Goal: Task Accomplishment & Management: Manage account settings

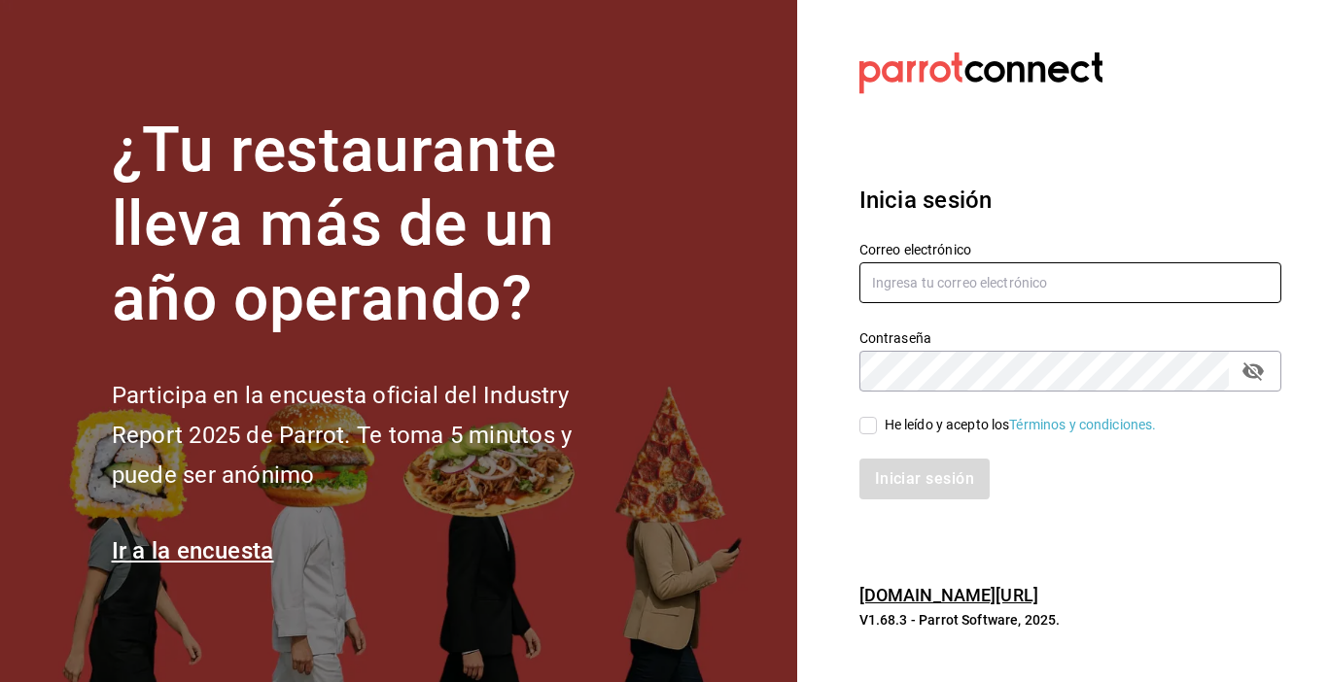
click at [883, 292] on input "text" at bounding box center [1070, 282] width 422 height 41
type input "[EMAIL_ADDRESS][DOMAIN_NAME]"
click at [1248, 373] on icon "passwordField" at bounding box center [1252, 372] width 21 height 18
click at [868, 423] on input "He leído y acepto los Términos y condiciones." at bounding box center [867, 425] width 17 height 17
checkbox input "true"
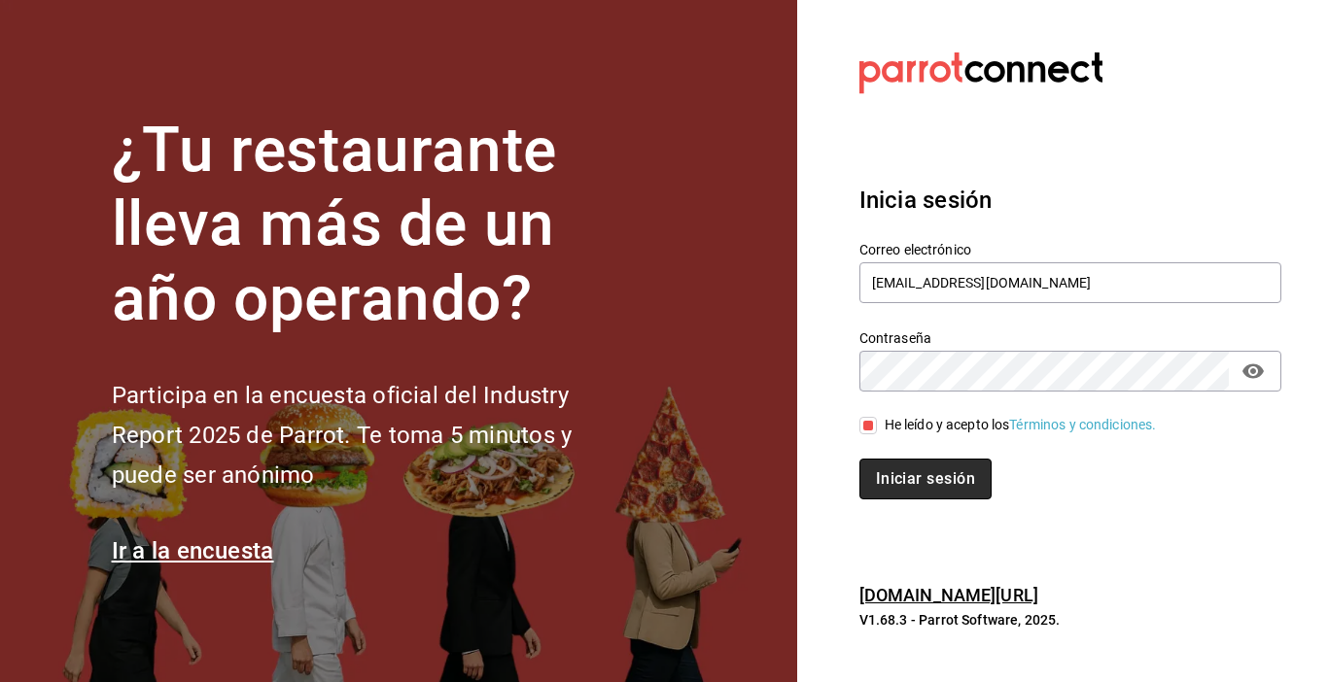
click at [896, 469] on button "Iniciar sesión" at bounding box center [925, 479] width 132 height 41
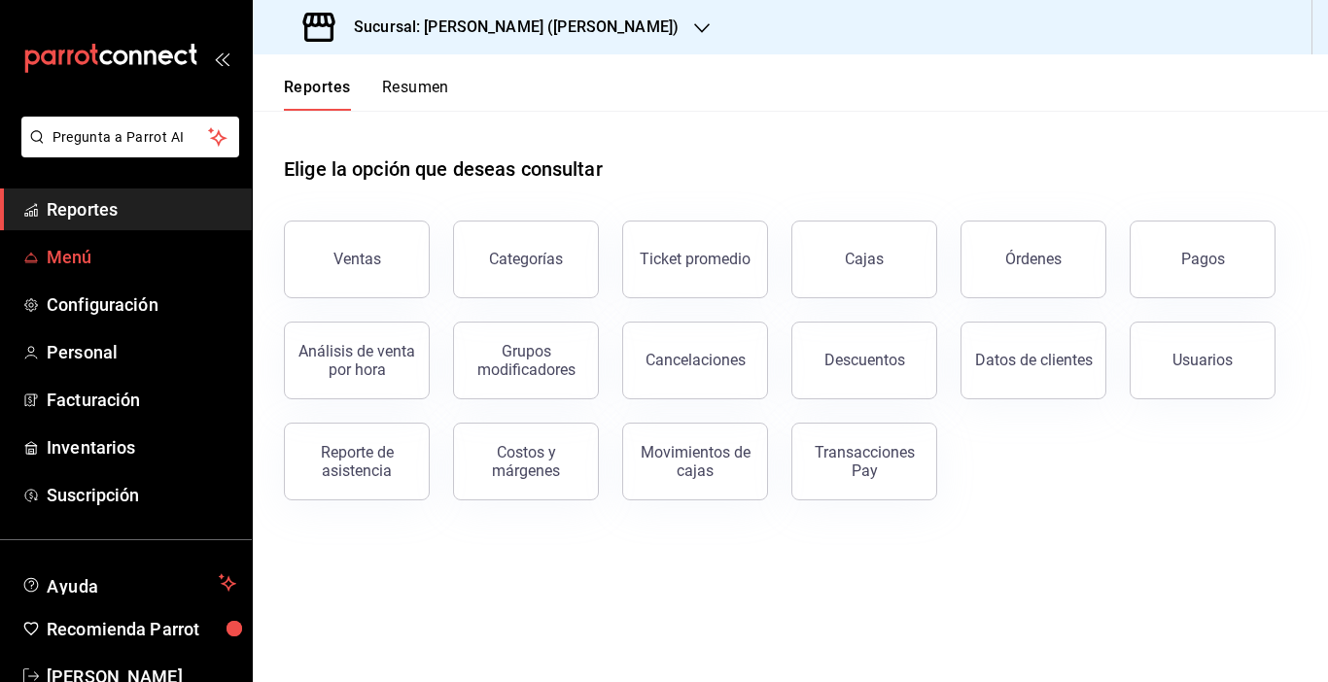
click at [68, 262] on span "Menú" at bounding box center [142, 257] width 190 height 26
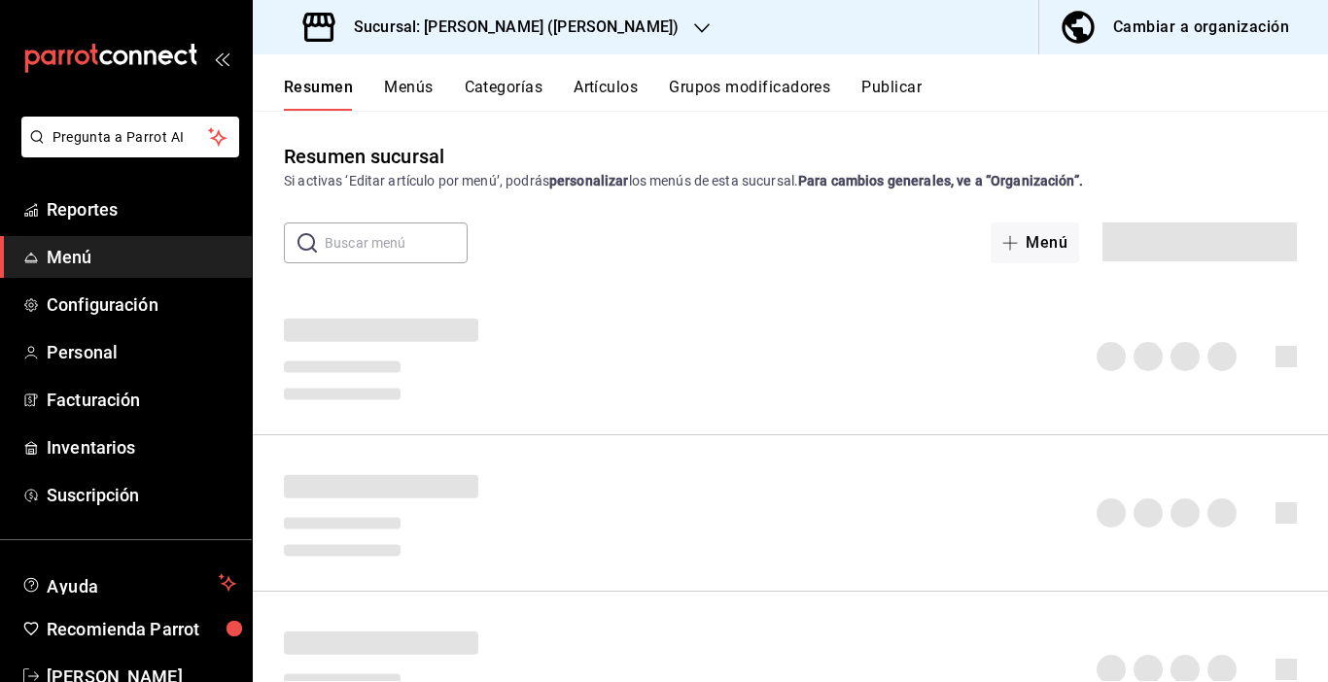
click at [1136, 25] on div "Cambiar a organización" at bounding box center [1201, 27] width 176 height 27
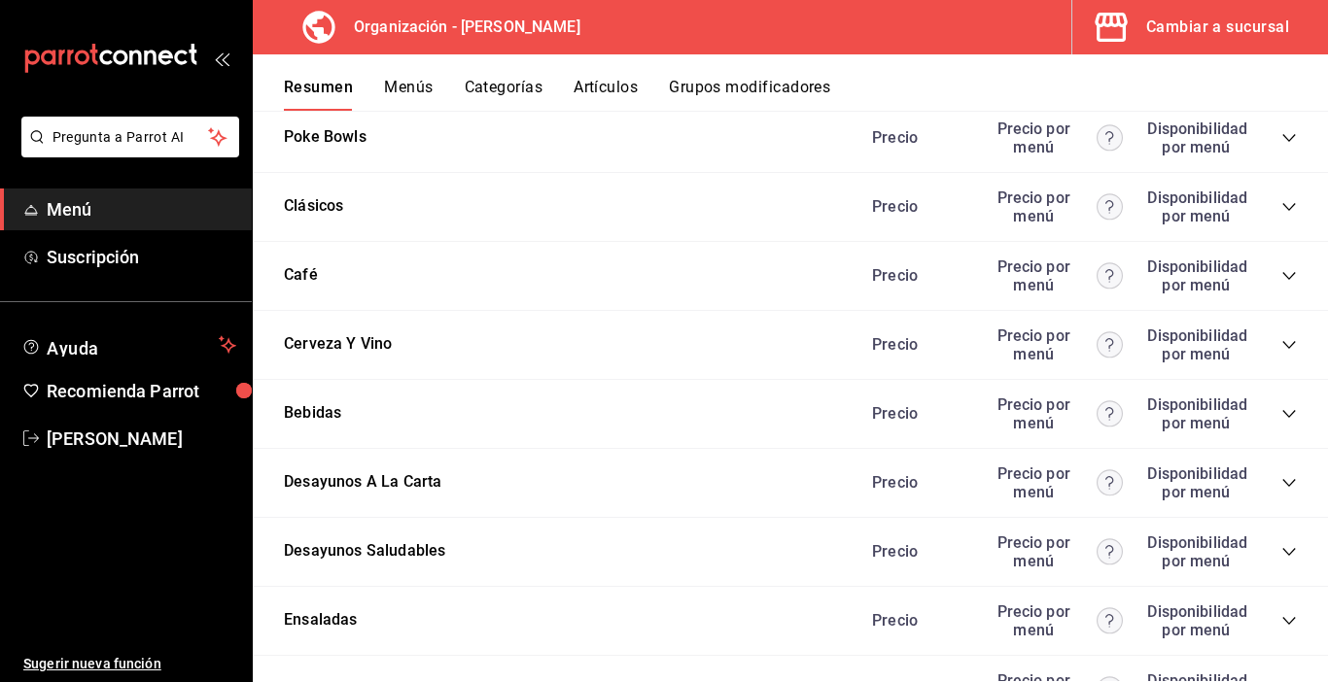
scroll to position [2430, 0]
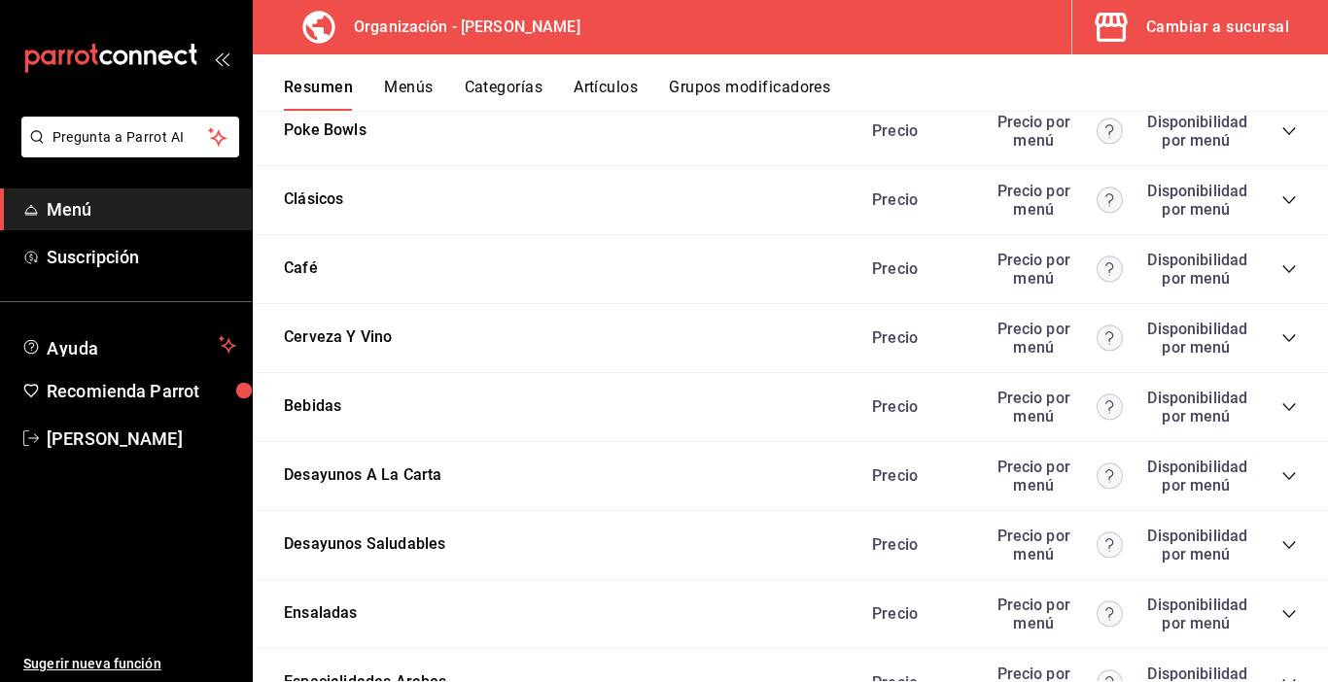
click at [1281, 475] on icon "collapse-category-row" at bounding box center [1289, 477] width 16 height 16
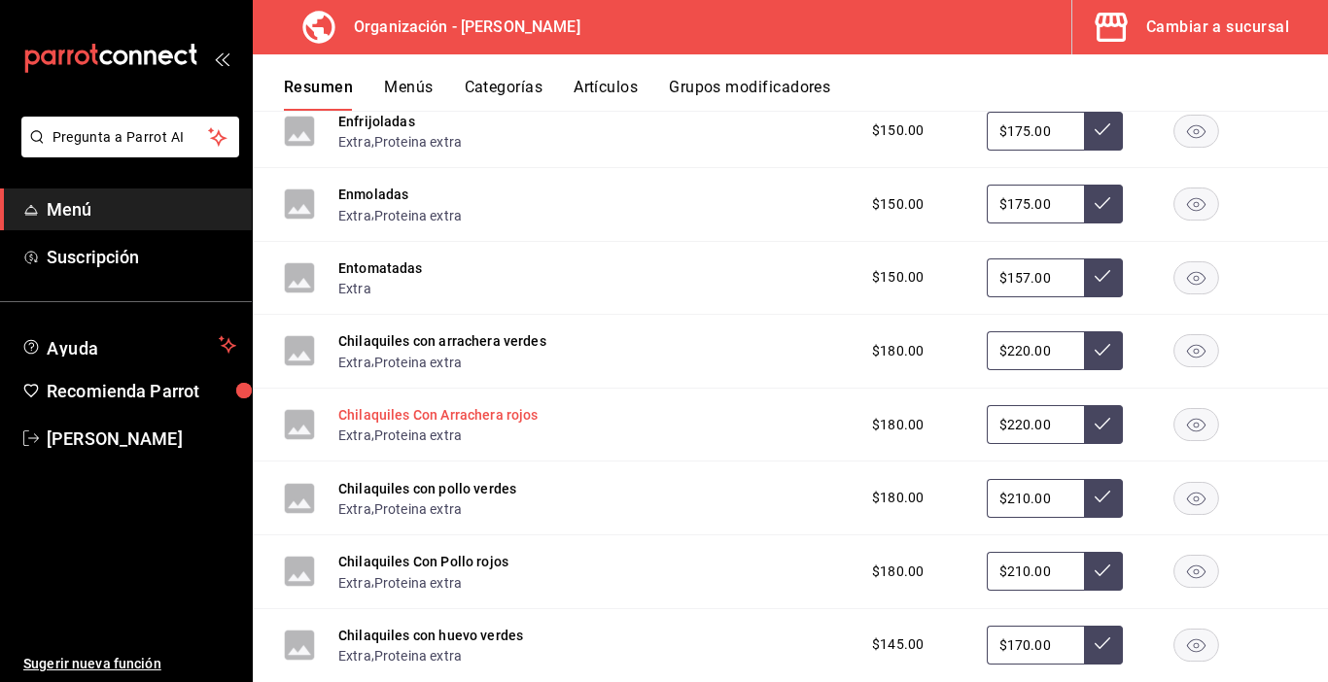
scroll to position [2917, 0]
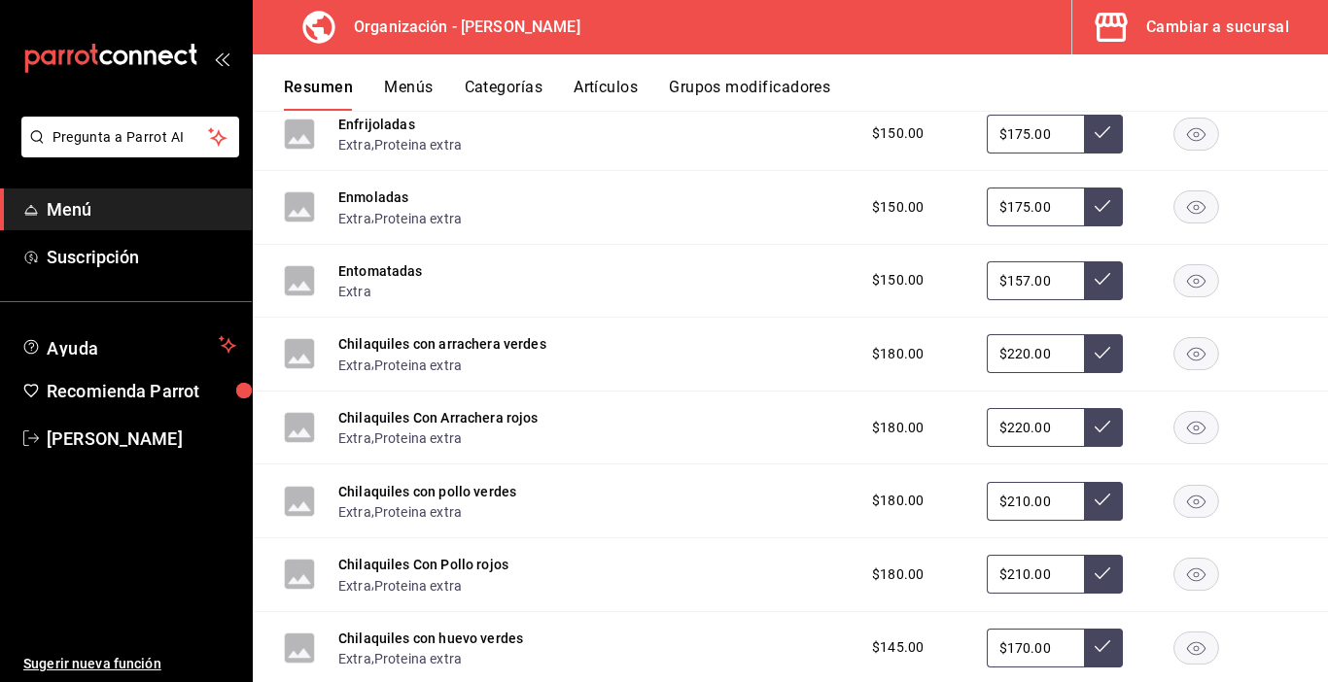
click at [381, 342] on button "Chilaquiles con arrachera verdes" at bounding box center [442, 343] width 208 height 19
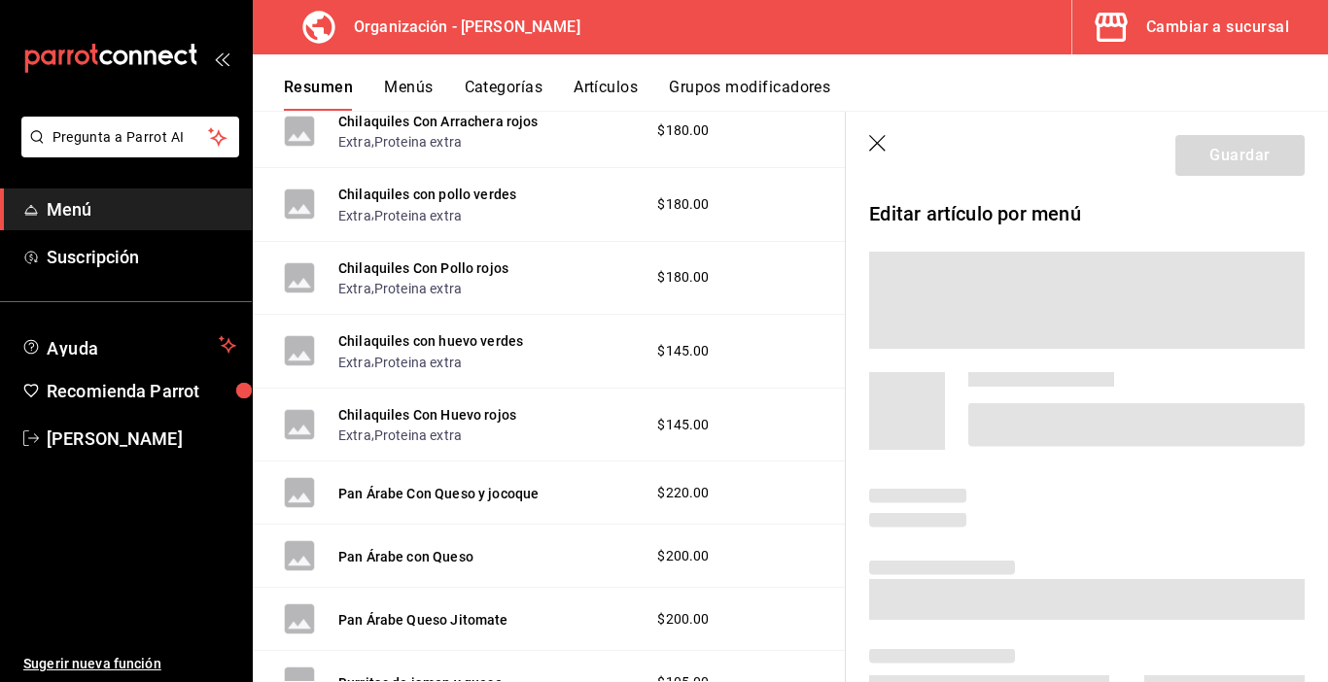
scroll to position [2600, 0]
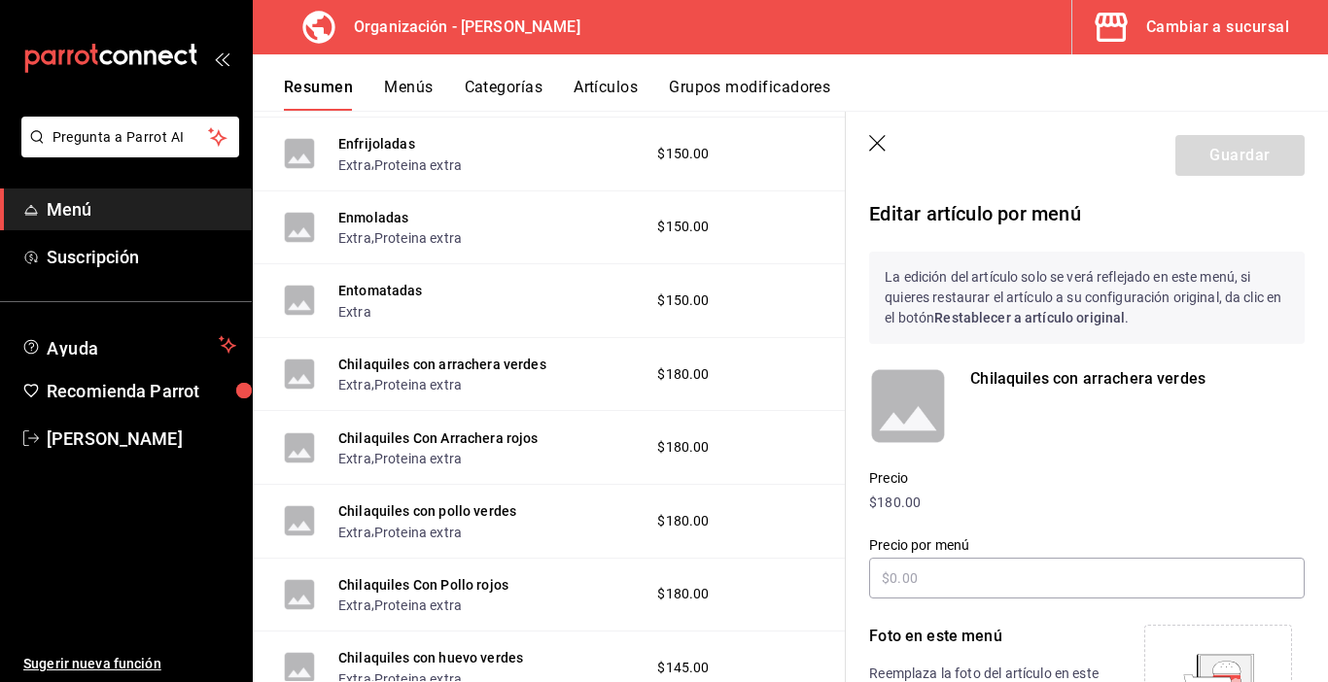
type input "$220.00"
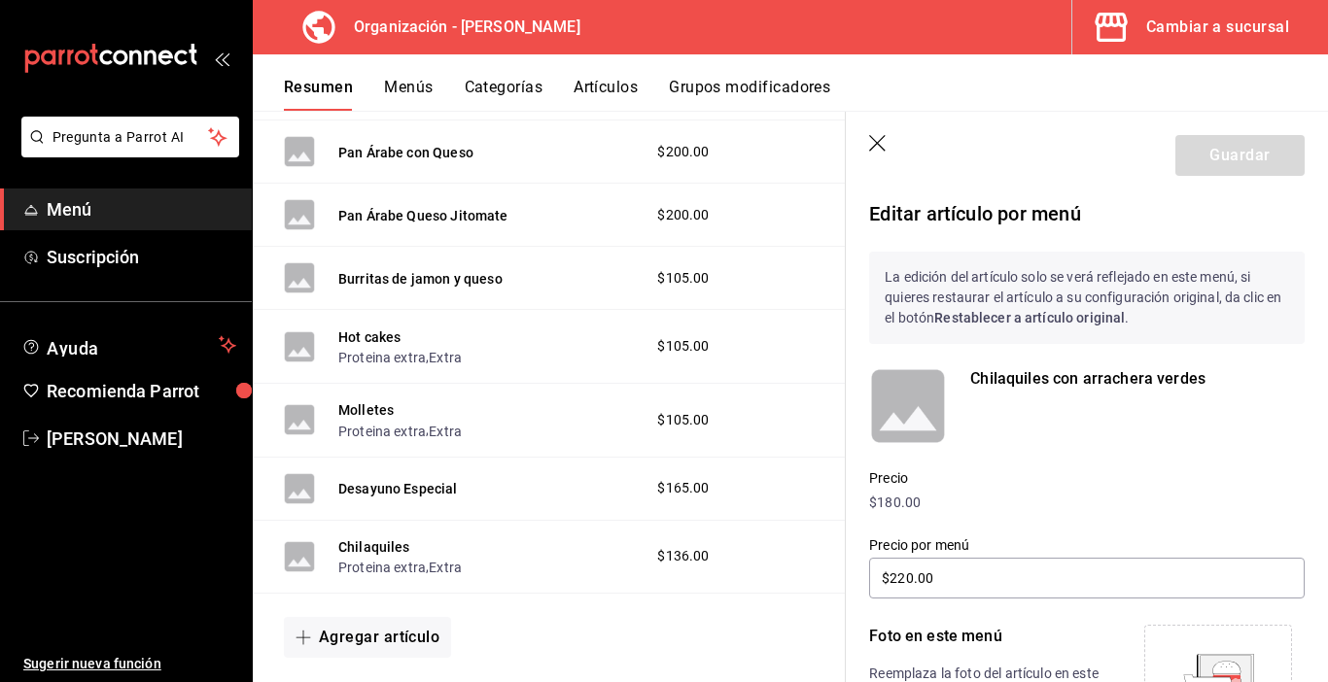
scroll to position [3572, 0]
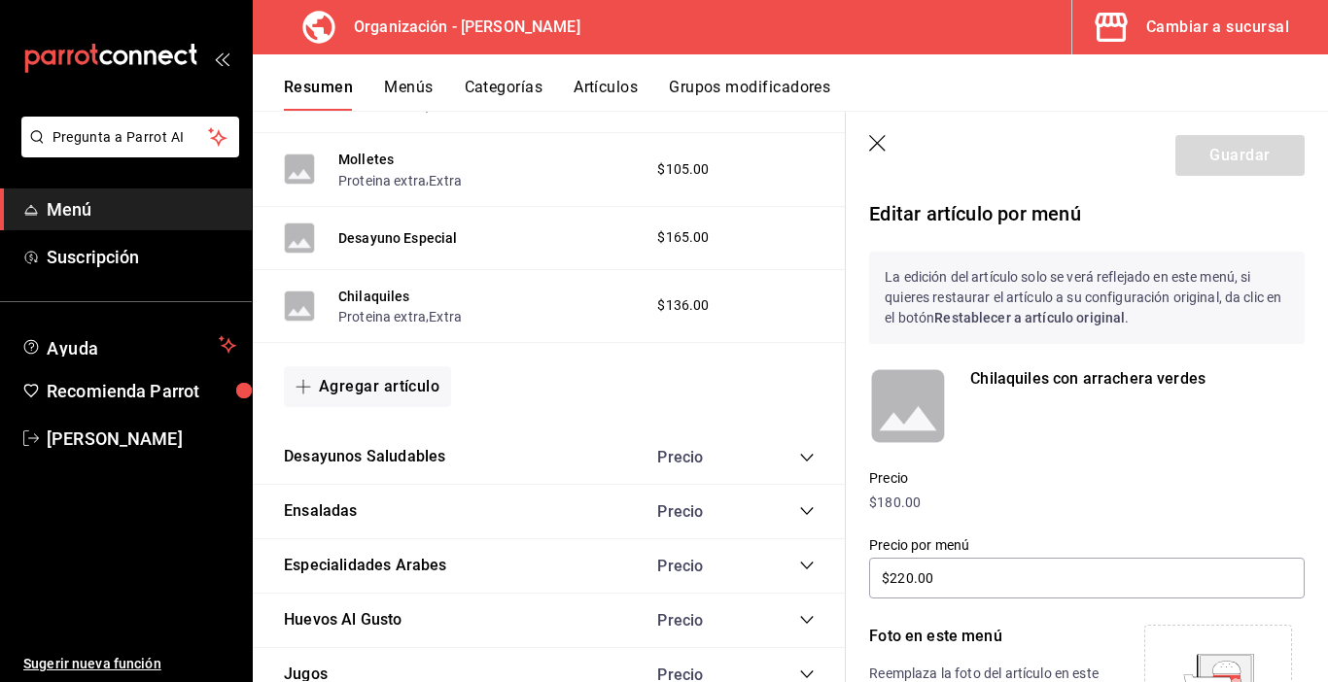
click at [878, 133] on header "Guardar" at bounding box center [1087, 152] width 482 height 80
click at [877, 143] on icon "button" at bounding box center [877, 143] width 17 height 17
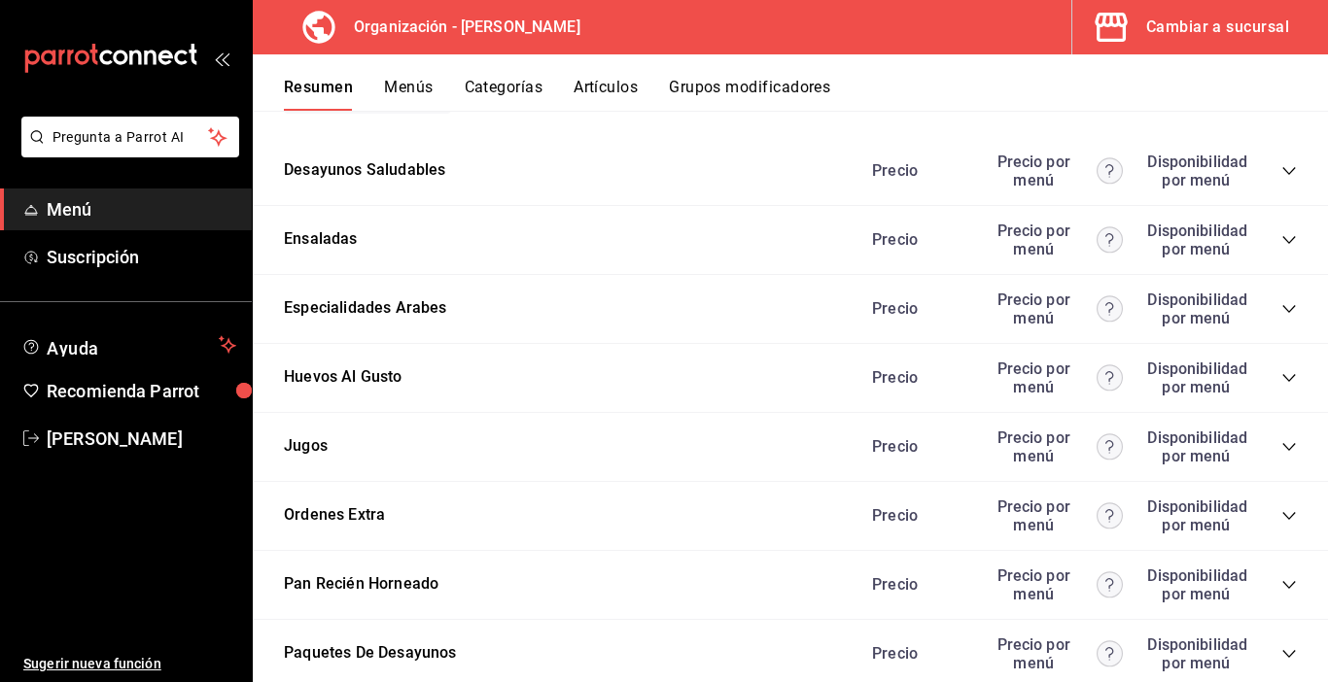
scroll to position [4083, 0]
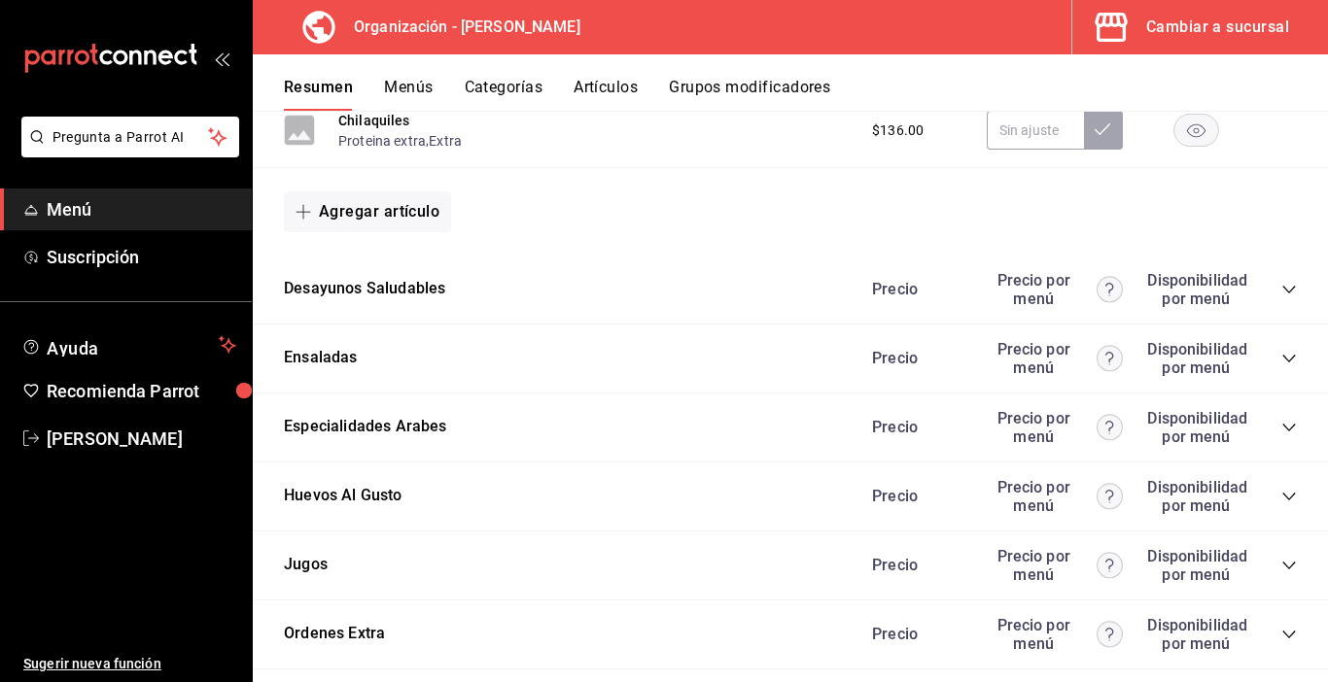
click at [425, 219] on button "Agregar artículo" at bounding box center [367, 211] width 167 height 41
click at [376, 309] on li "Artículo nuevo" at bounding box center [360, 312] width 153 height 48
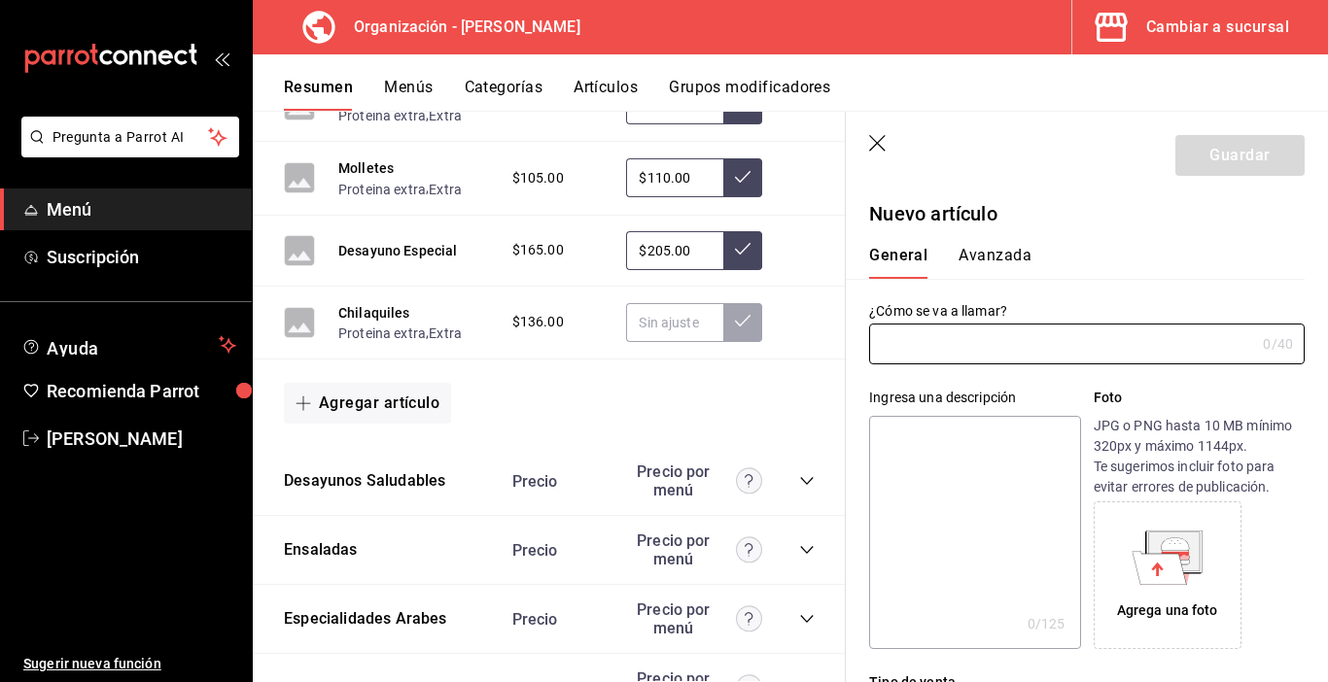
type input "AR-1755973725766"
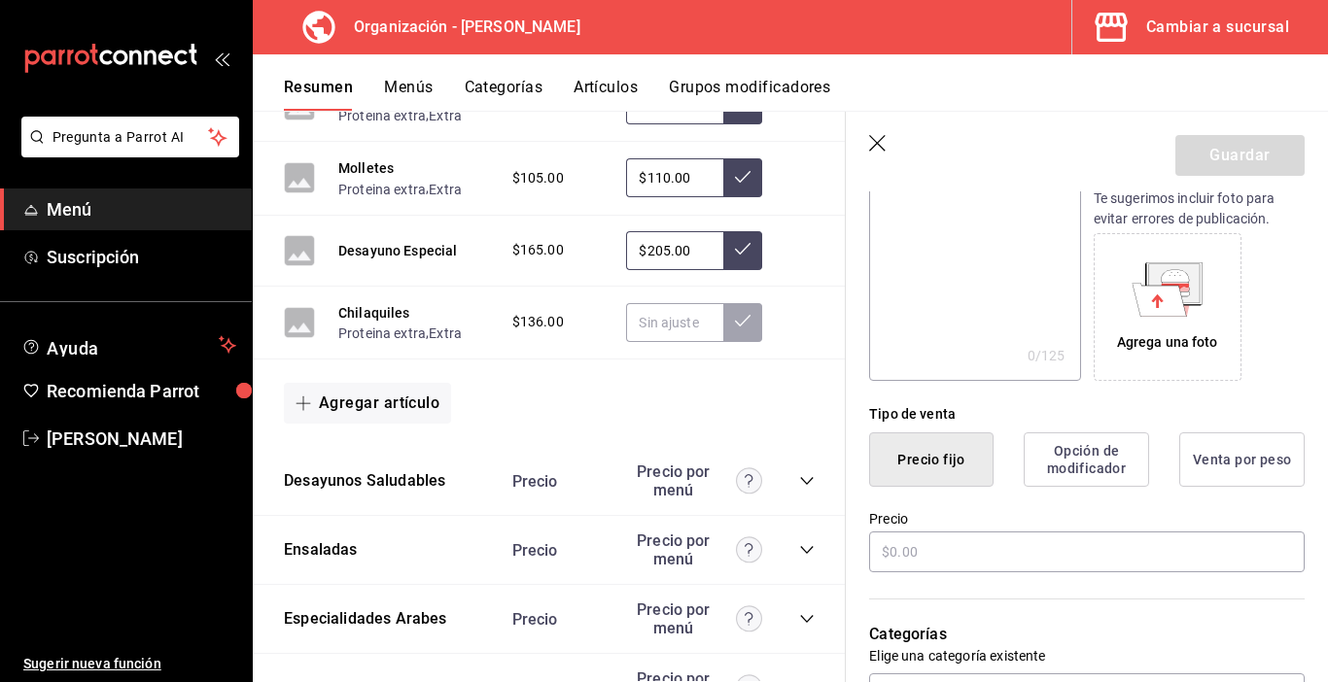
scroll to position [292, 0]
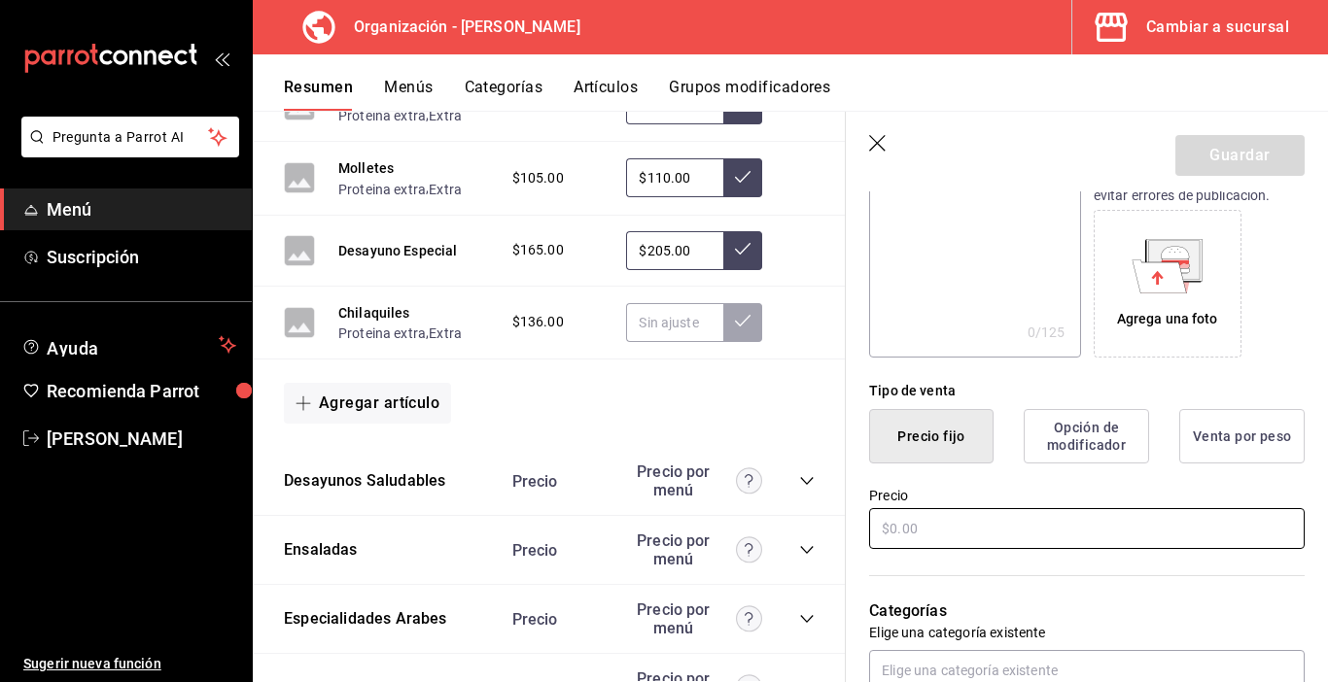
type input "Chilaquiles pasilla con huevo"
click at [900, 531] on input "text" at bounding box center [1086, 528] width 435 height 41
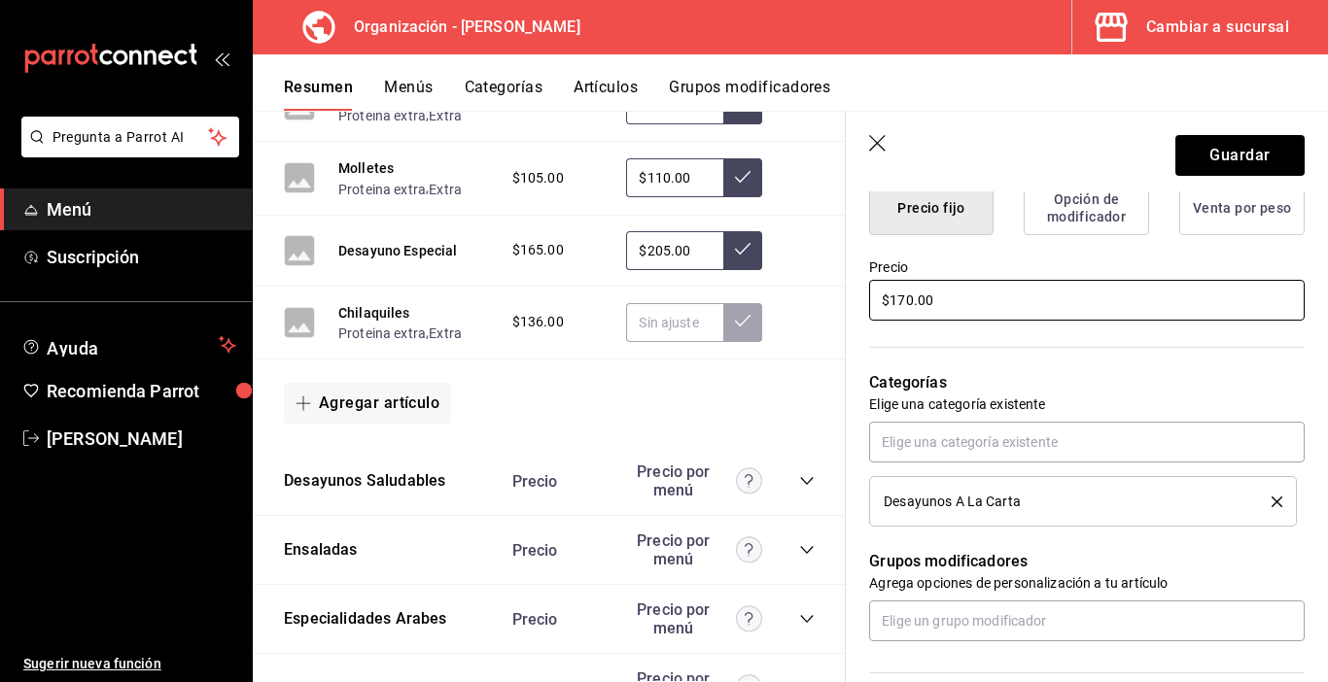
scroll to position [583, 0]
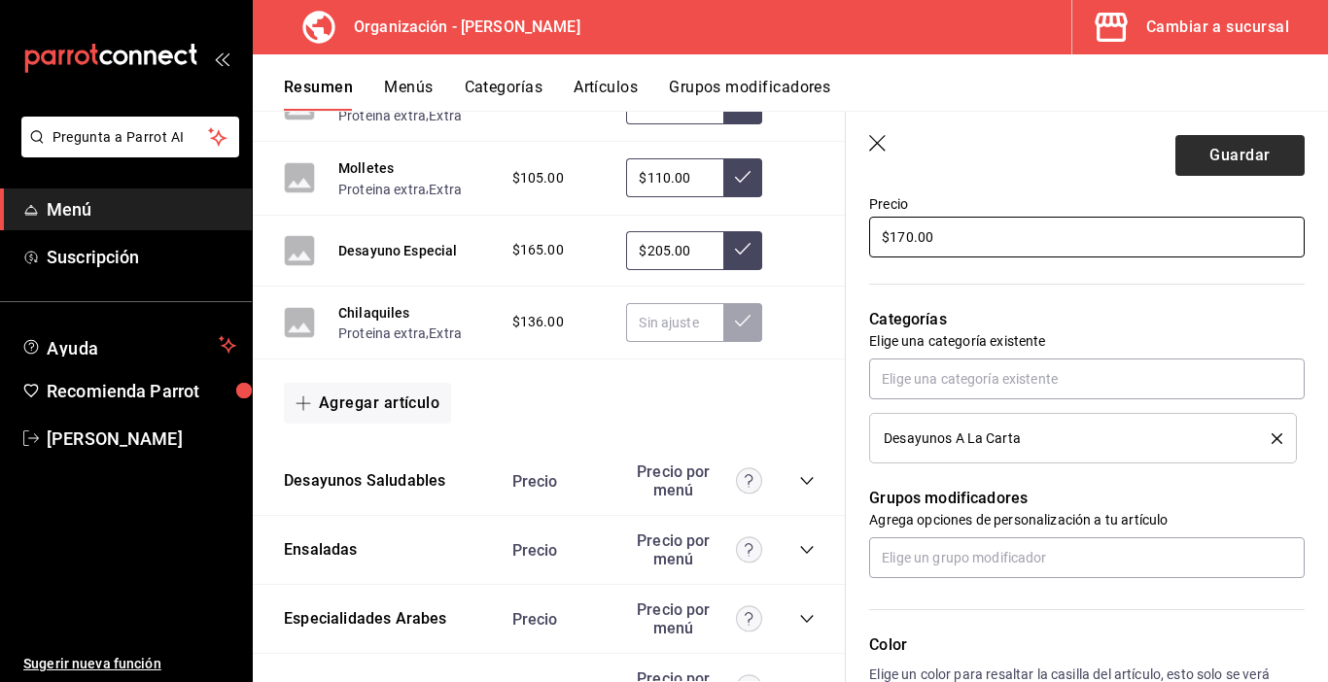
type input "$170.00"
click at [1241, 157] on button "Guardar" at bounding box center [1239, 155] width 129 height 41
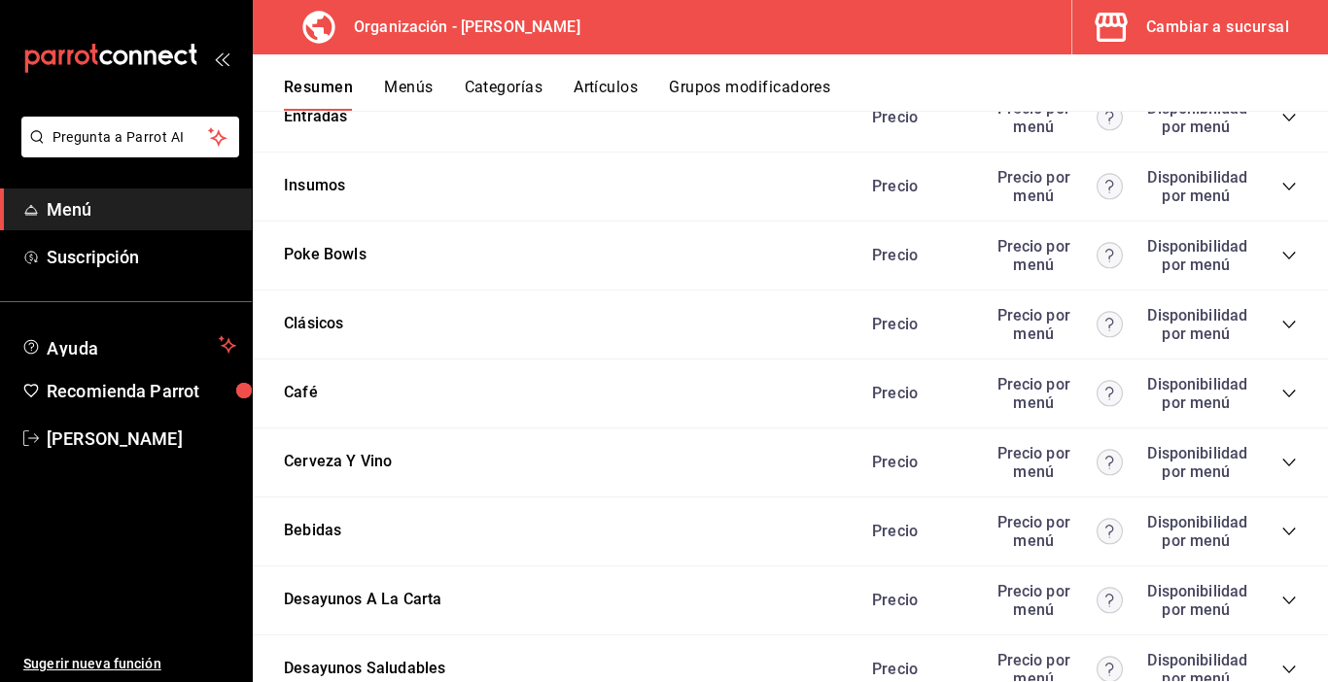
scroll to position [2372, 0]
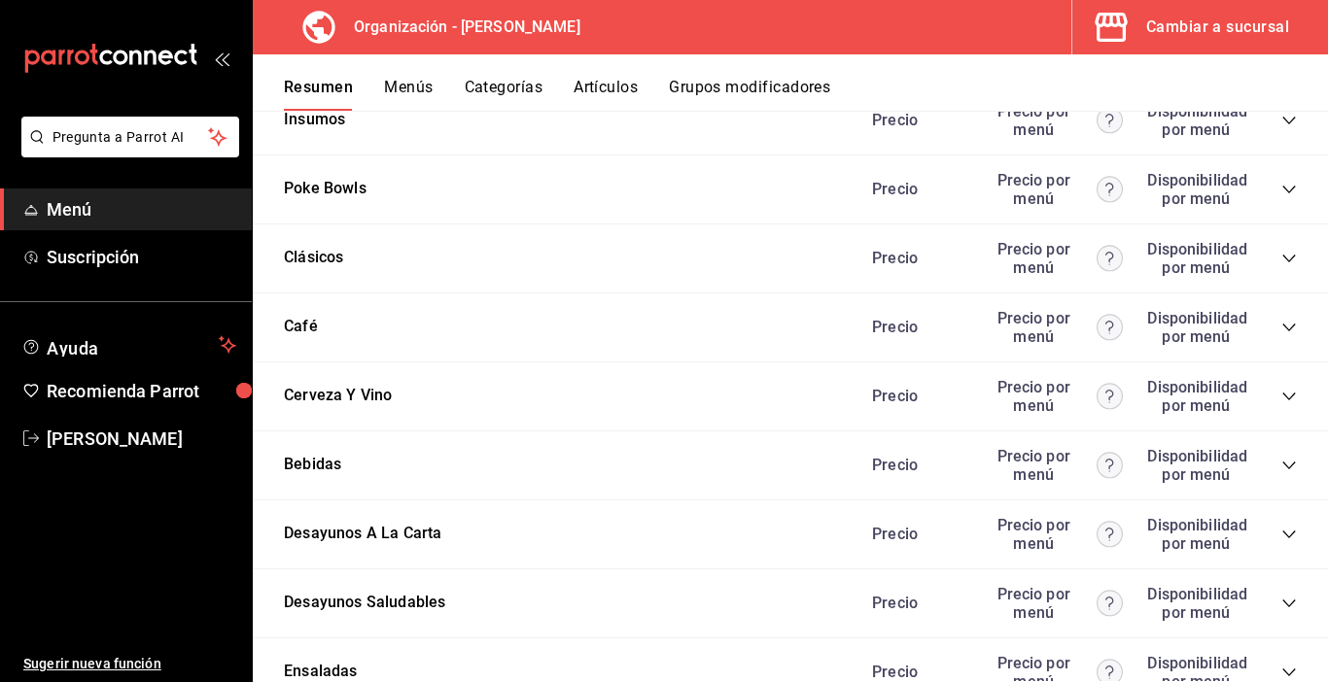
click at [1281, 539] on icon "collapse-category-row" at bounding box center [1289, 535] width 16 height 16
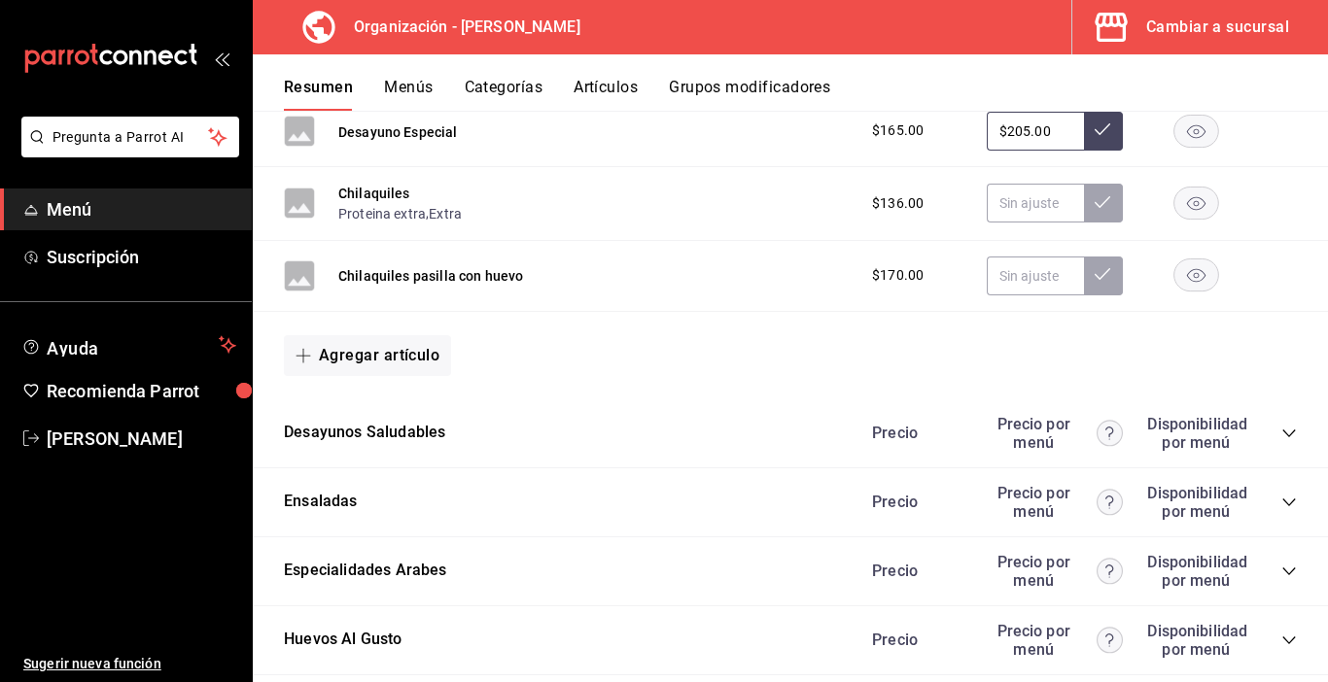
scroll to position [4024, 0]
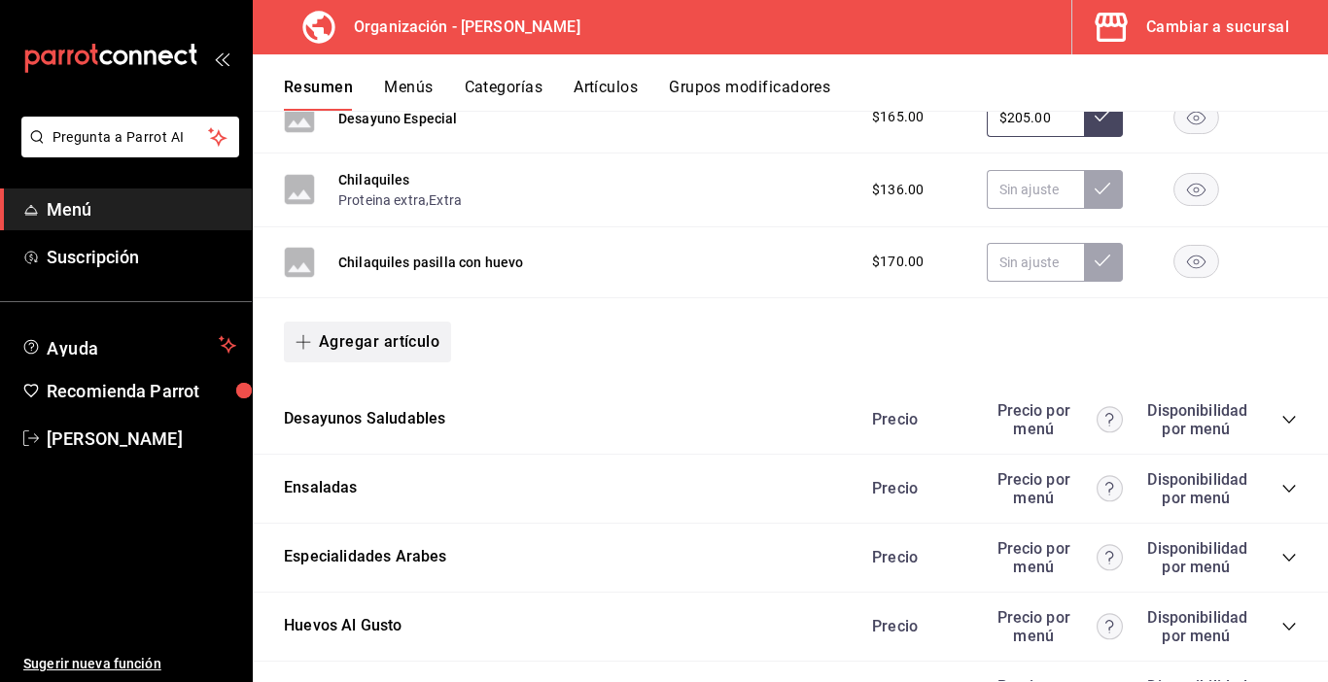
click at [401, 349] on button "Agregar artículo" at bounding box center [367, 342] width 167 height 41
click at [367, 444] on li "Artículo nuevo" at bounding box center [360, 442] width 153 height 48
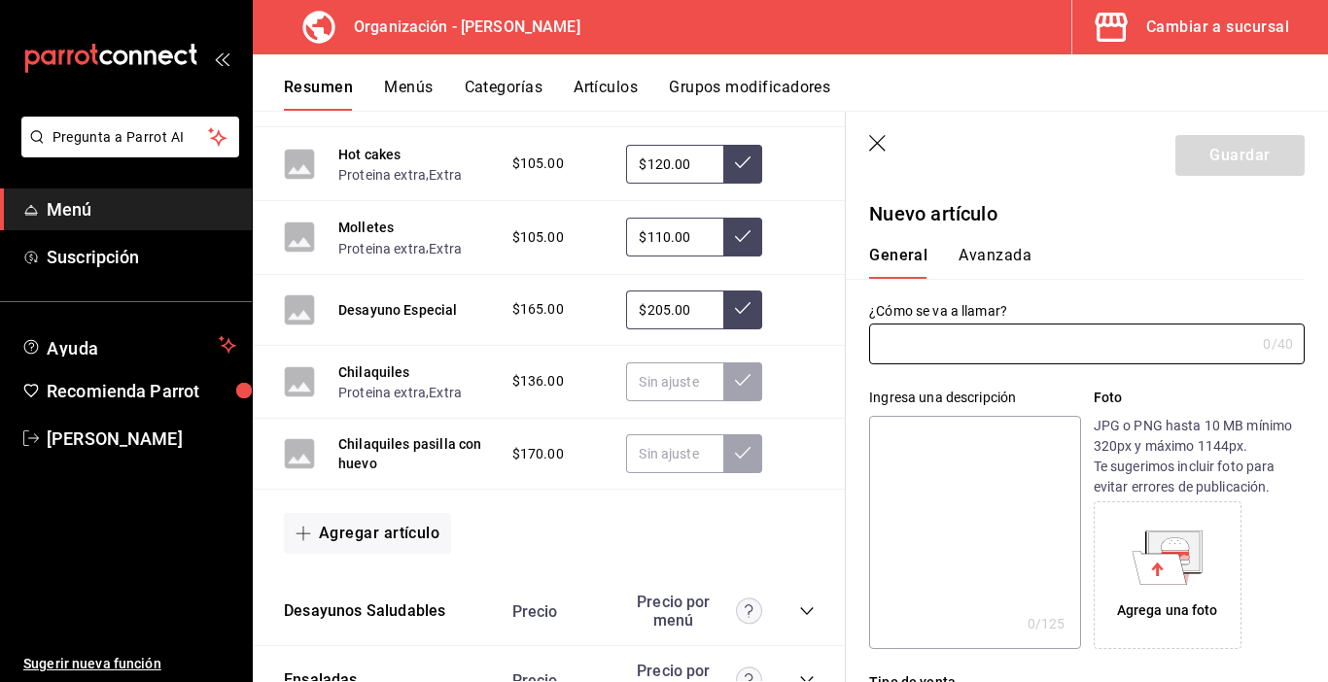
type input "AR-1755973937538"
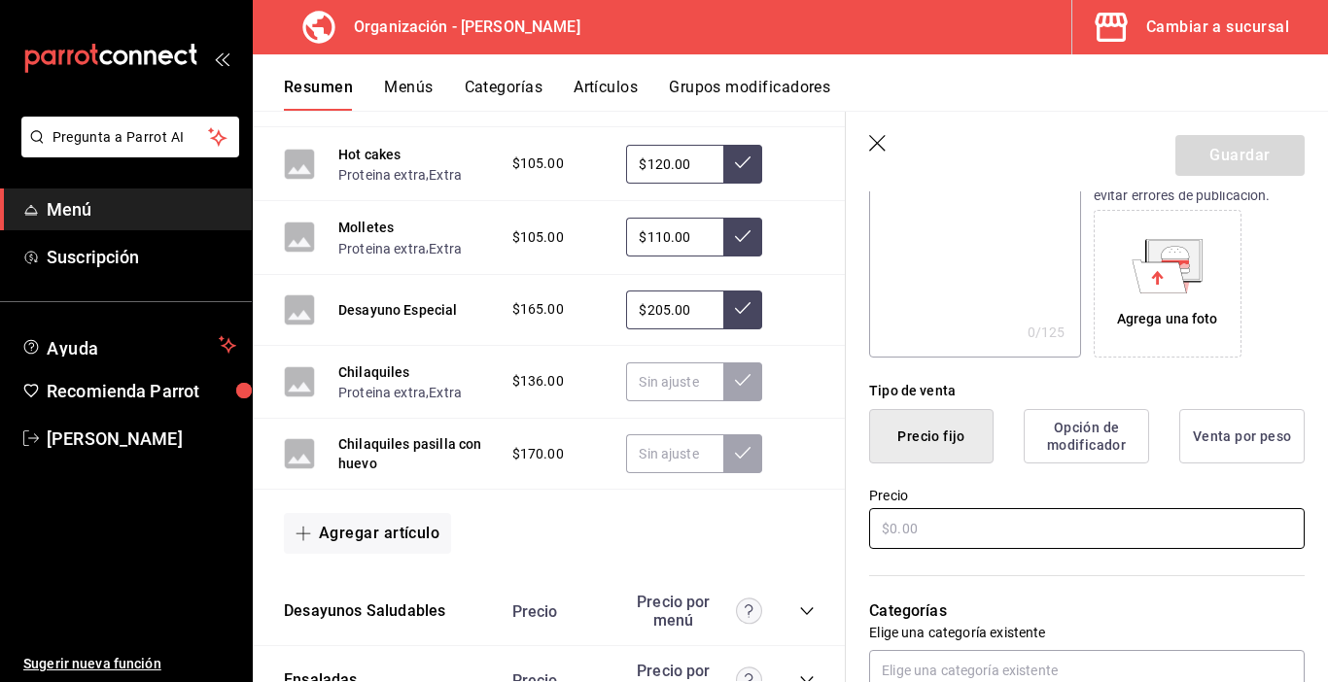
type input "Chilaquiles pasilla con pollo"
click at [920, 540] on input "text" at bounding box center [1086, 528] width 435 height 41
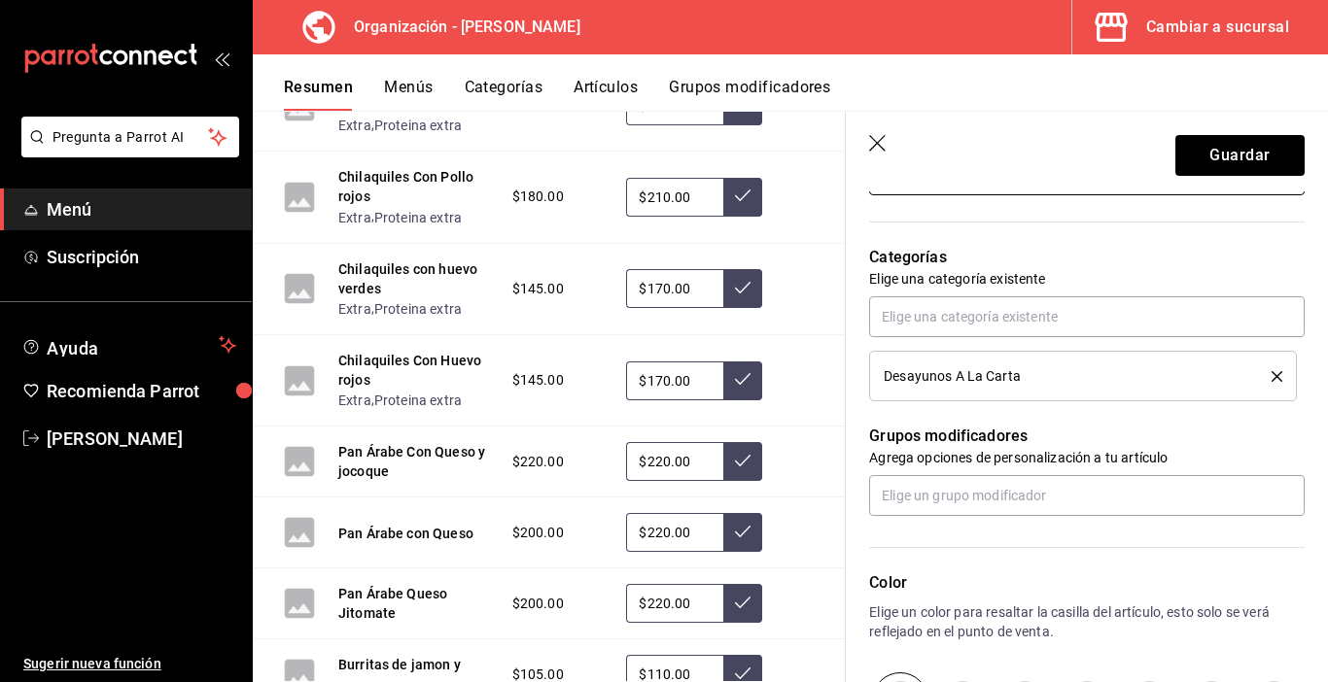
scroll to position [644, 0]
type input "$210.00"
click at [953, 502] on input "text" at bounding box center [1086, 496] width 435 height 41
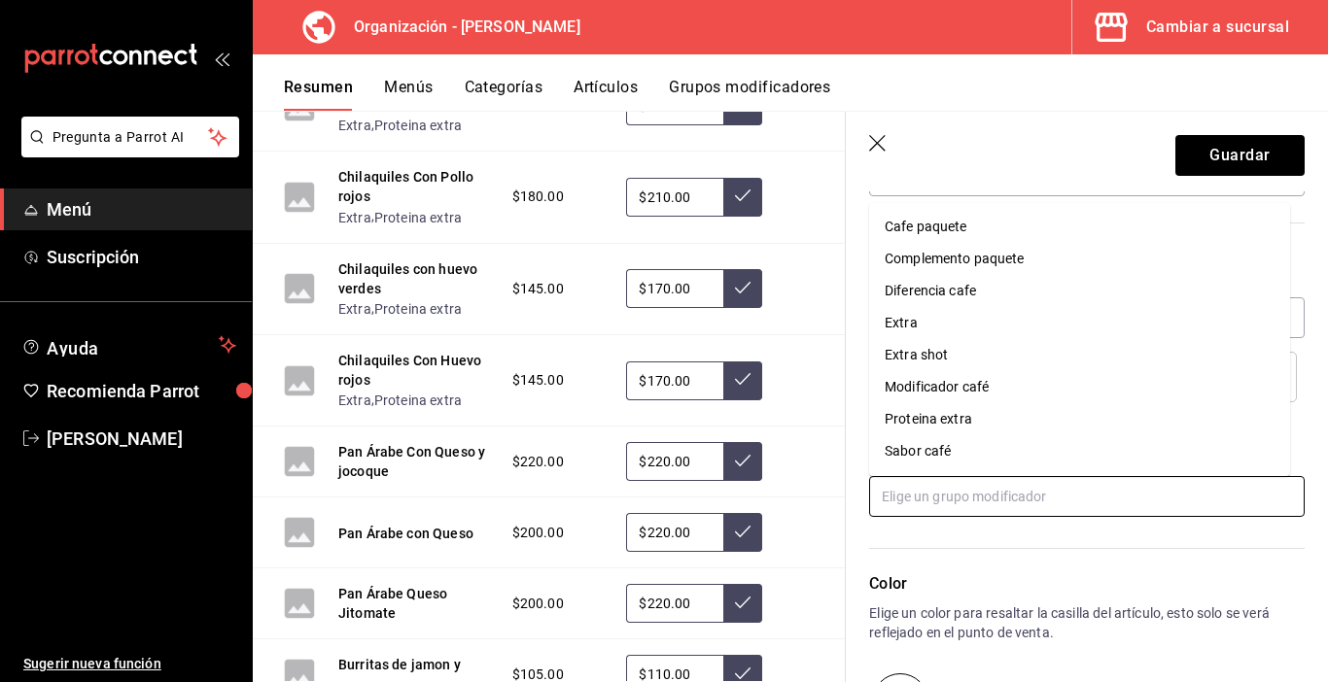
click at [906, 324] on div "Extra" at bounding box center [901, 323] width 33 height 20
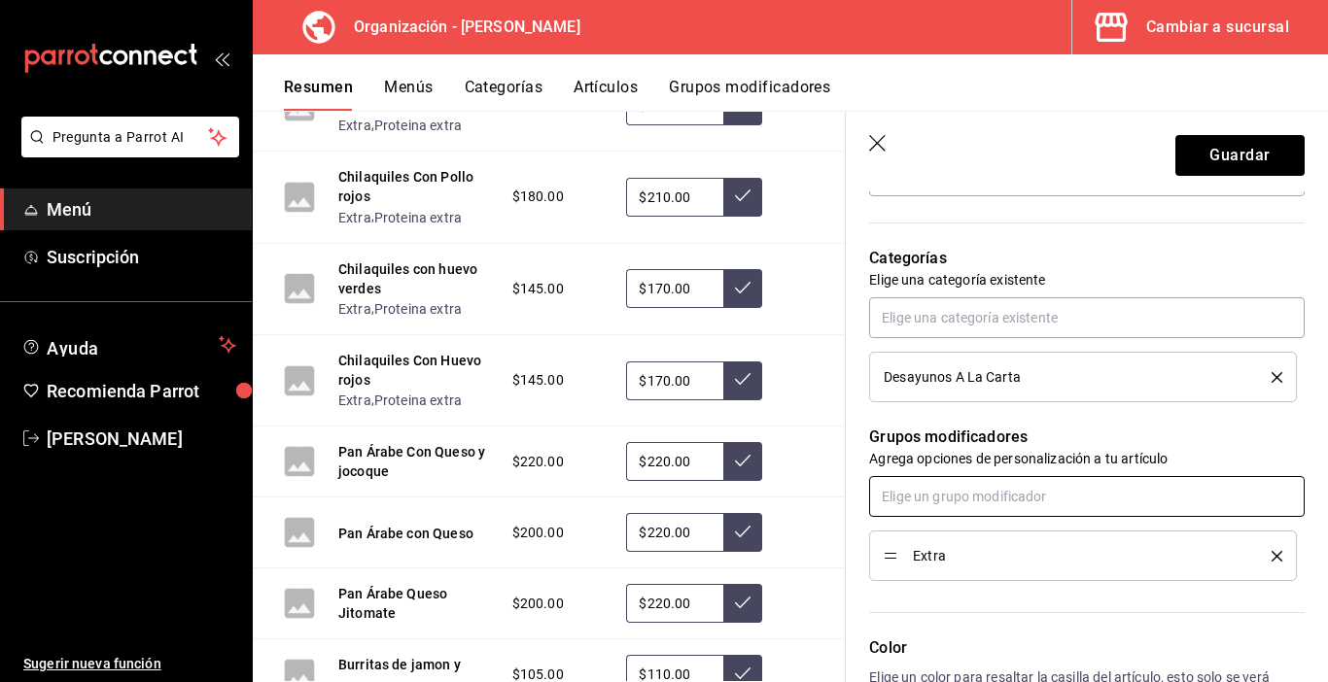
click at [943, 502] on input "text" at bounding box center [1086, 496] width 435 height 41
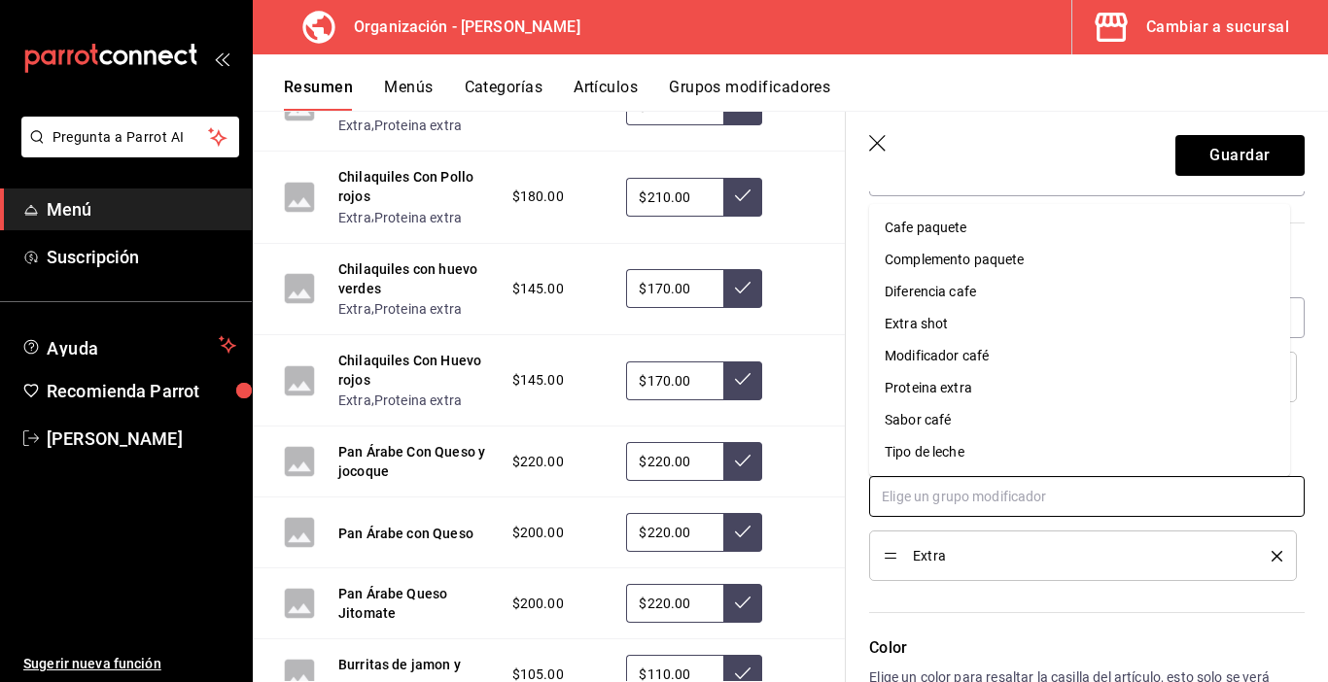
click at [948, 391] on div "Proteina extra" at bounding box center [928, 388] width 87 height 20
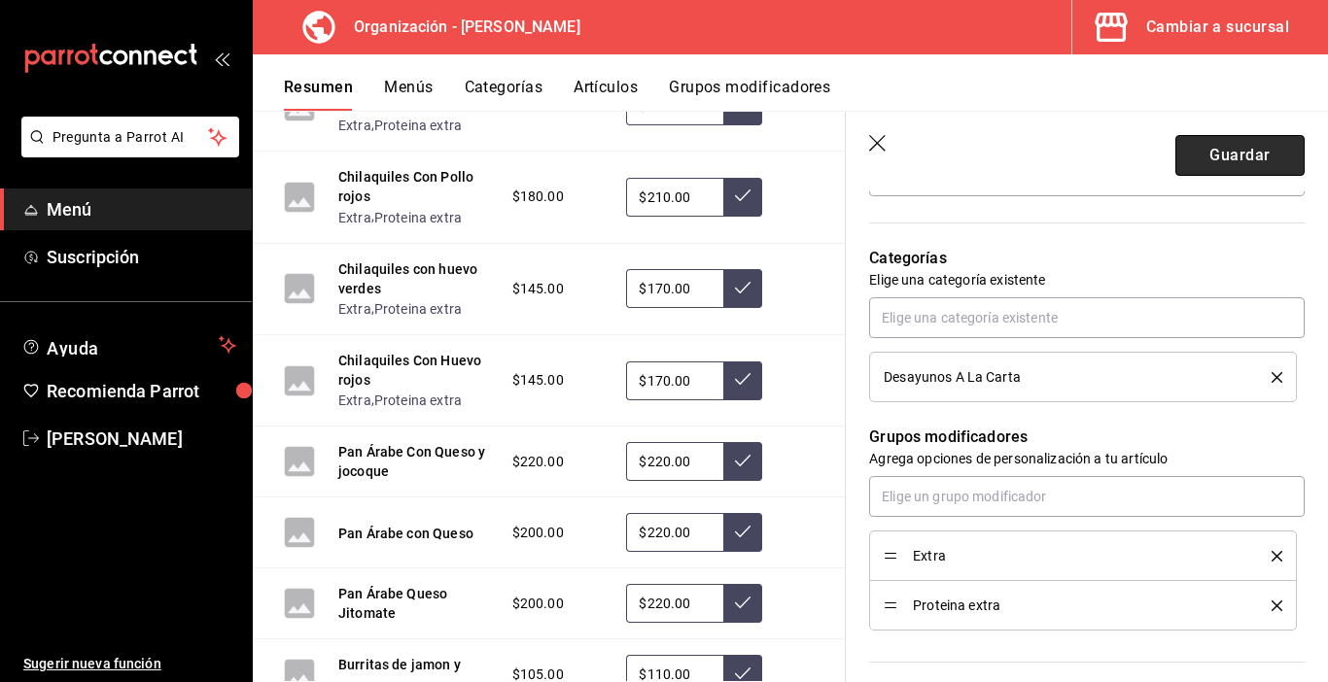
click at [1175, 164] on button "Guardar" at bounding box center [1239, 155] width 129 height 41
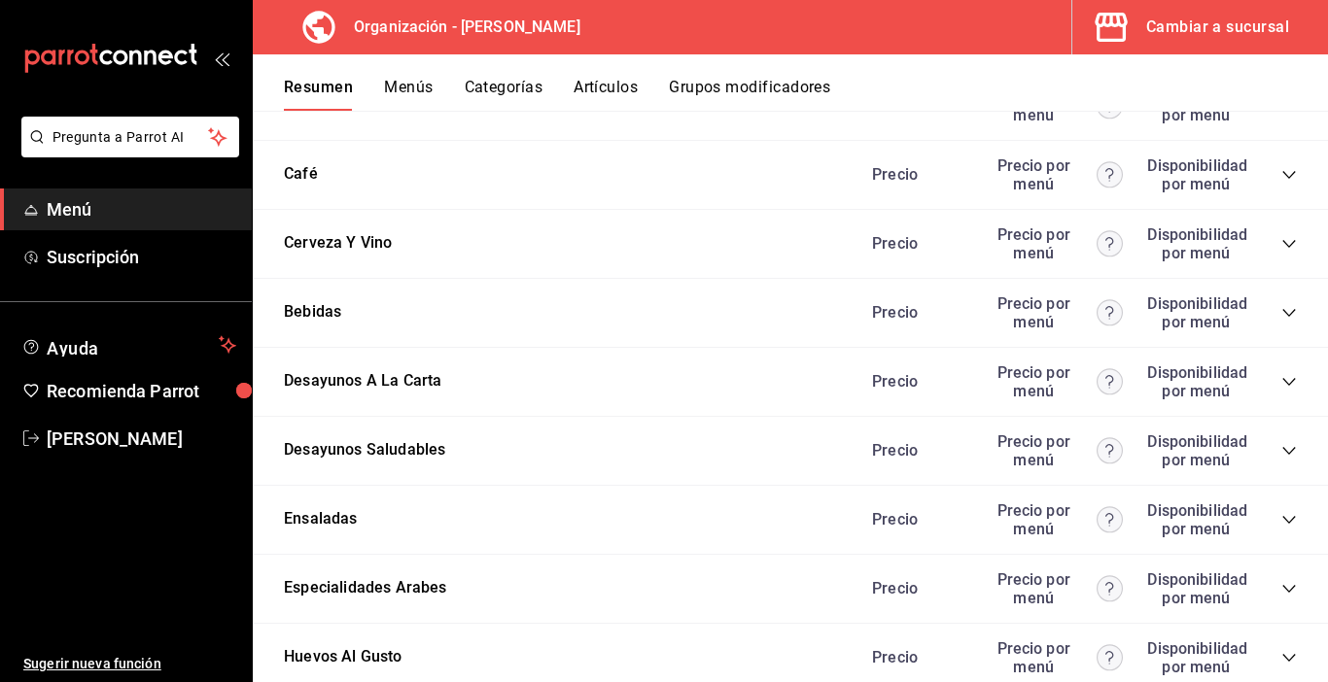
scroll to position [2527, 0]
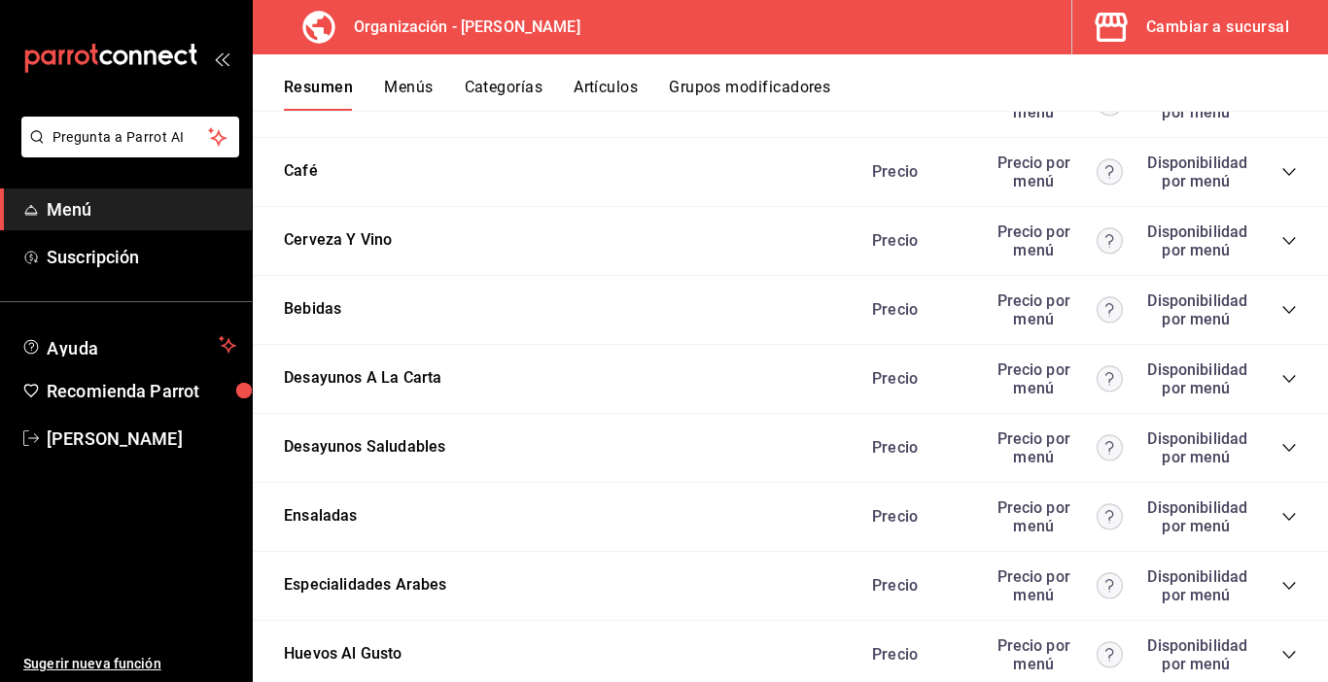
click at [1281, 380] on icon "collapse-category-row" at bounding box center [1289, 379] width 16 height 16
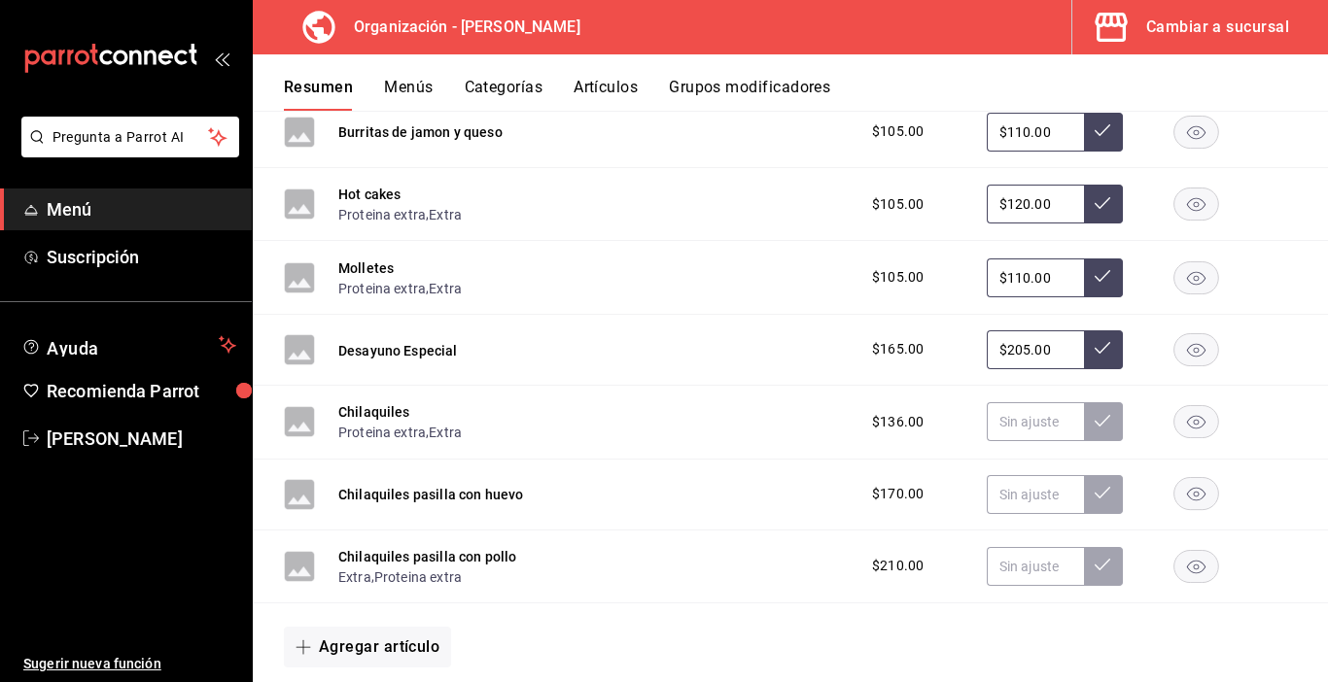
scroll to position [3888, 0]
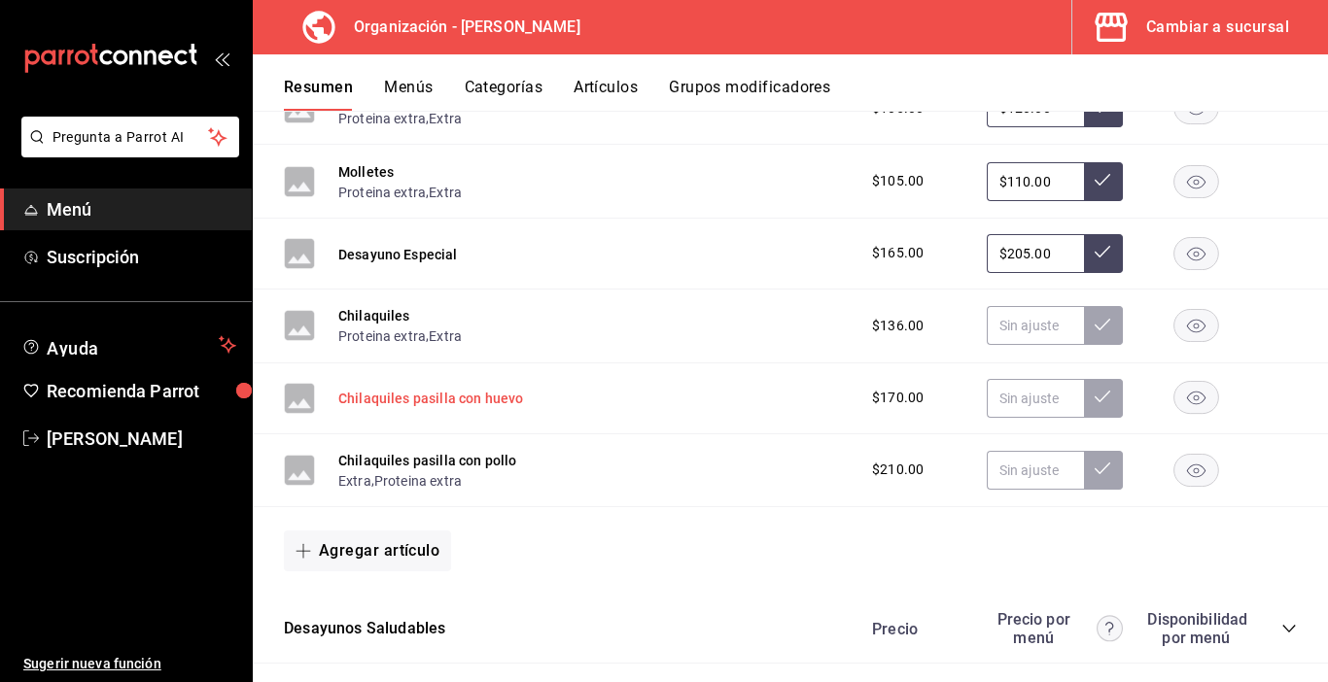
click at [463, 401] on button "Chilaquiles pasilla con huevo" at bounding box center [430, 398] width 185 height 19
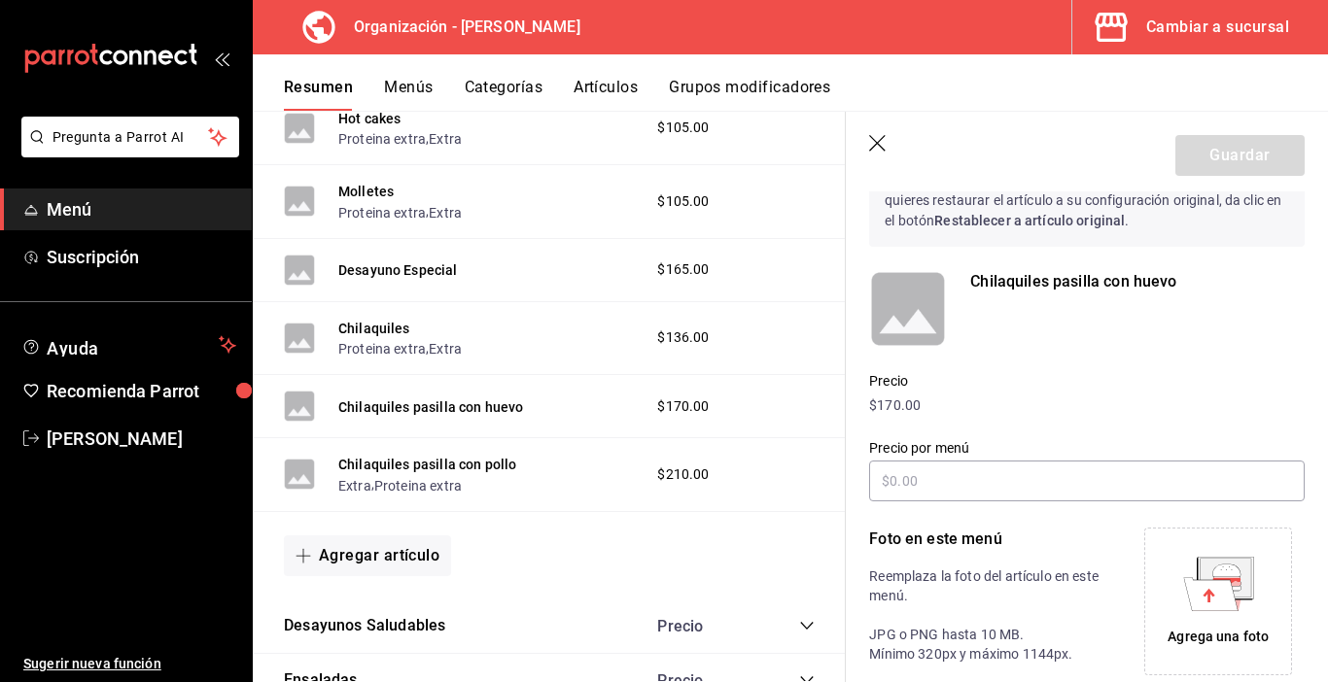
scroll to position [371, 0]
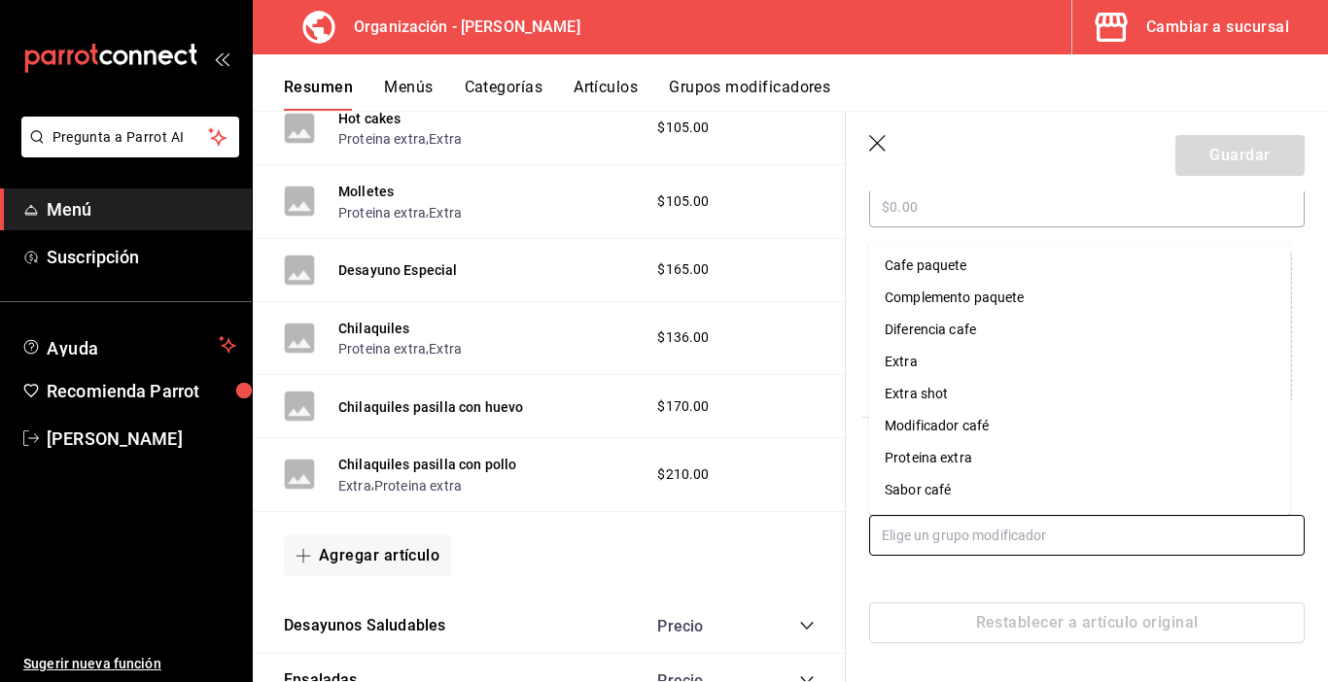
click at [974, 538] on input "text" at bounding box center [1086, 535] width 435 height 41
click at [932, 365] on li "Extra" at bounding box center [1079, 362] width 421 height 32
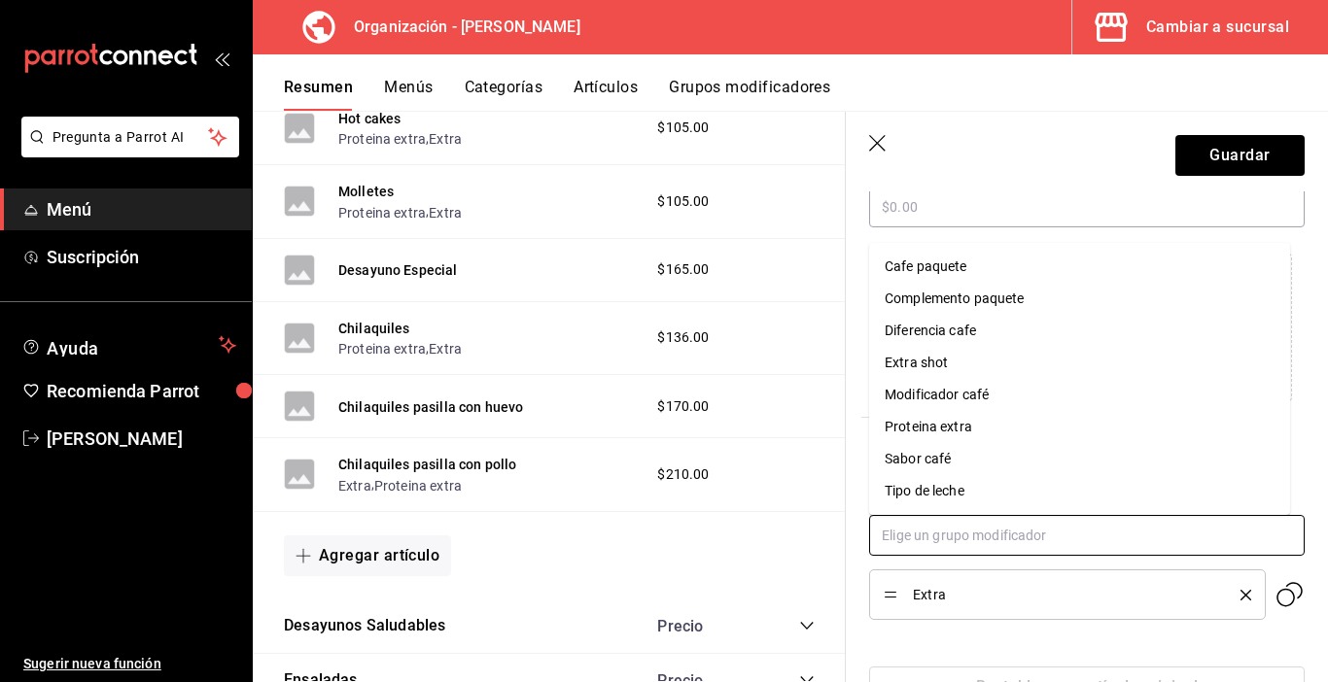
click at [928, 538] on input "text" at bounding box center [1086, 535] width 435 height 41
click at [923, 428] on div "Proteina extra" at bounding box center [928, 427] width 87 height 20
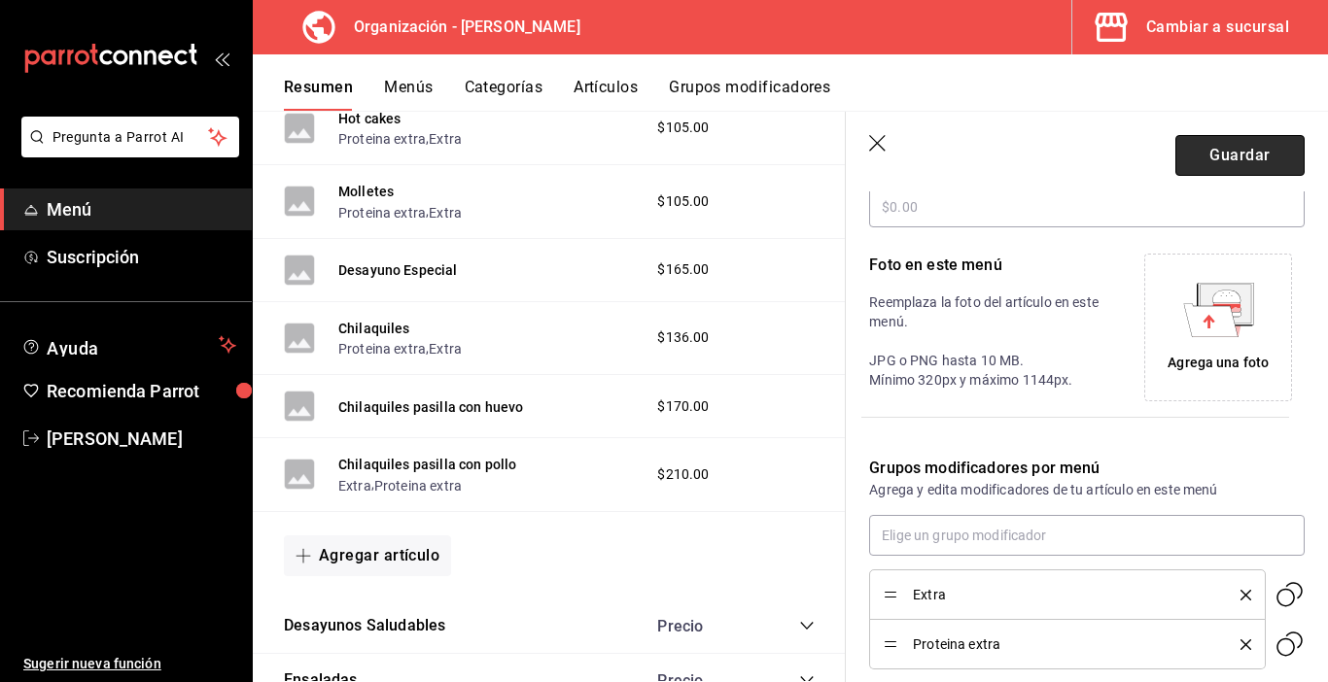
click at [1202, 162] on button "Guardar" at bounding box center [1239, 155] width 129 height 41
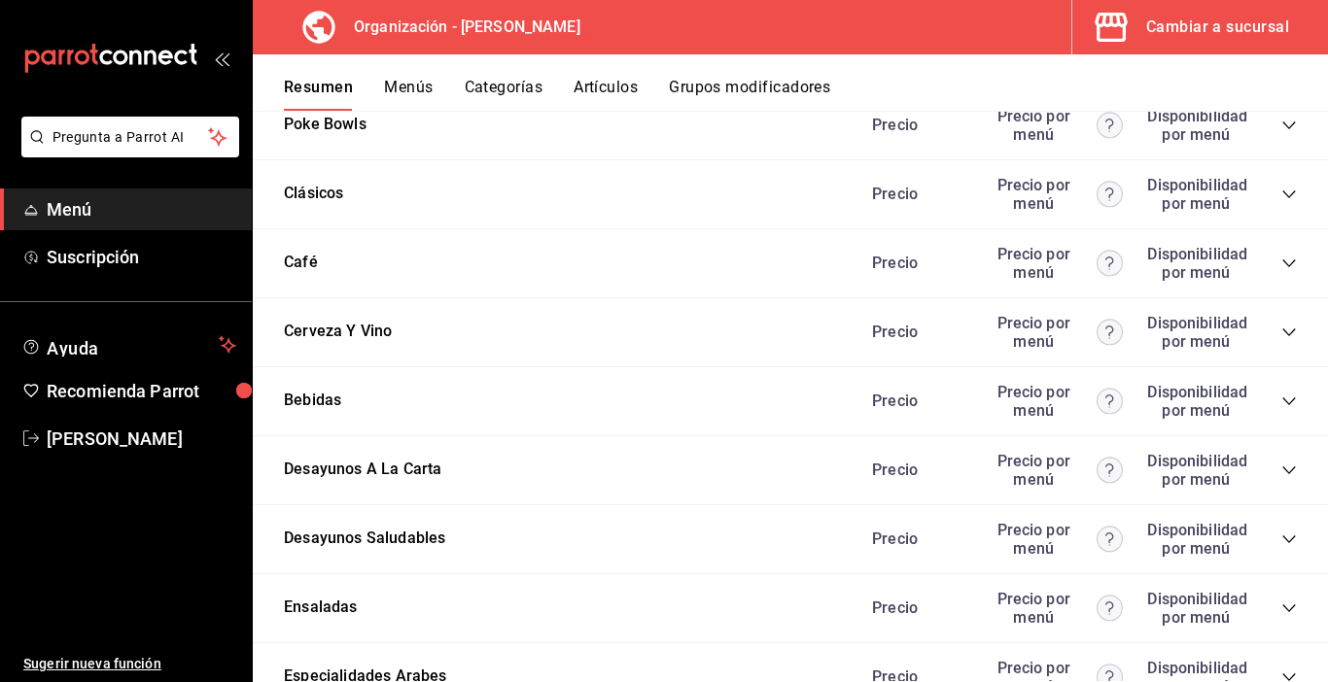
scroll to position [2469, 0]
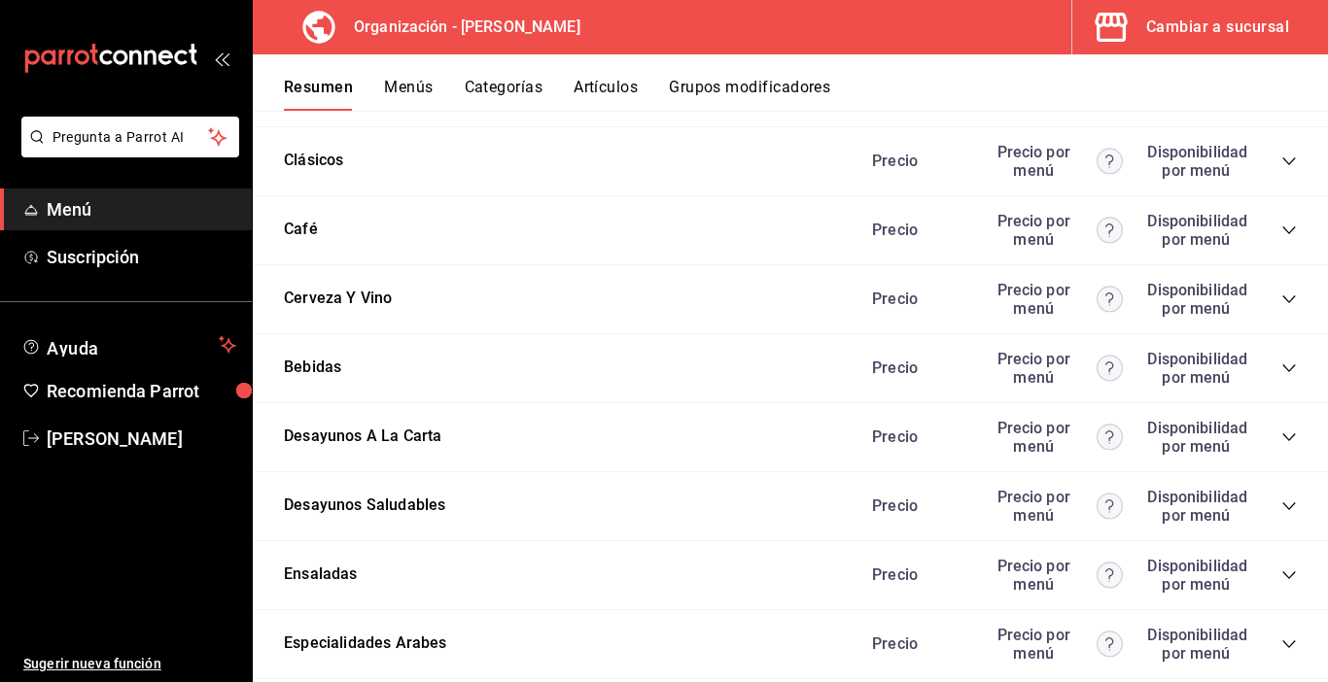
click at [1281, 436] on icon "collapse-category-row" at bounding box center [1289, 438] width 16 height 16
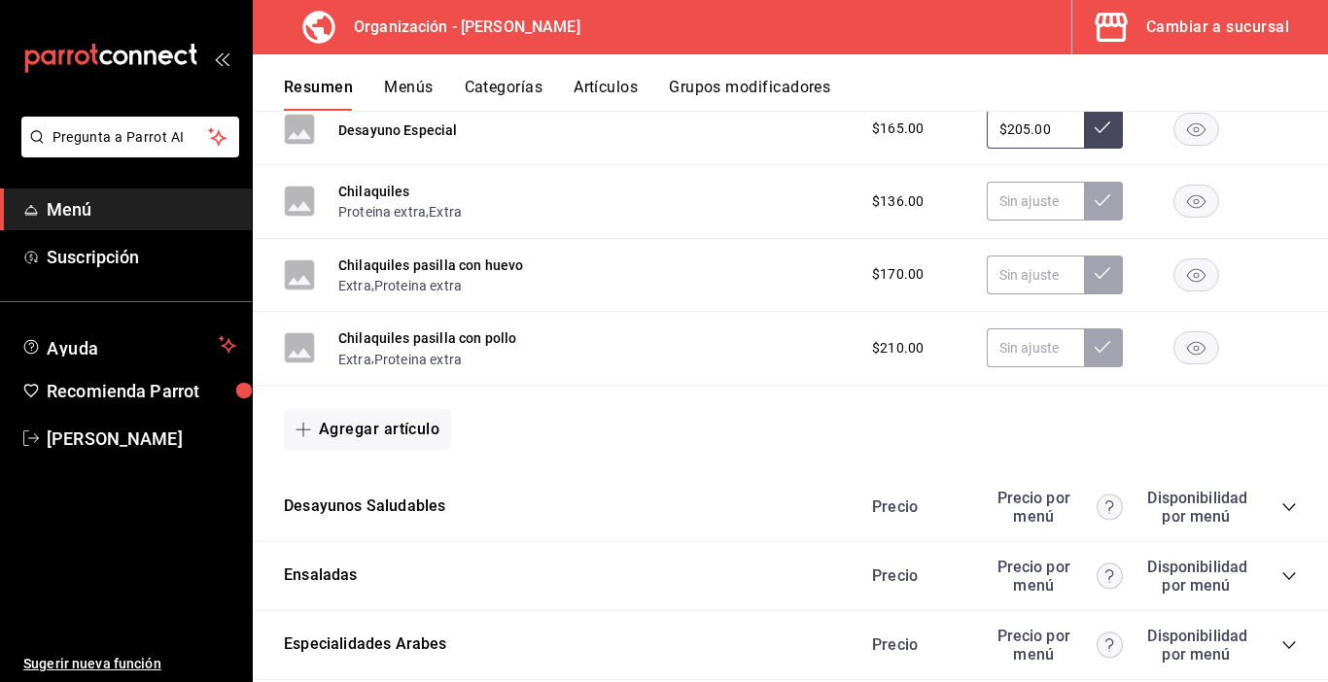
scroll to position [4024, 0]
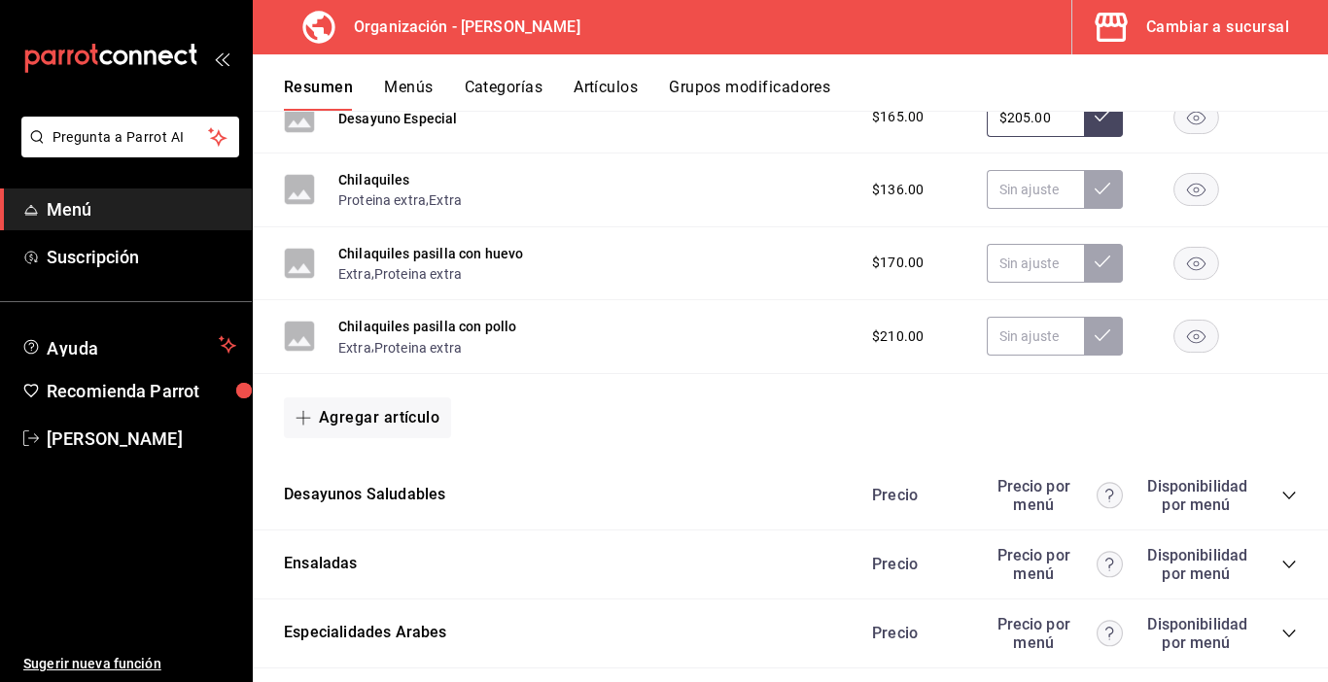
drag, startPoint x: 477, startPoint y: 497, endPoint x: 512, endPoint y: 450, distance: 58.3
click at [316, 416] on span "button" at bounding box center [306, 418] width 23 height 16
click at [371, 517] on li "Artículo nuevo" at bounding box center [360, 518] width 153 height 48
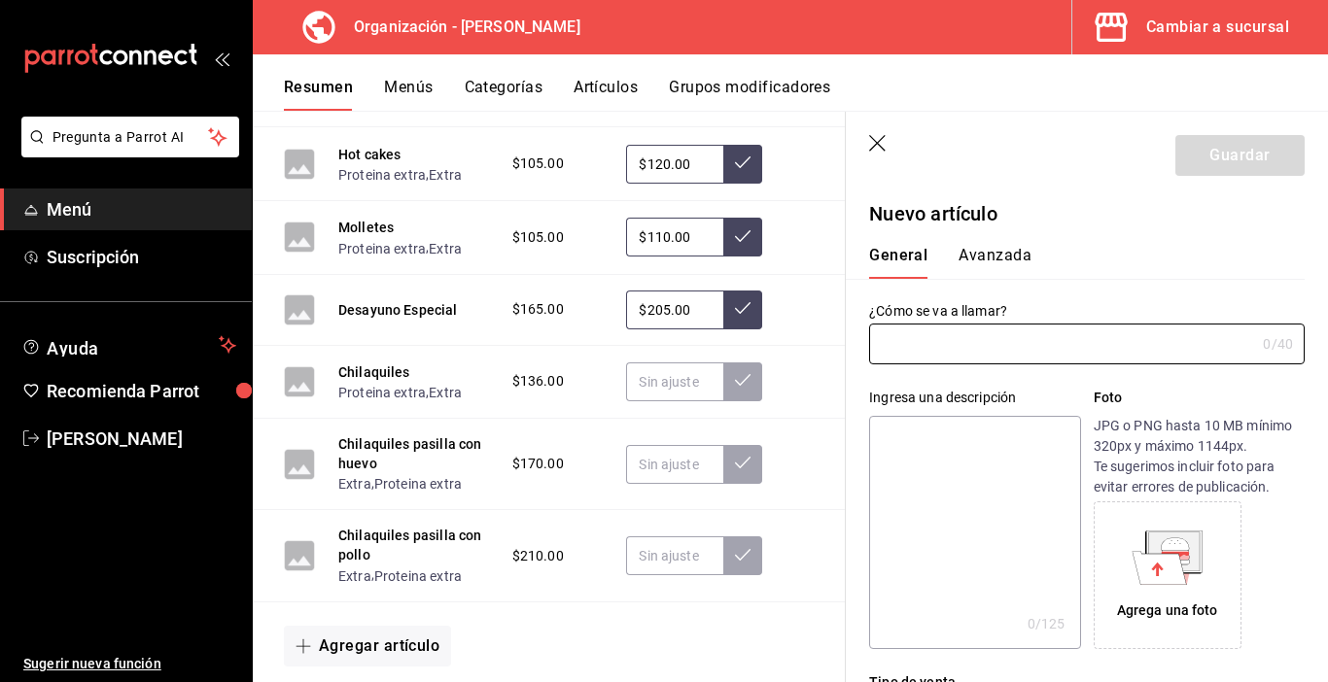
type input "AR-1755974081326"
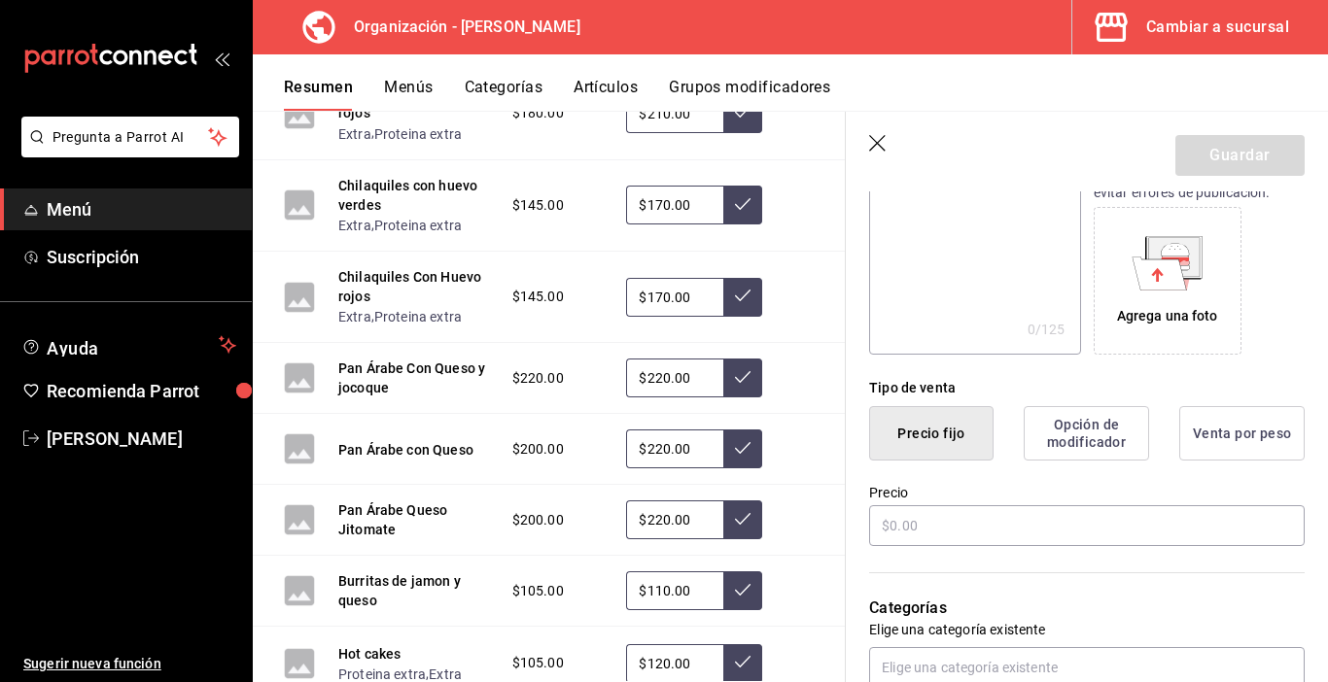
scroll to position [389, 0]
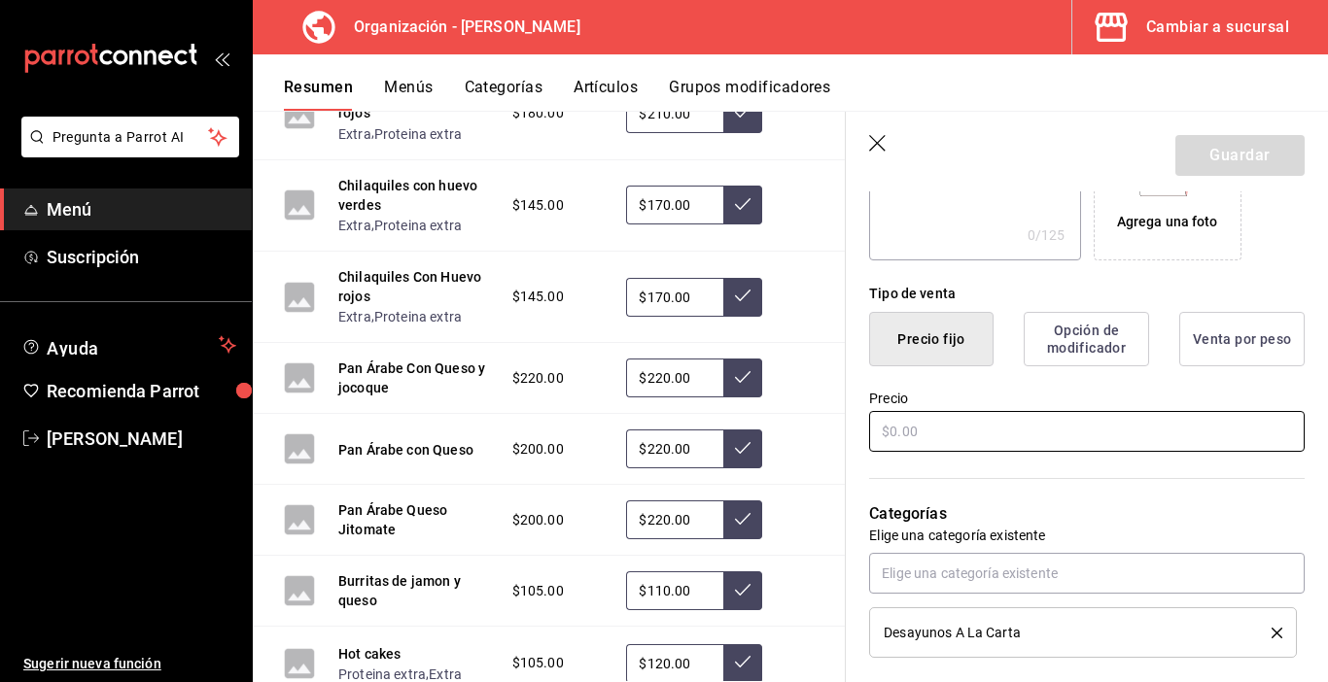
type input "Chilaquiles pasilla con arrachera"
click at [921, 430] on input "text" at bounding box center [1086, 431] width 435 height 41
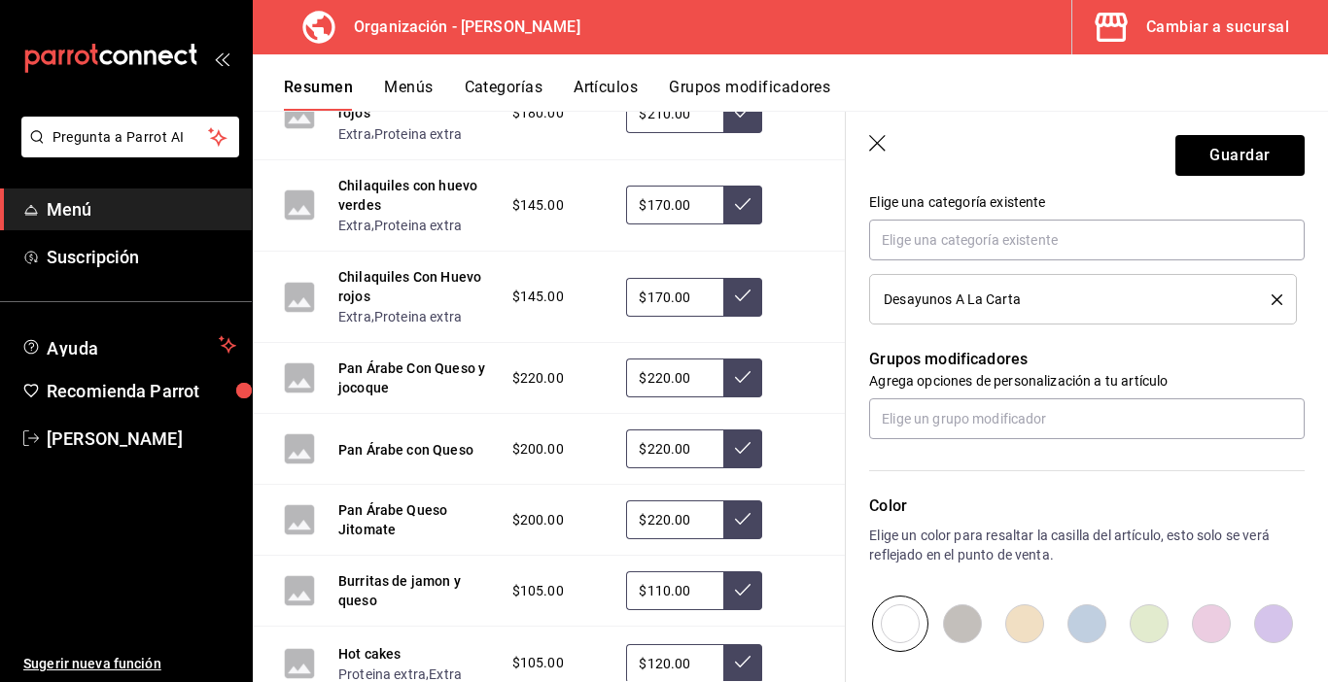
scroll to position [644, 0]
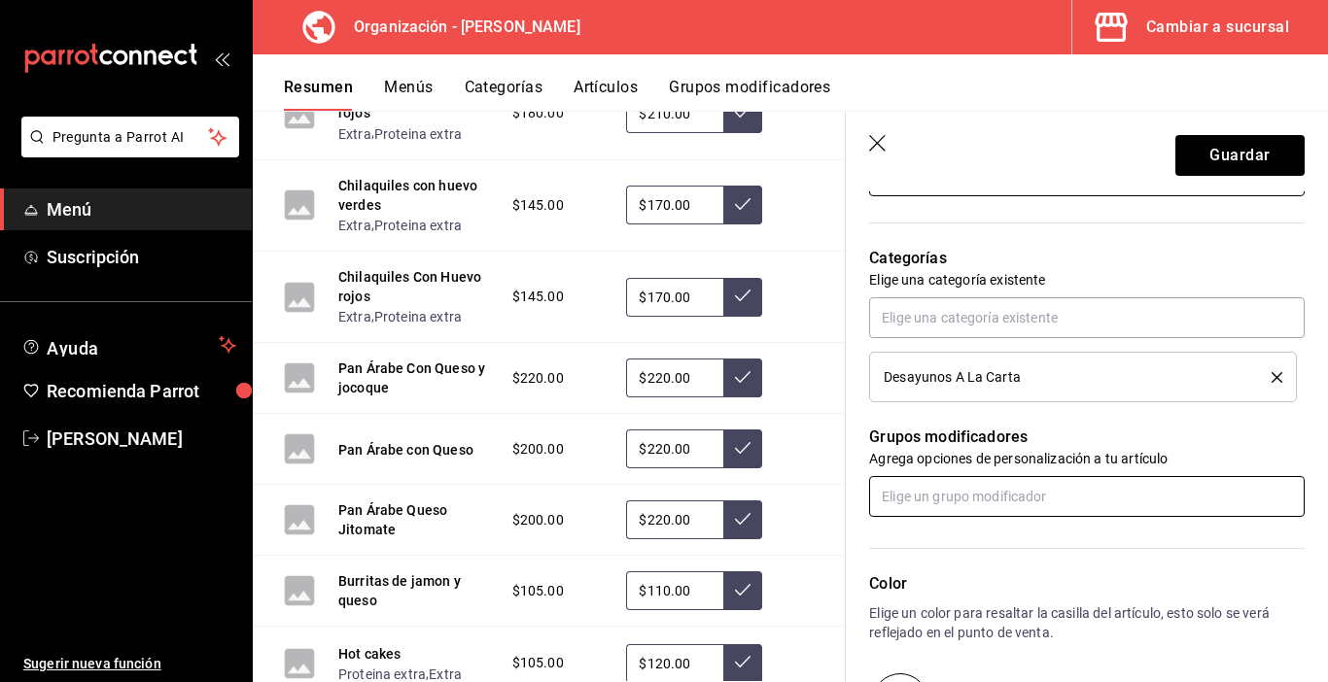
type input "$240.00"
click at [934, 497] on input "text" at bounding box center [1086, 496] width 435 height 41
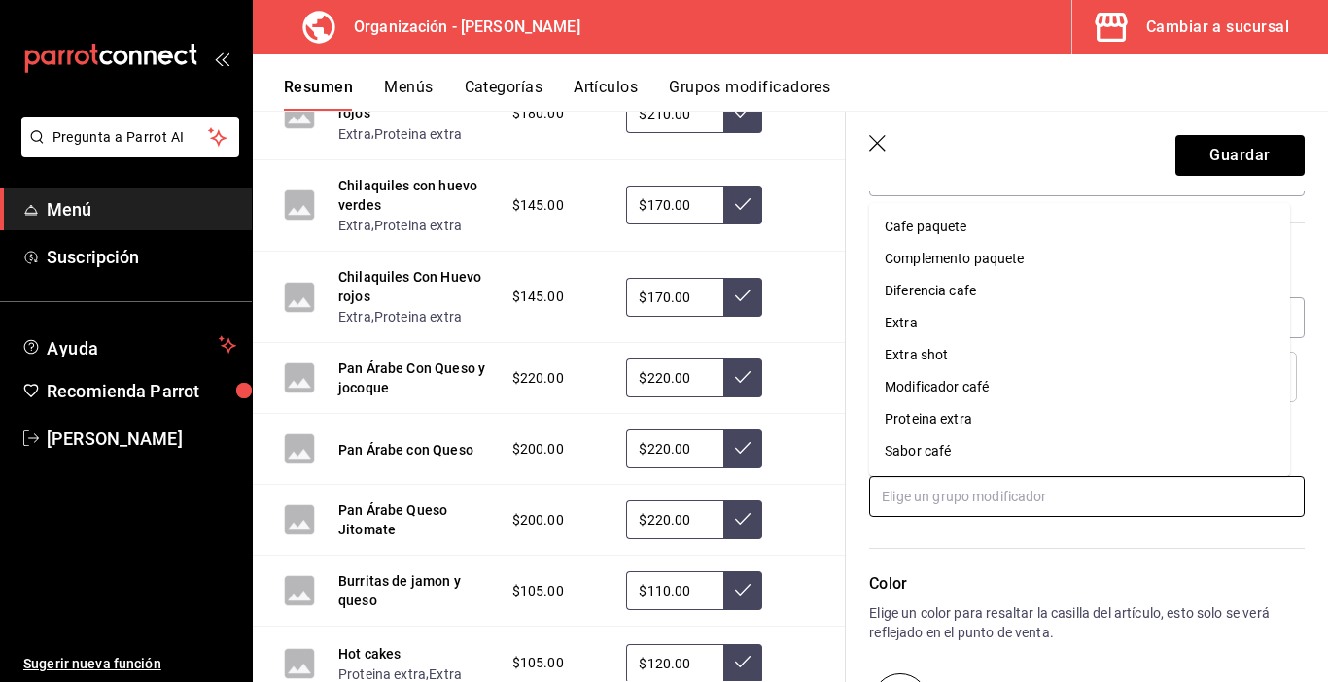
click at [935, 326] on li "Extra" at bounding box center [1079, 323] width 421 height 32
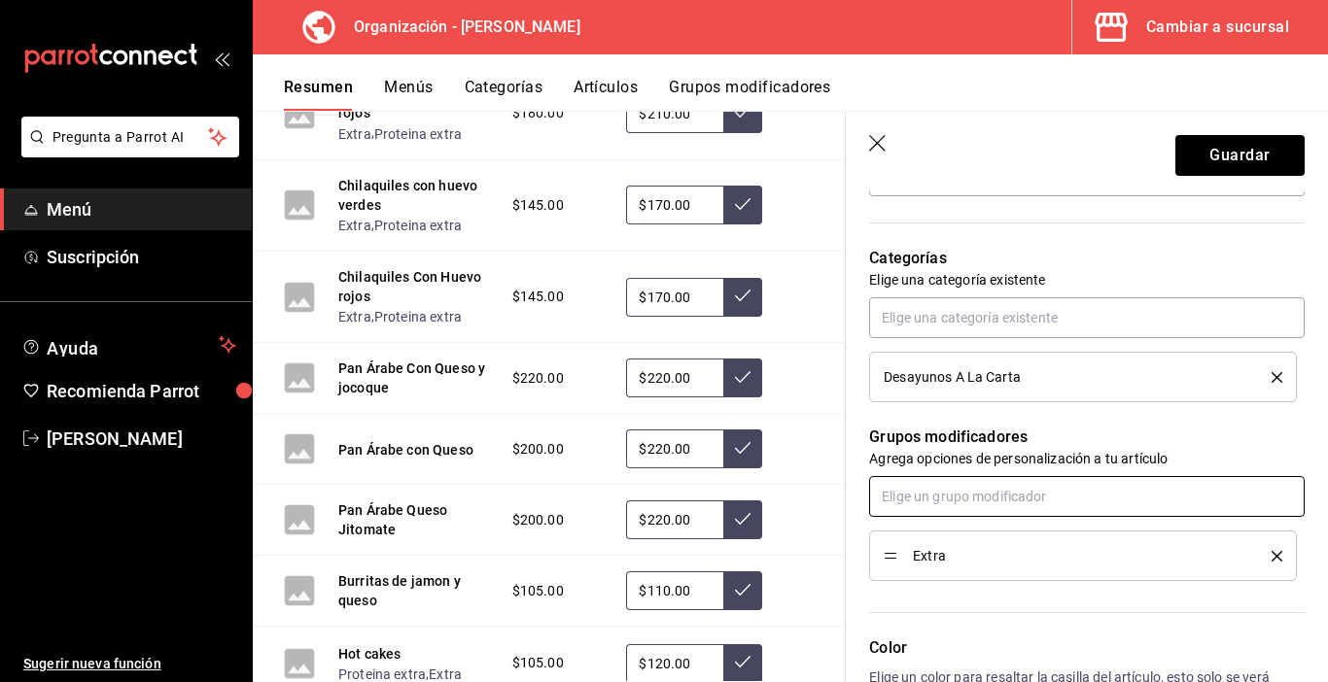
click at [942, 501] on input "text" at bounding box center [1086, 496] width 435 height 41
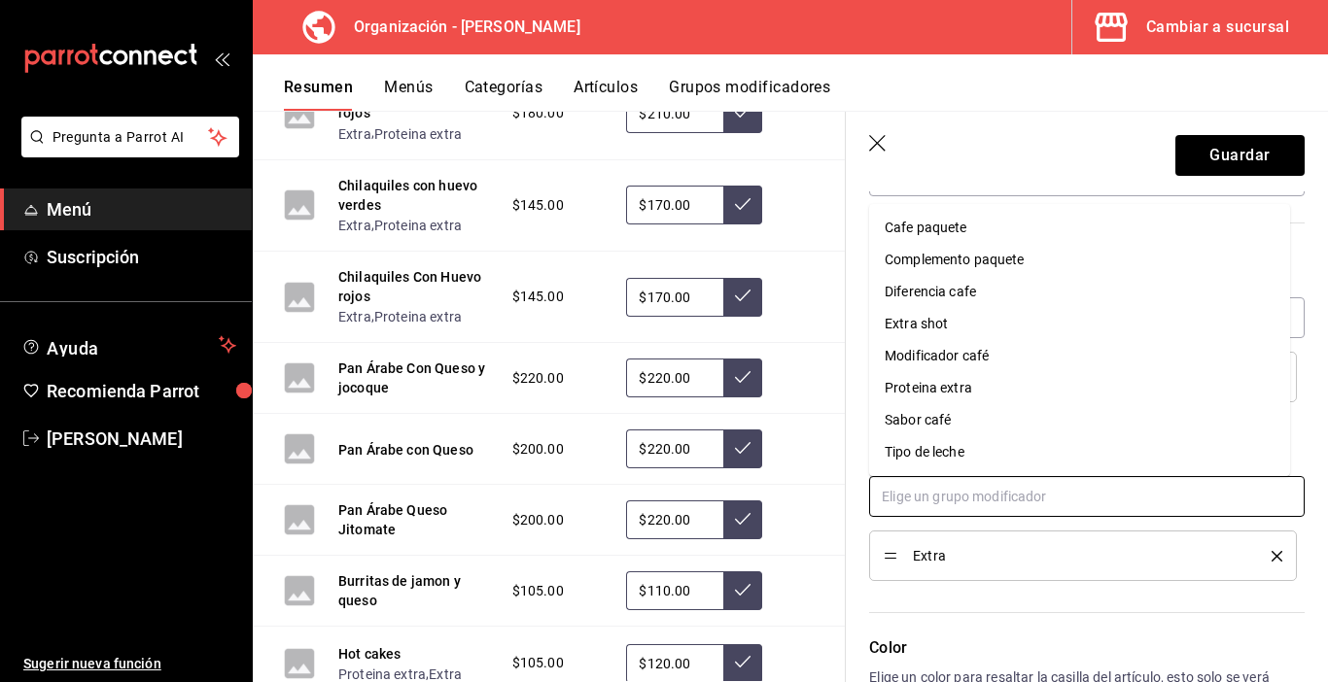
click at [941, 389] on div "Proteina extra" at bounding box center [928, 388] width 87 height 20
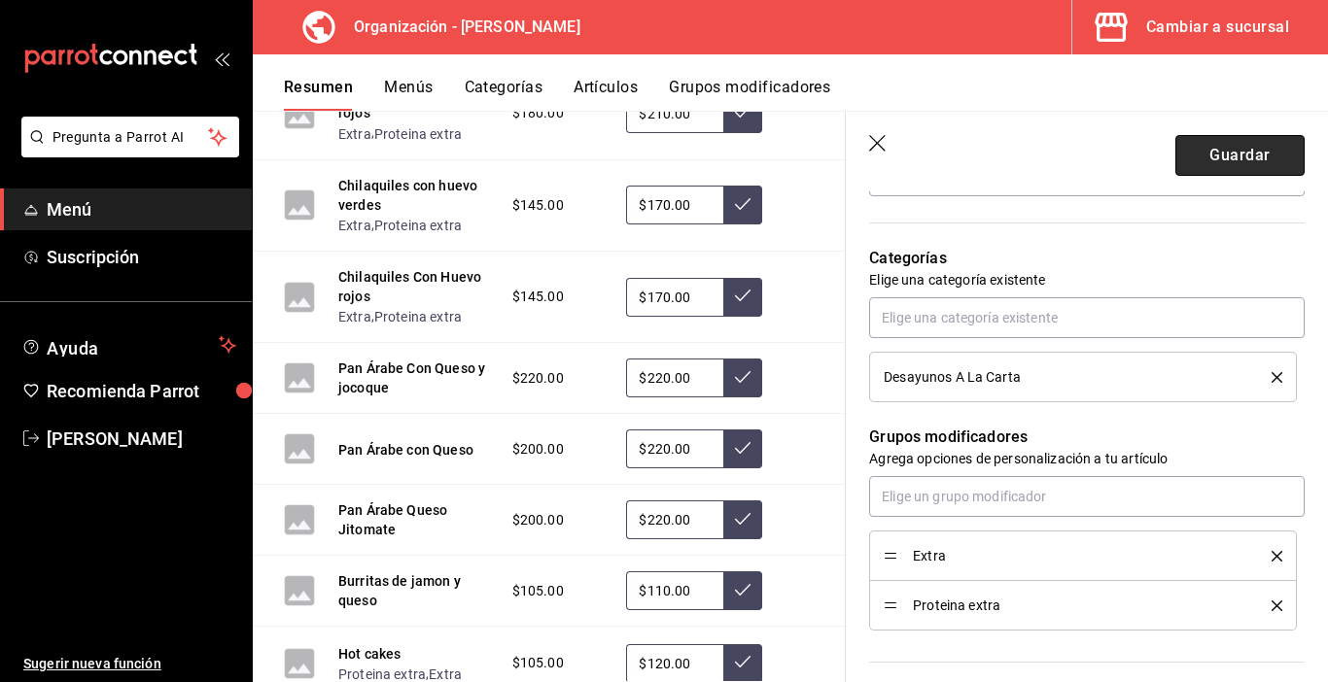
click at [1232, 156] on button "Guardar" at bounding box center [1239, 155] width 129 height 41
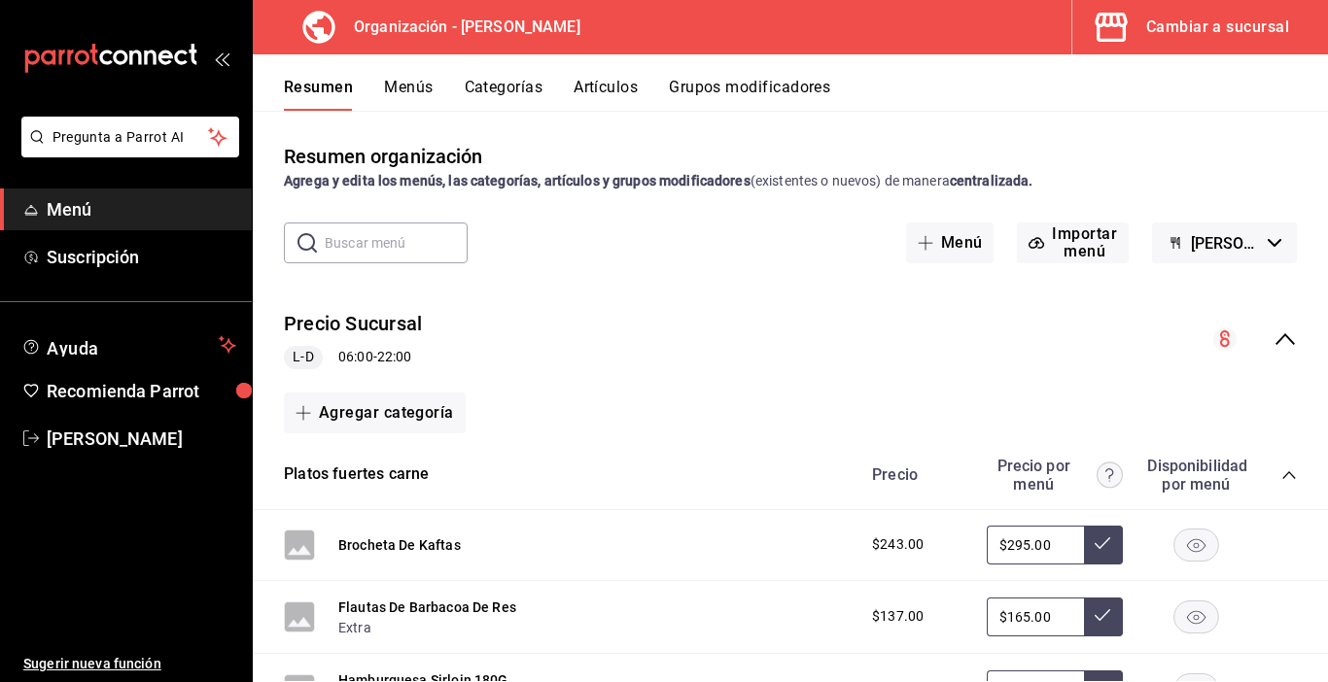
click at [404, 86] on button "Menús" at bounding box center [408, 94] width 49 height 33
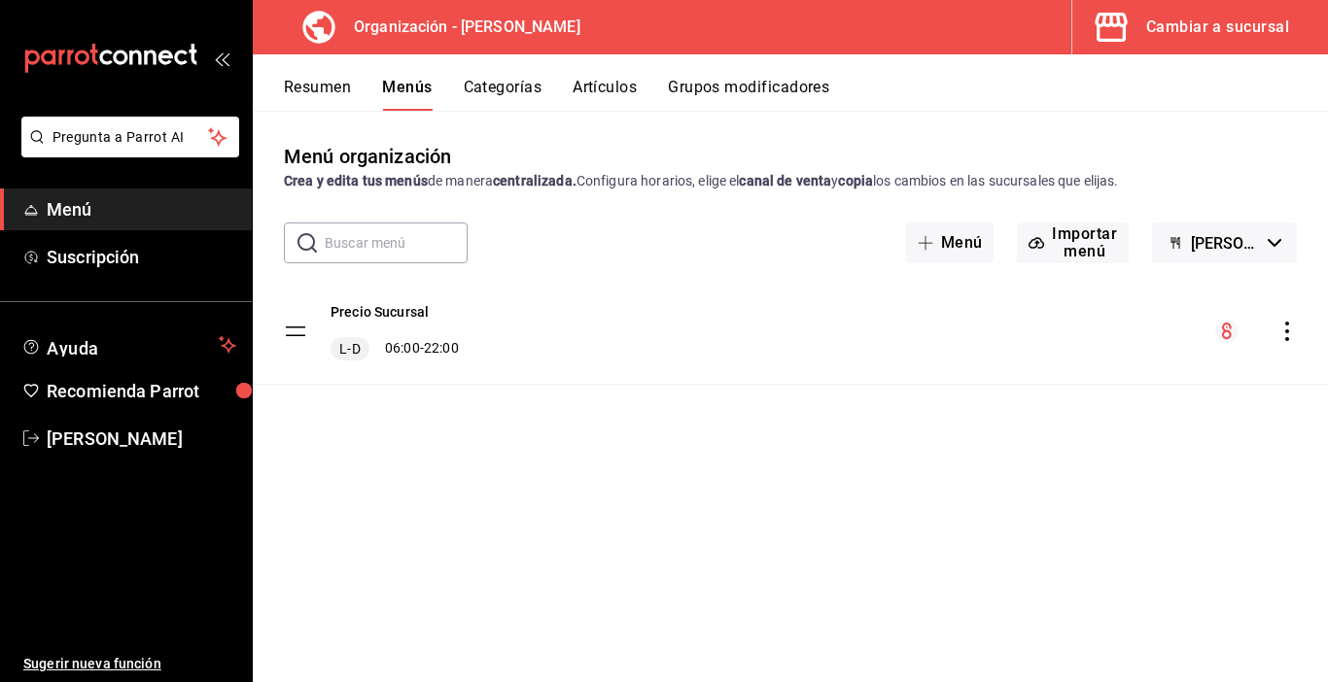
click at [1287, 331] on icon "actions" at bounding box center [1287, 331] width 4 height 19
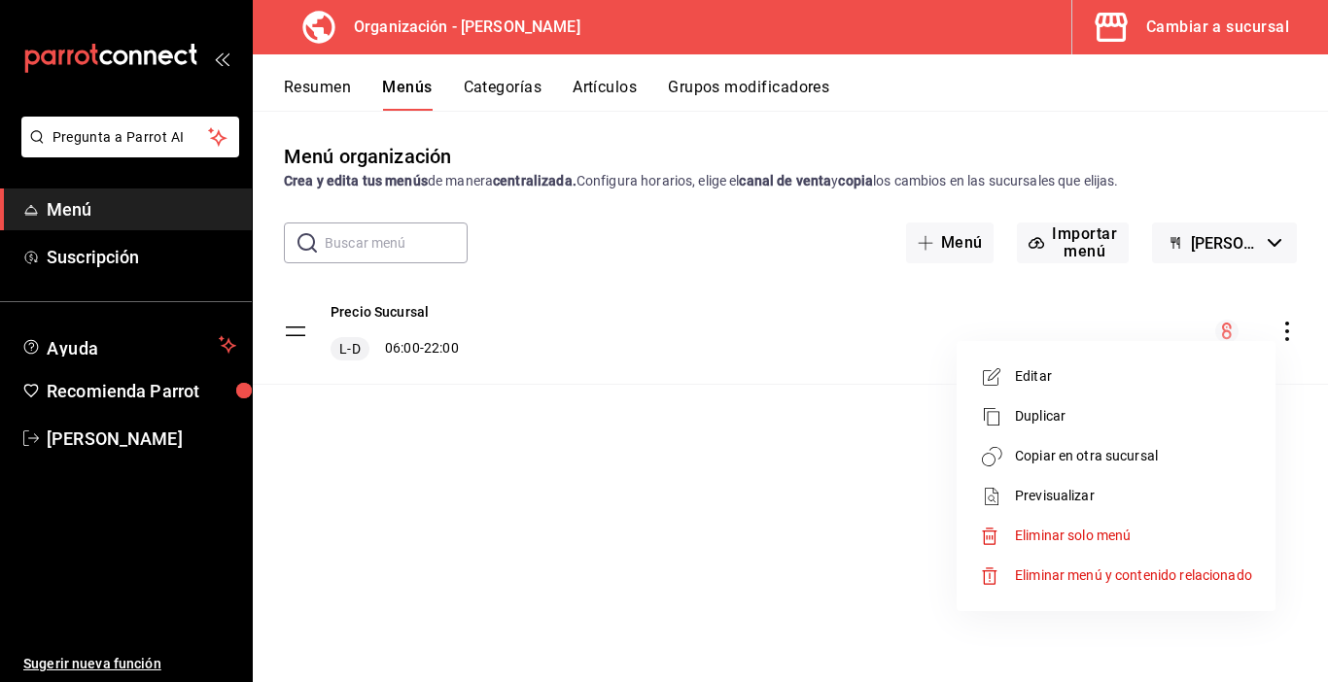
click at [1044, 463] on span "Copiar en otra sucursal" at bounding box center [1133, 456] width 237 height 20
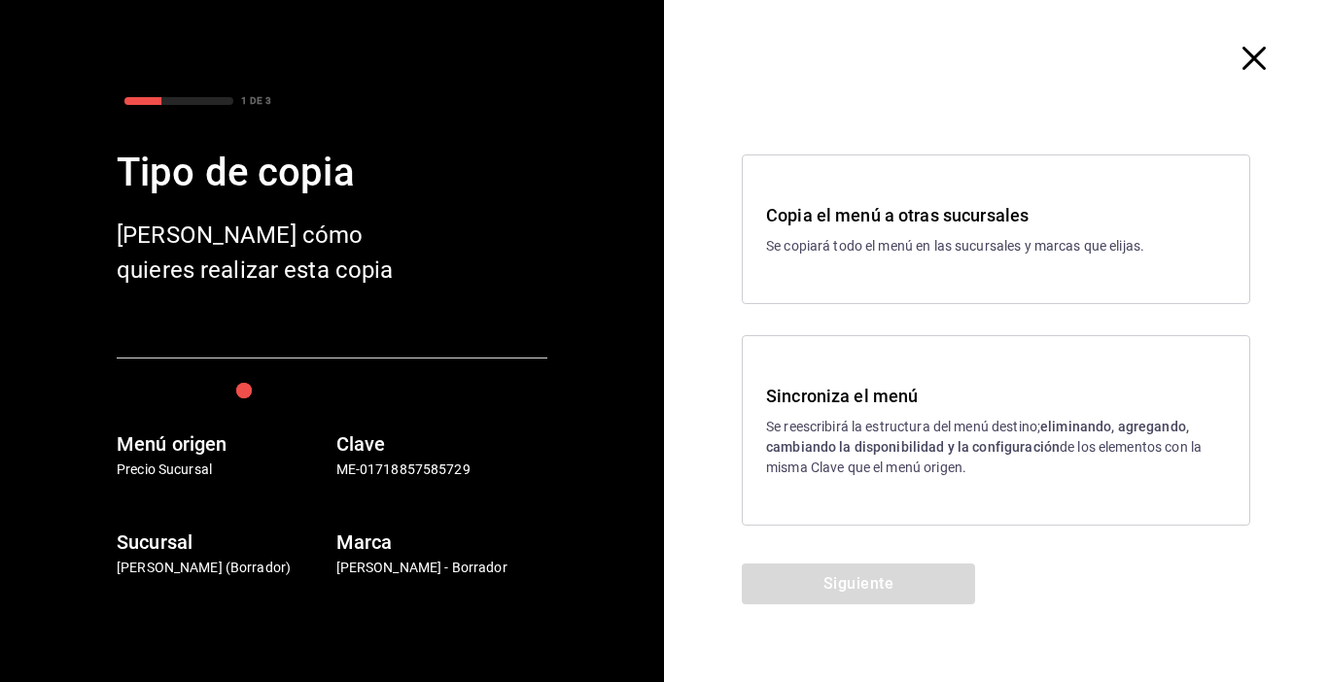
click at [878, 420] on div "Sincroniza el menú Se reescribirá la estructura del menú destino; eliminando, a…" at bounding box center [996, 430] width 460 height 95
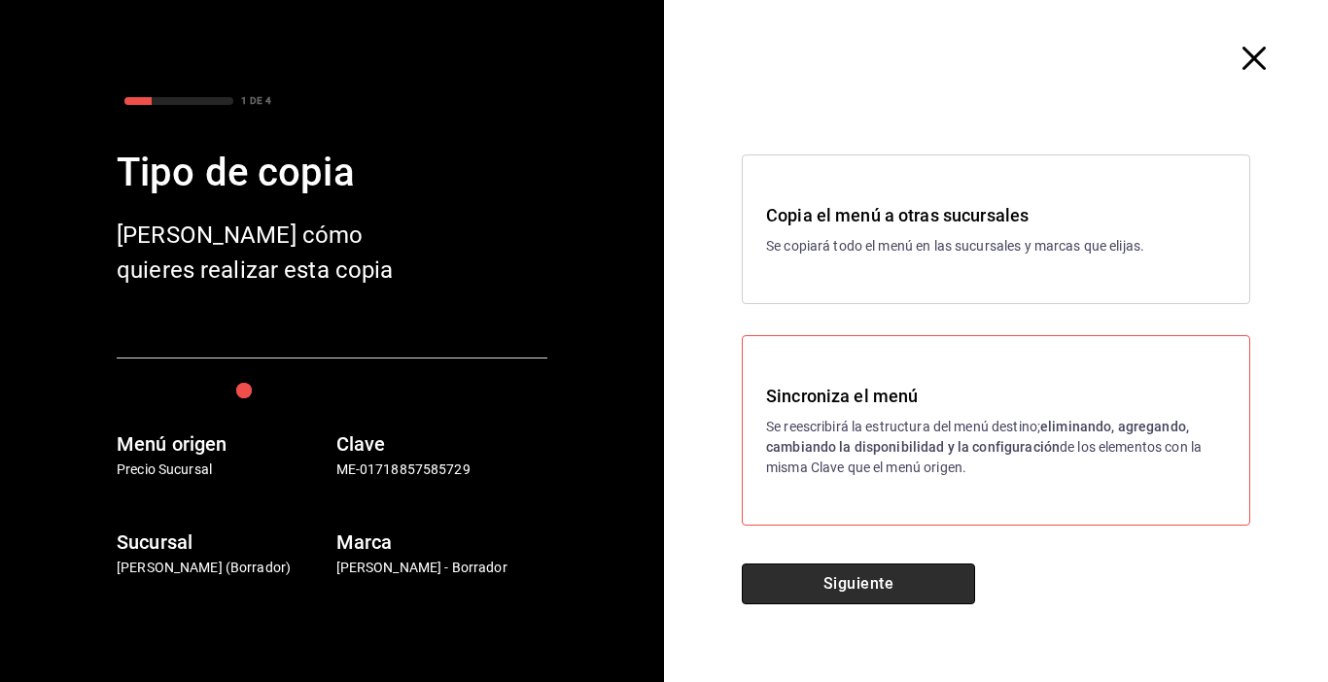
click at [869, 582] on button "Siguiente" at bounding box center [858, 584] width 233 height 41
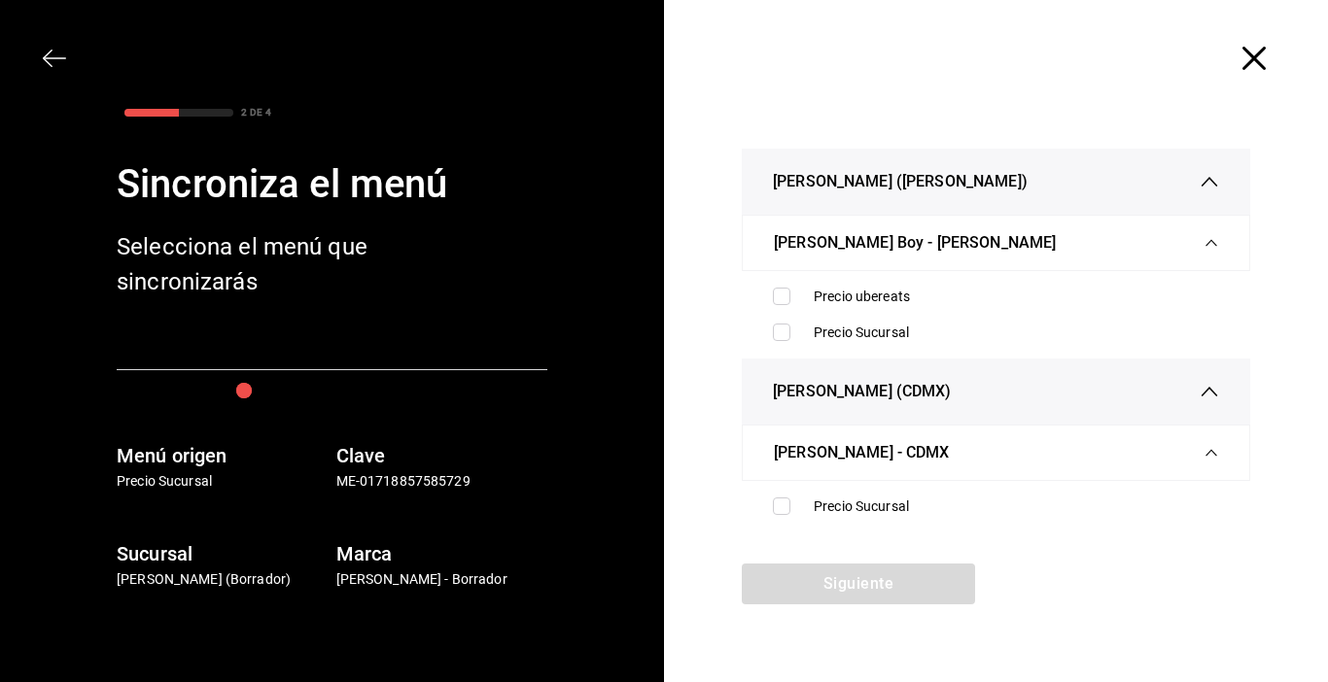
drag, startPoint x: 782, startPoint y: 331, endPoint x: 789, endPoint y: 358, distance: 27.4
click at [782, 330] on input "checkbox" at bounding box center [781, 332] width 17 height 17
checkbox input "true"
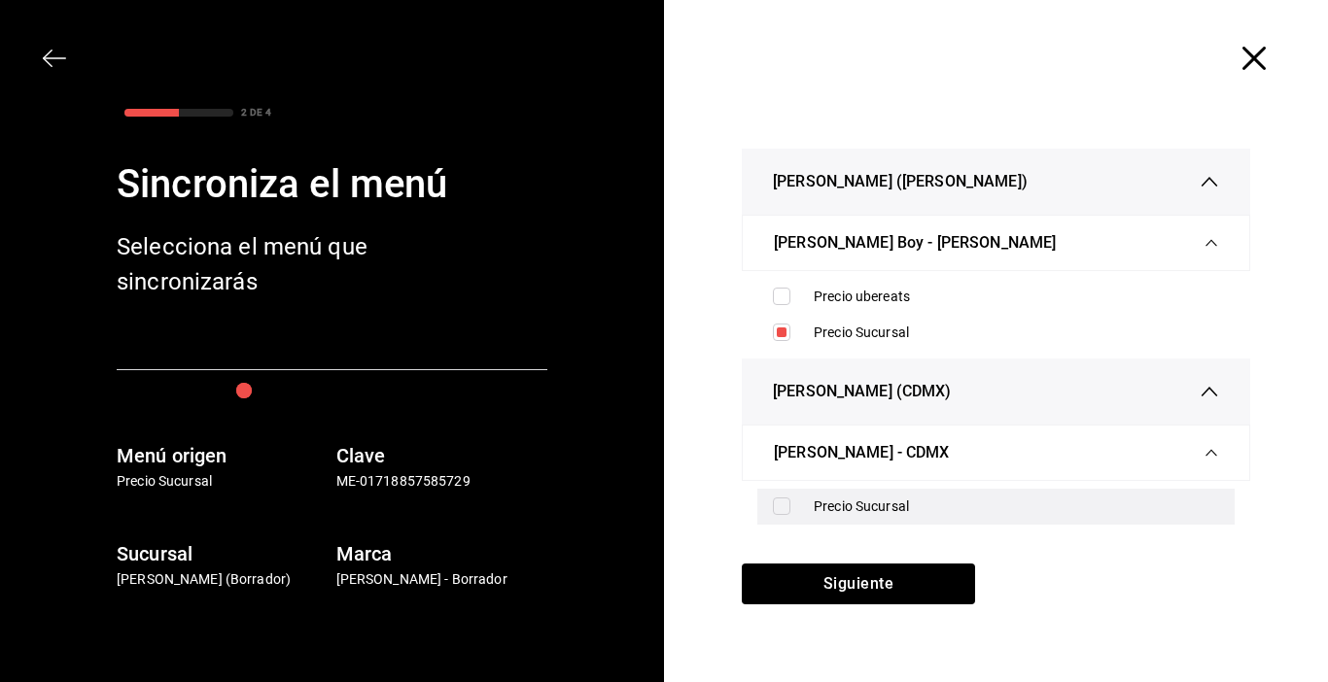
click at [783, 510] on input "checkbox" at bounding box center [781, 506] width 17 height 17
checkbox input "true"
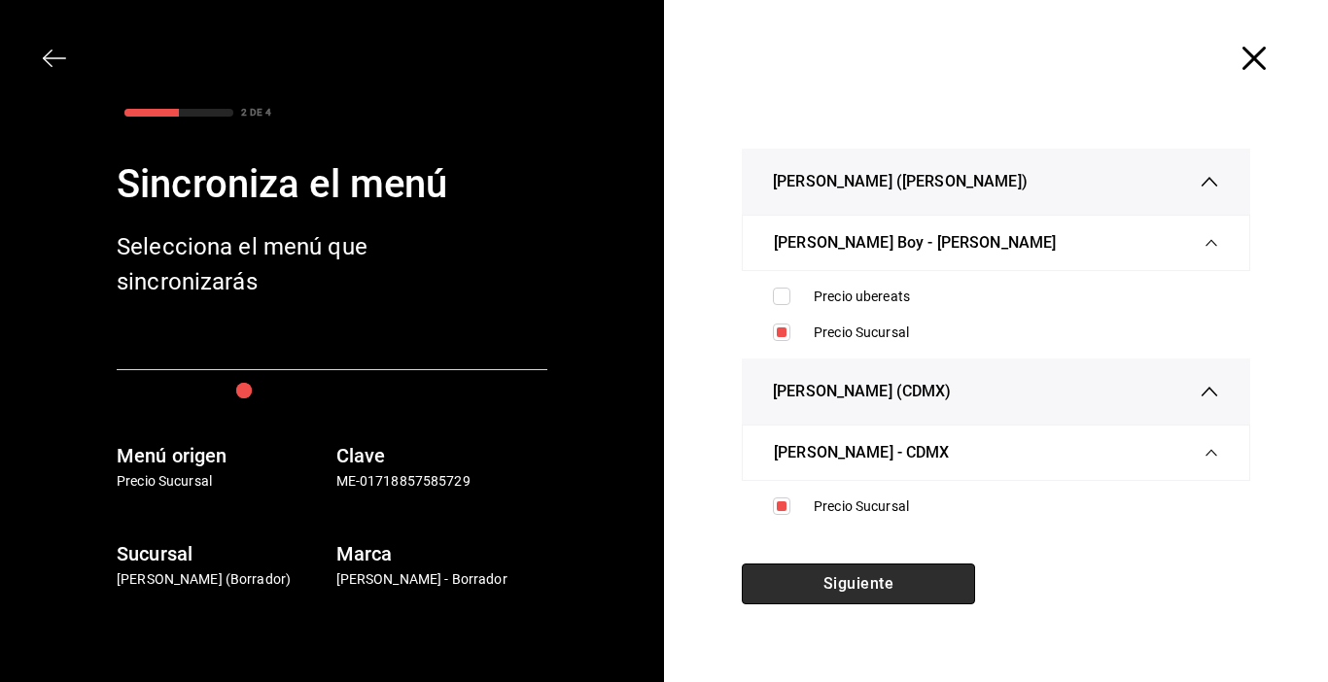
click at [858, 590] on button "Siguiente" at bounding box center [858, 584] width 233 height 41
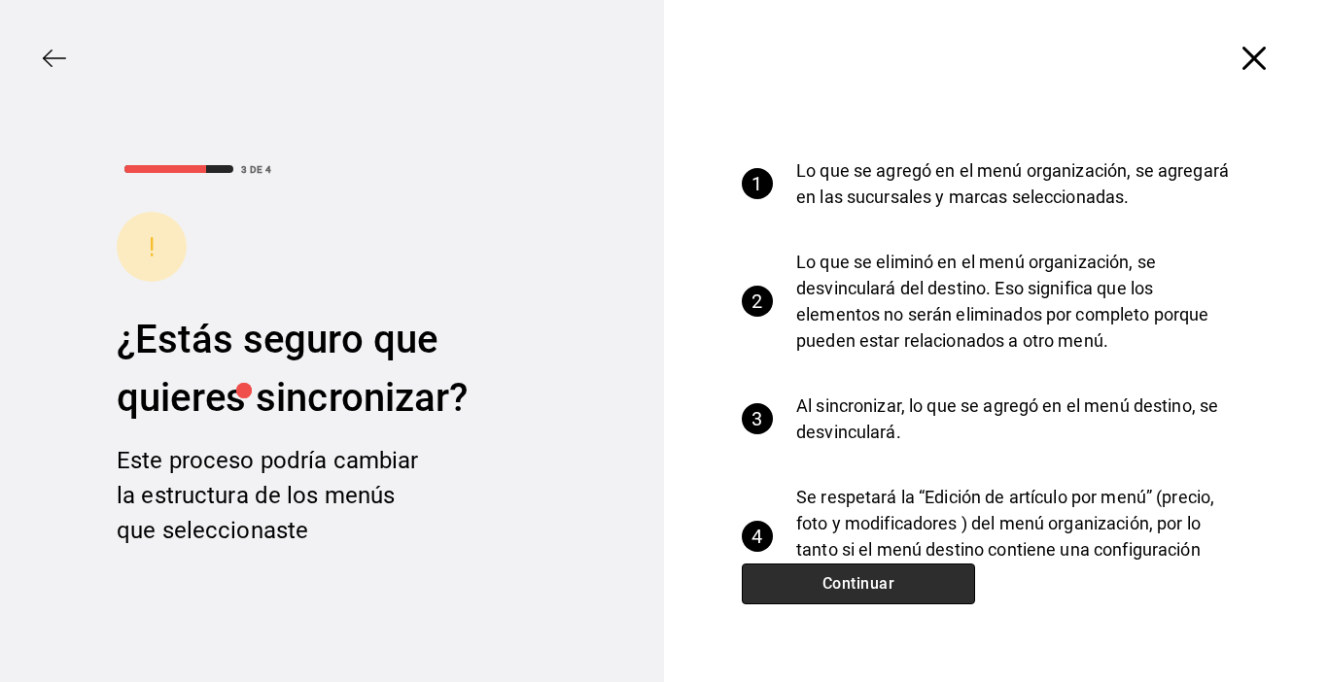
click at [869, 590] on button "Continuar" at bounding box center [858, 584] width 233 height 41
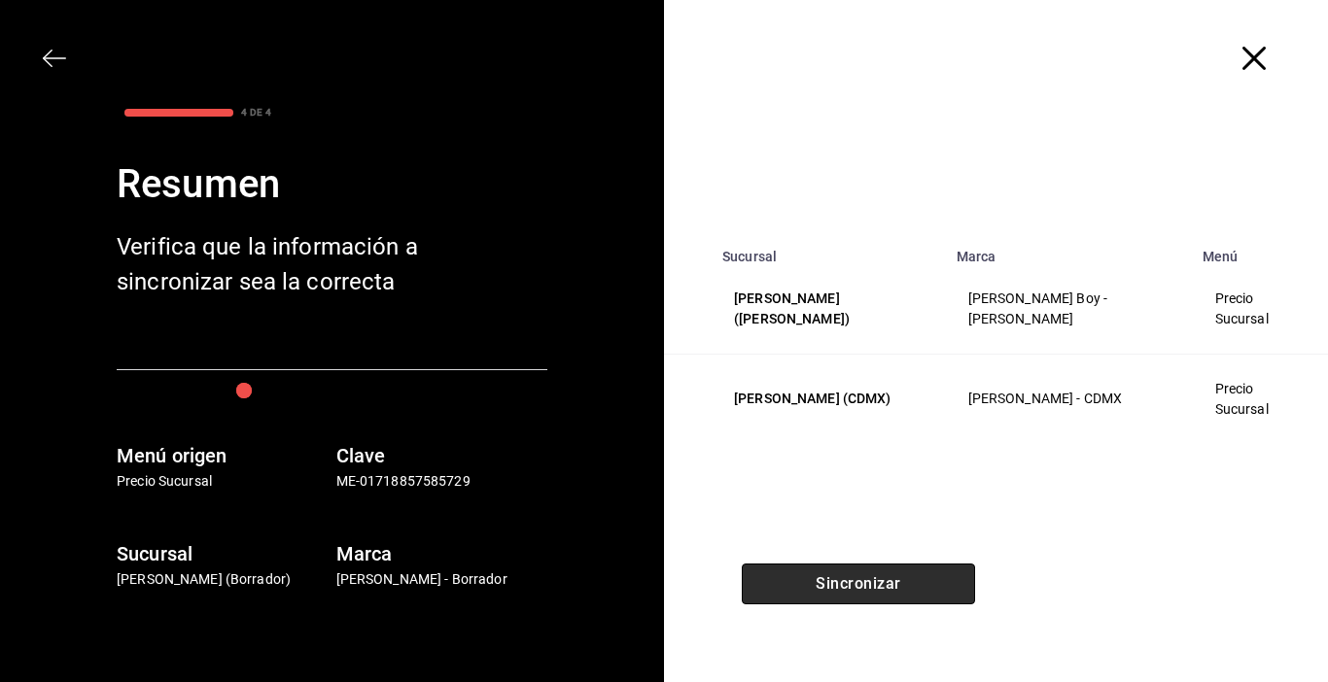
click at [871, 592] on button "Sincronizar" at bounding box center [858, 584] width 233 height 41
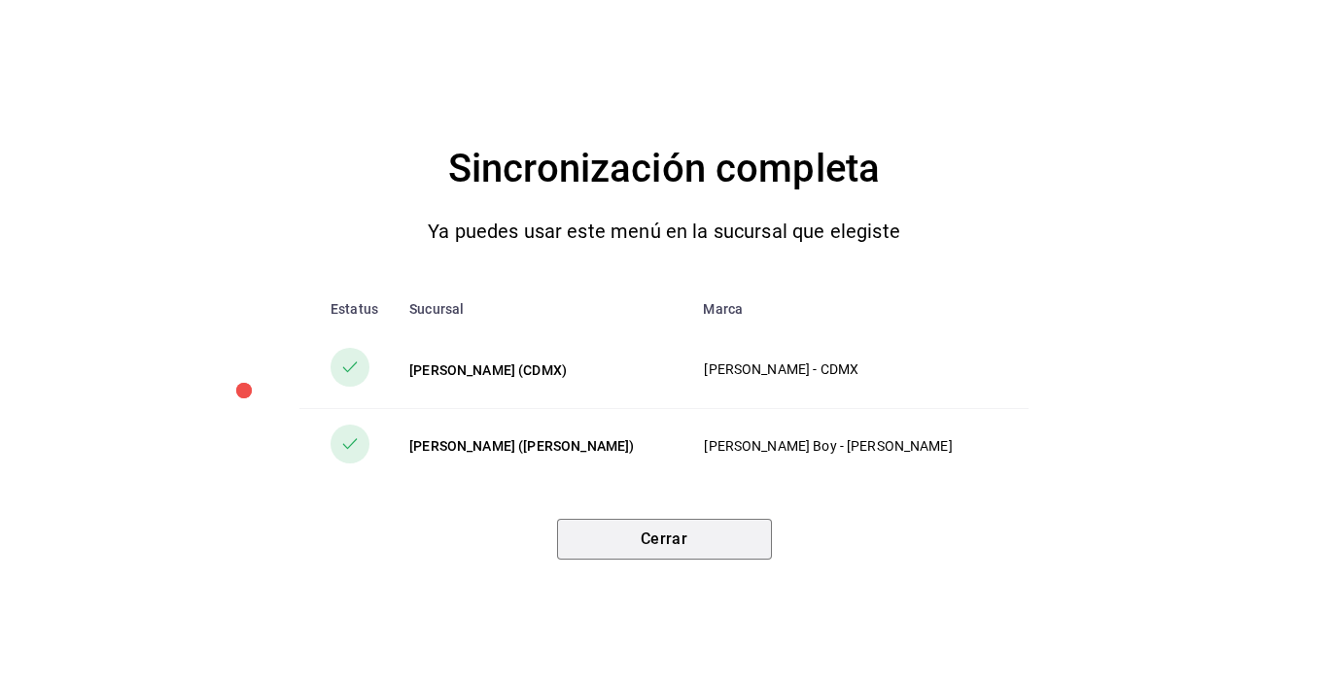
click at [685, 548] on button "Cerrar" at bounding box center [664, 539] width 215 height 41
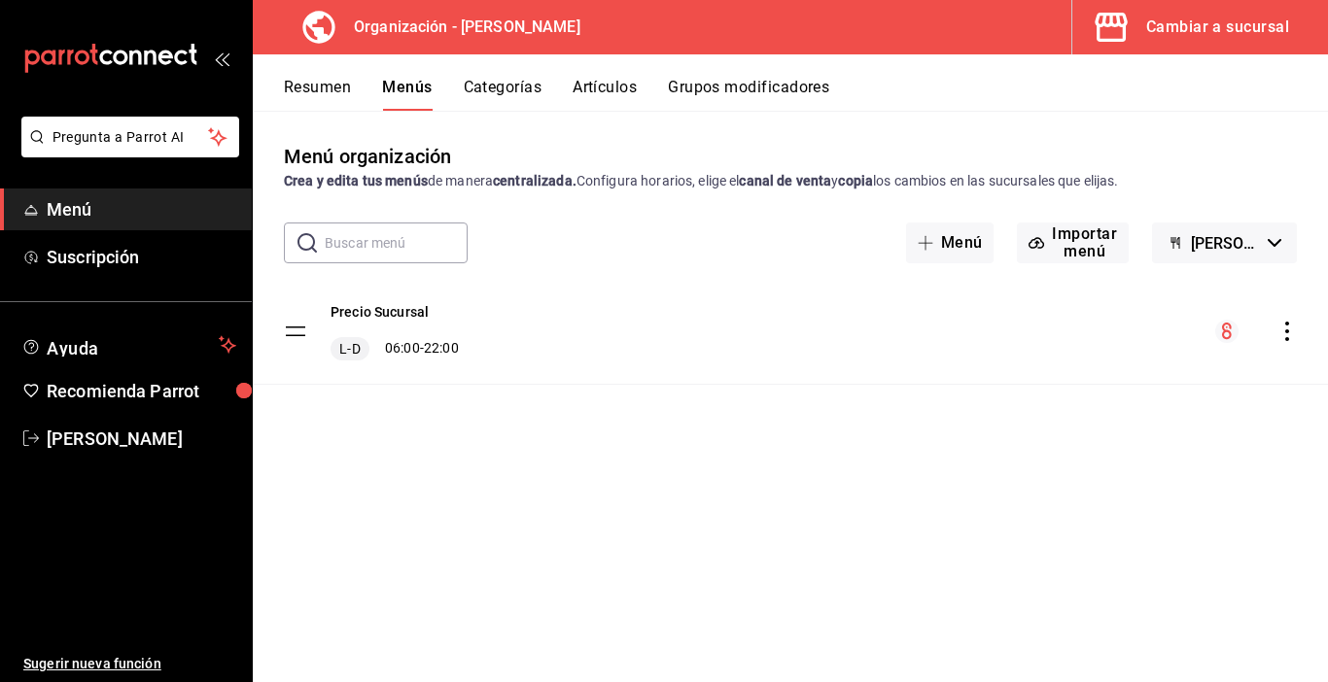
click at [595, 87] on button "Artículos" at bounding box center [605, 94] width 64 height 33
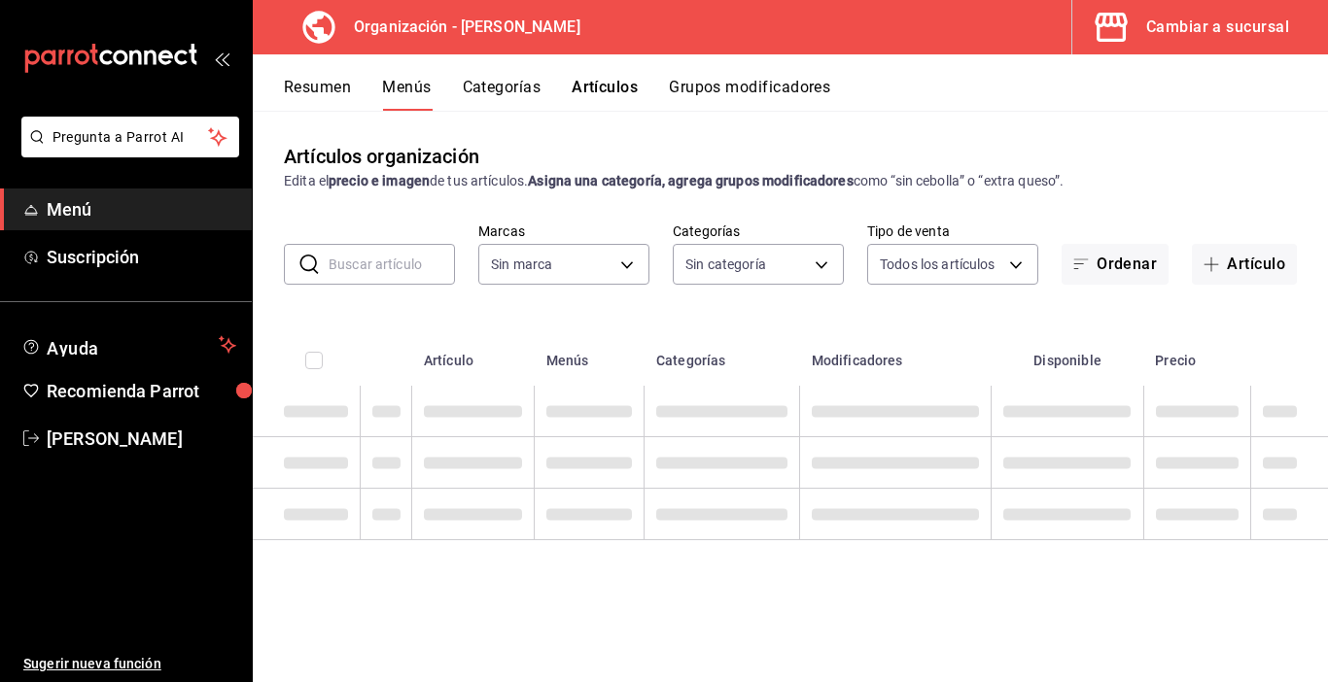
click at [410, 263] on input "text" at bounding box center [392, 264] width 126 height 39
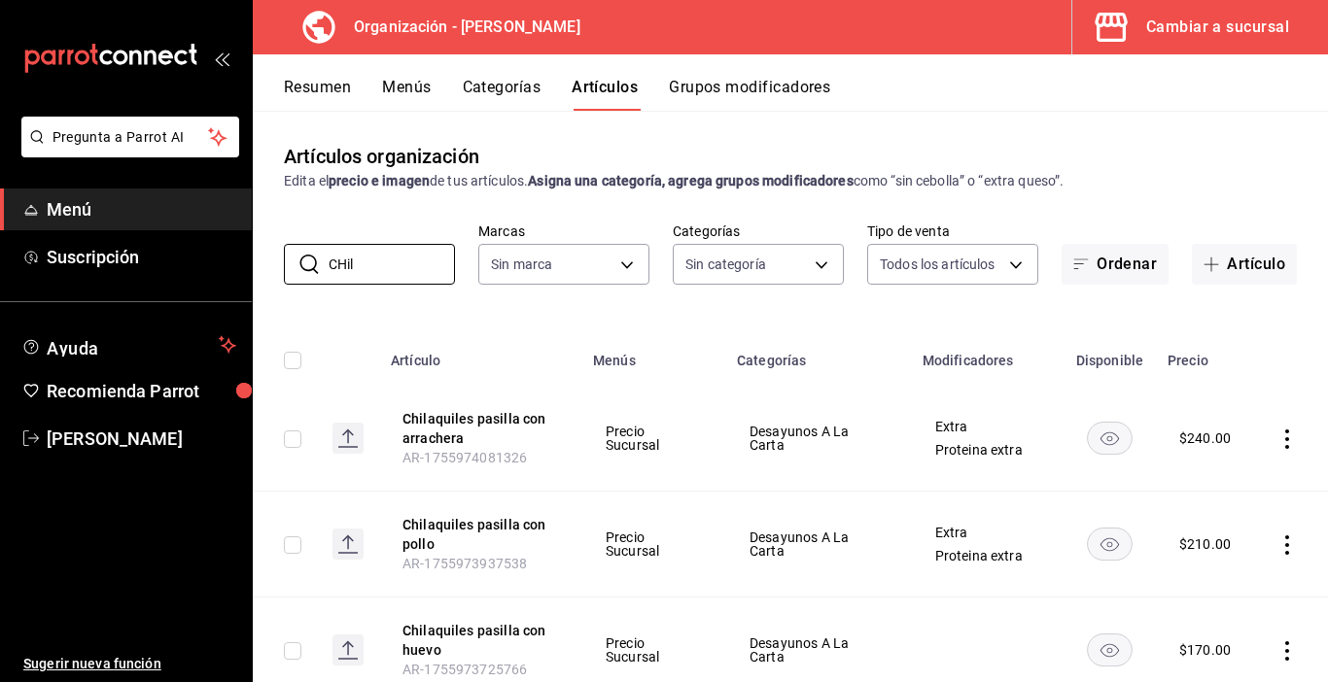
type input "CHila"
type input "89098faa-5d34-448f-8da5-d914f5141ab2,fdc1eeb9-6e3c-4d8b-9a70-b3653493270b,491b5…"
type input "chilaquiles"
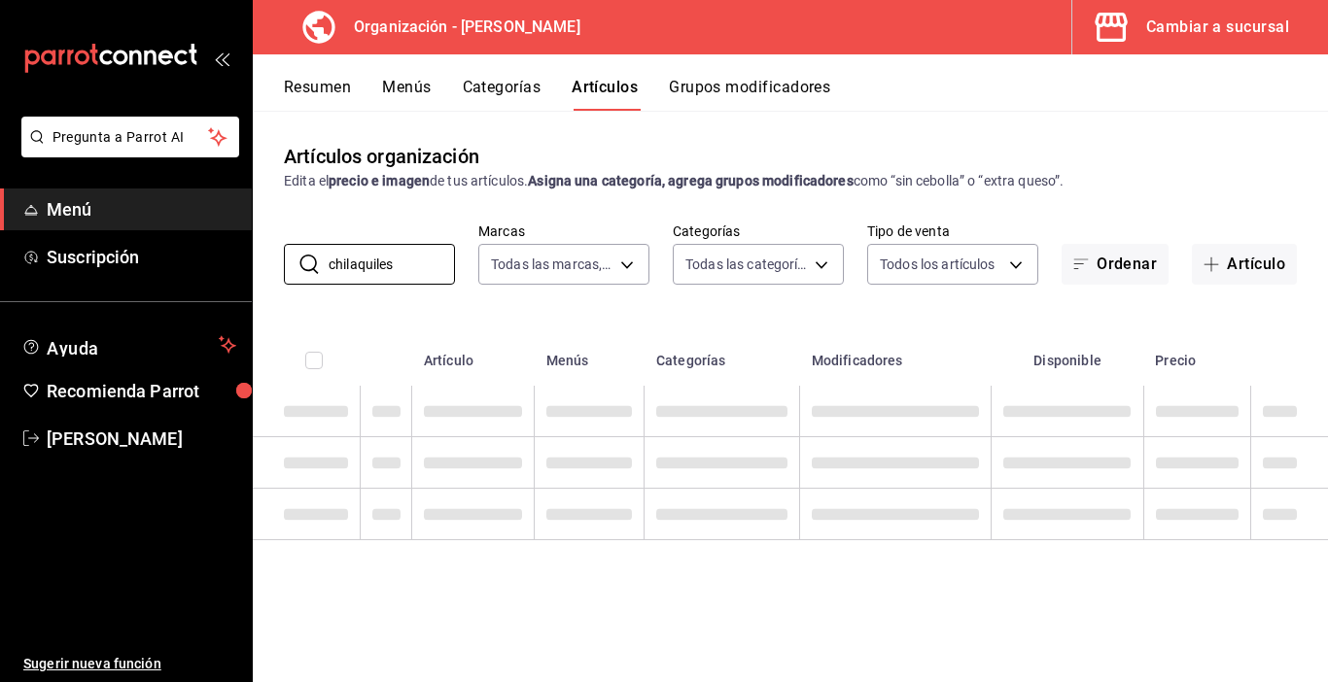
type input "65799dc6-41aa-4859-a571-e645e514412a"
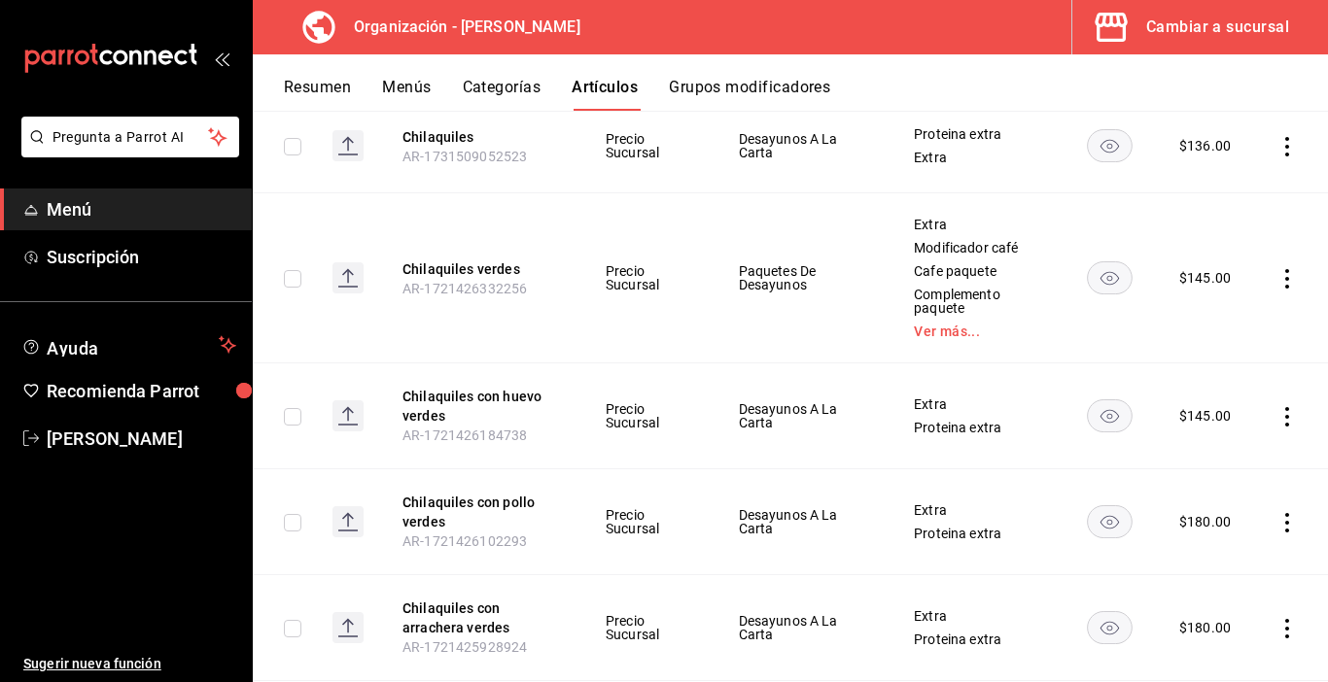
scroll to position [583, 0]
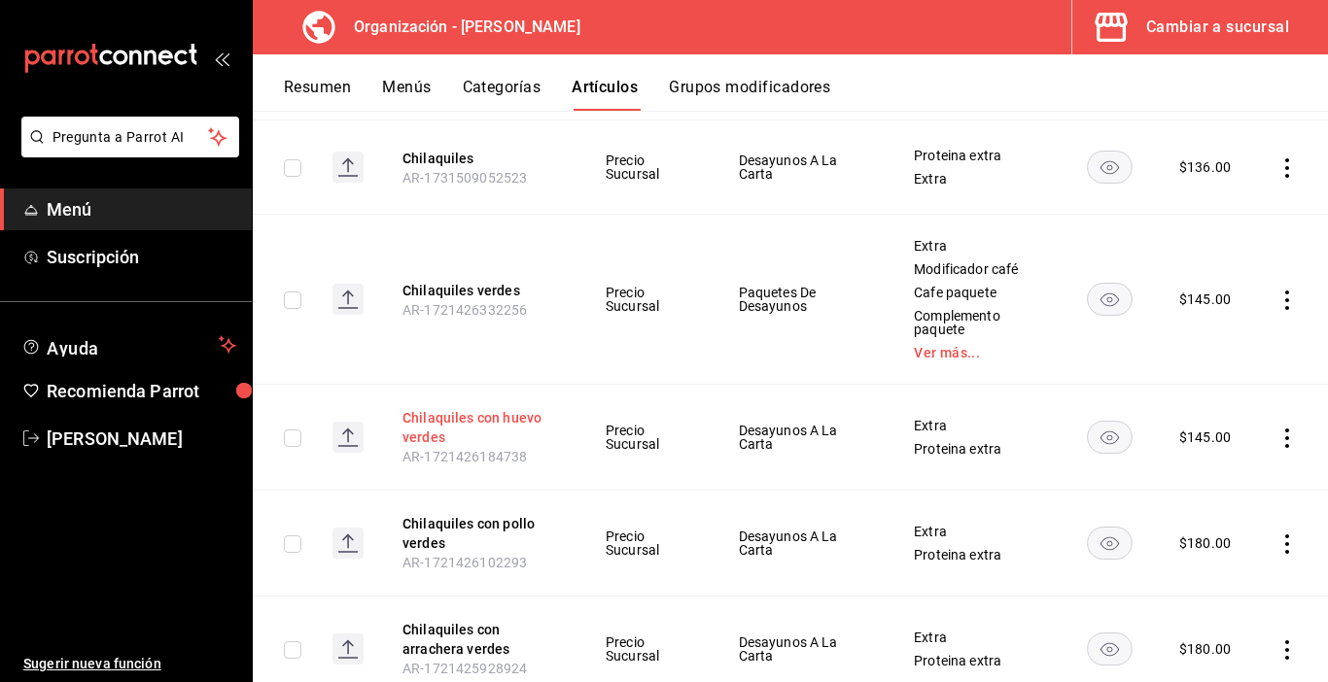
click at [468, 420] on button "Chilaquiles con huevo verdes" at bounding box center [480, 427] width 156 height 39
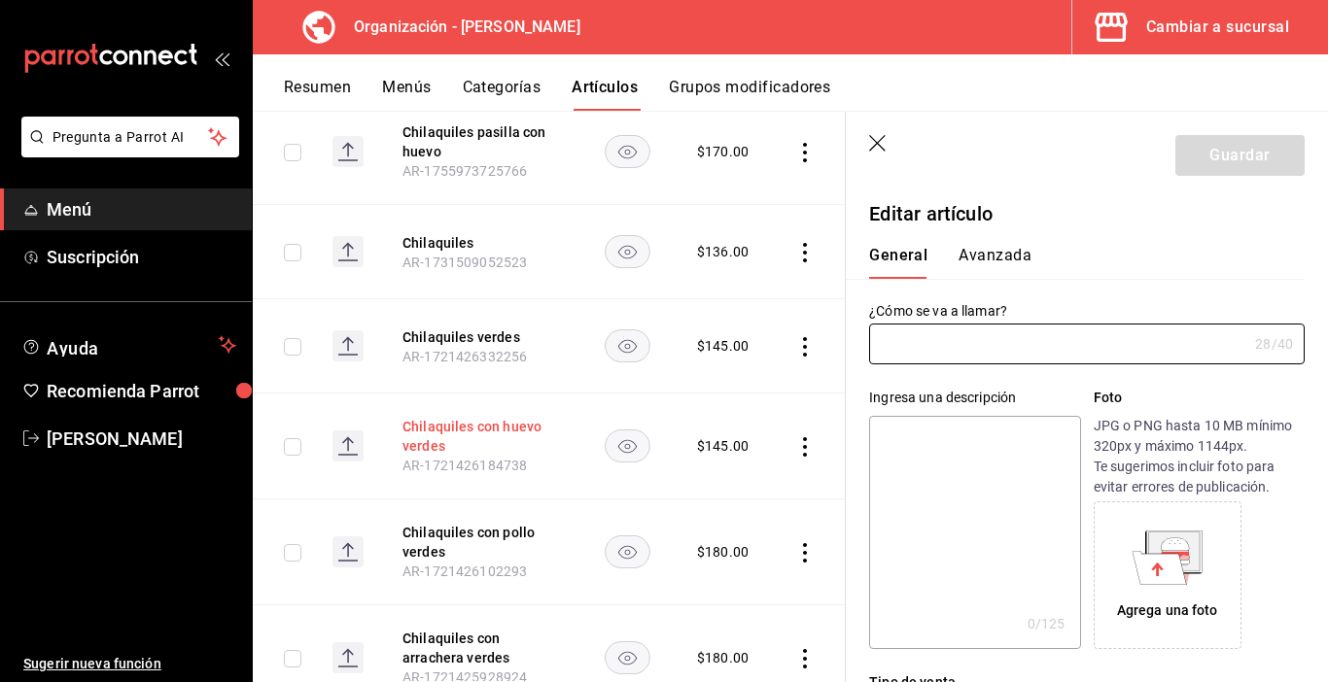
type input "Chilaquiles con huevo verdes"
type input "AR-1721426184738"
type input "$145.00"
click at [953, 349] on input "Chilaquiles con huevo verdes" at bounding box center [1058, 344] width 378 height 39
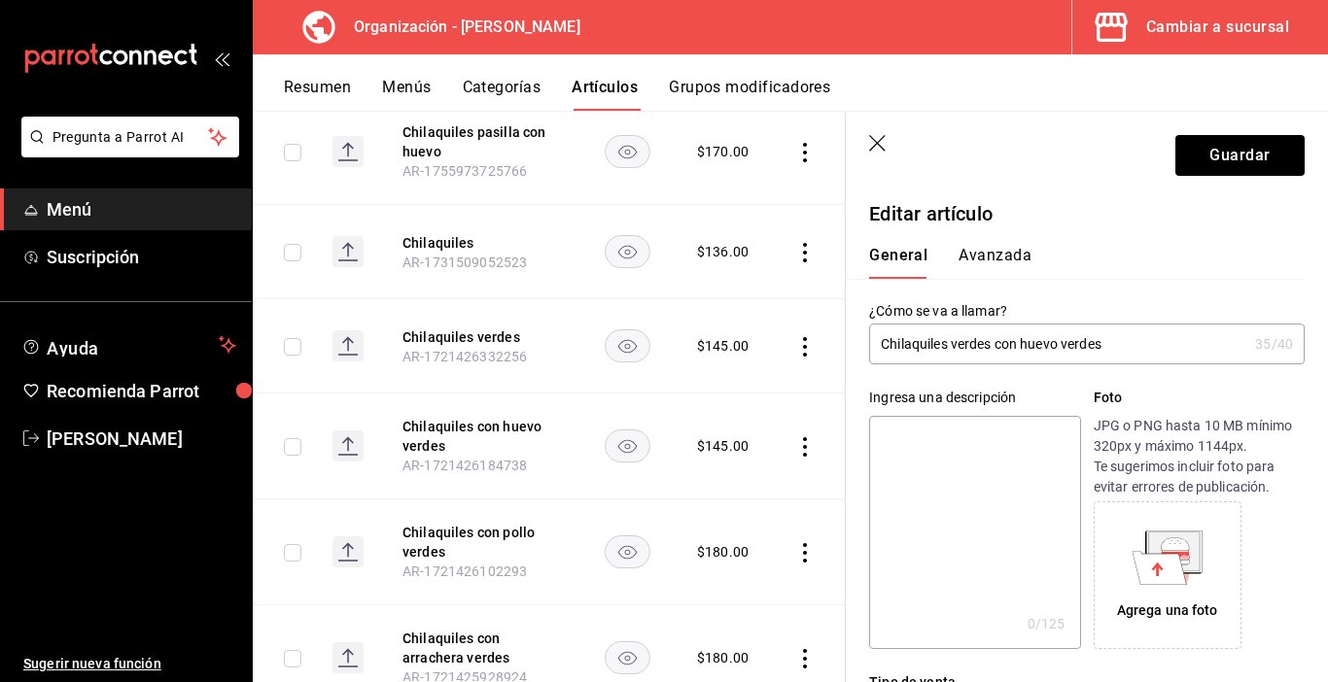
click at [1117, 344] on input "Chilaquiles verdes con huevo verdes" at bounding box center [1058, 344] width 378 height 39
type input "Chilaquiles verdes con huevo"
click at [1202, 161] on button "Guardar" at bounding box center [1239, 155] width 129 height 41
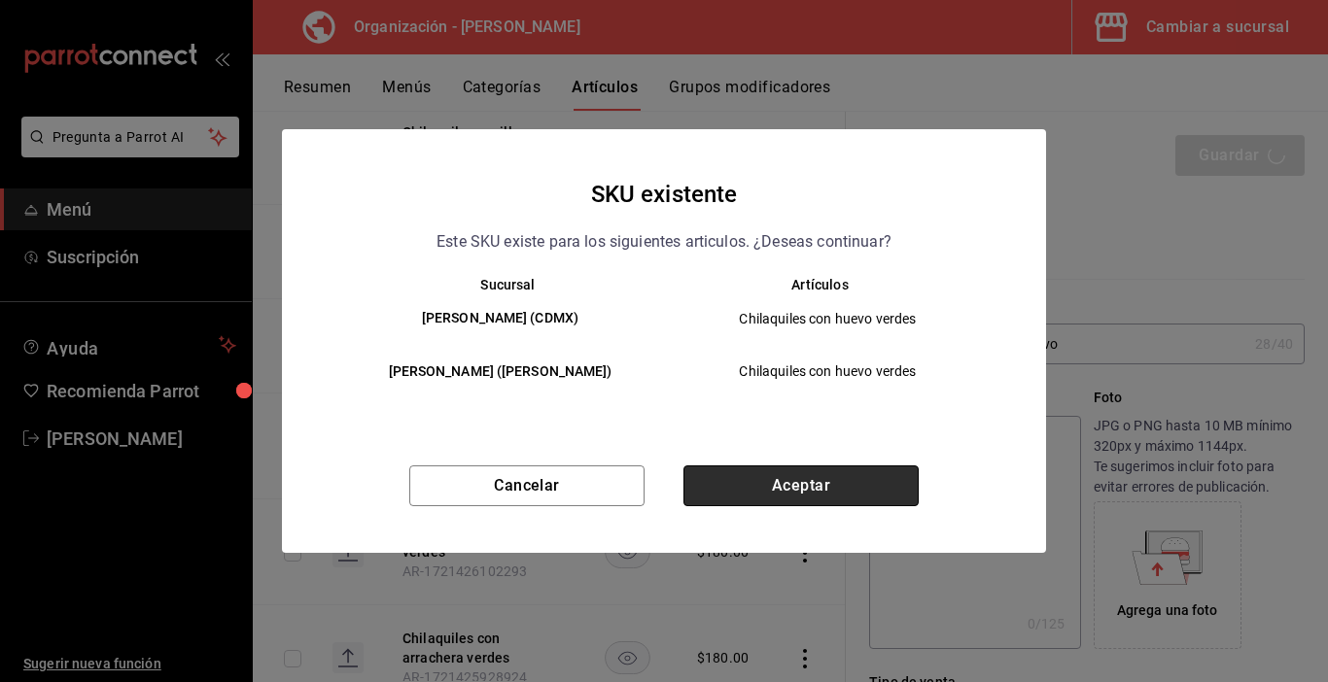
click at [797, 499] on button "Aceptar" at bounding box center [800, 486] width 235 height 41
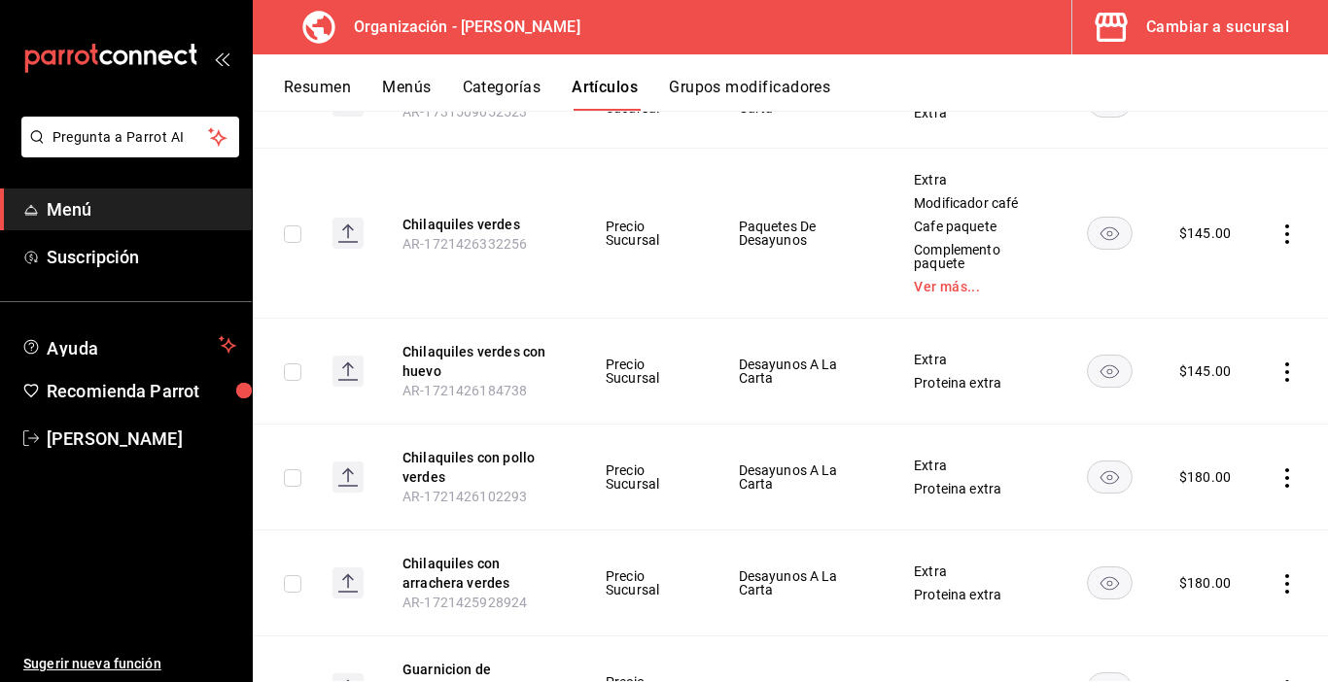
scroll to position [680, 0]
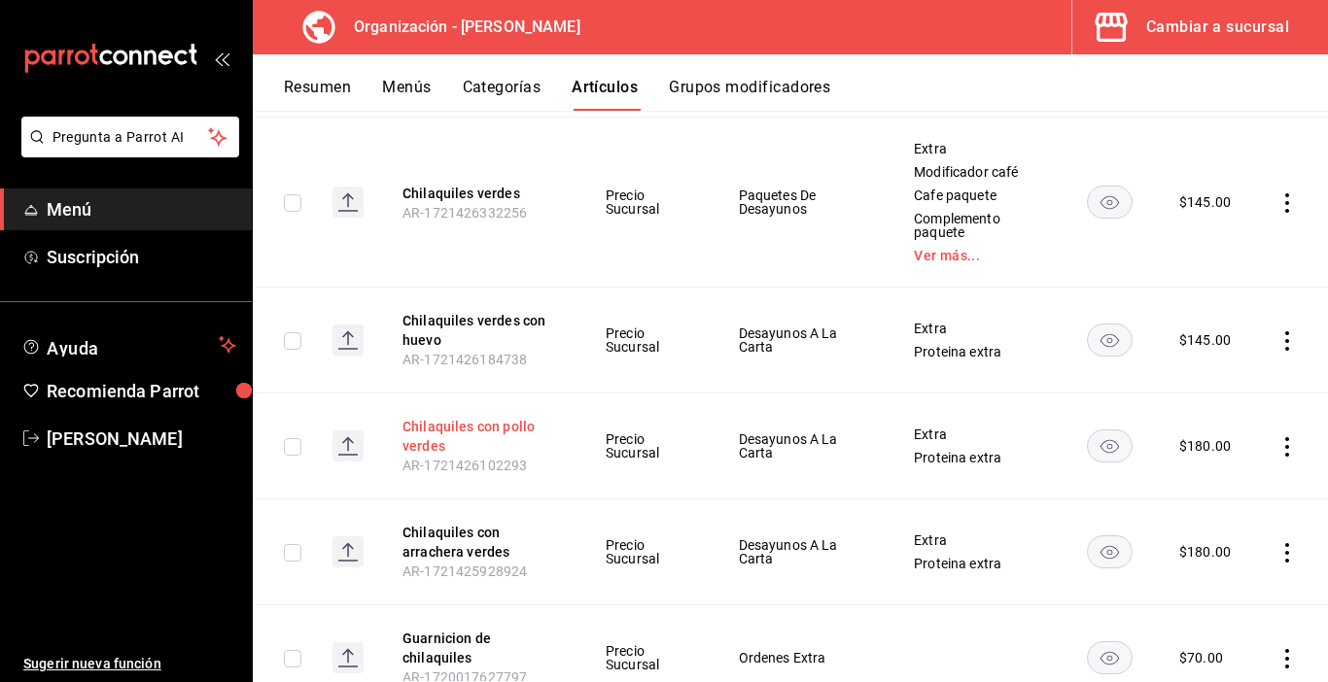
click at [468, 432] on button "Chilaquiles con pollo verdes" at bounding box center [480, 436] width 156 height 39
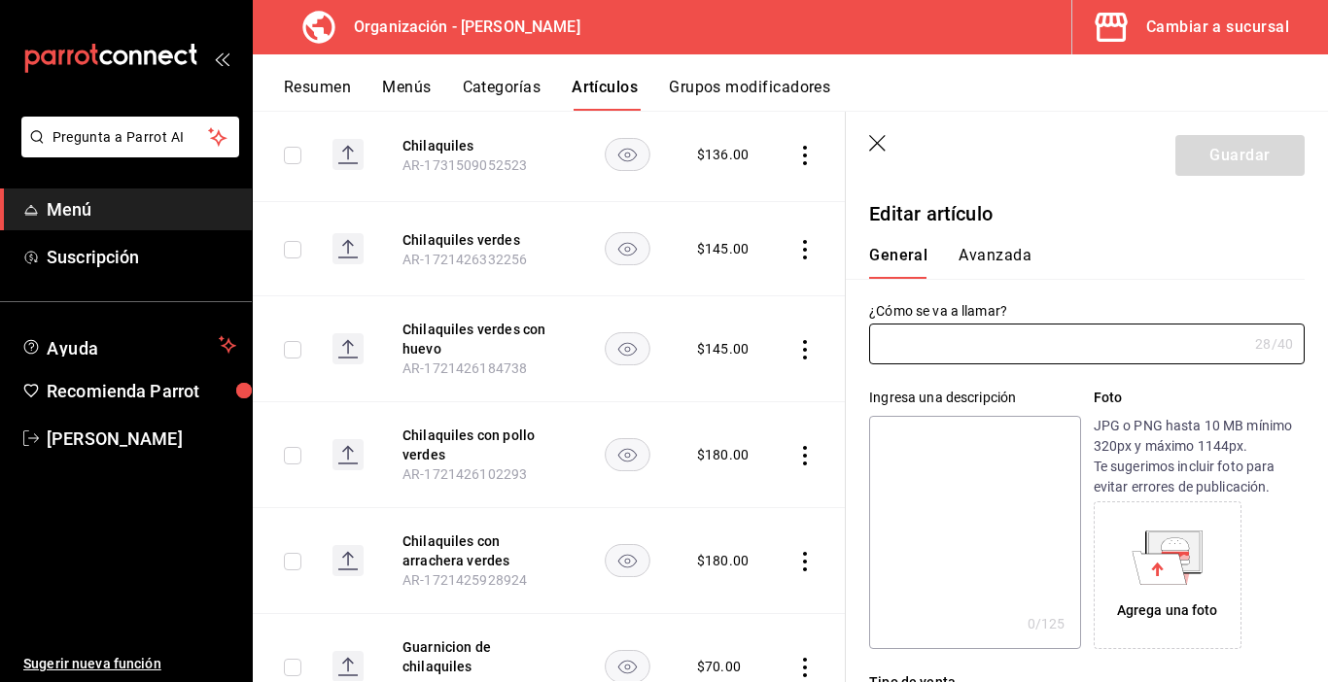
type input "Chilaquiles con pollo verdes"
type input "AR-1721426102293"
type input "$180.00"
drag, startPoint x: 953, startPoint y: 347, endPoint x: 967, endPoint y: 356, distance: 17.0
click at [954, 346] on input "Chilaquiles con pollo verdes" at bounding box center [1058, 344] width 378 height 39
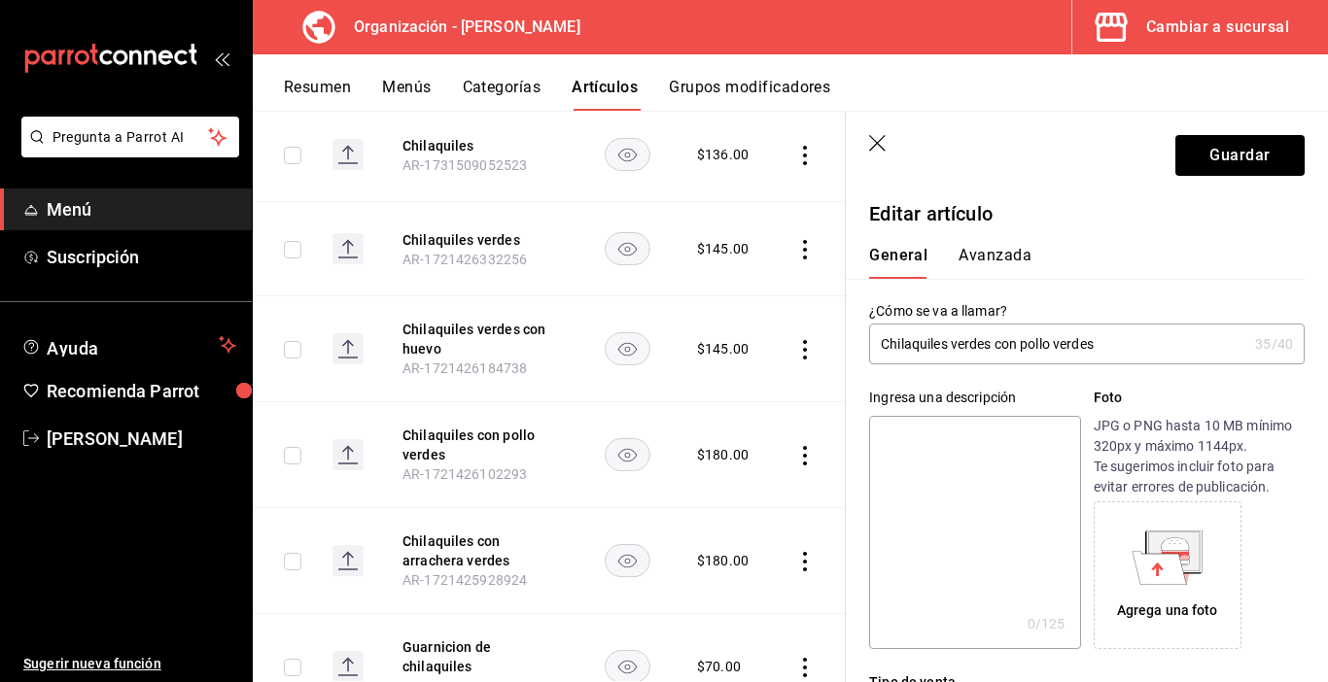
click at [1113, 343] on input "Chilaquiles verdes con pollo verdes" at bounding box center [1058, 344] width 378 height 39
type input "Chilaquiles verdes con pollo"
click at [1247, 155] on button "Guardar" at bounding box center [1239, 155] width 129 height 41
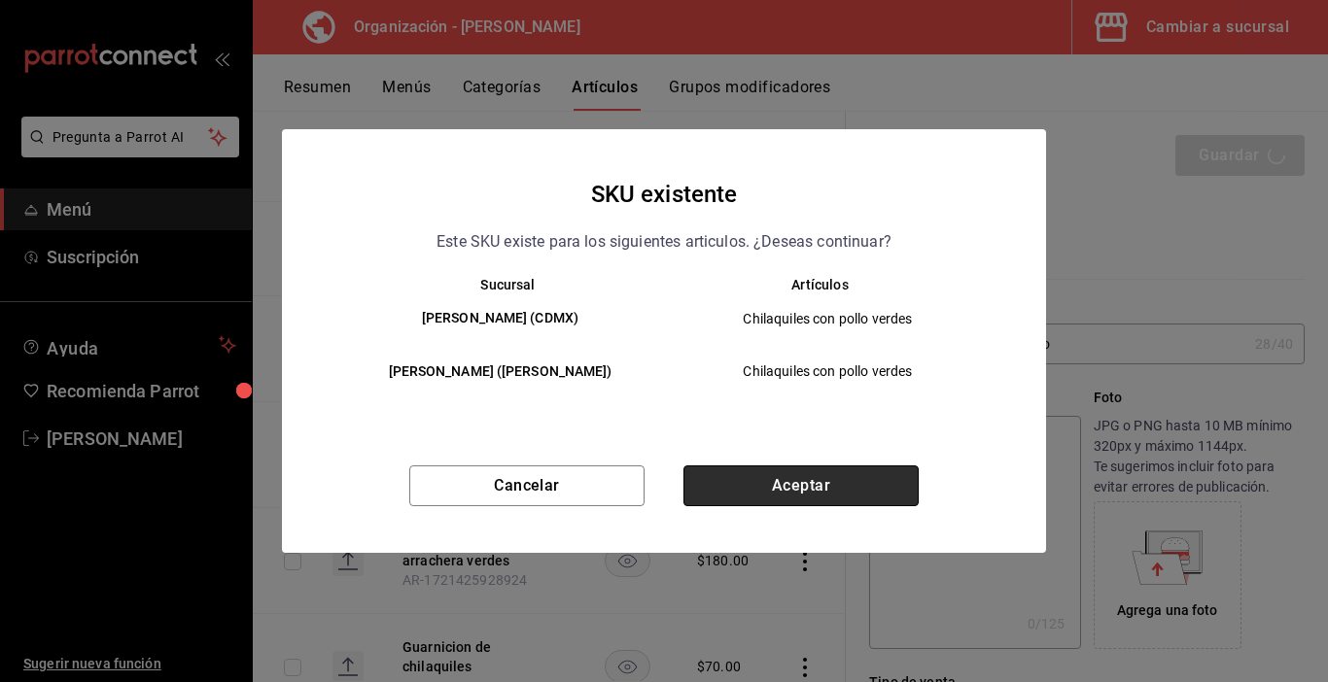
click at [763, 482] on button "Aceptar" at bounding box center [800, 486] width 235 height 41
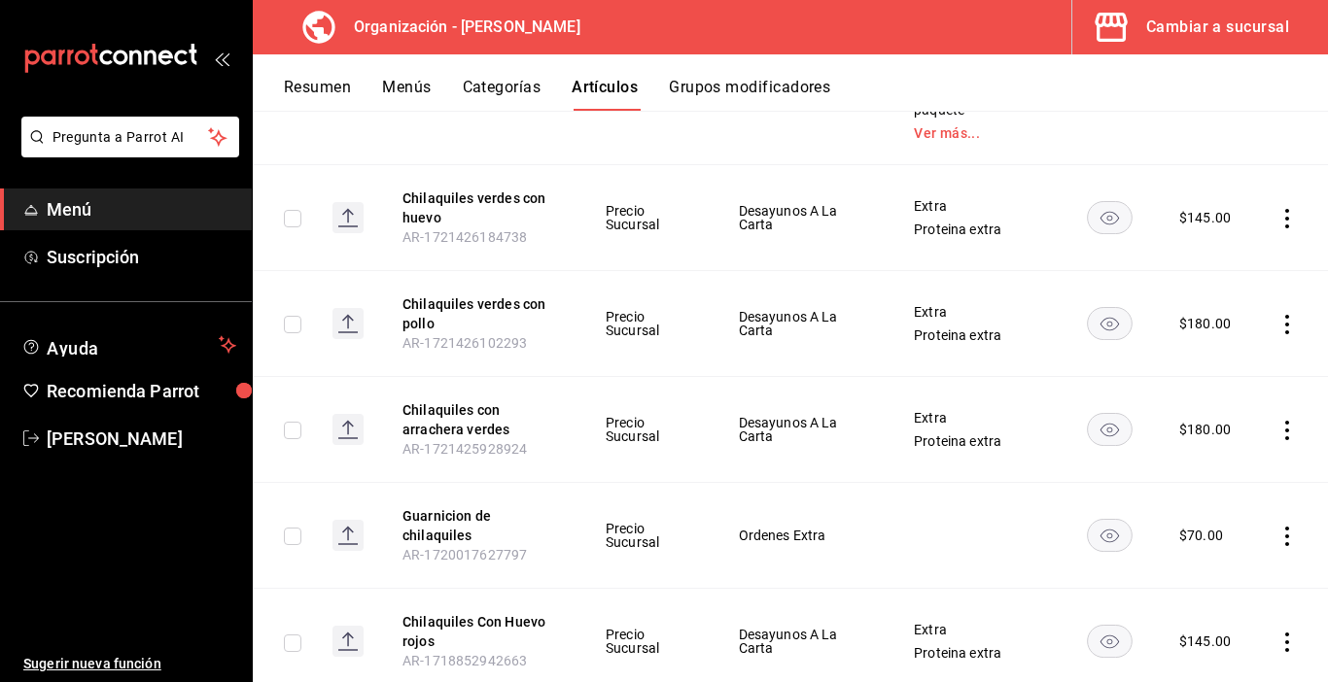
scroll to position [875, 0]
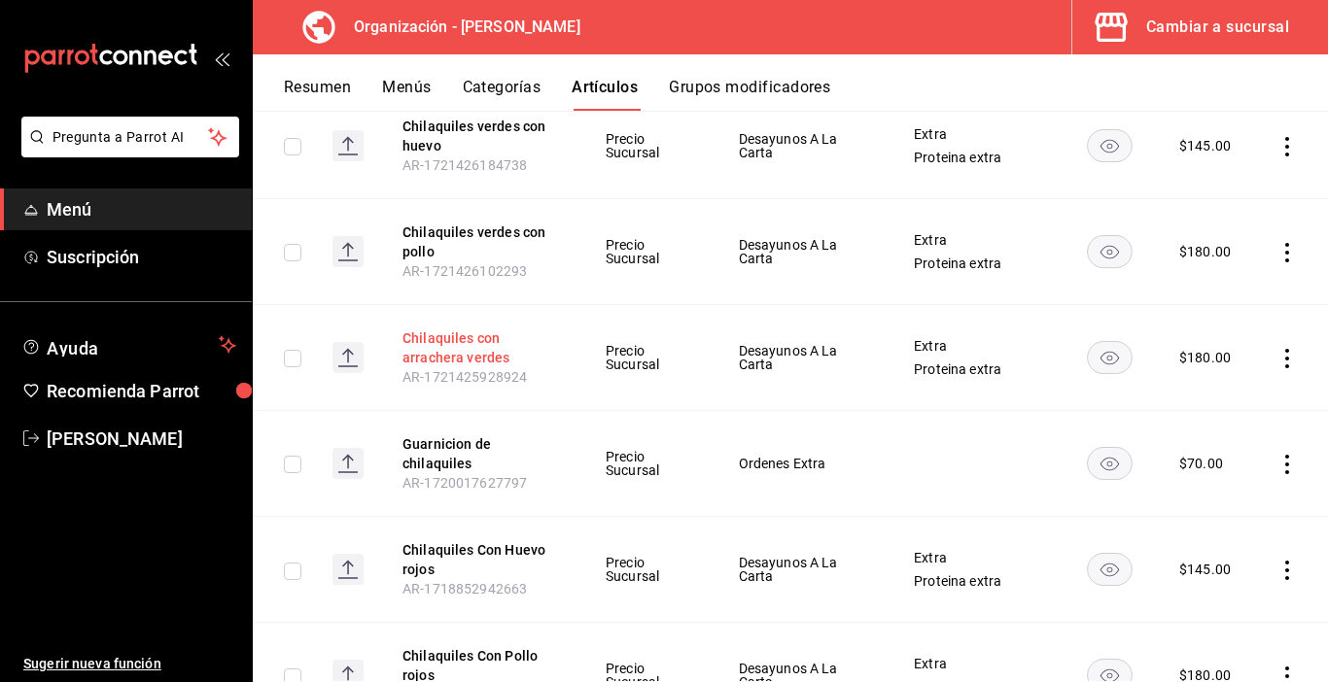
click at [457, 355] on button "Chilaquiles con arrachera verdes" at bounding box center [480, 348] width 156 height 39
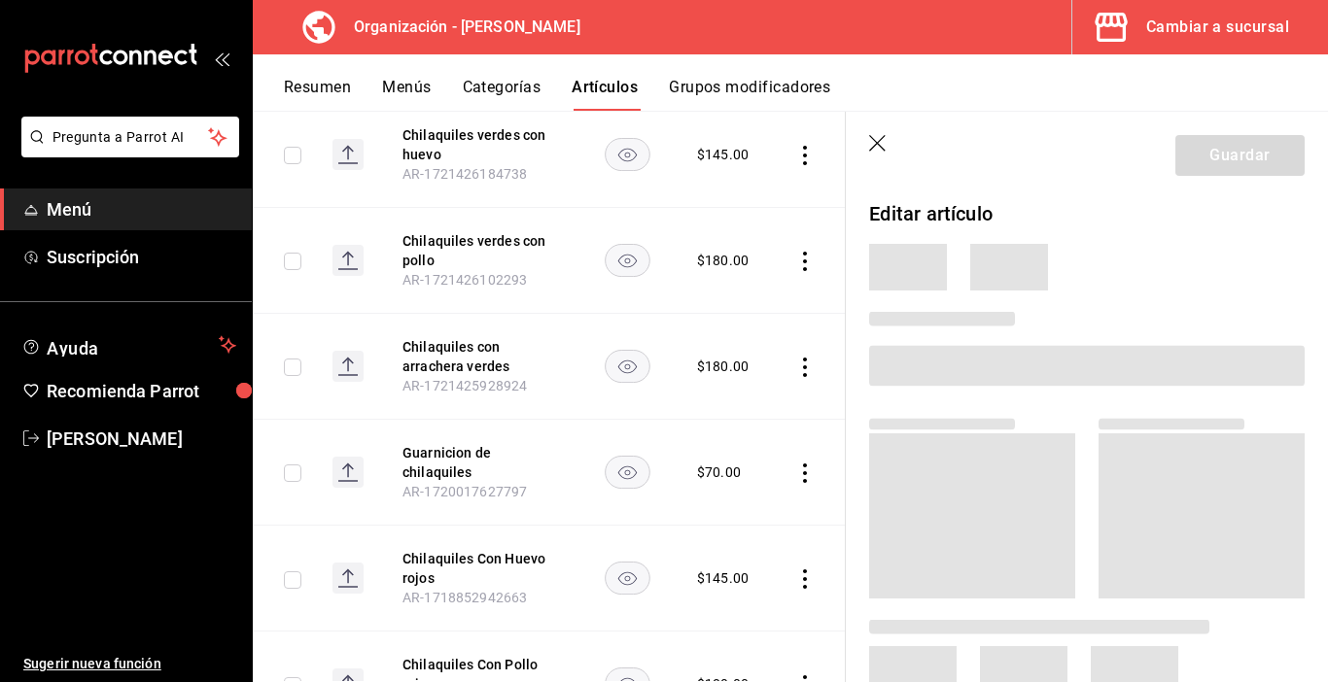
scroll to position [799, 0]
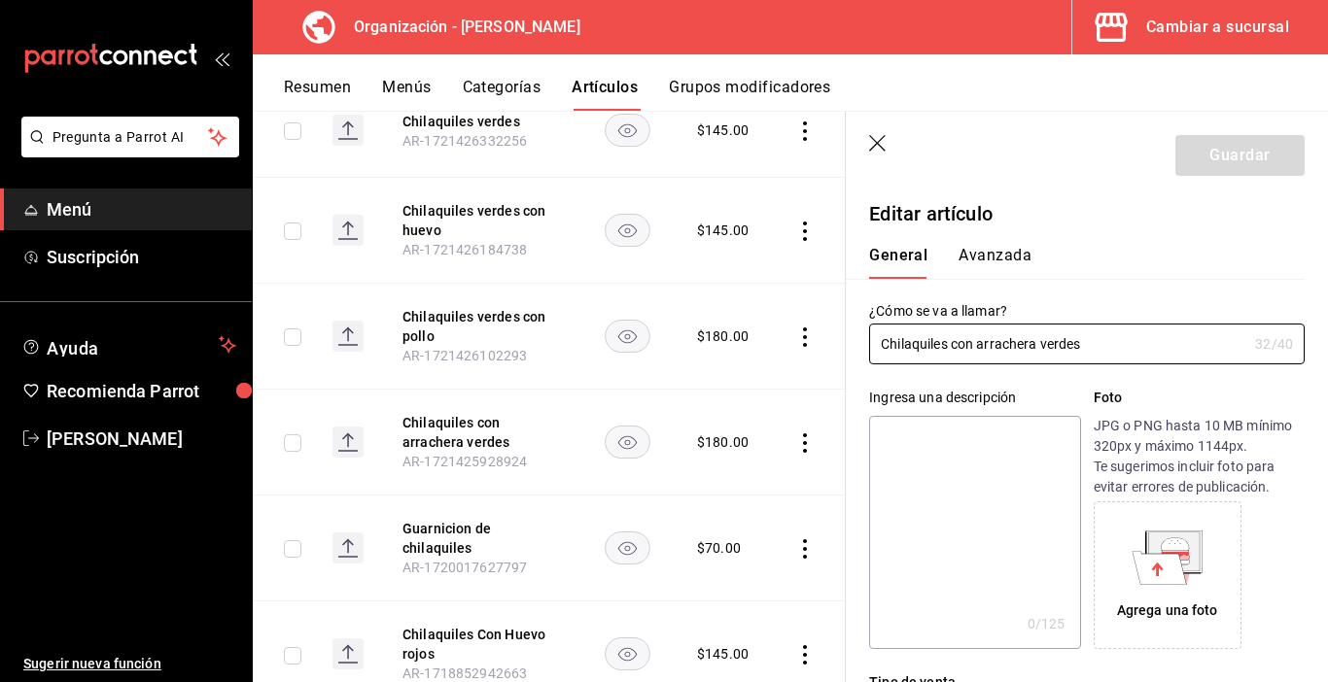
type input "$180.00"
click at [953, 349] on input "Chilaquiles con arrachera verdes" at bounding box center [1058, 344] width 378 height 39
click at [1136, 347] on input "Chilaquiles verdes con arrachera verdes" at bounding box center [1058, 344] width 378 height 39
type input "Chilaquiles verdes con arrachera"
click at [1235, 154] on button "Guardar" at bounding box center [1239, 155] width 129 height 41
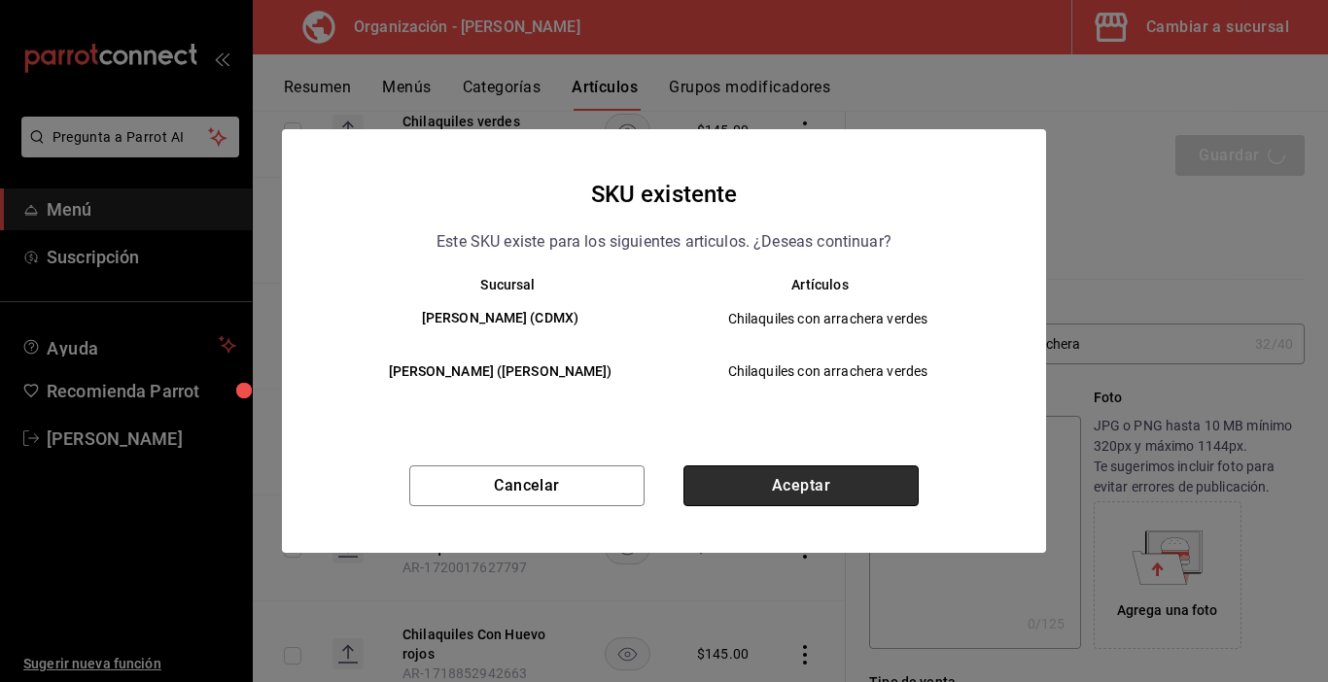
click at [810, 491] on button "Aceptar" at bounding box center [800, 486] width 235 height 41
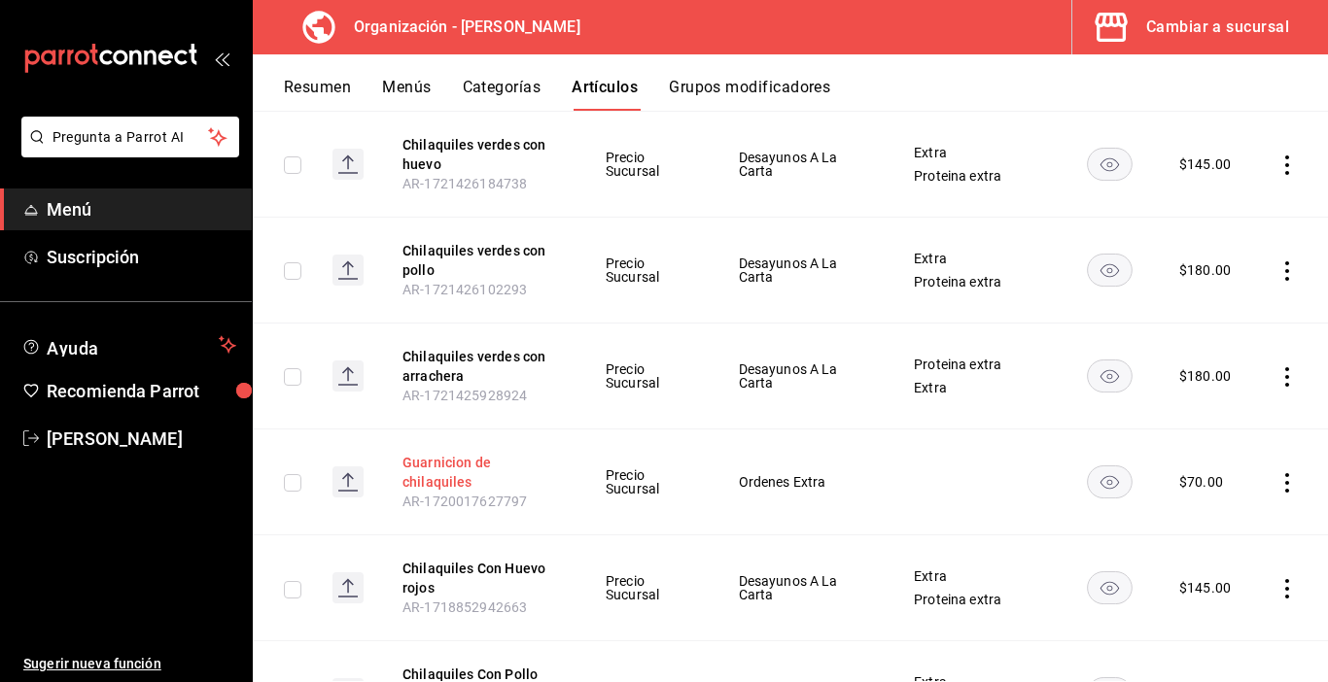
scroll to position [875, 0]
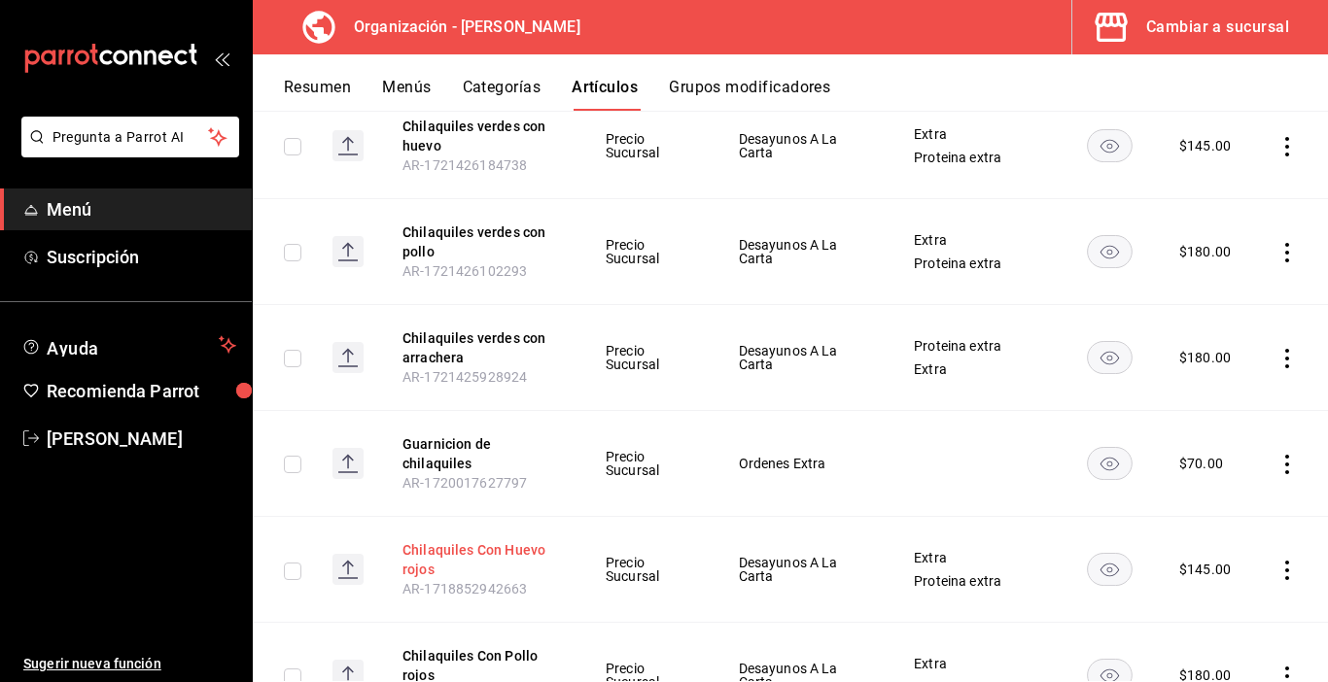
click at [476, 556] on button "Chilaquiles Con Huevo rojos" at bounding box center [480, 559] width 156 height 39
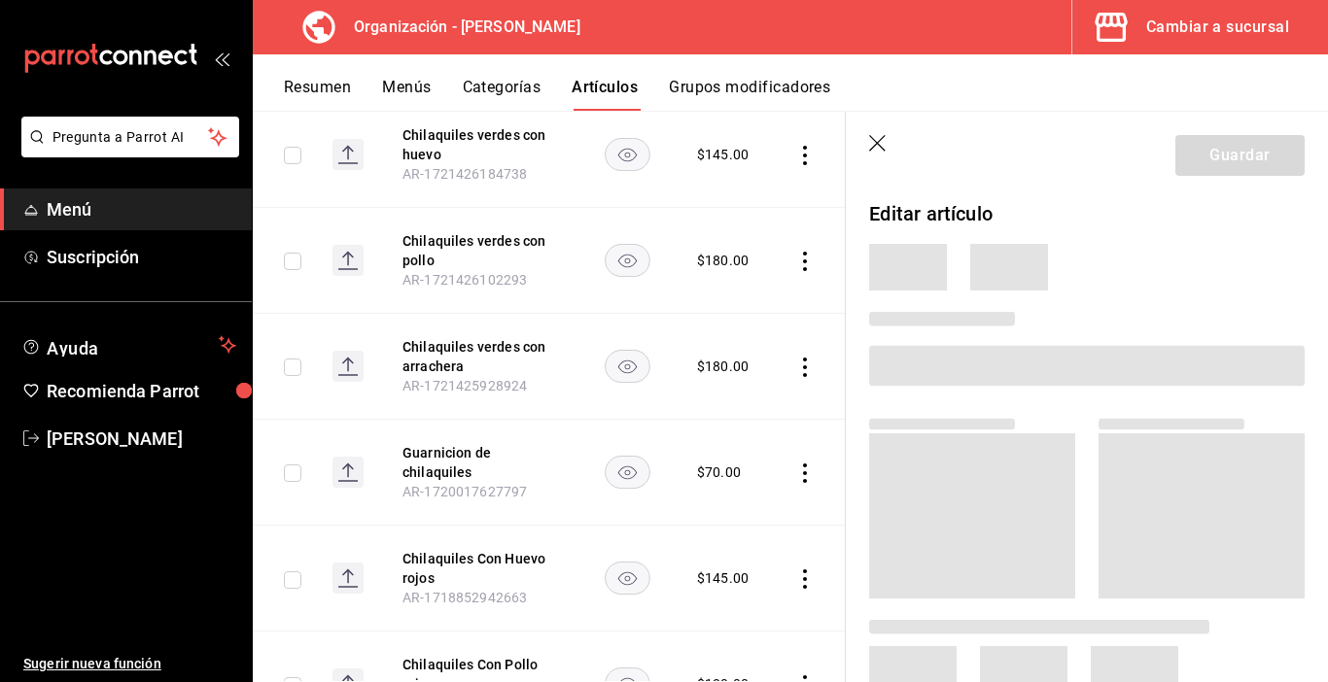
scroll to position [799, 0]
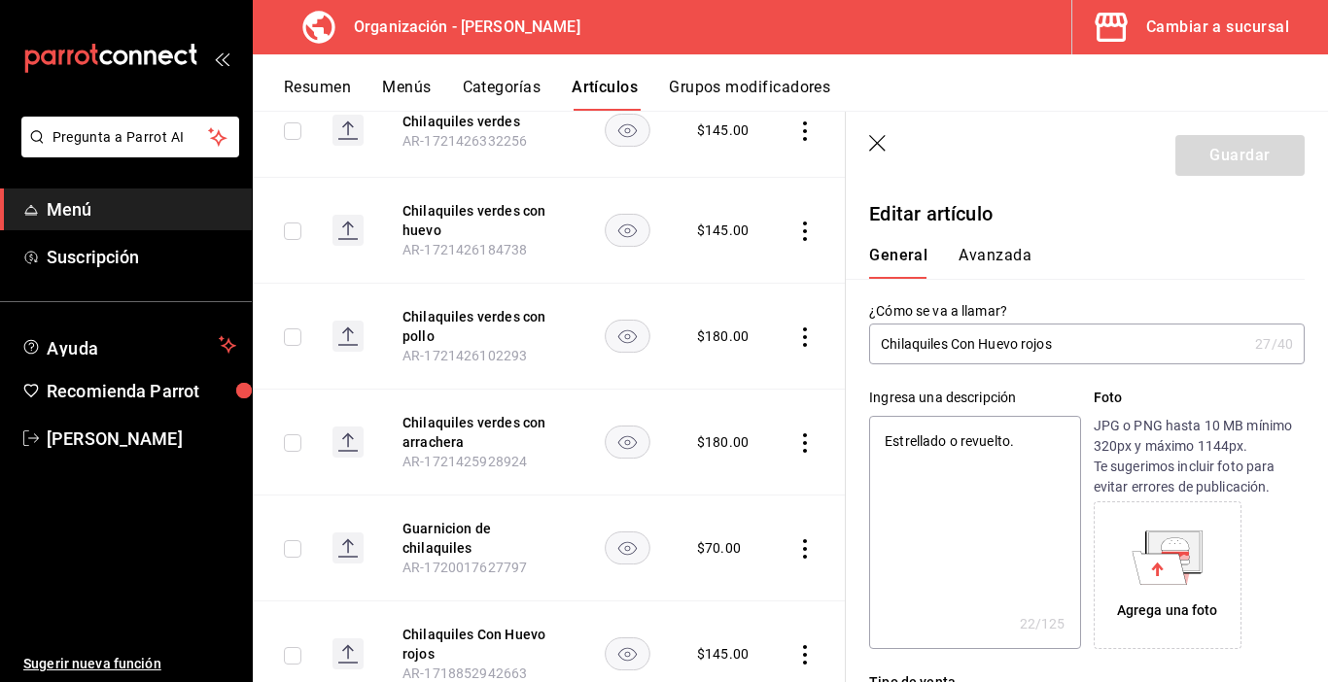
type textarea "x"
type input "$145.00"
click at [949, 345] on input "Chilaquiles Con Huevo rojos" at bounding box center [1058, 344] width 378 height 39
type input "Chilaquiles r Con Huevo rojos"
type textarea "x"
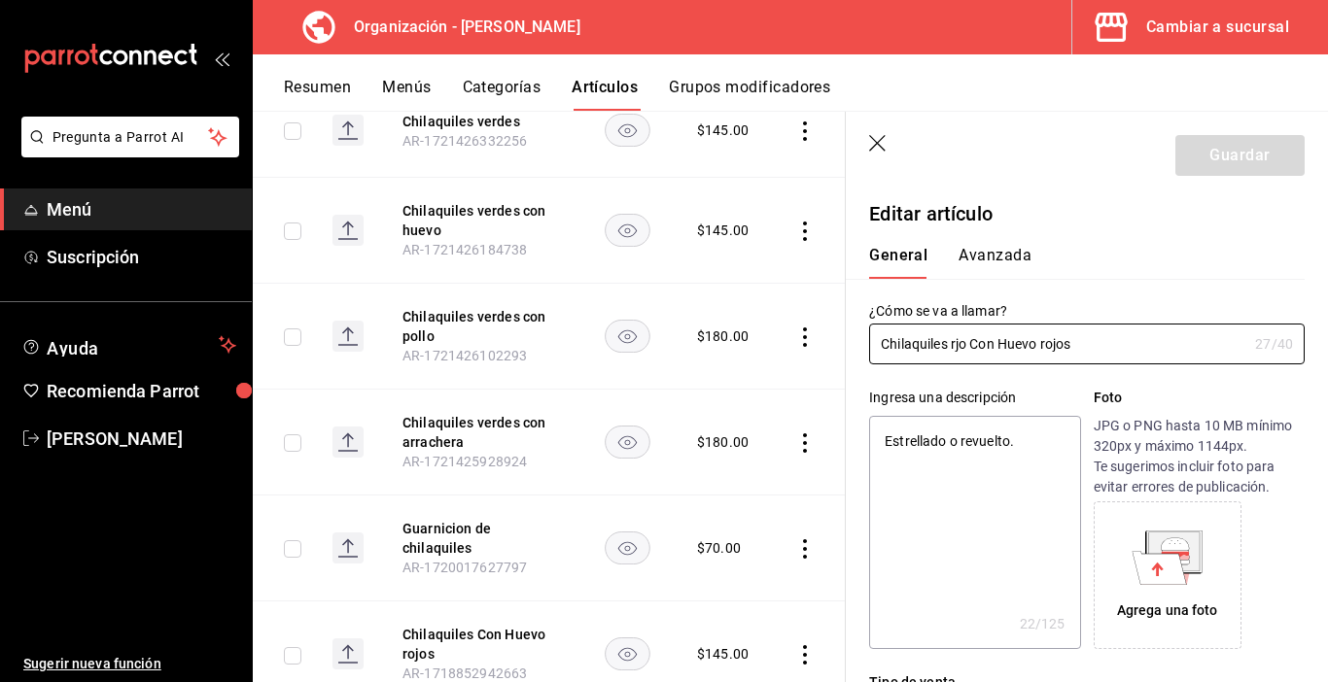
type input "Chilaquiles rjos Con Huevo rojos"
type textarea "x"
type input "Chilaquiles r Con Huevo rojos"
type textarea "x"
type input "Chilaquiles roj Con Huevo rojos"
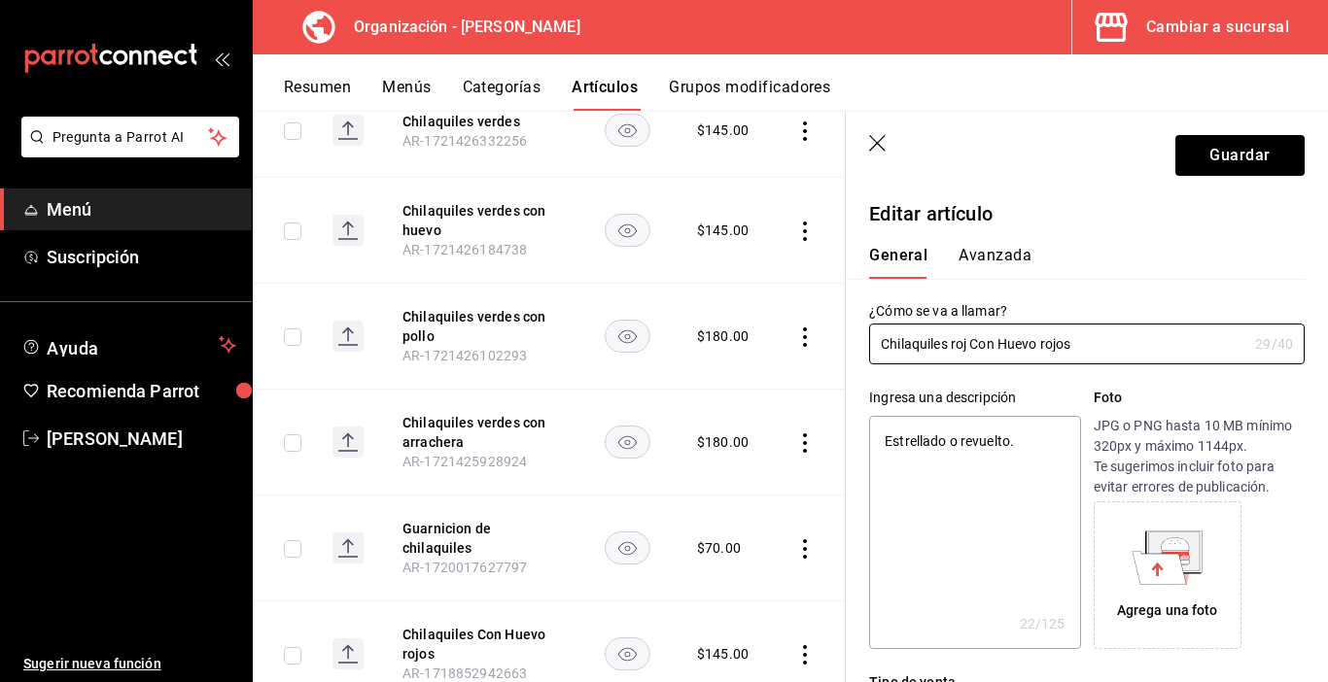
type textarea "x"
type input "Chilaquiles rojos Con Huevo rojos"
type textarea "x"
click at [1116, 341] on input "Chilaquiles rojos Con Huevo rojos" at bounding box center [1058, 344] width 378 height 39
type input "Chilaquiles rojos Con Huevo roj"
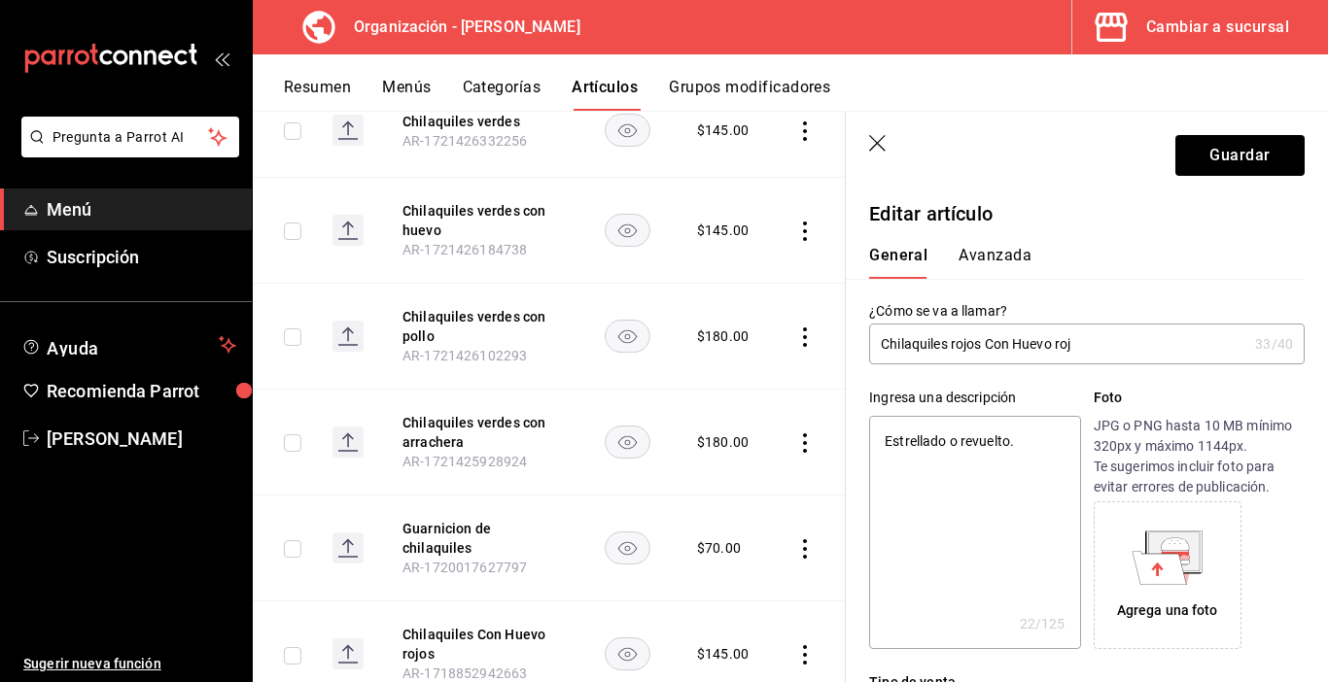
type textarea "x"
type input "Chilaquiles rojos Con Hue"
type textarea "x"
type input "Chilaquiles rojos Con"
type textarea "x"
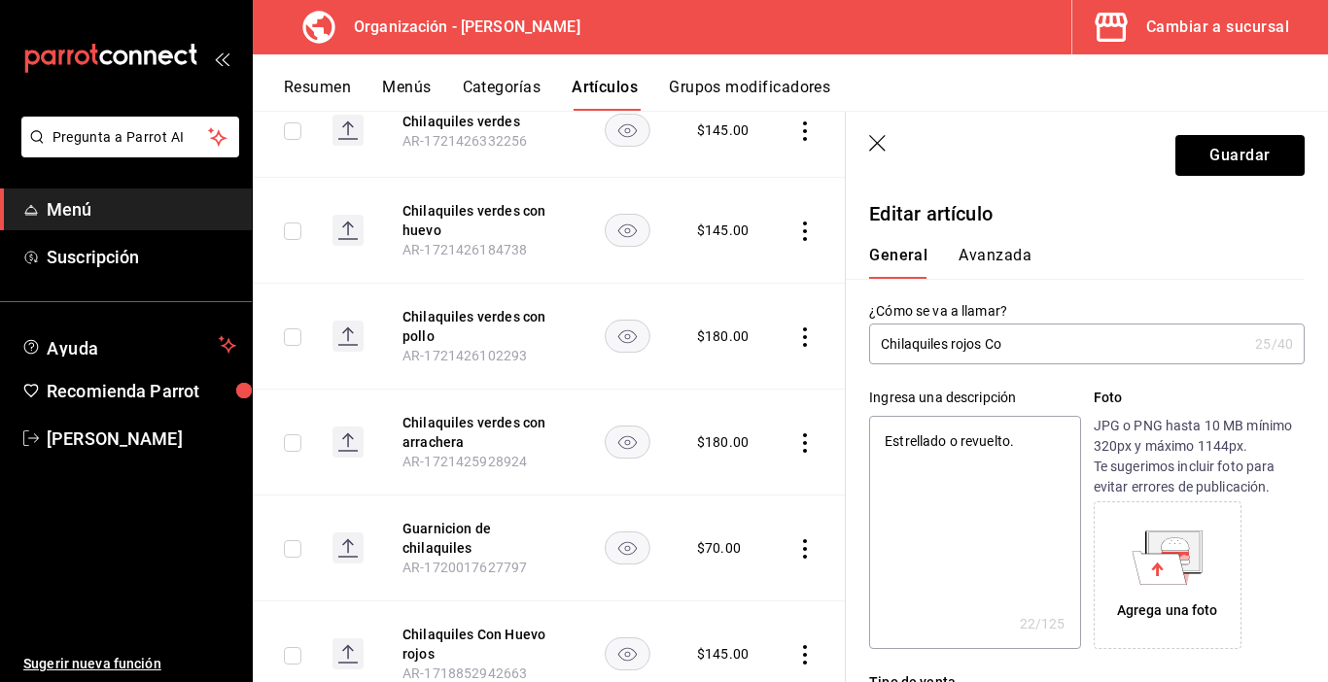
type input "Chilaquiles rojos C"
type textarea "x"
type input "Chilaquiles rojos"
type textarea "x"
type input "Chilaquiles rojos co"
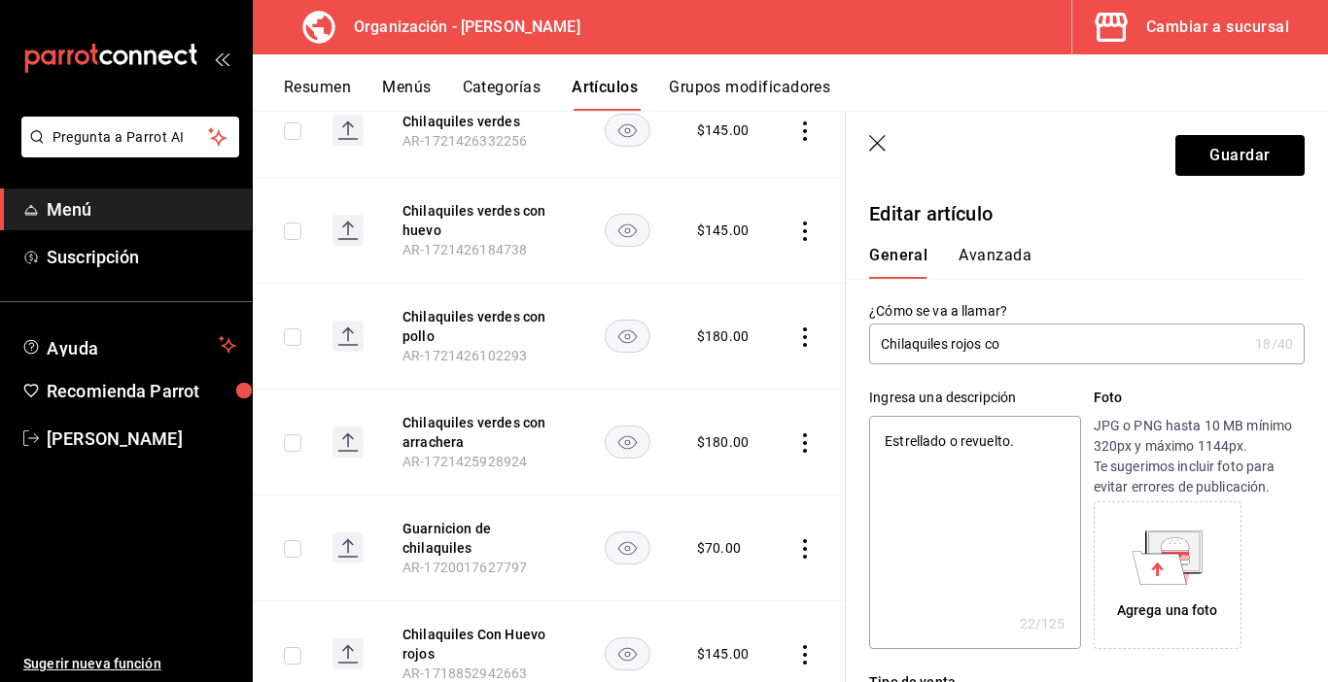
type textarea "x"
type input "Chilaquiles rojos con huevo"
type textarea "x"
type input "Chilaquiles rojos con huevo"
drag, startPoint x: 1249, startPoint y: 149, endPoint x: 834, endPoint y: 302, distance: 442.6
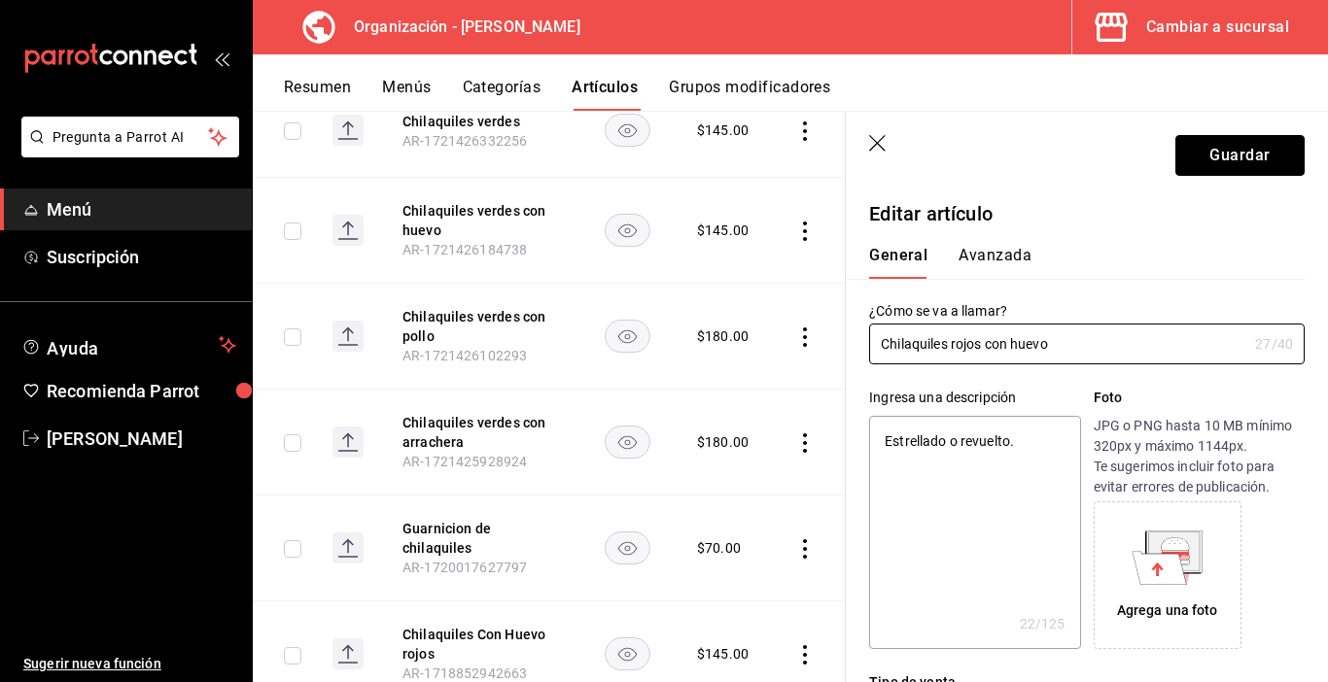
click at [1250, 151] on button "Guardar" at bounding box center [1239, 155] width 129 height 41
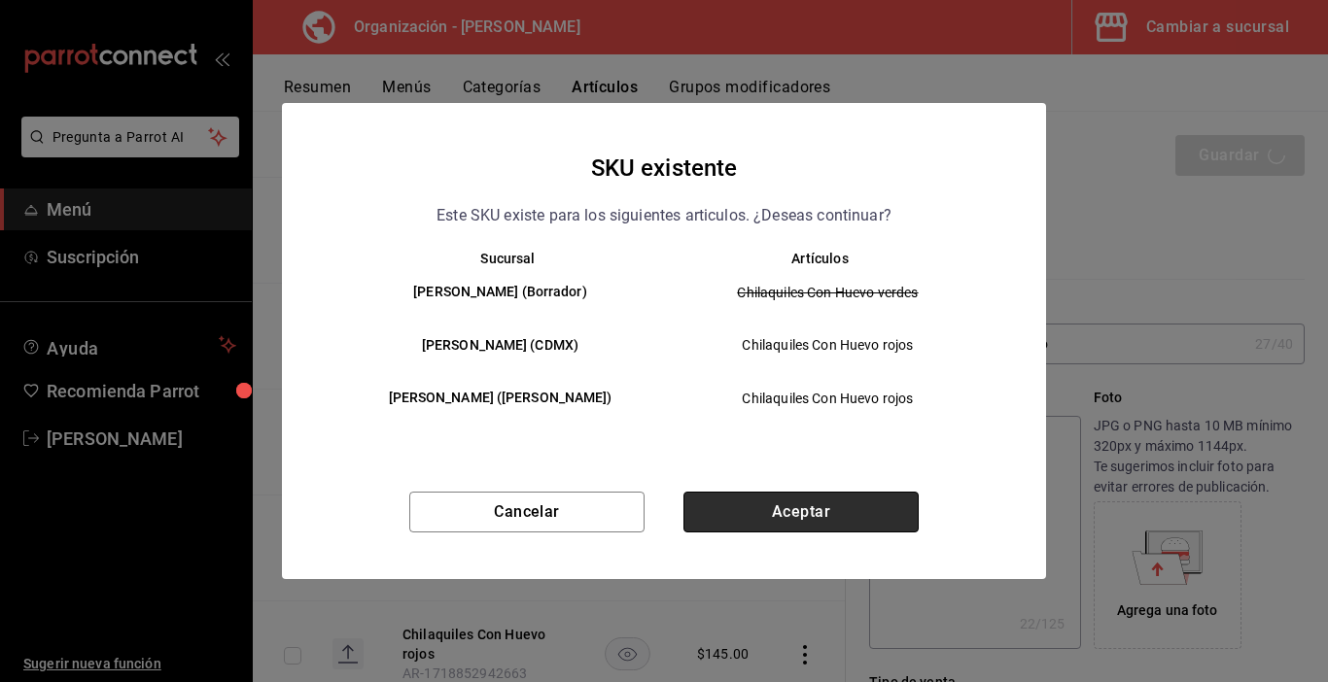
click at [813, 501] on button "Aceptar" at bounding box center [800, 512] width 235 height 41
type textarea "x"
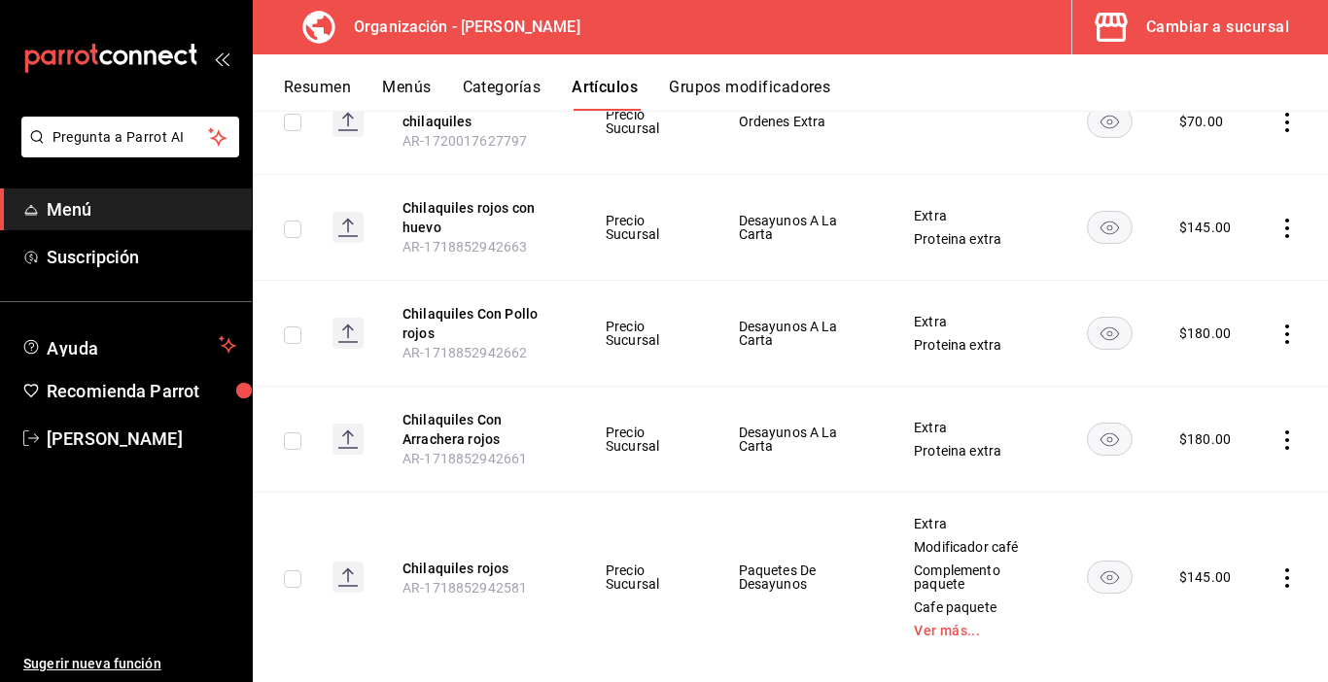
scroll to position [1244, 0]
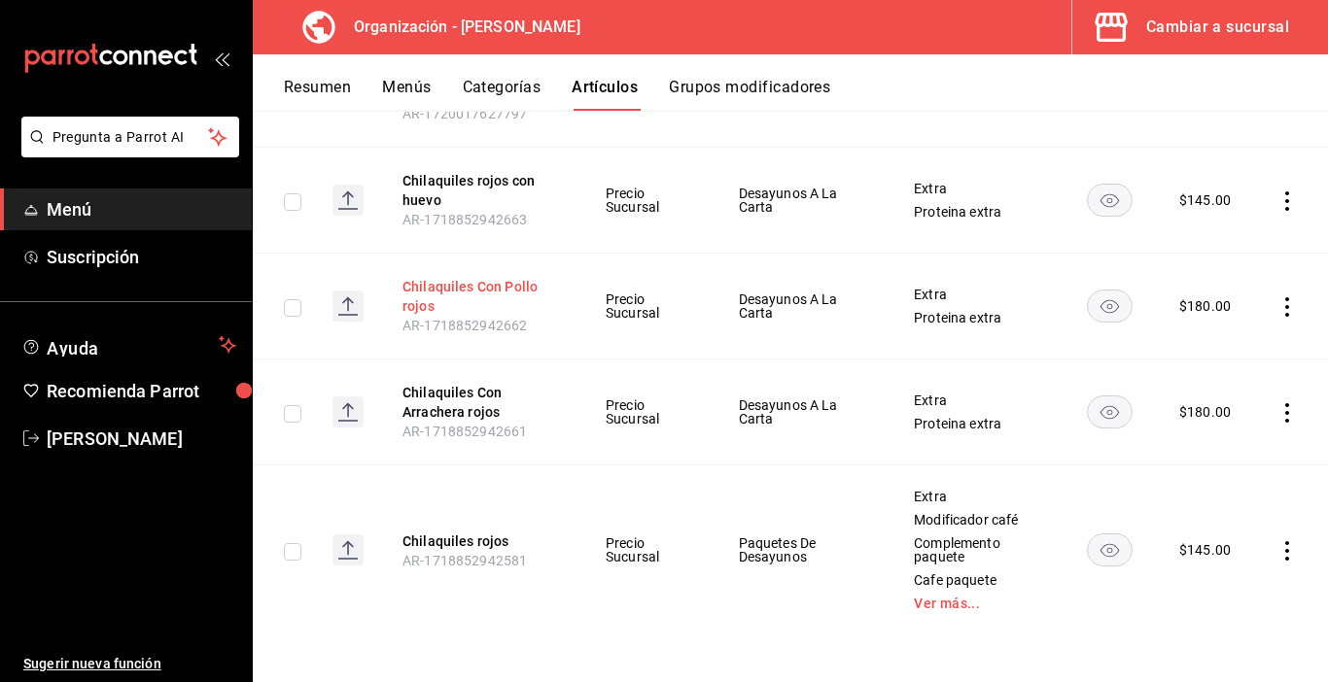
click at [487, 281] on button "Chilaquiles Con Pollo rojos" at bounding box center [480, 296] width 156 height 39
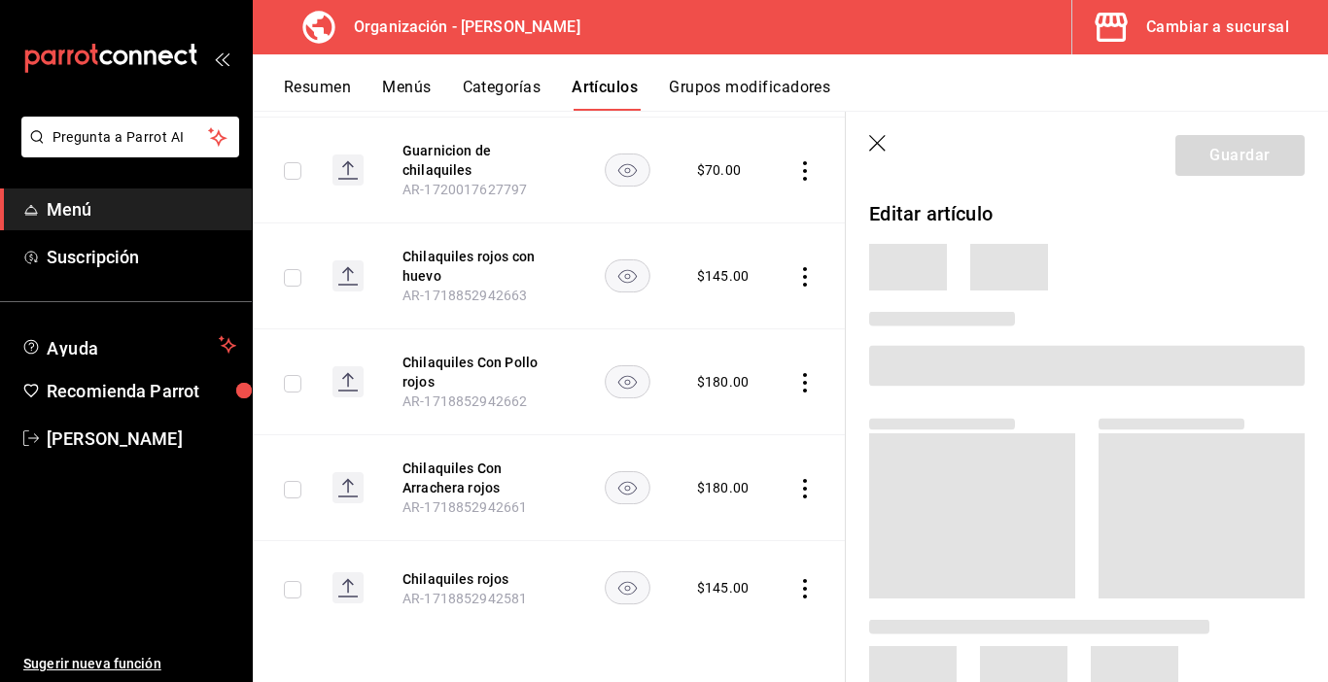
scroll to position [1093, 0]
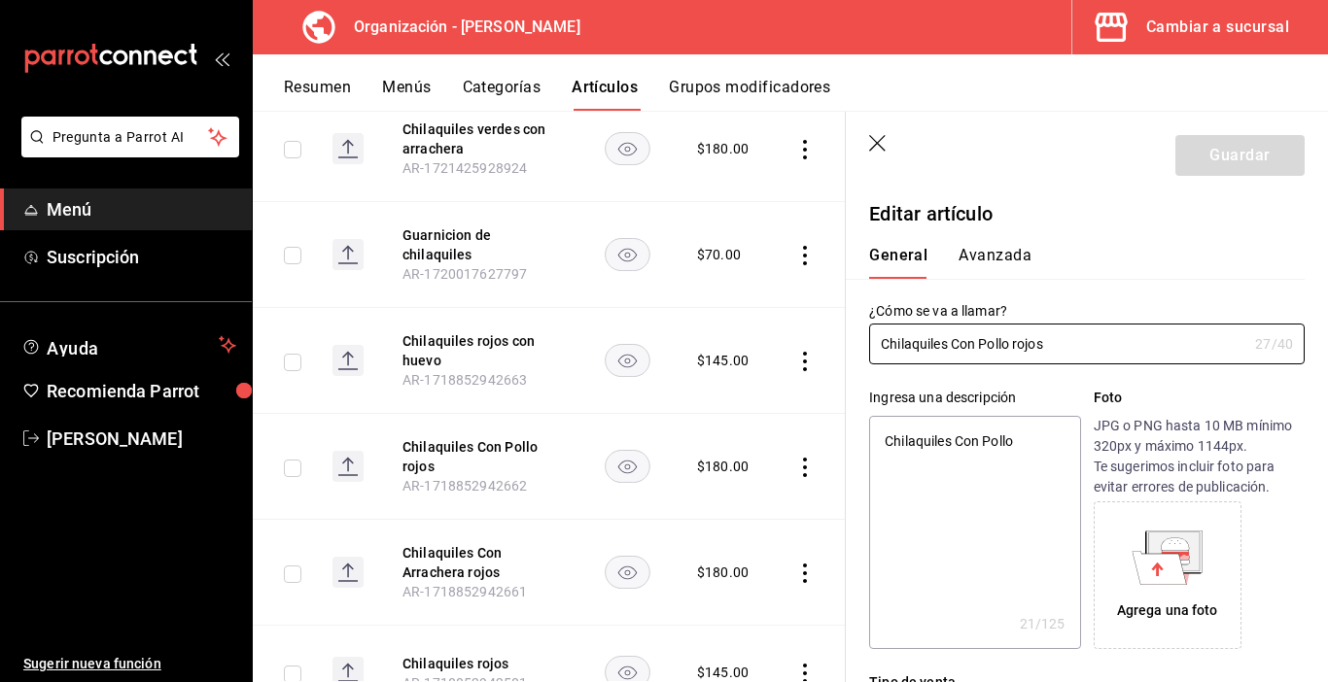
type textarea "x"
type input "$180.00"
drag, startPoint x: 952, startPoint y: 343, endPoint x: 1009, endPoint y: 325, distance: 60.3
click at [1081, 337] on input "Chilaquiles Con Pollo rojos" at bounding box center [1058, 344] width 378 height 39
type input "Chilaquiles ro"
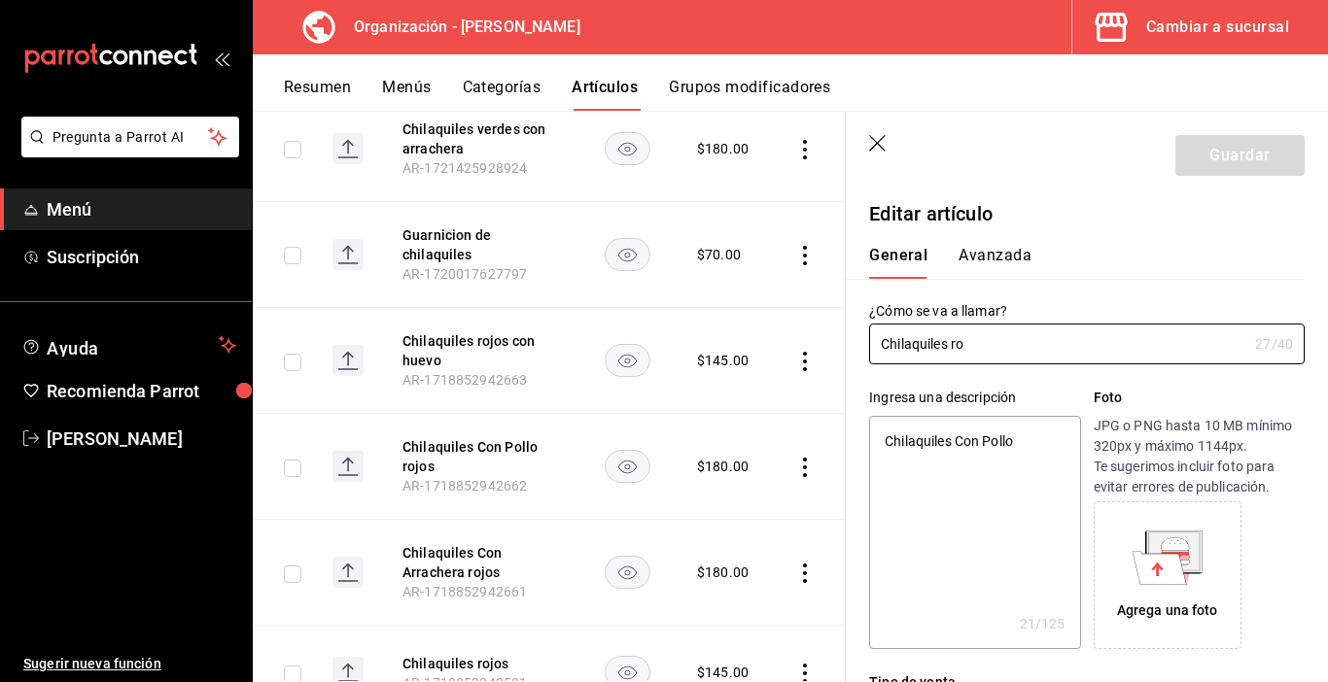
type textarea "x"
type input "Chilaquiles rojos"
type textarea "x"
type input "Chilaquiles rojos c"
type textarea "x"
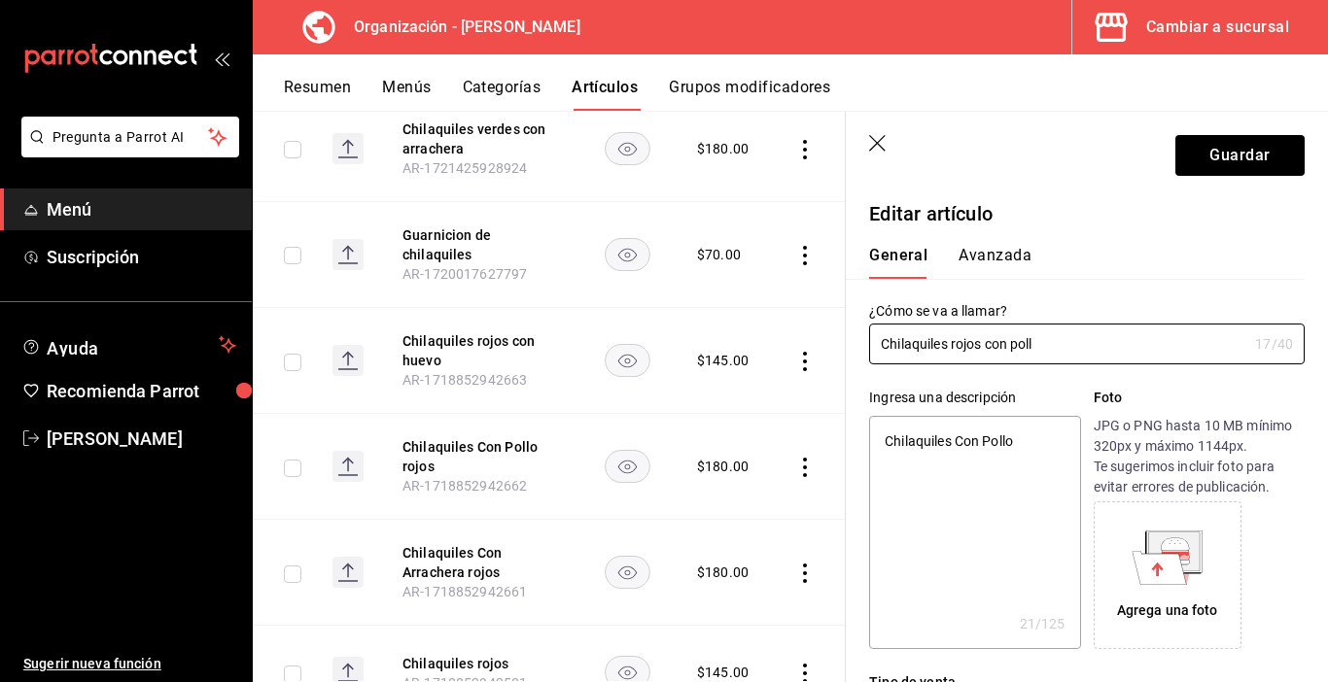
type input "Chilaquiles rojos con pollo"
type textarea "x"
type input "Chilaquiles rojos con pollo"
click at [1225, 167] on button "Guardar" at bounding box center [1239, 155] width 129 height 41
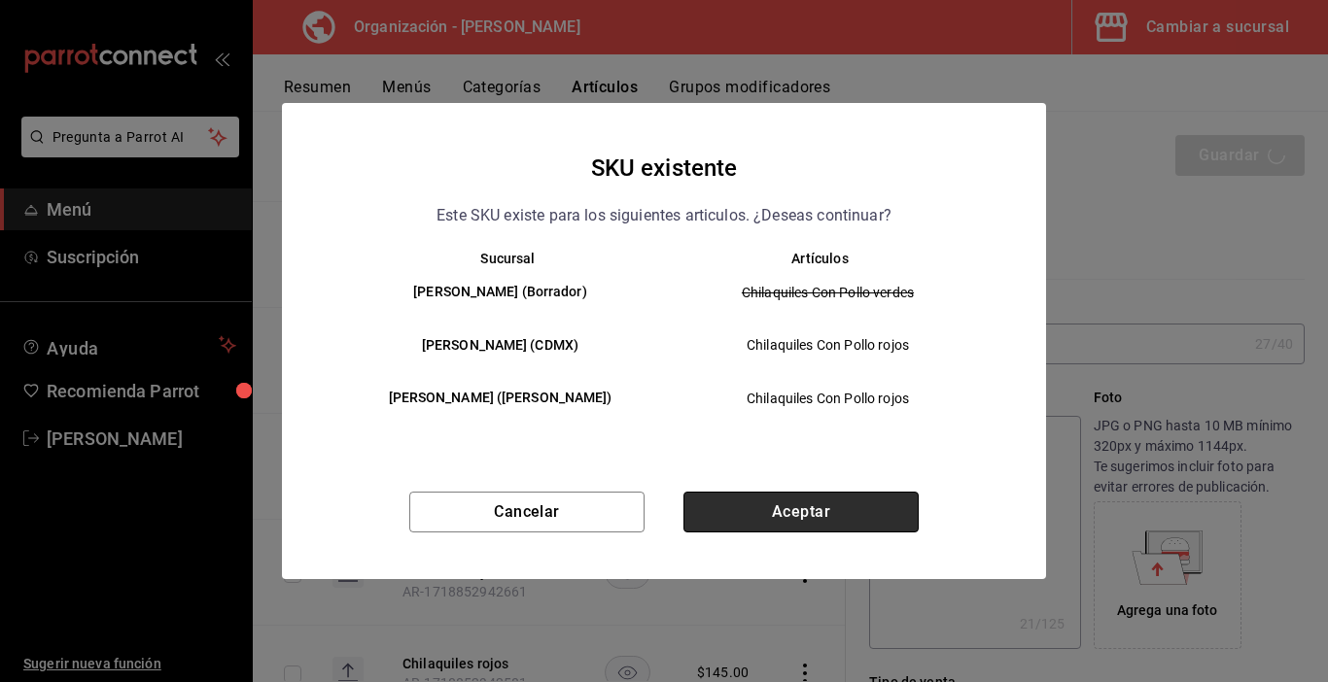
click at [843, 504] on button "Aceptar" at bounding box center [800, 512] width 235 height 41
type textarea "x"
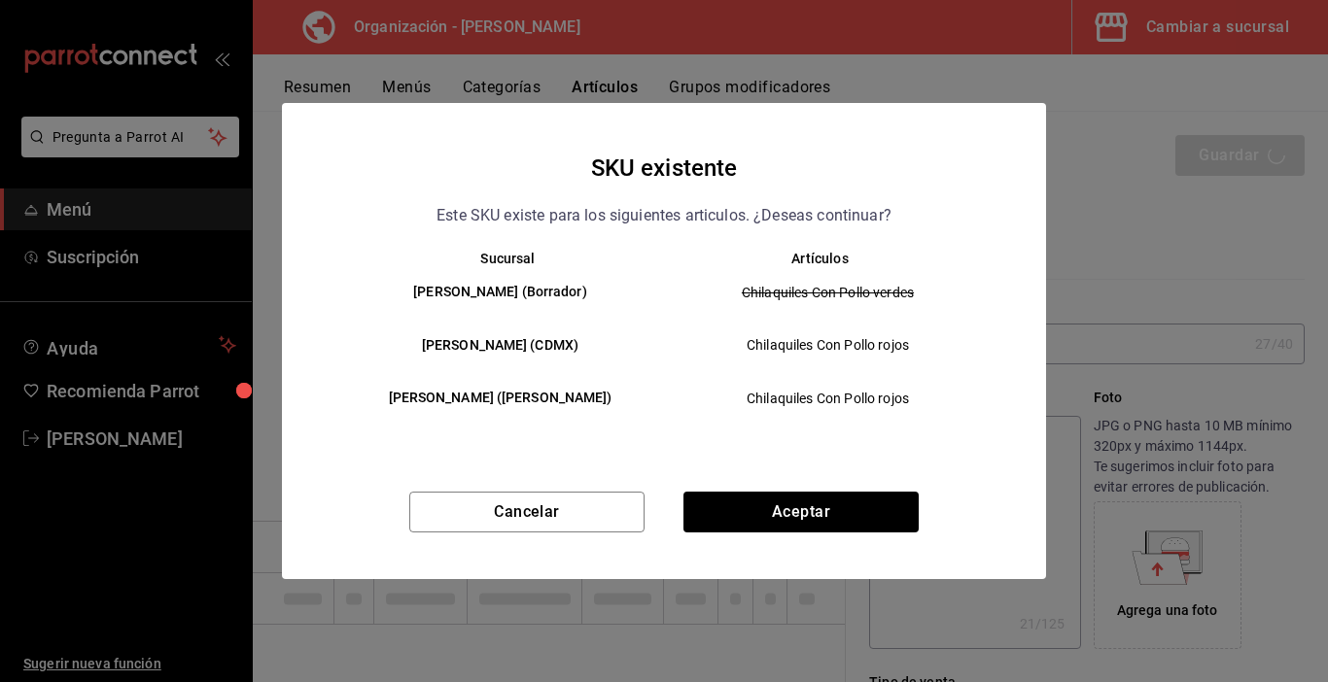
type textarea "x"
type input "AR-1755974518476"
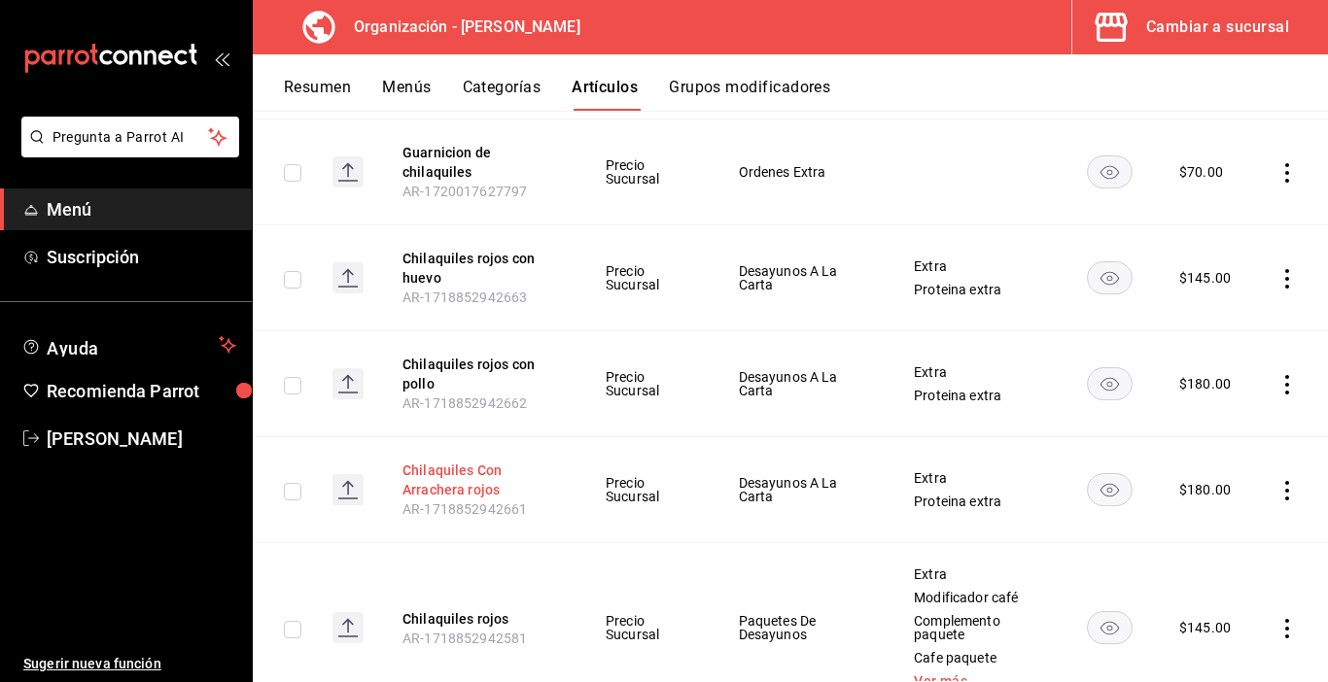
scroll to position [1244, 0]
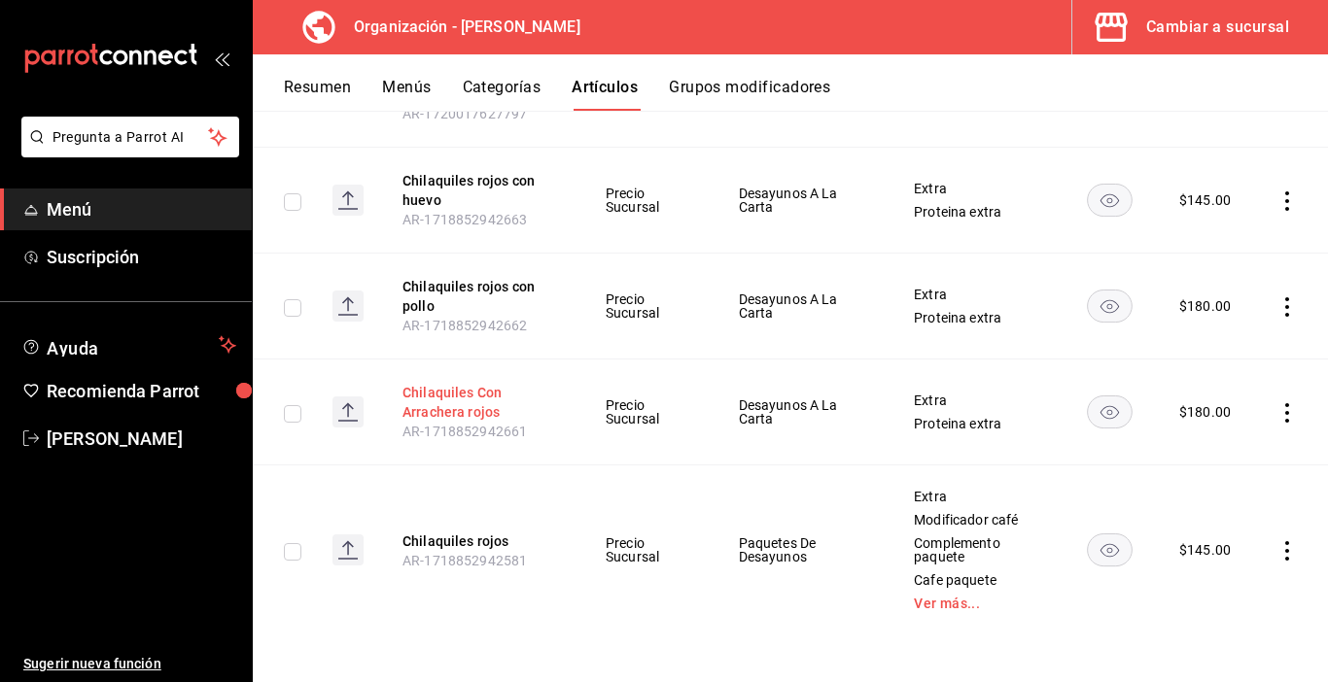
click at [454, 400] on button "Chilaquiles Con Arrachera rojos" at bounding box center [480, 402] width 156 height 39
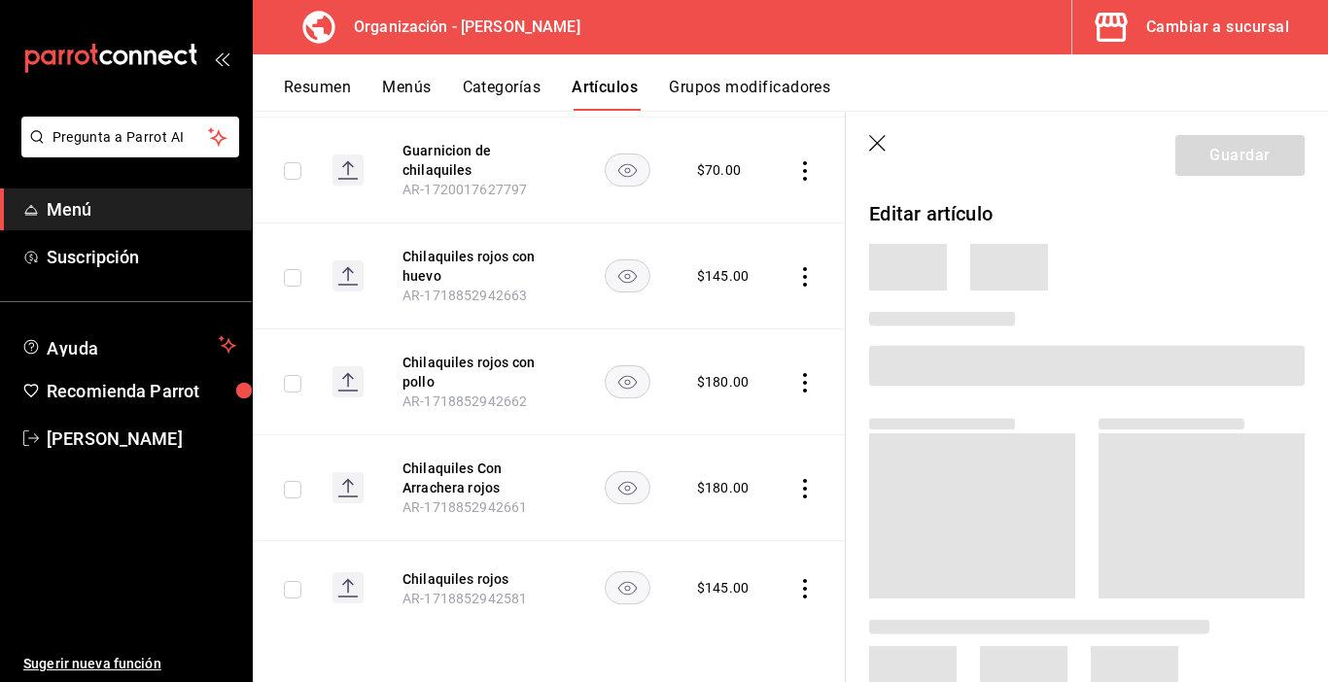
scroll to position [1093, 0]
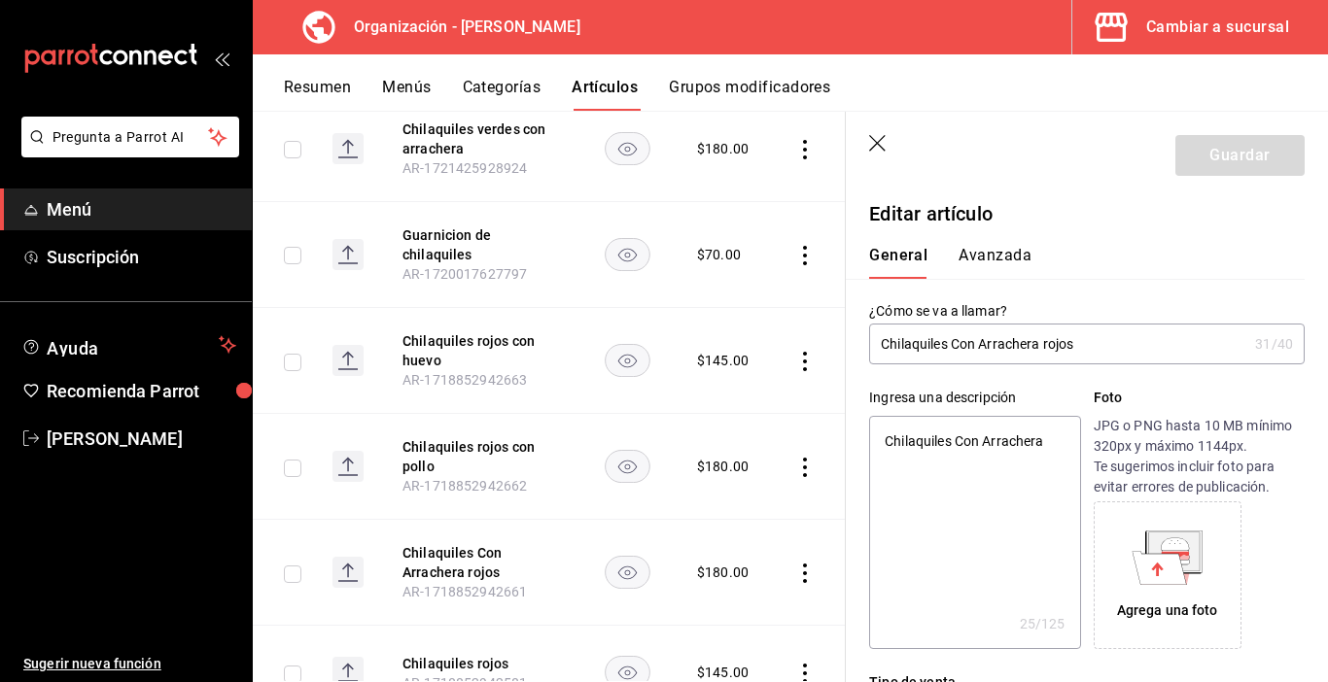
type textarea "x"
type input "$180.00"
drag, startPoint x: 953, startPoint y: 343, endPoint x: 1080, endPoint y: 305, distance: 132.9
click at [1107, 319] on div "¿Cómo se va a llamar? Chilaquiles Con Arrachera rojos 31 /40 ¿Cómo se va a llam…" at bounding box center [1086, 333] width 435 height 62
type input "Chilaquiles ro"
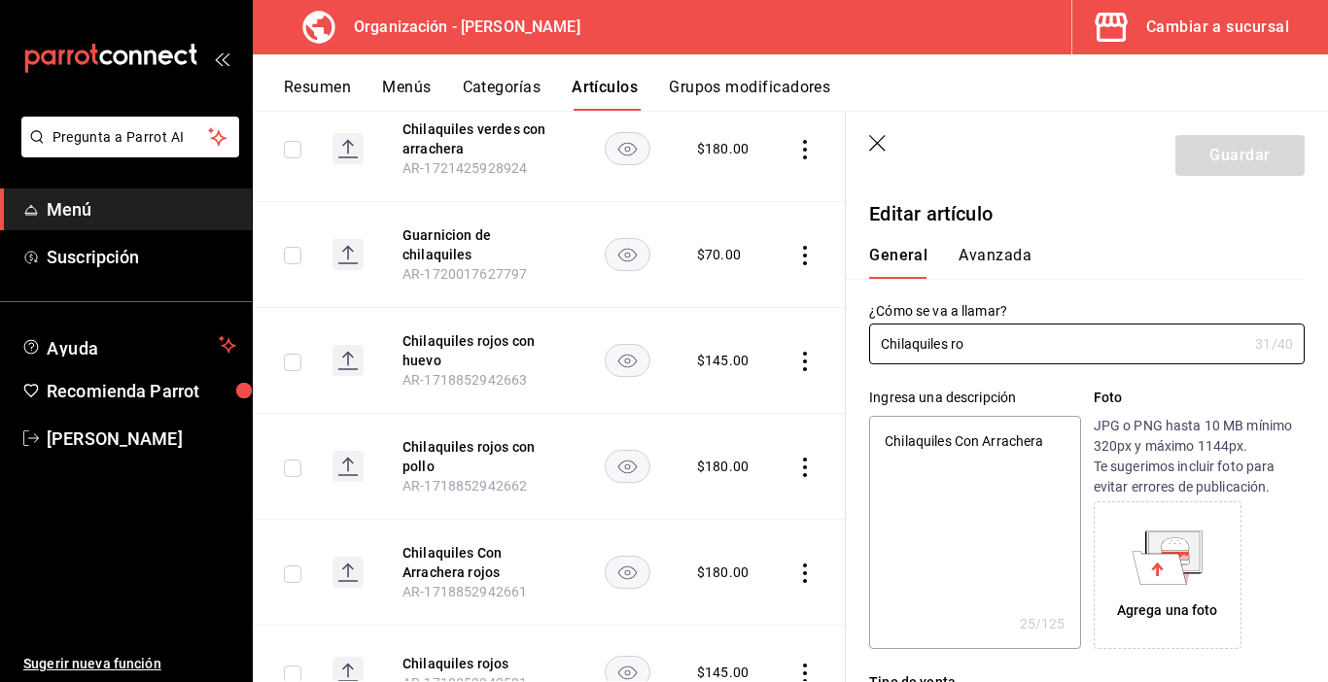
type textarea "x"
type input "Chilaquiles rojos"
type textarea "x"
type input "Chilaquiles rojos co"
type textarea "x"
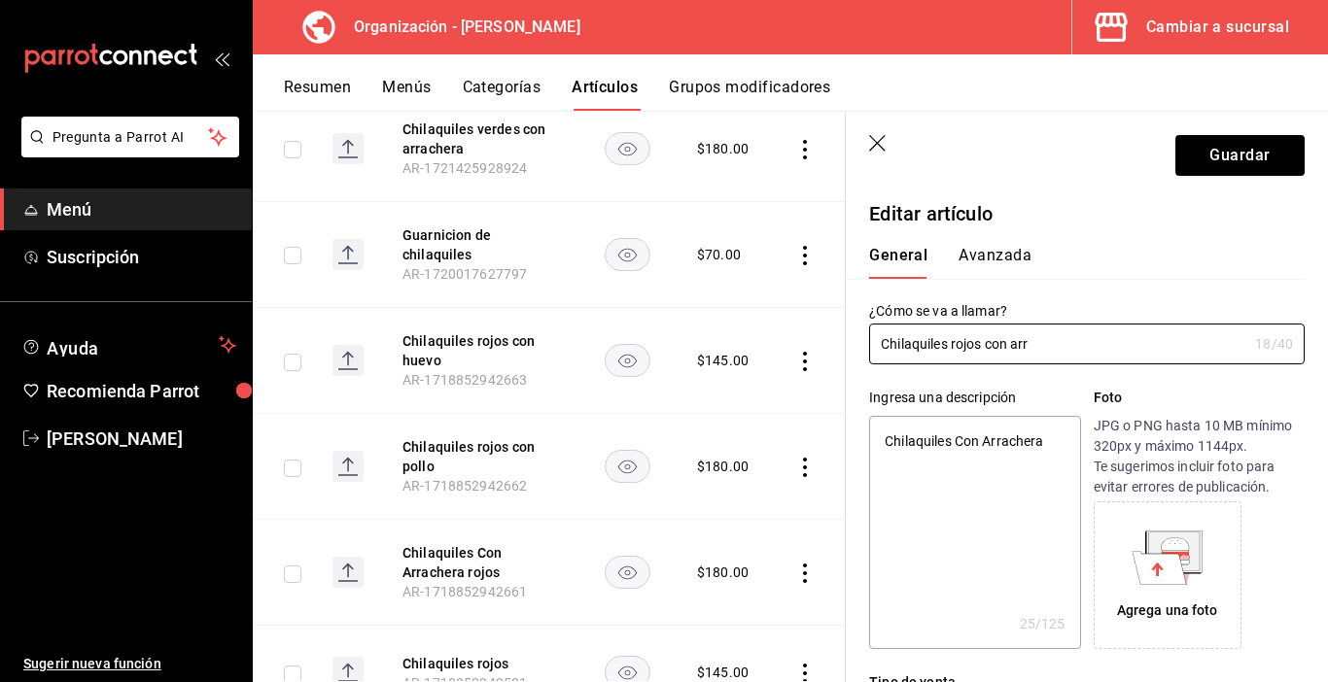
type input "Chilaquiles rojos con arra"
type textarea "x"
type input "Chilaquiles rojos con arrach"
type textarea "x"
type input "Chilaquiles rojos con arrachera"
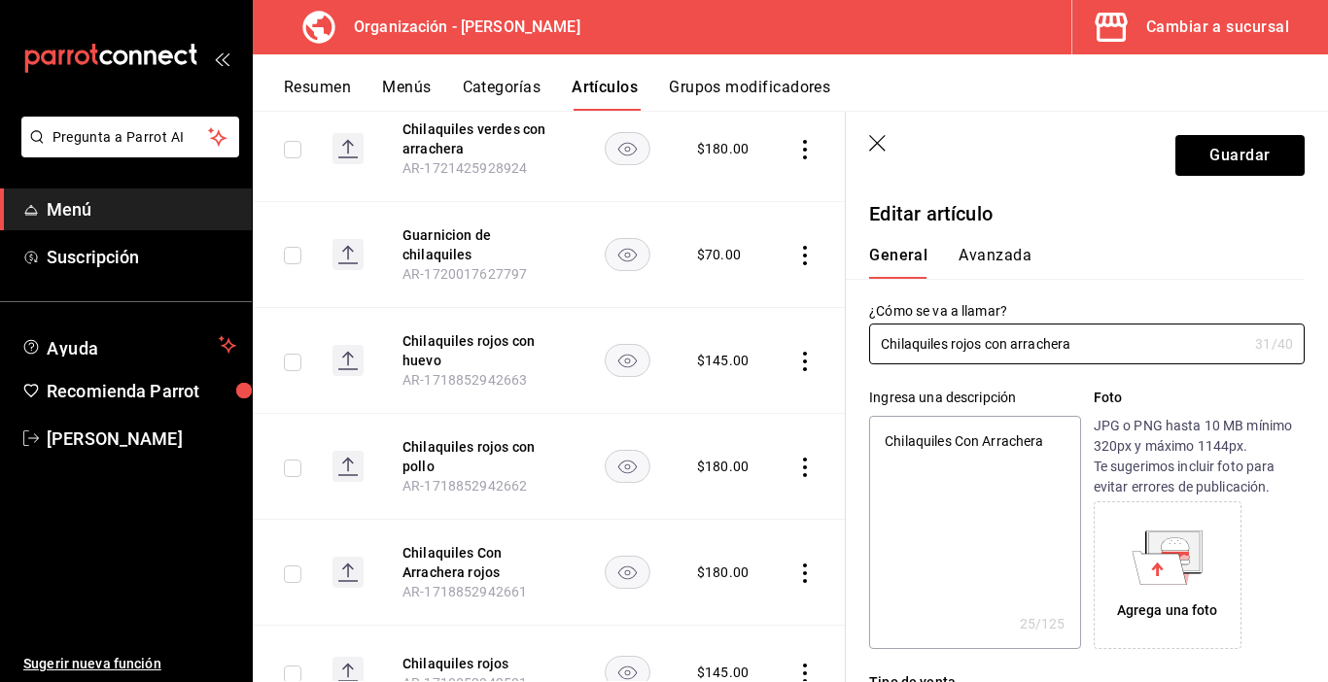
type textarea "x"
type input "Chilaquiles rojos con arrachera"
click at [1260, 159] on button "Guardar" at bounding box center [1239, 155] width 129 height 41
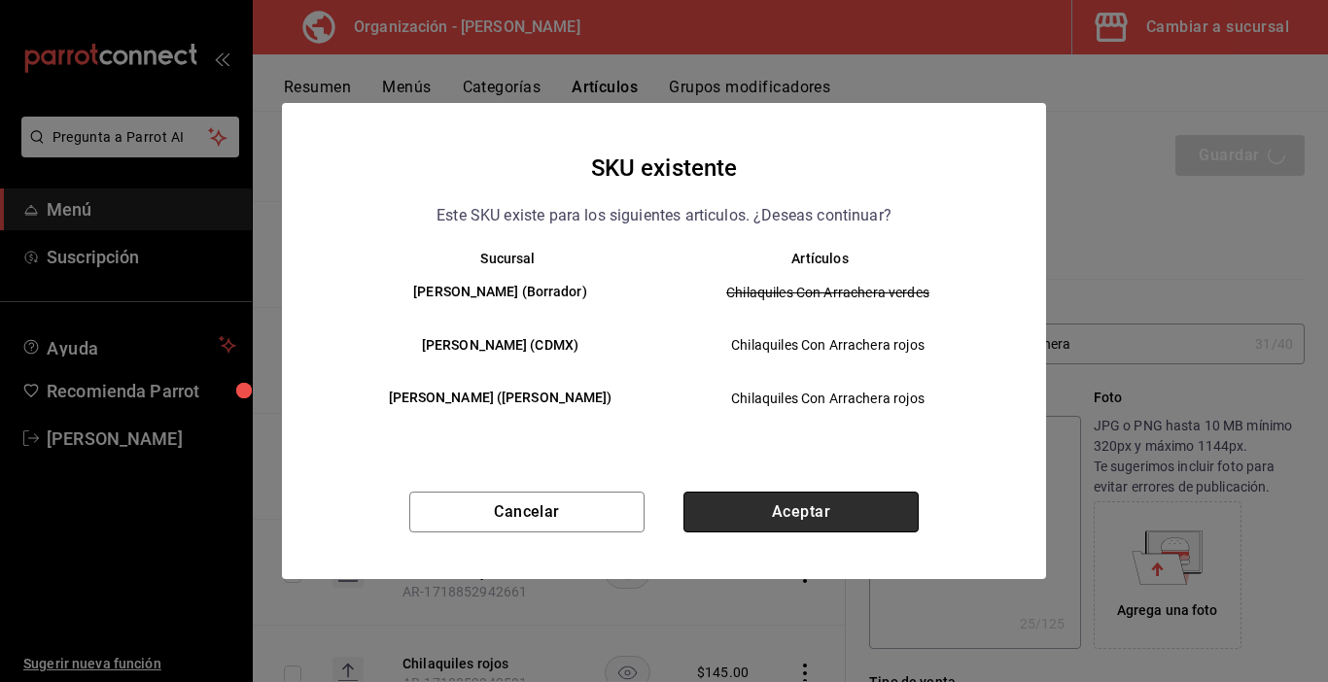
click at [812, 515] on button "Aceptar" at bounding box center [800, 512] width 235 height 41
type textarea "x"
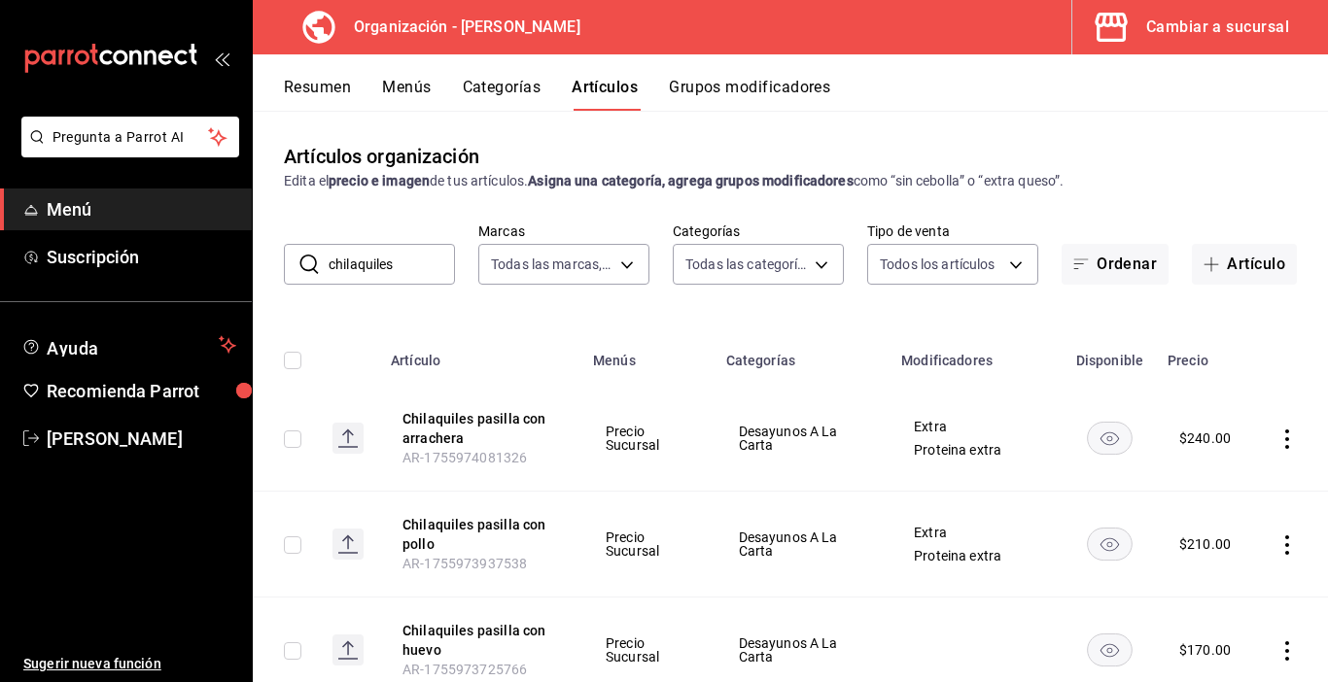
click at [331, 94] on button "Resumen" at bounding box center [317, 94] width 67 height 33
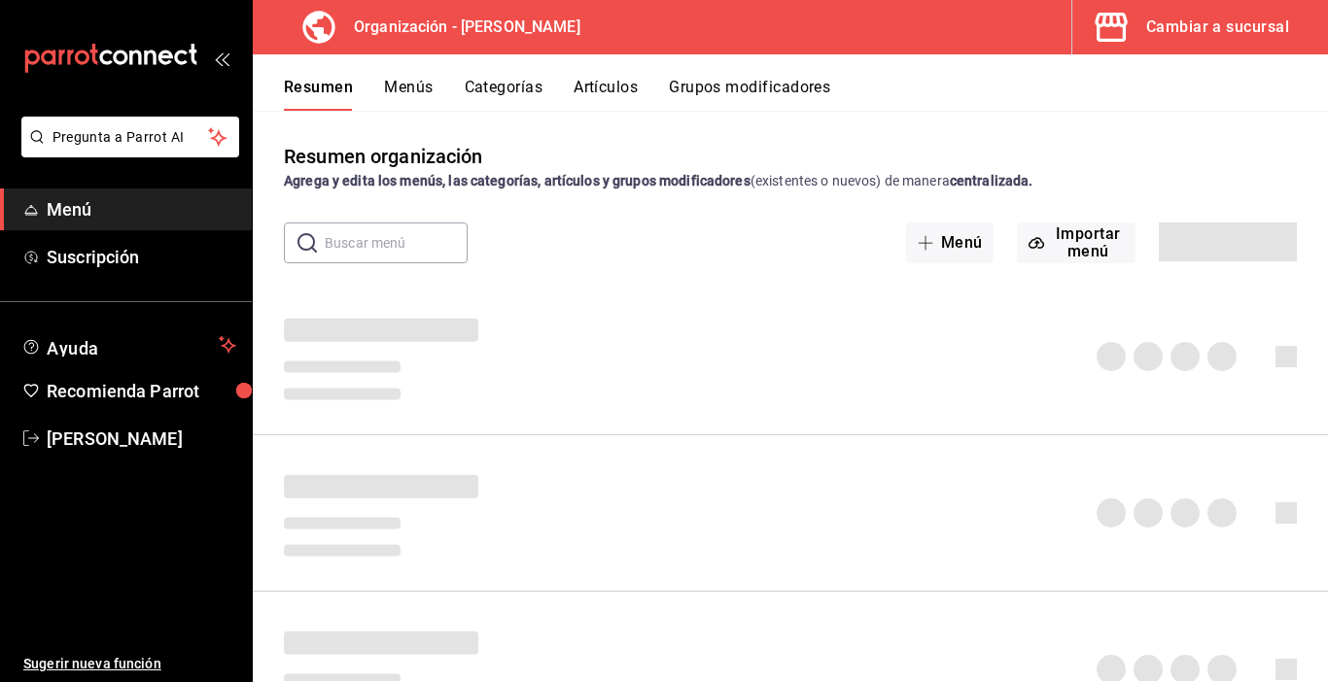
click at [513, 90] on button "Categorías" at bounding box center [504, 94] width 79 height 33
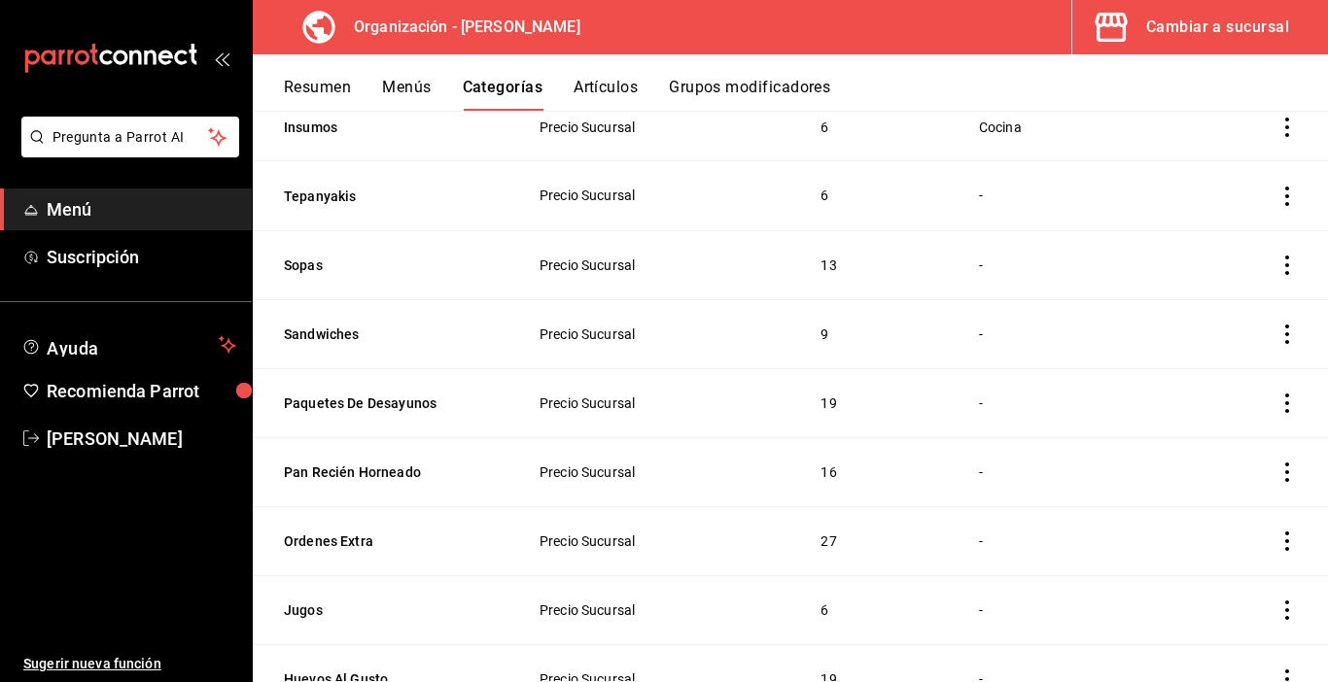
scroll to position [972, 0]
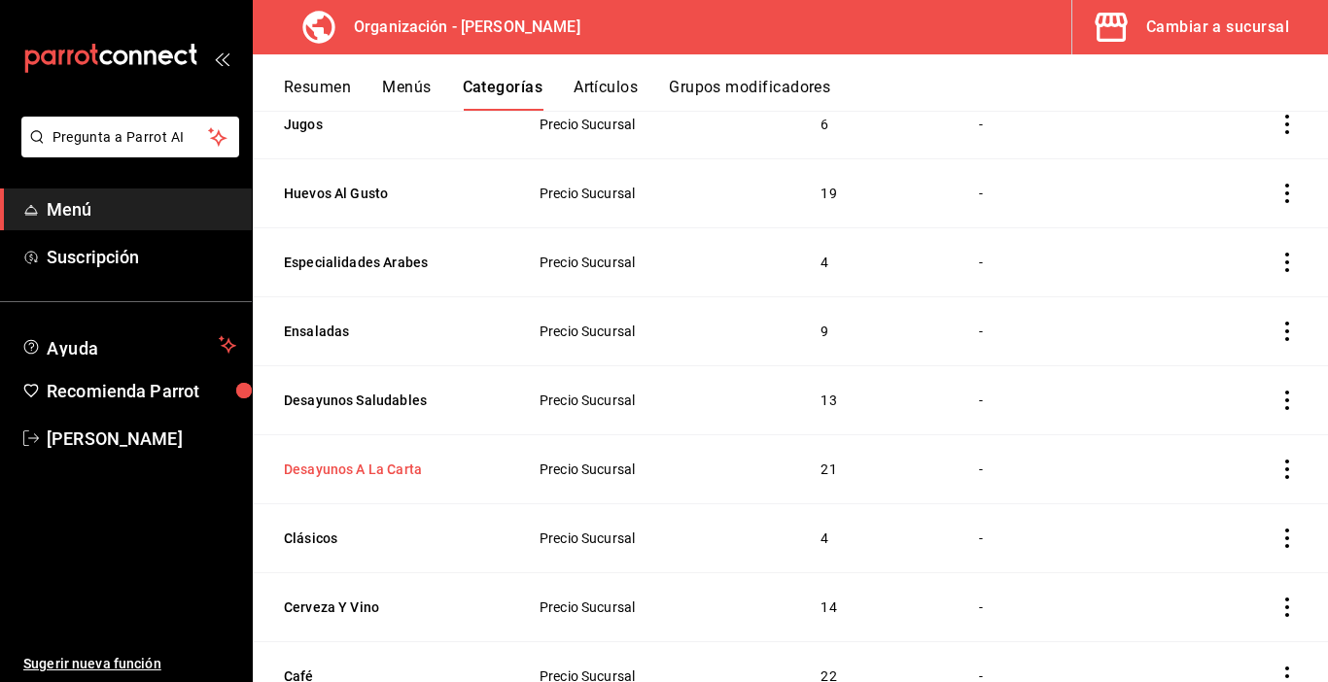
click at [367, 466] on button "Desayunos A La Carta" at bounding box center [381, 469] width 194 height 19
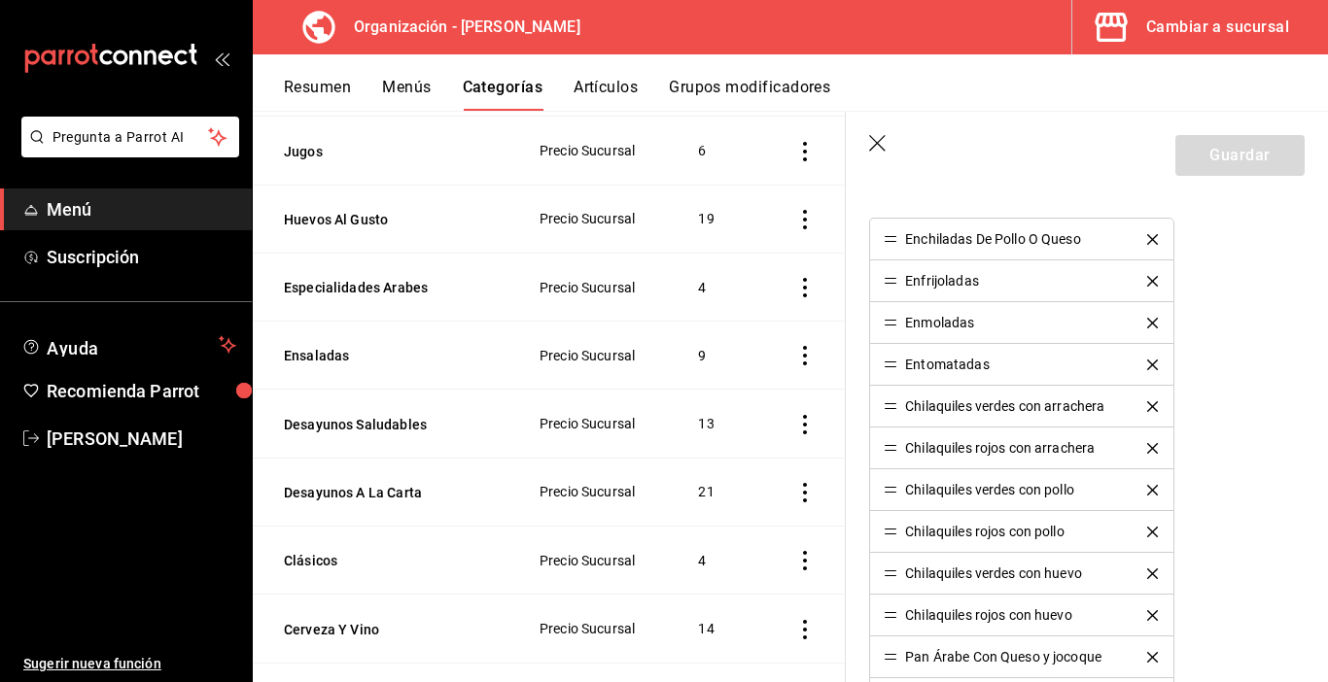
scroll to position [583, 0]
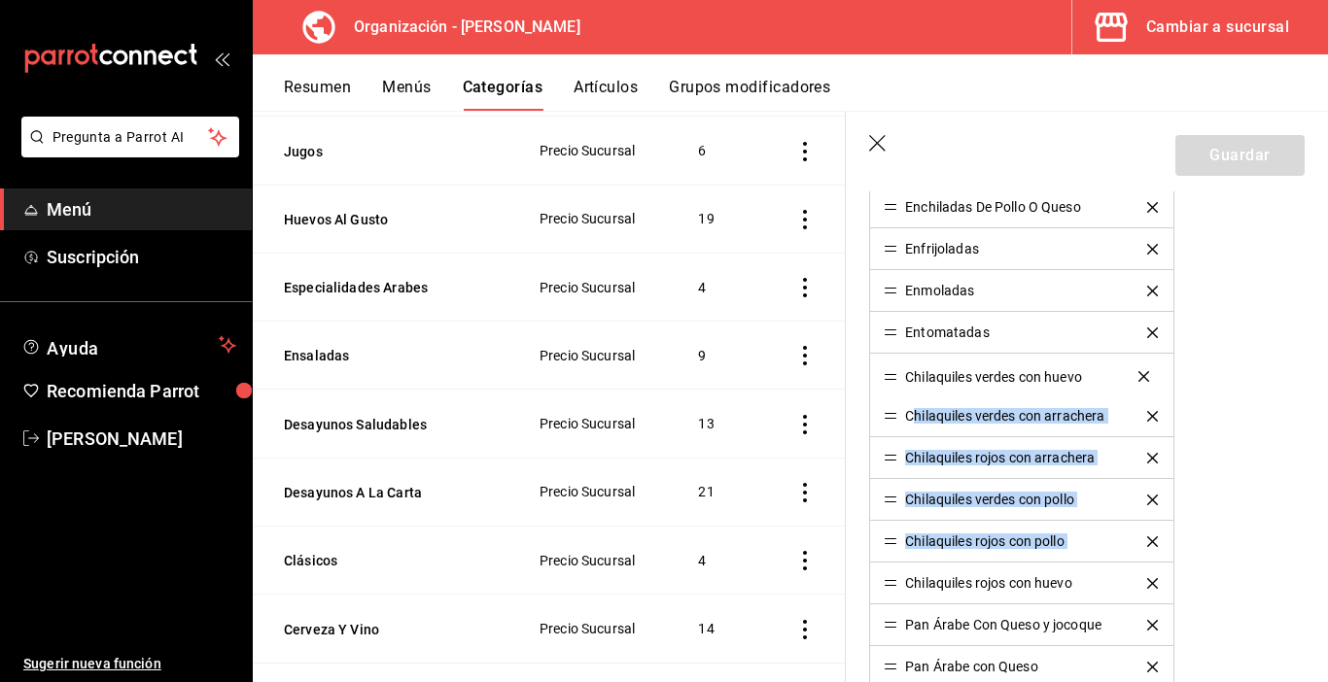
drag, startPoint x: 886, startPoint y: 545, endPoint x: 918, endPoint y: 380, distance: 168.1
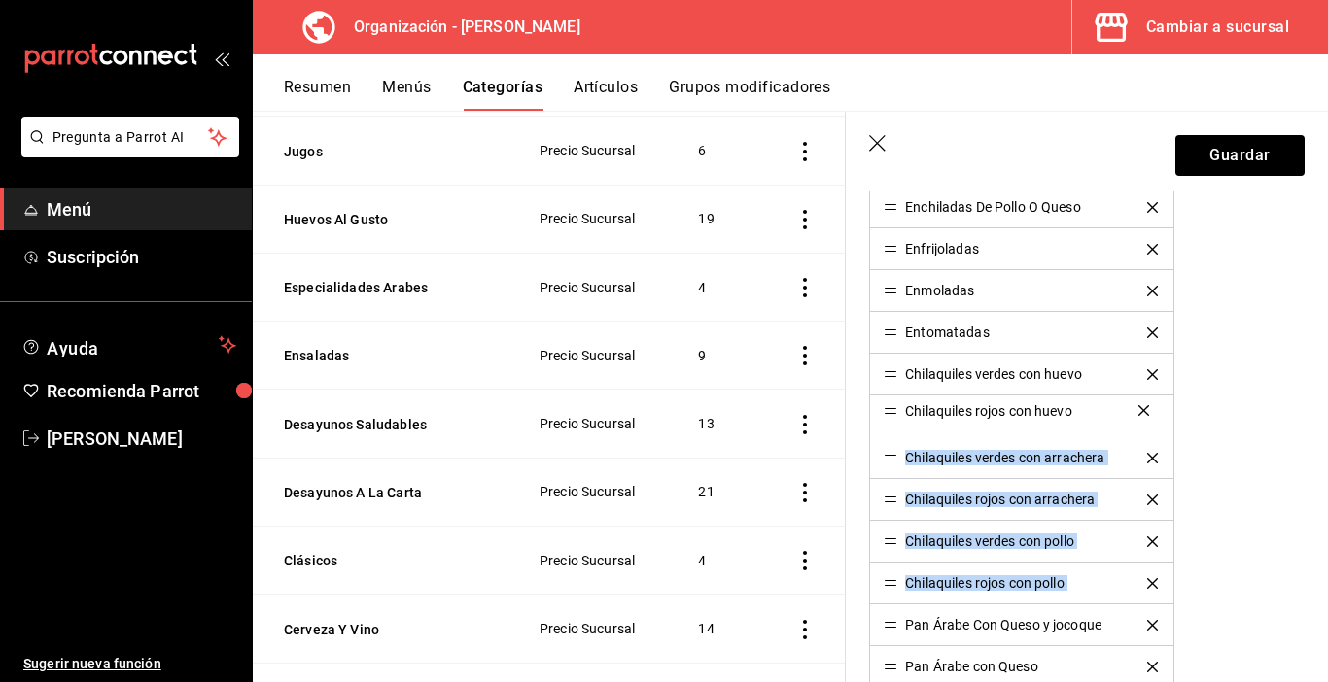
drag, startPoint x: 891, startPoint y: 588, endPoint x: 891, endPoint y: 415, distance: 173.0
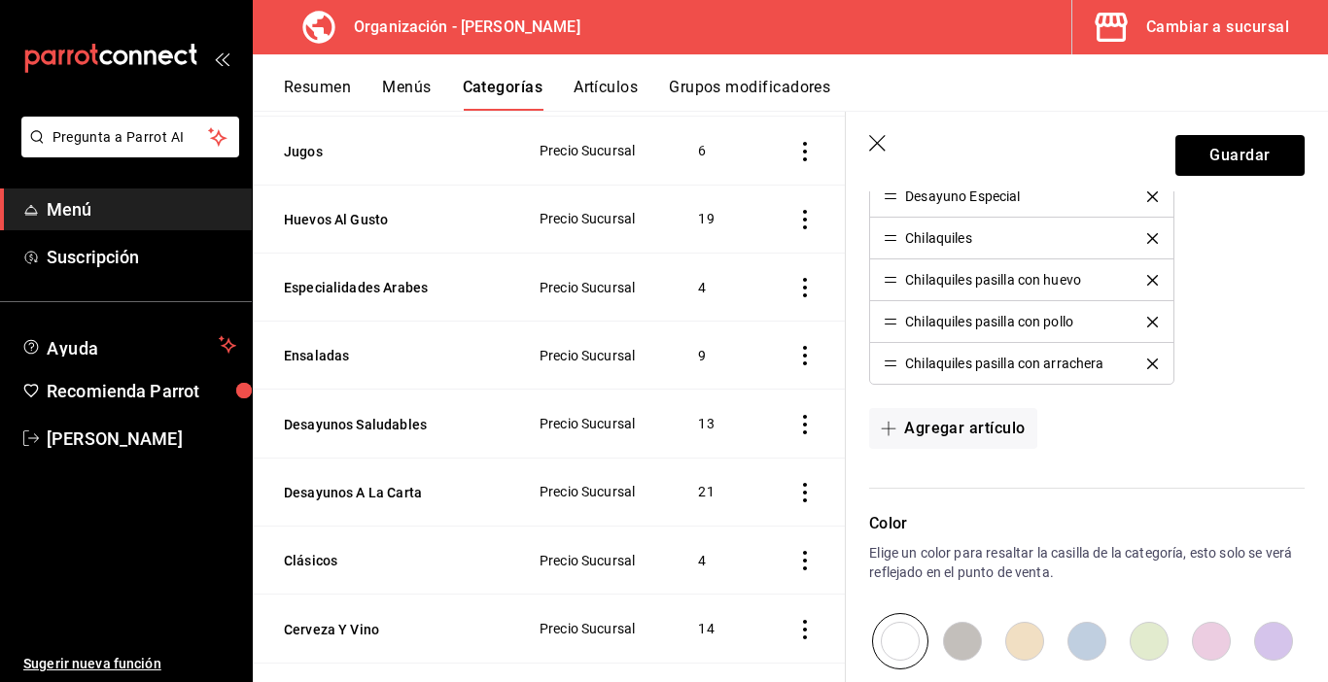
scroll to position [1264, 0]
drag, startPoint x: 898, startPoint y: 283, endPoint x: 916, endPoint y: 234, distance: 51.7
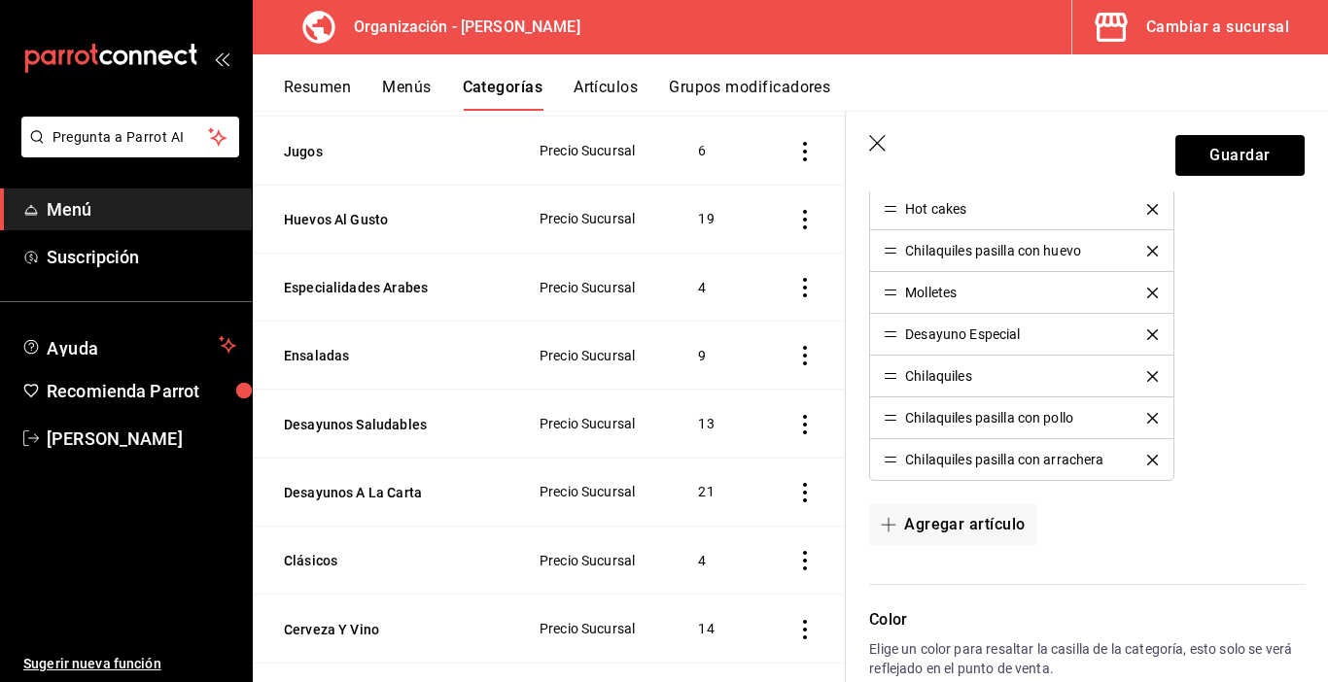
scroll to position [1069, 0]
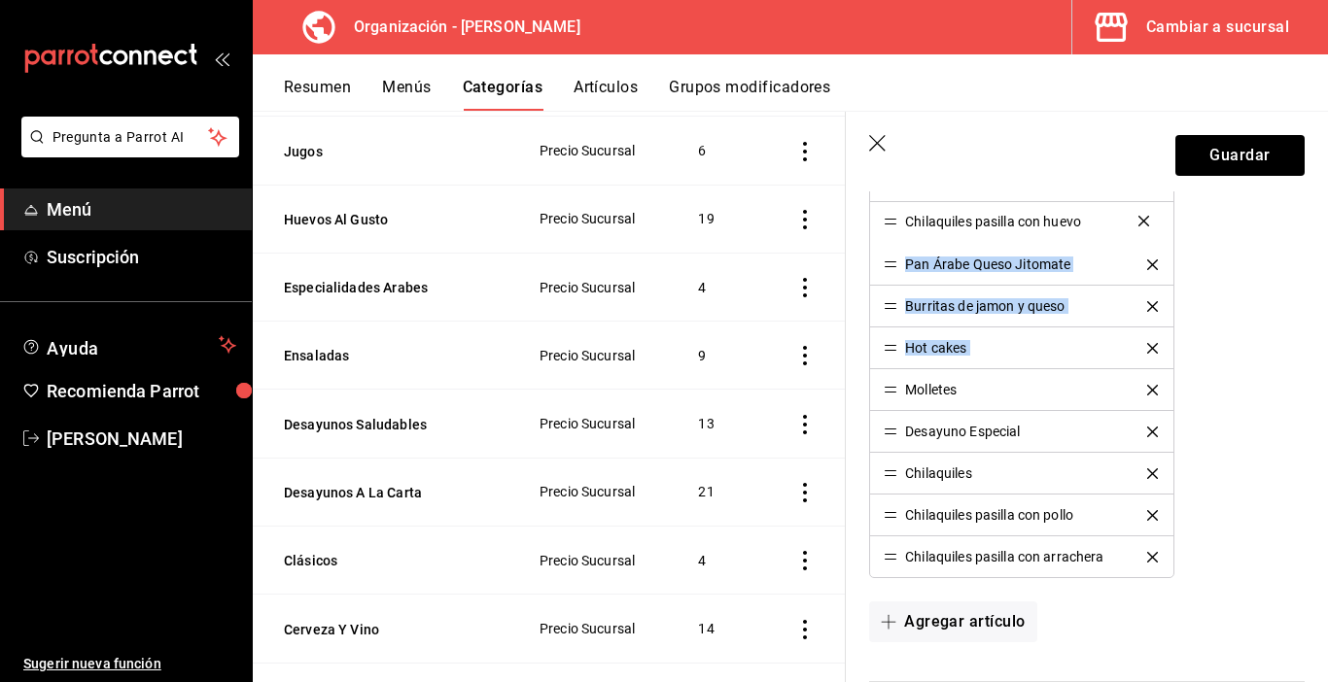
drag, startPoint x: 891, startPoint y: 347, endPoint x: 909, endPoint y: 220, distance: 128.5
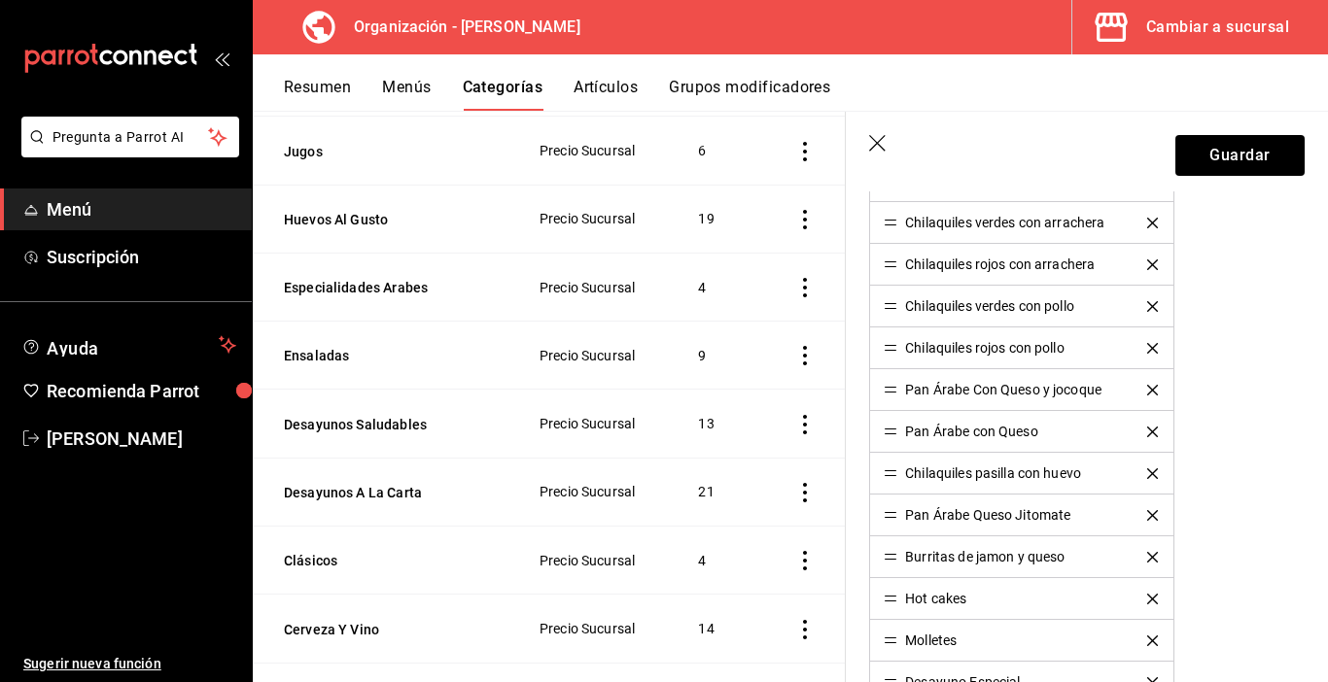
scroll to position [778, 0]
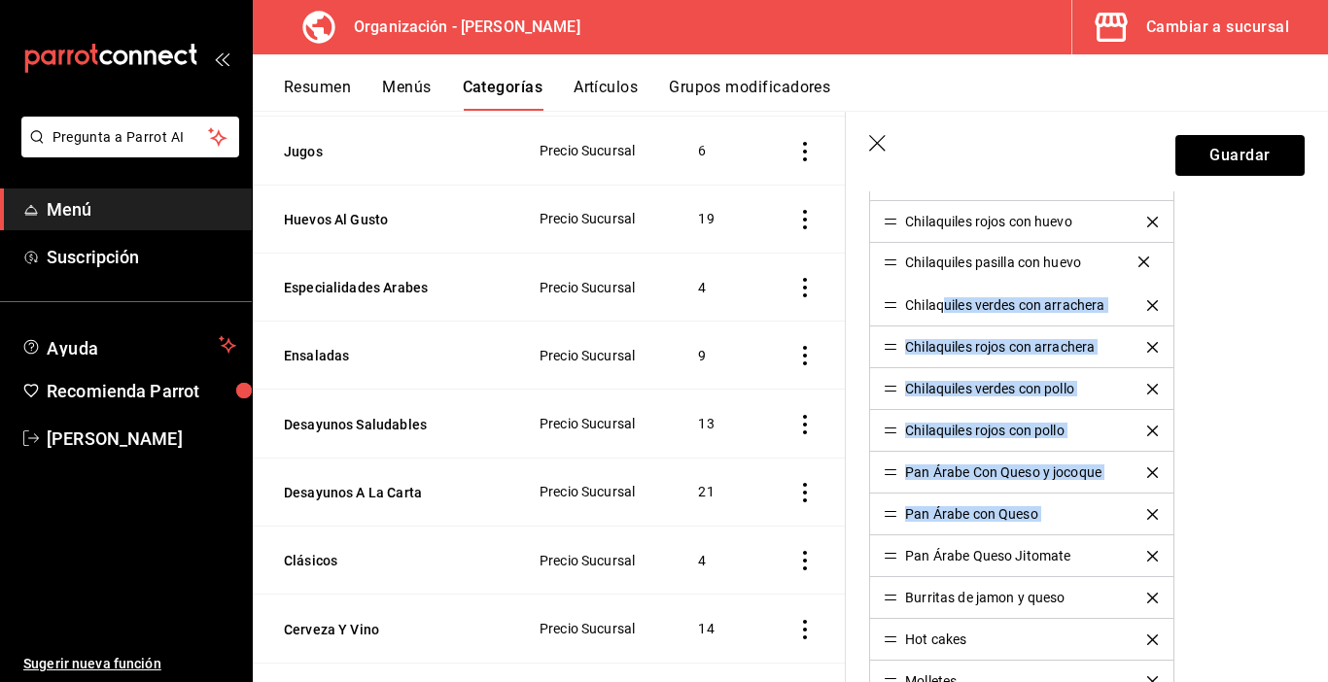
drag, startPoint x: 890, startPoint y: 517, endPoint x: 943, endPoint y: 264, distance: 258.1
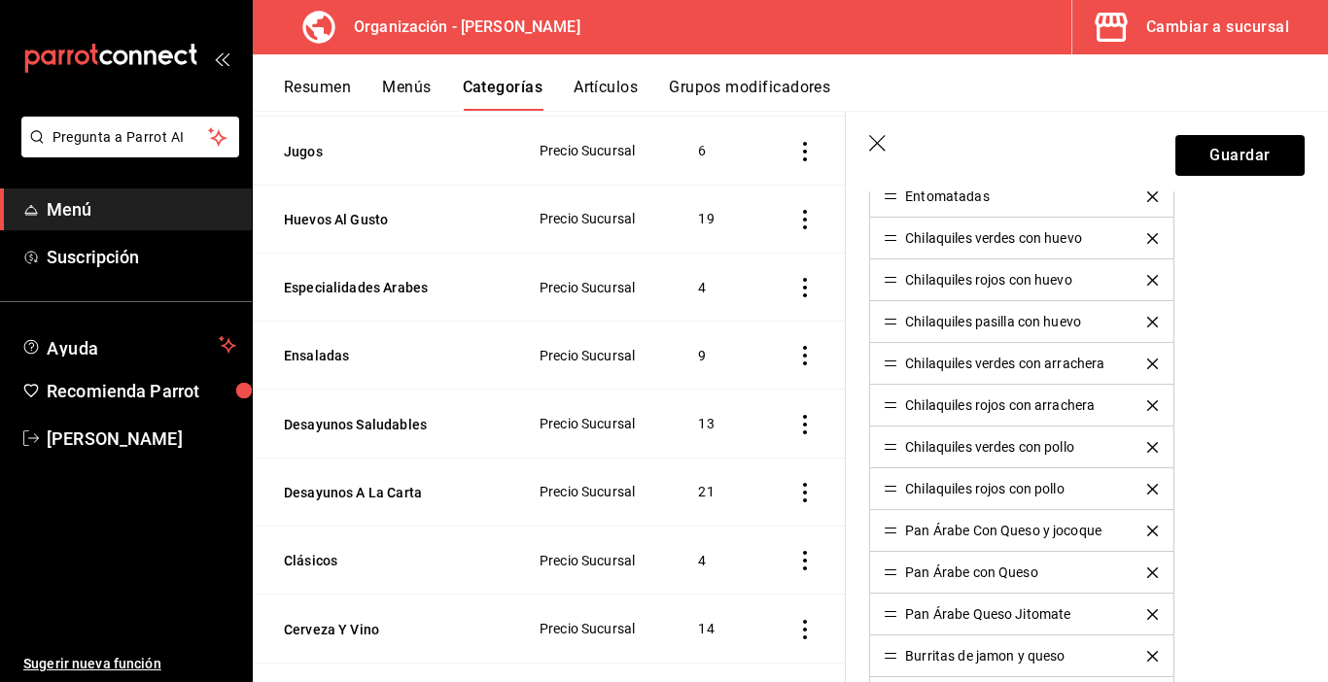
scroll to position [680, 0]
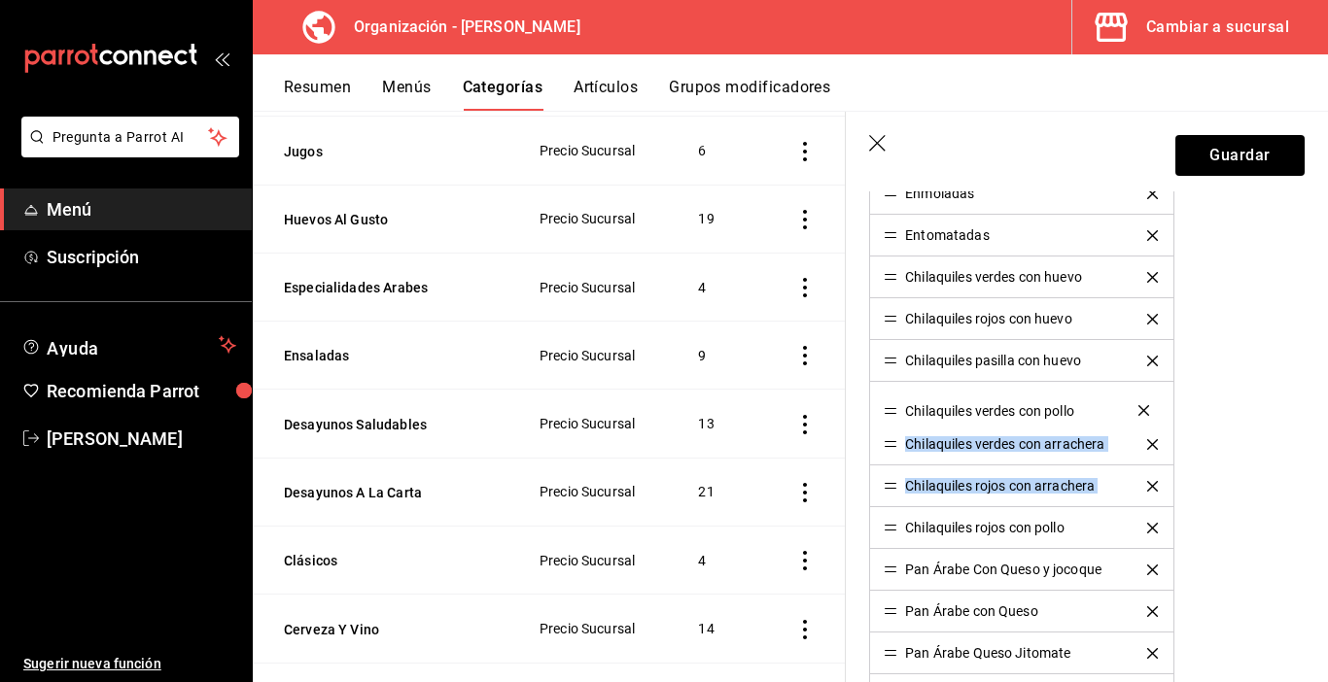
drag, startPoint x: 889, startPoint y: 490, endPoint x: 892, endPoint y: 414, distance: 75.9
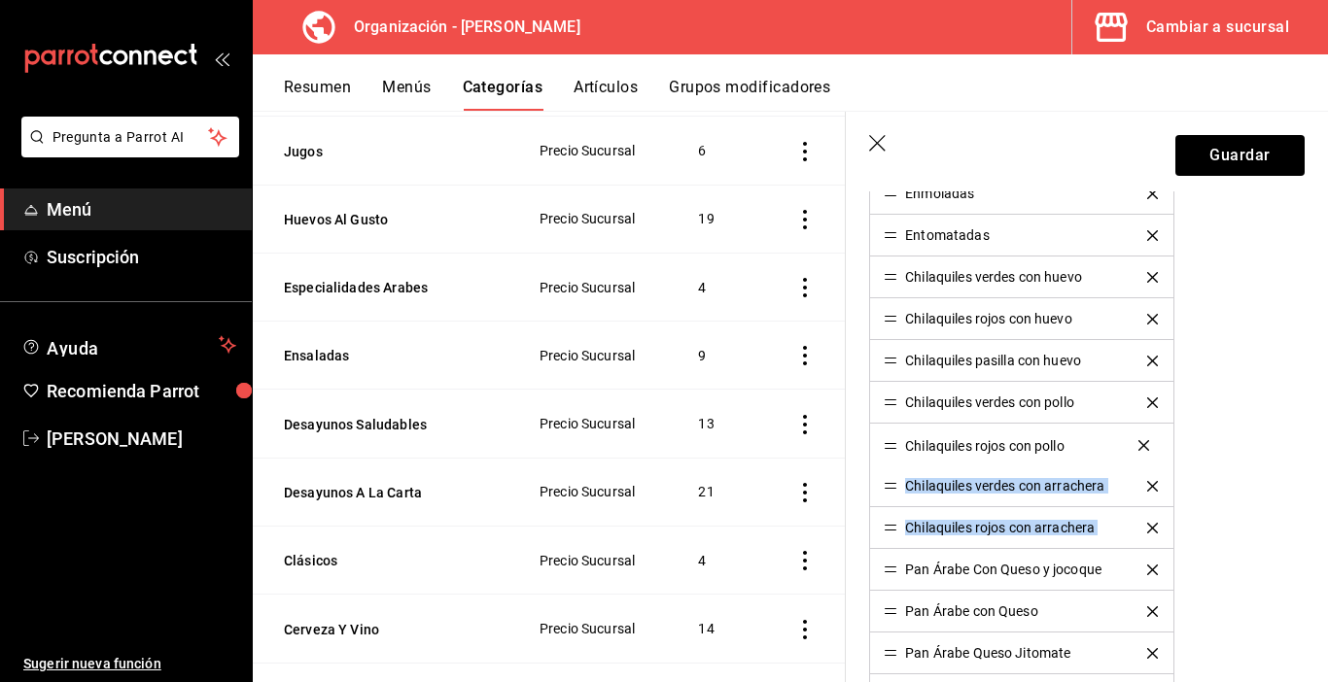
drag, startPoint x: 886, startPoint y: 529, endPoint x: 904, endPoint y: 446, distance: 84.5
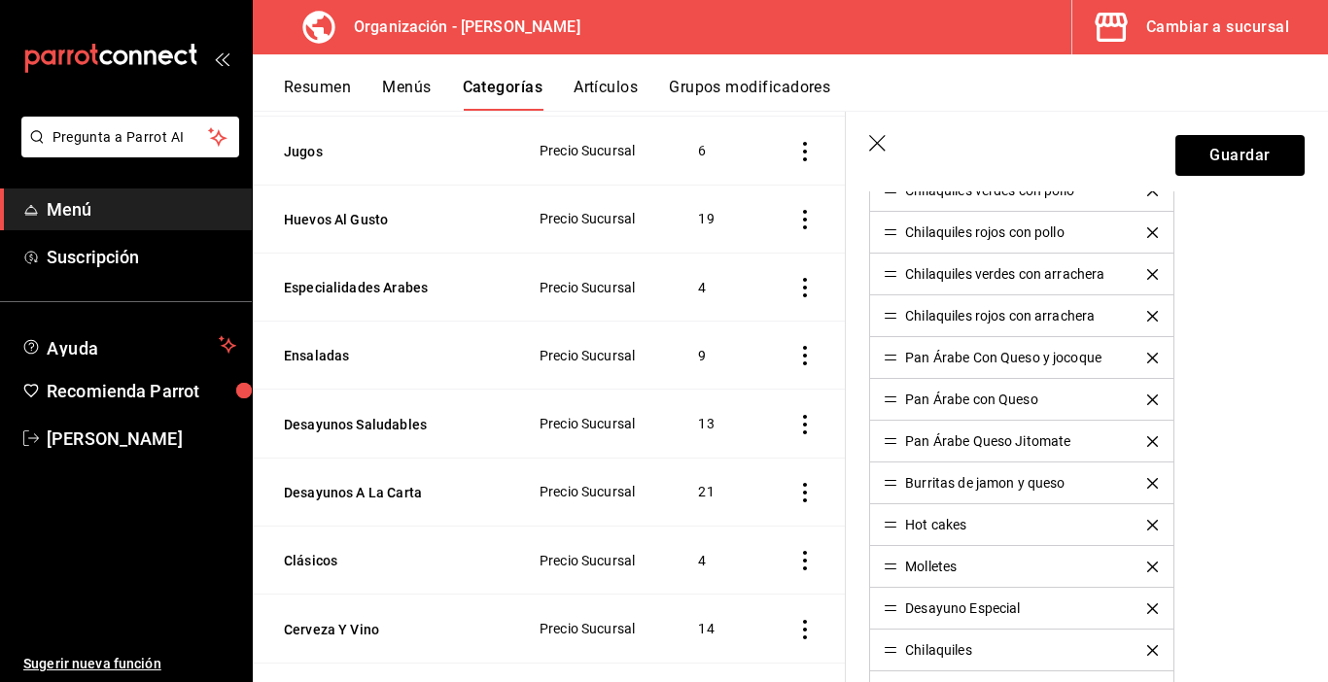
scroll to position [1069, 0]
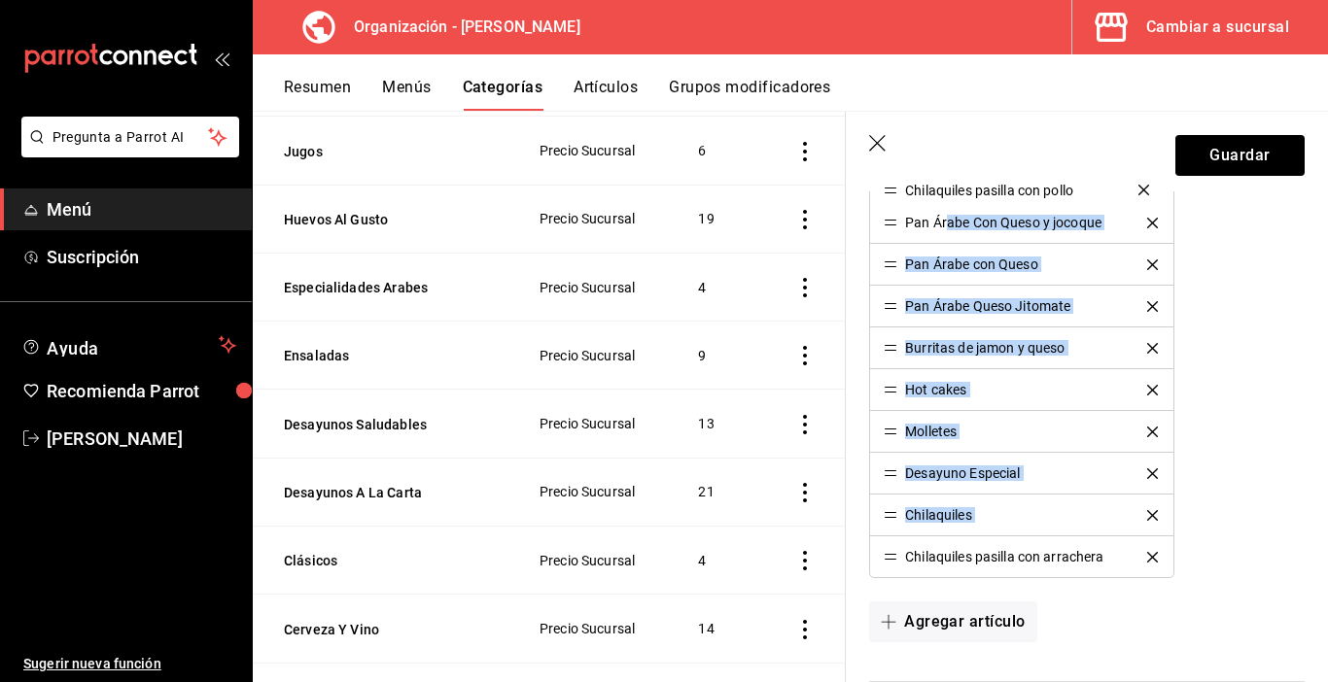
drag, startPoint x: 892, startPoint y: 519, endPoint x: 945, endPoint y: 193, distance: 329.8
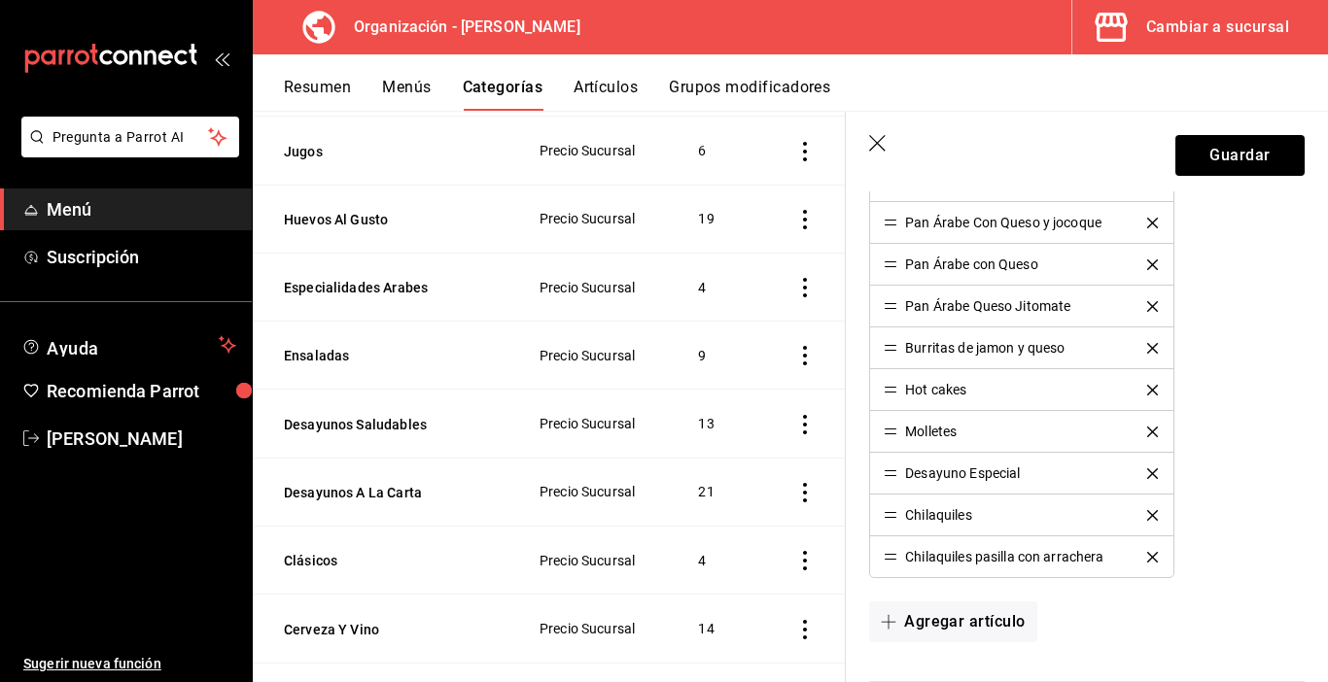
scroll to position [875, 0]
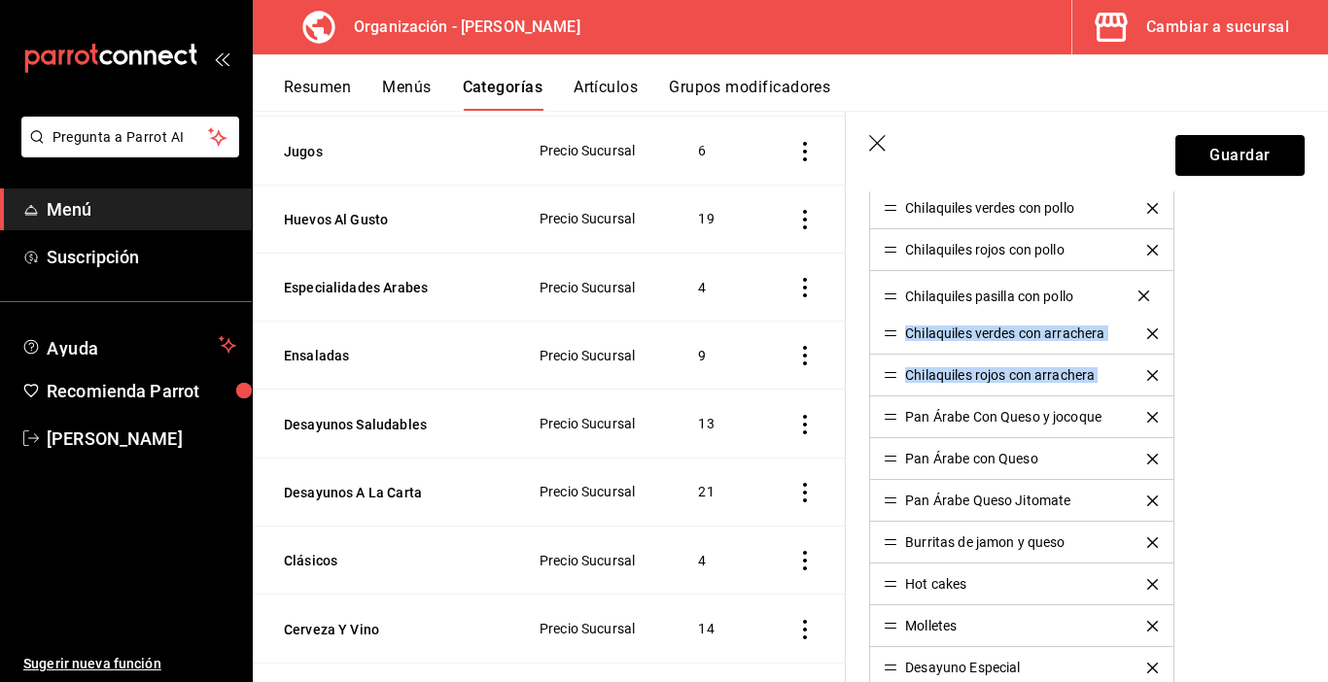
drag, startPoint x: 888, startPoint y: 378, endPoint x: 902, endPoint y: 298, distance: 80.9
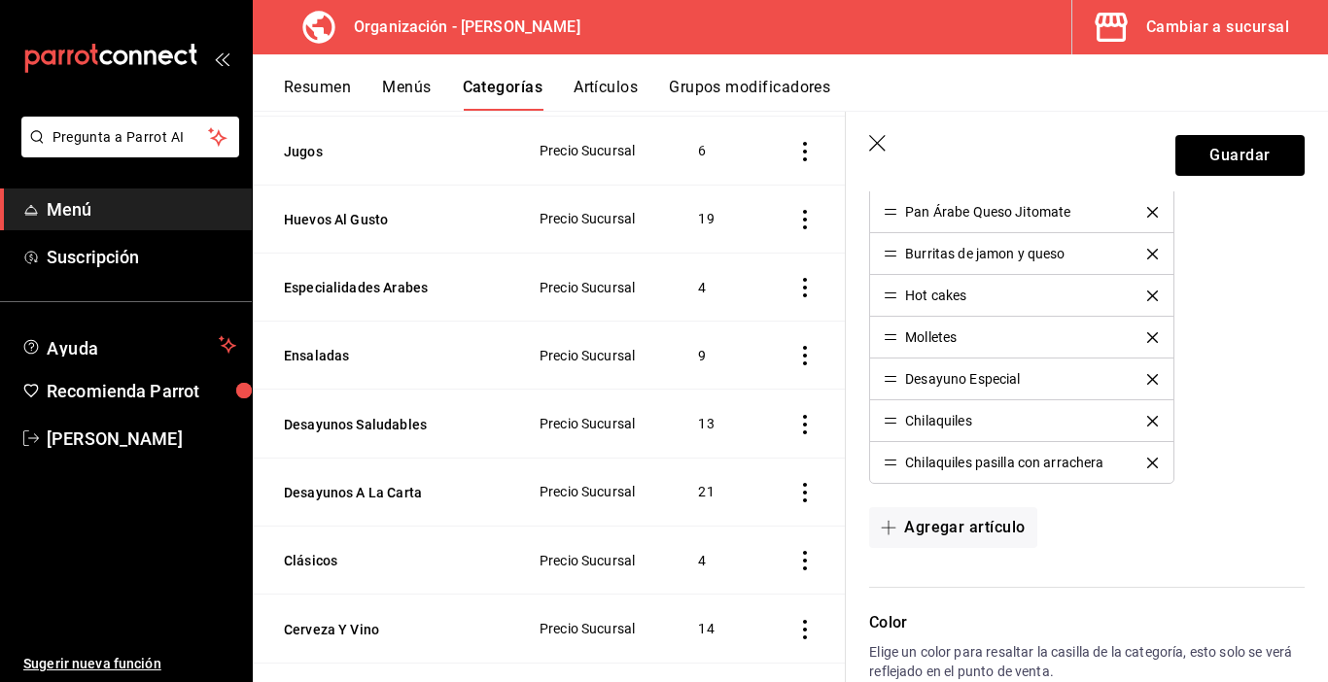
scroll to position [1166, 0]
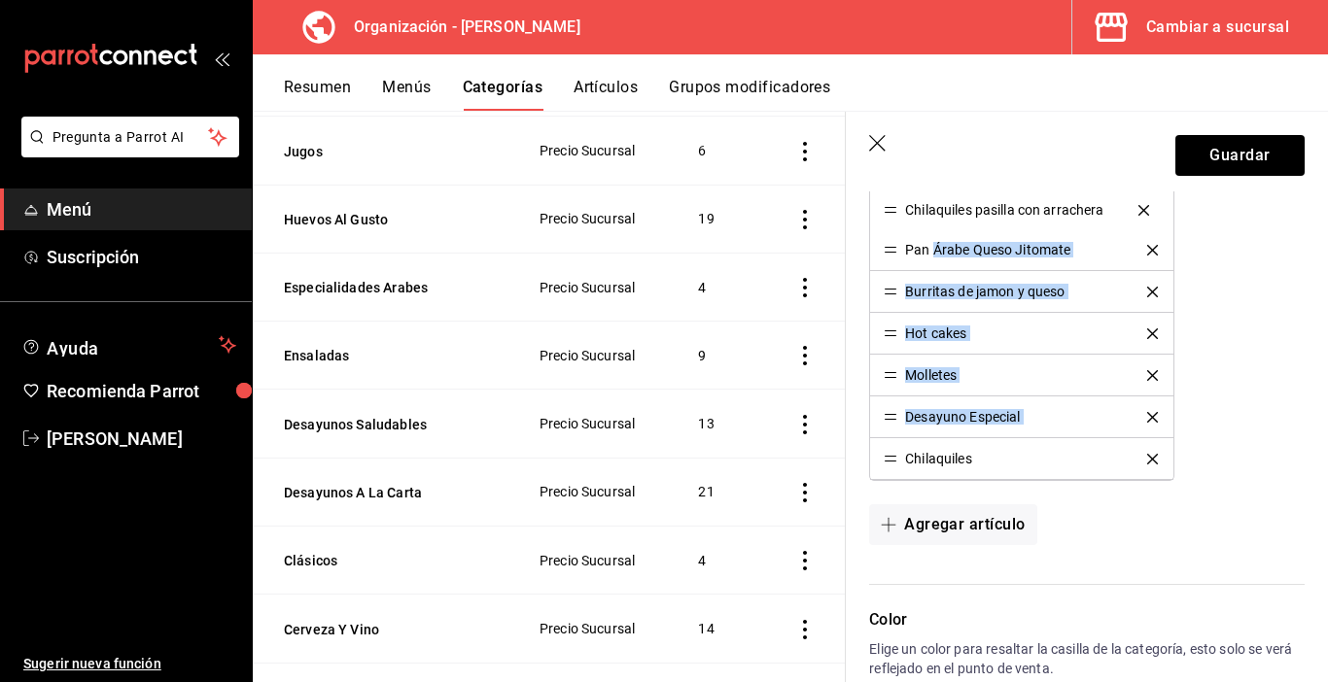
drag, startPoint x: 889, startPoint y: 462, endPoint x: 934, endPoint y: 212, distance: 253.8
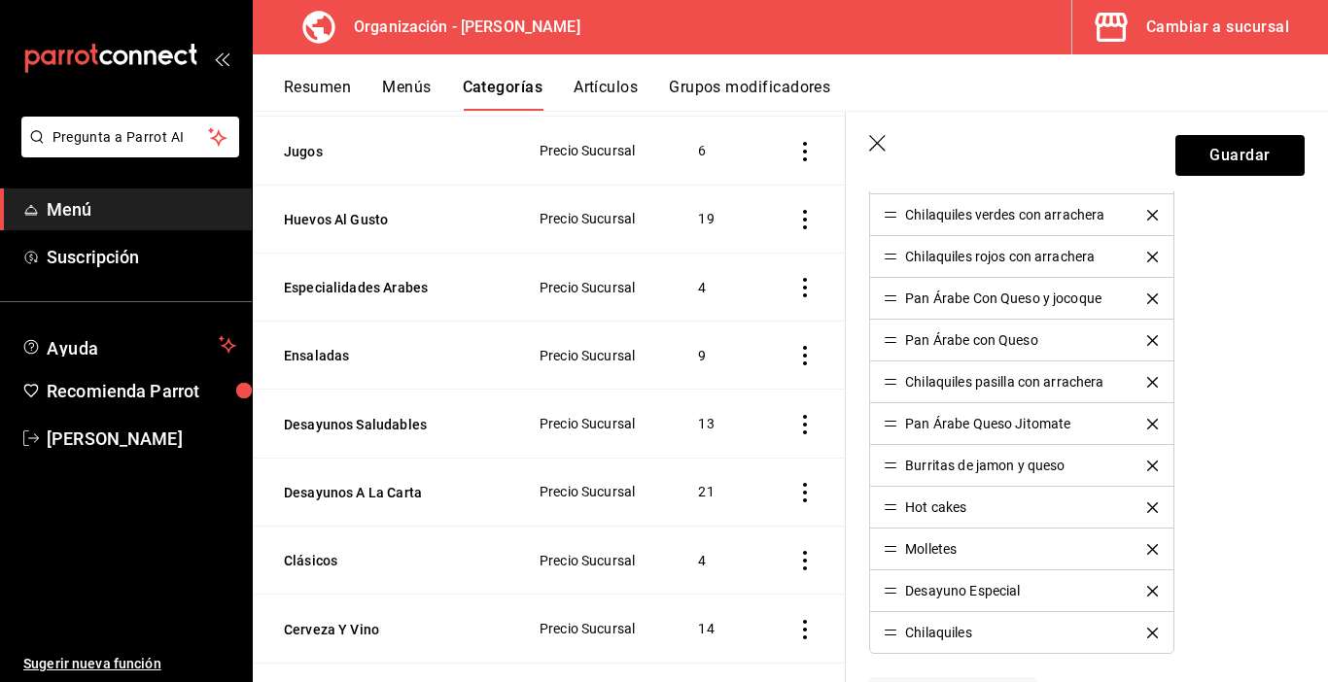
scroll to position [972, 0]
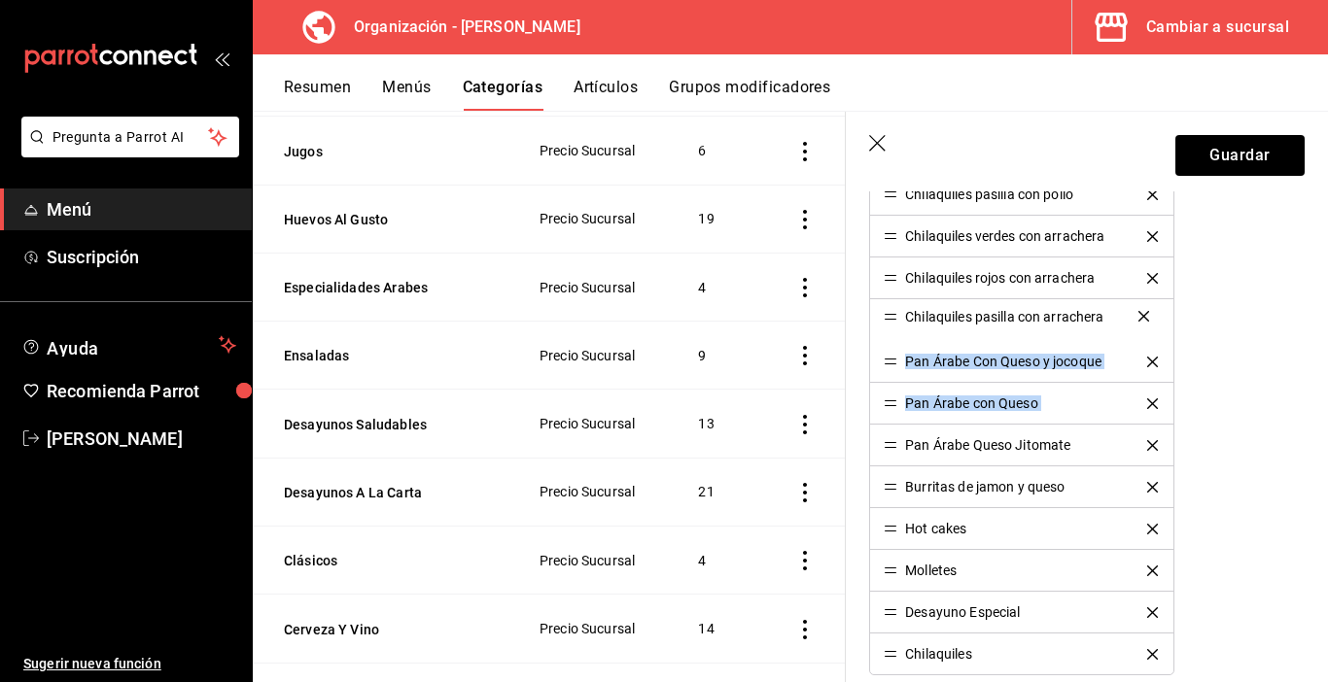
drag, startPoint x: 892, startPoint y: 409, endPoint x: 894, endPoint y: 322, distance: 87.5
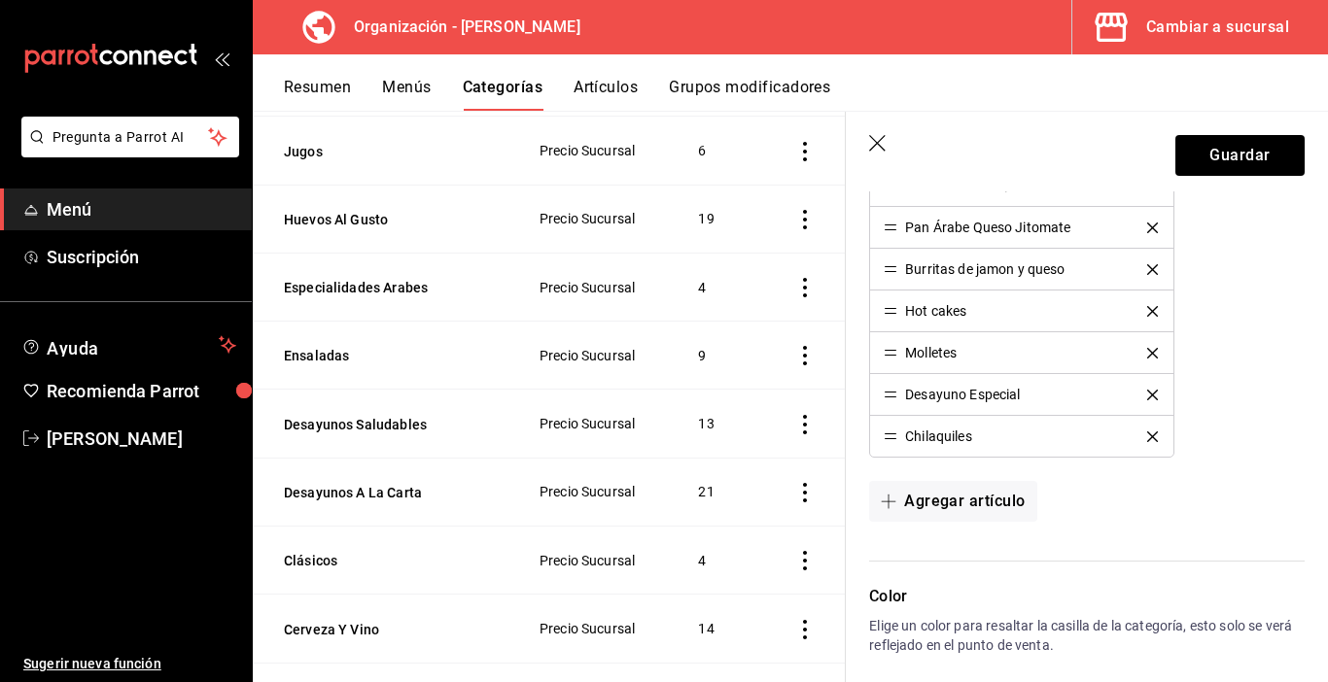
scroll to position [1264, 0]
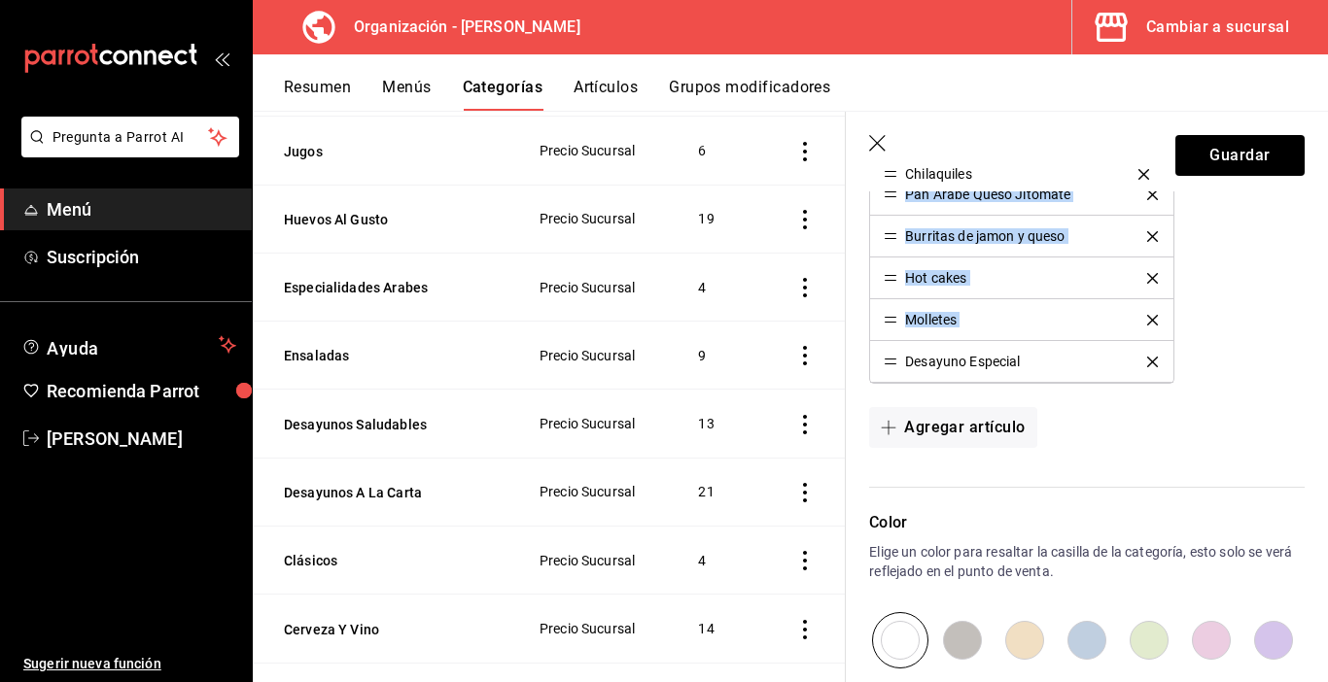
drag, startPoint x: 894, startPoint y: 366, endPoint x: 920, endPoint y: 178, distance: 190.3
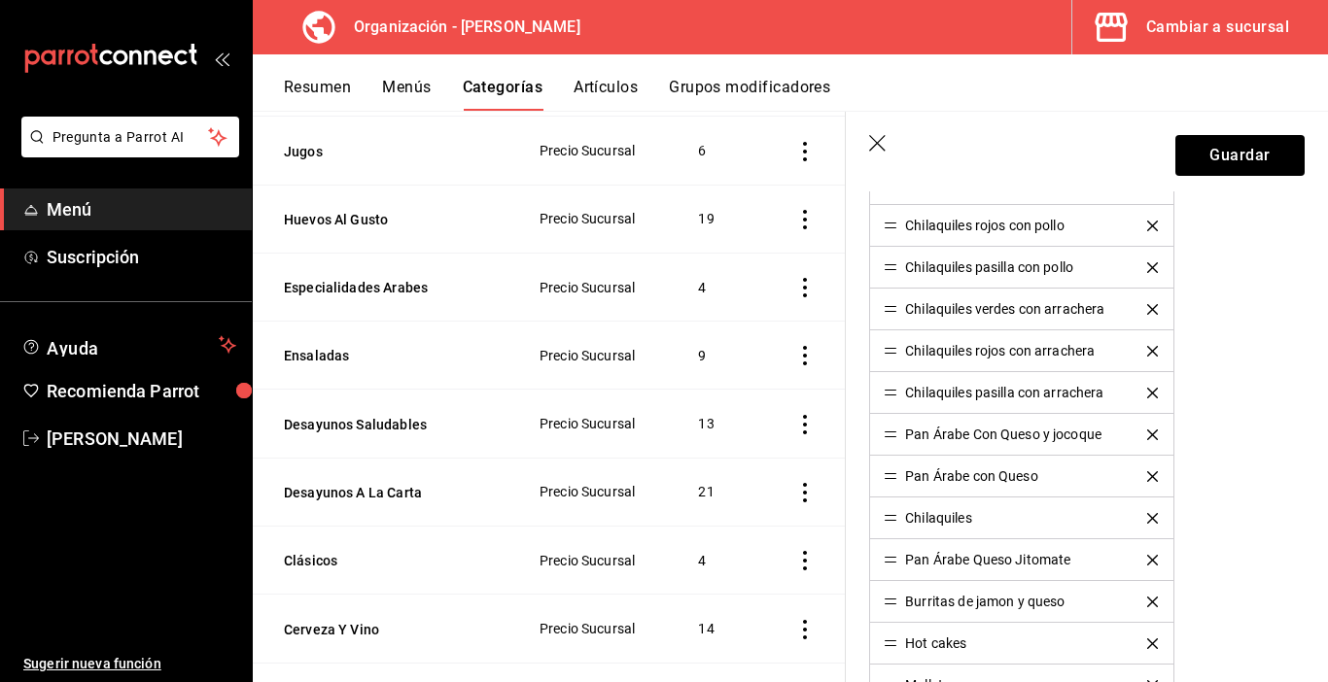
scroll to position [875, 0]
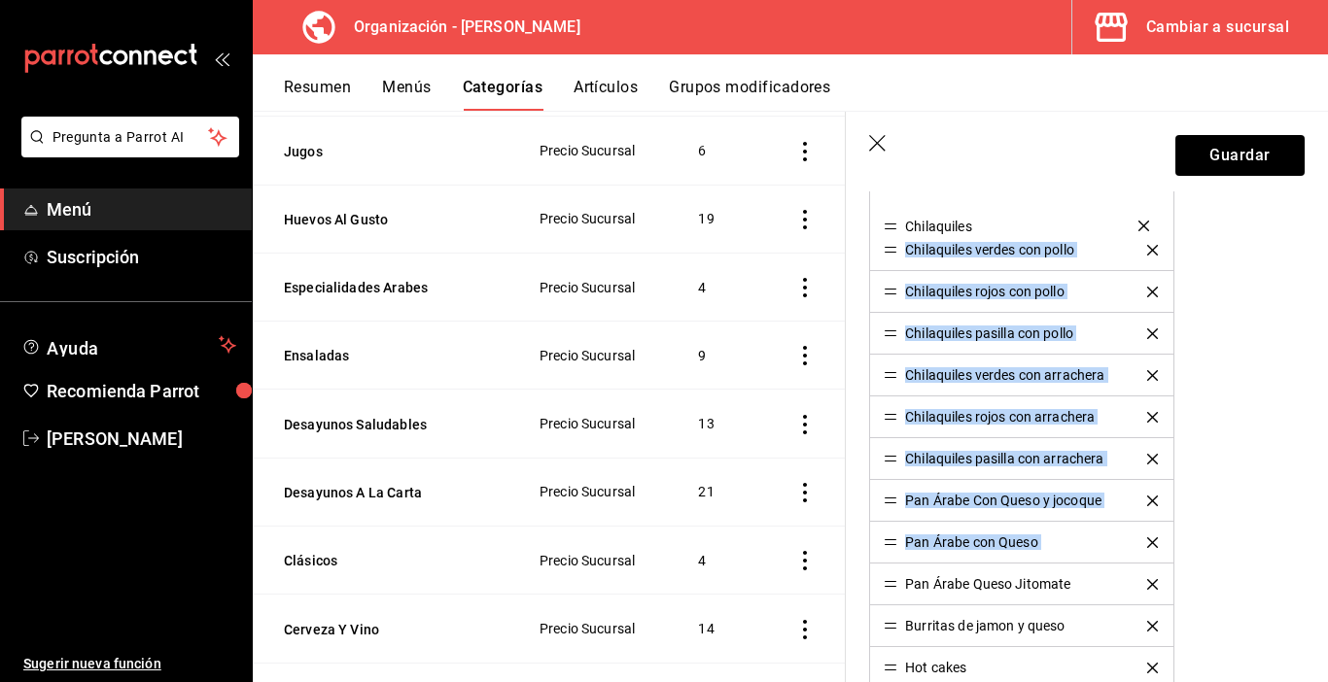
drag, startPoint x: 886, startPoint y: 548, endPoint x: 905, endPoint y: 231, distance: 317.4
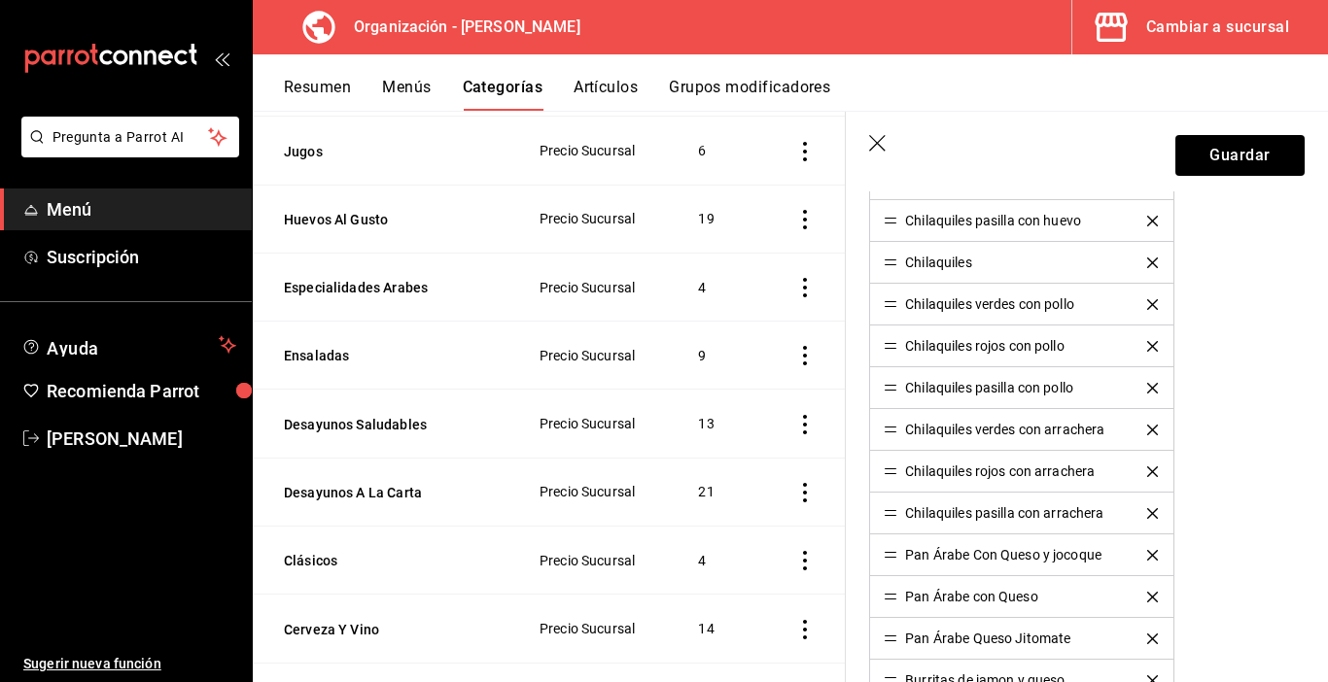
scroll to position [680, 0]
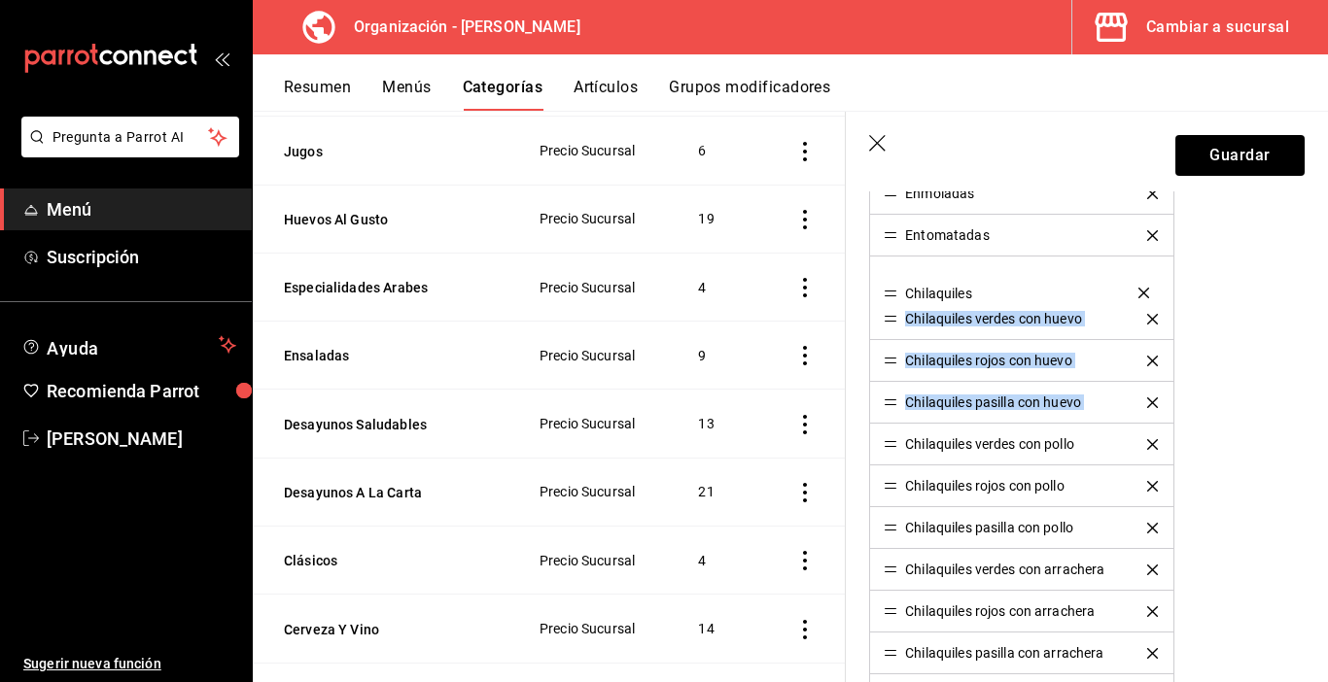
drag, startPoint x: 890, startPoint y: 406, endPoint x: 899, endPoint y: 296, distance: 110.2
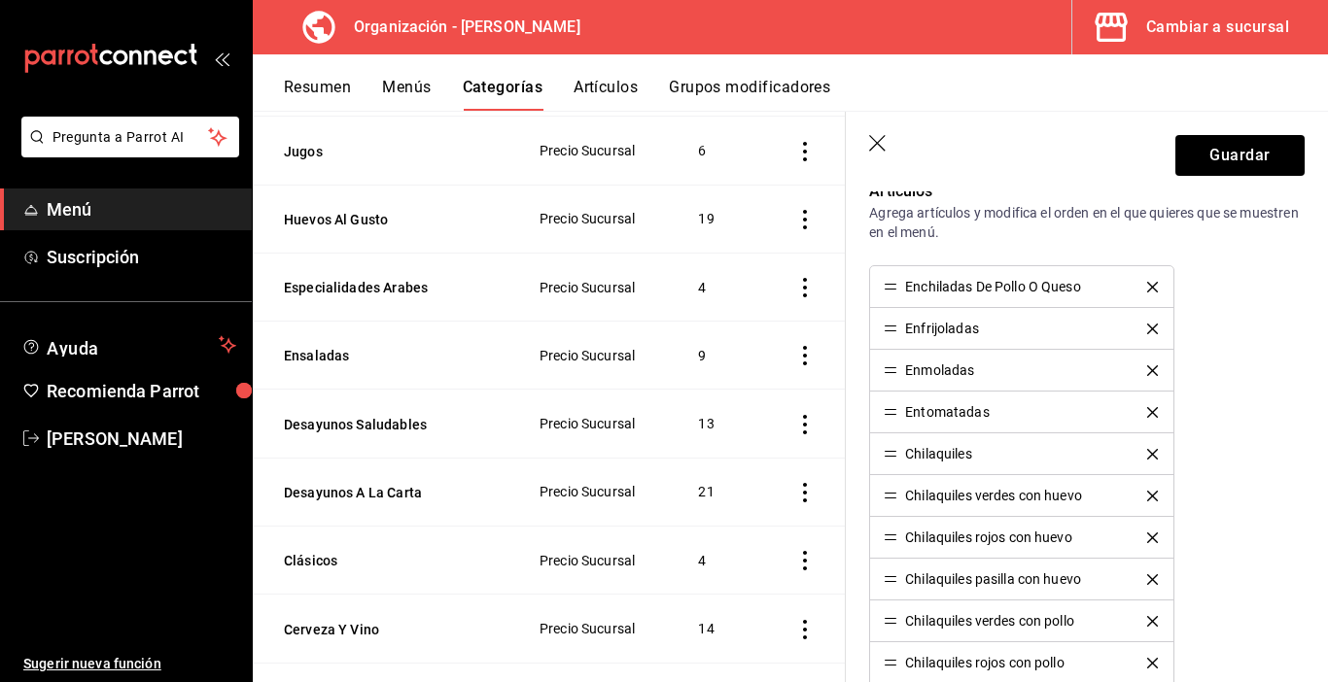
scroll to position [486, 0]
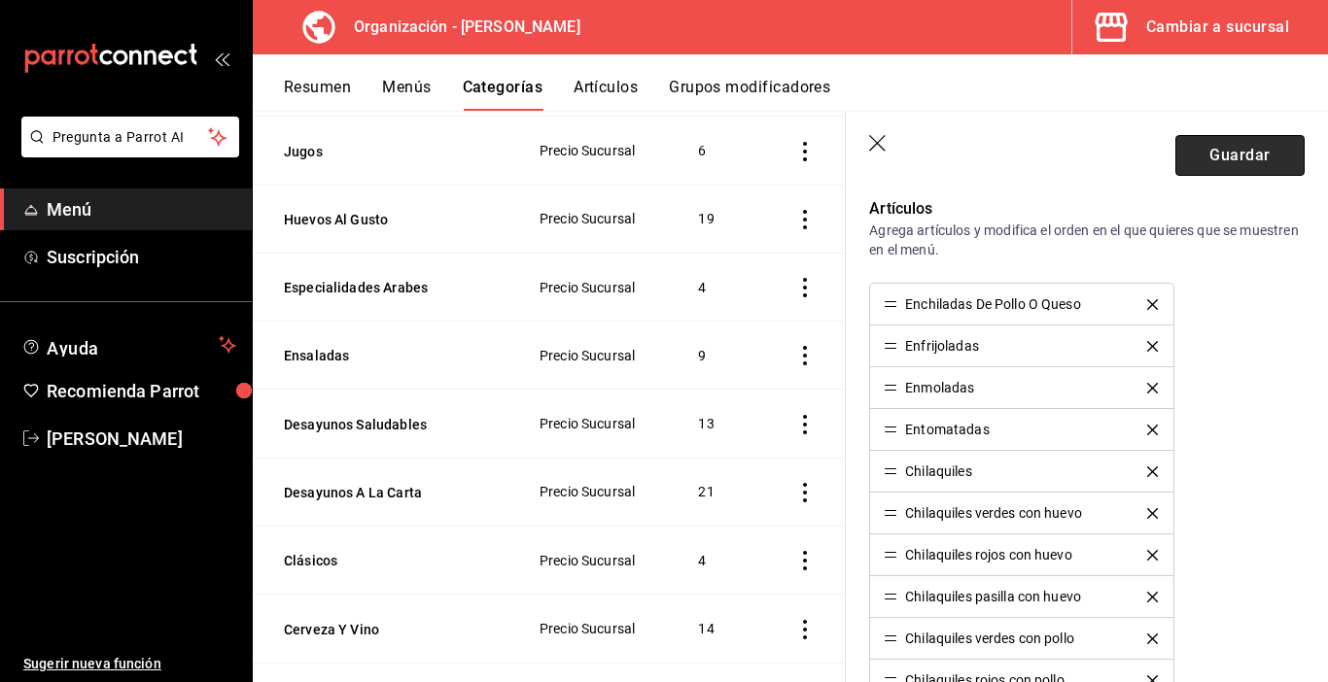
click at [1183, 165] on button "Guardar" at bounding box center [1239, 155] width 129 height 41
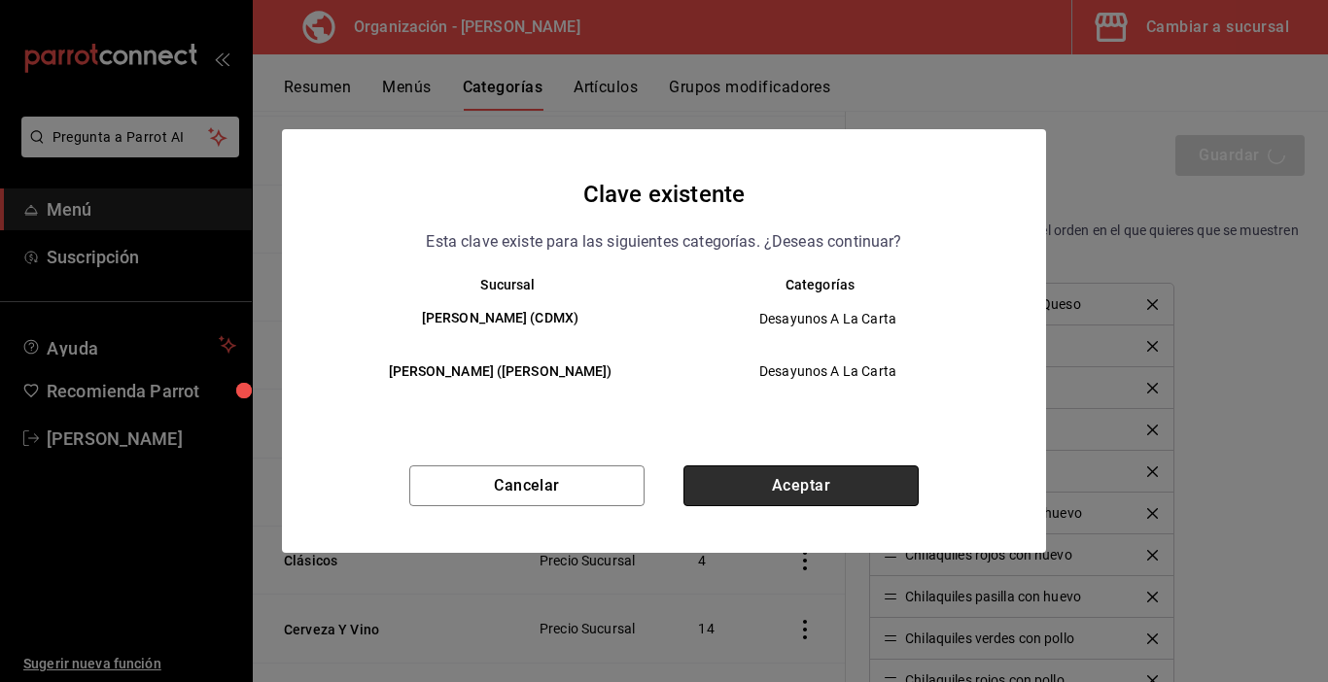
click at [848, 494] on button "Aceptar" at bounding box center [800, 486] width 235 height 41
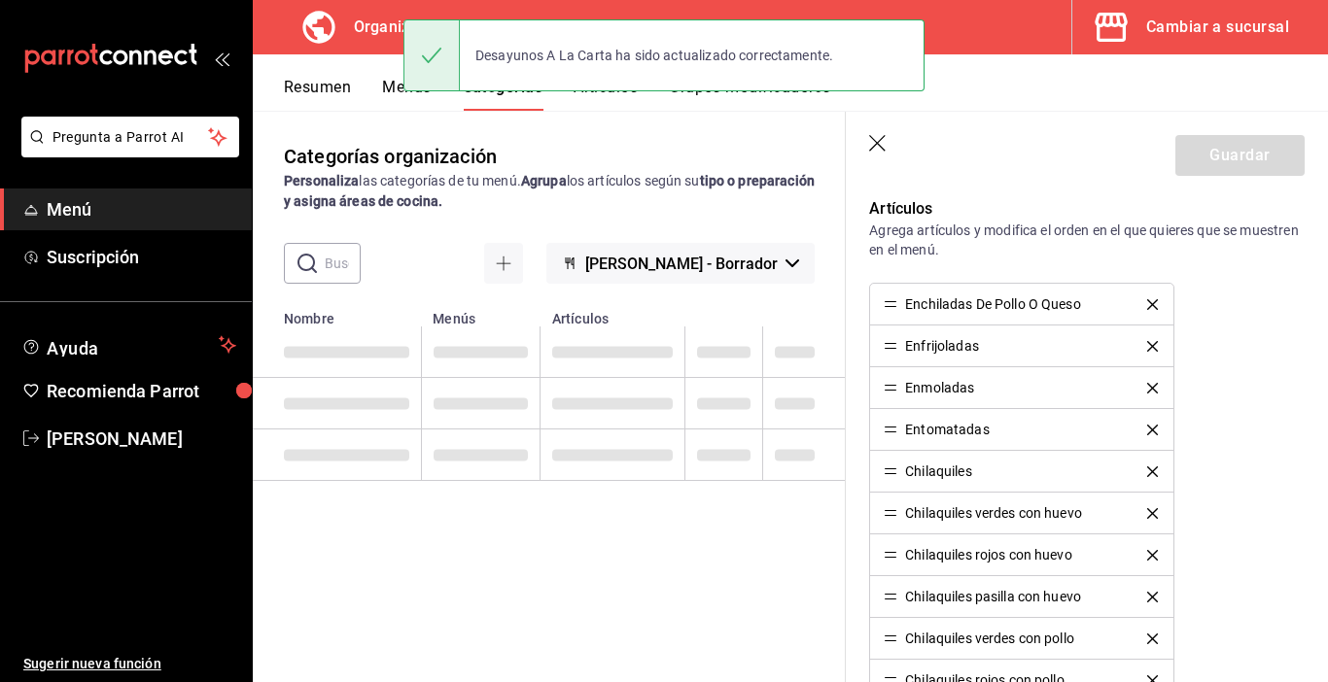
click at [59, 94] on div "mailbox folders" at bounding box center [126, 58] width 252 height 117
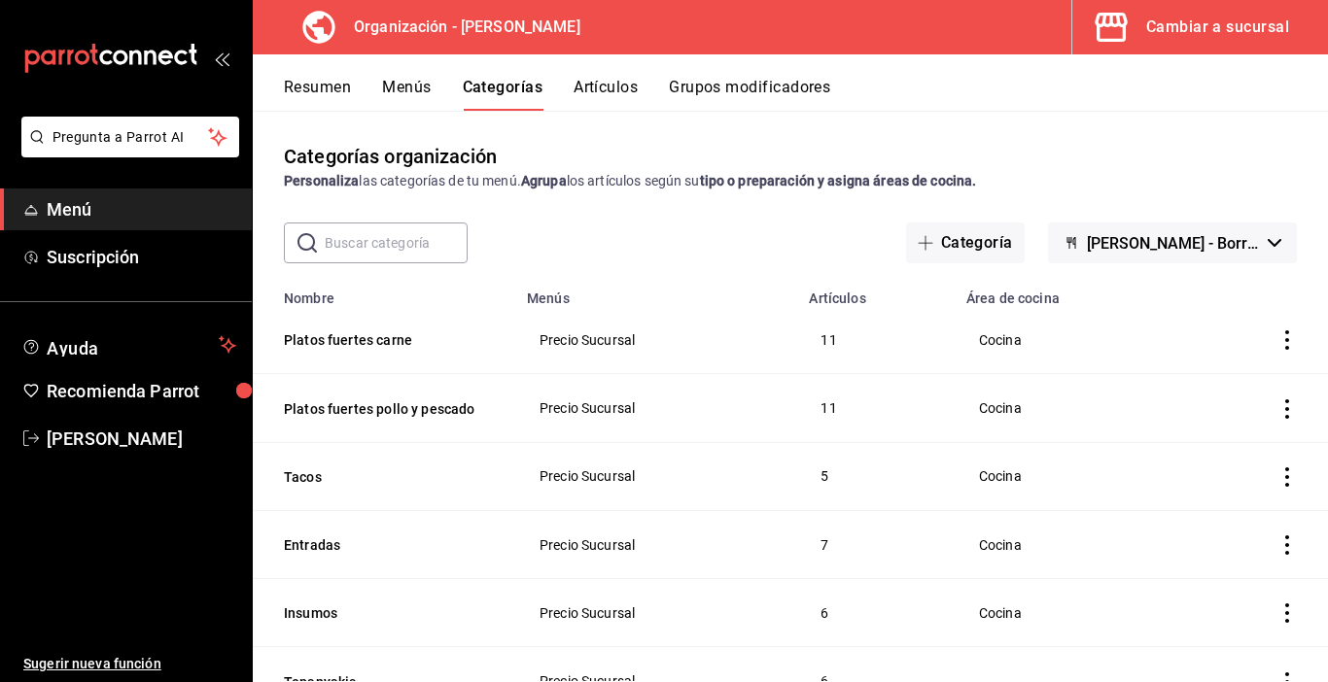
click at [385, 89] on button "Menús" at bounding box center [406, 94] width 49 height 33
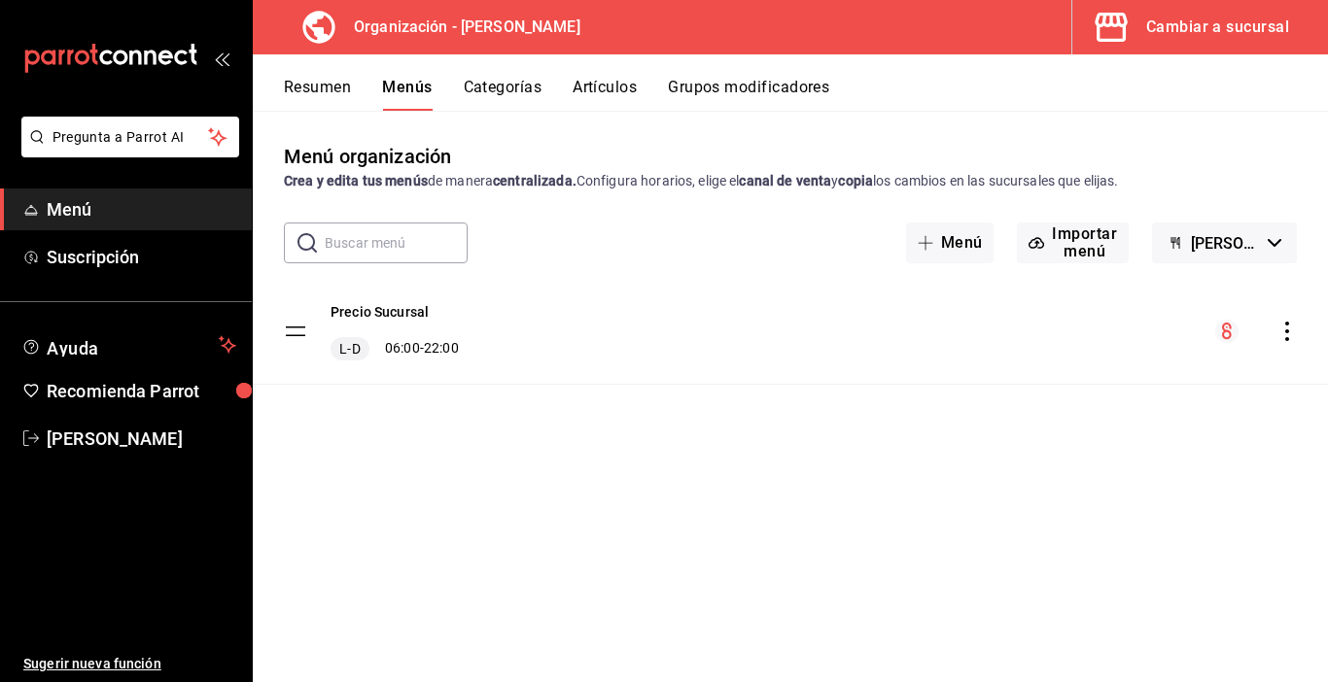
click at [1286, 335] on icon "actions" at bounding box center [1286, 331] width 19 height 19
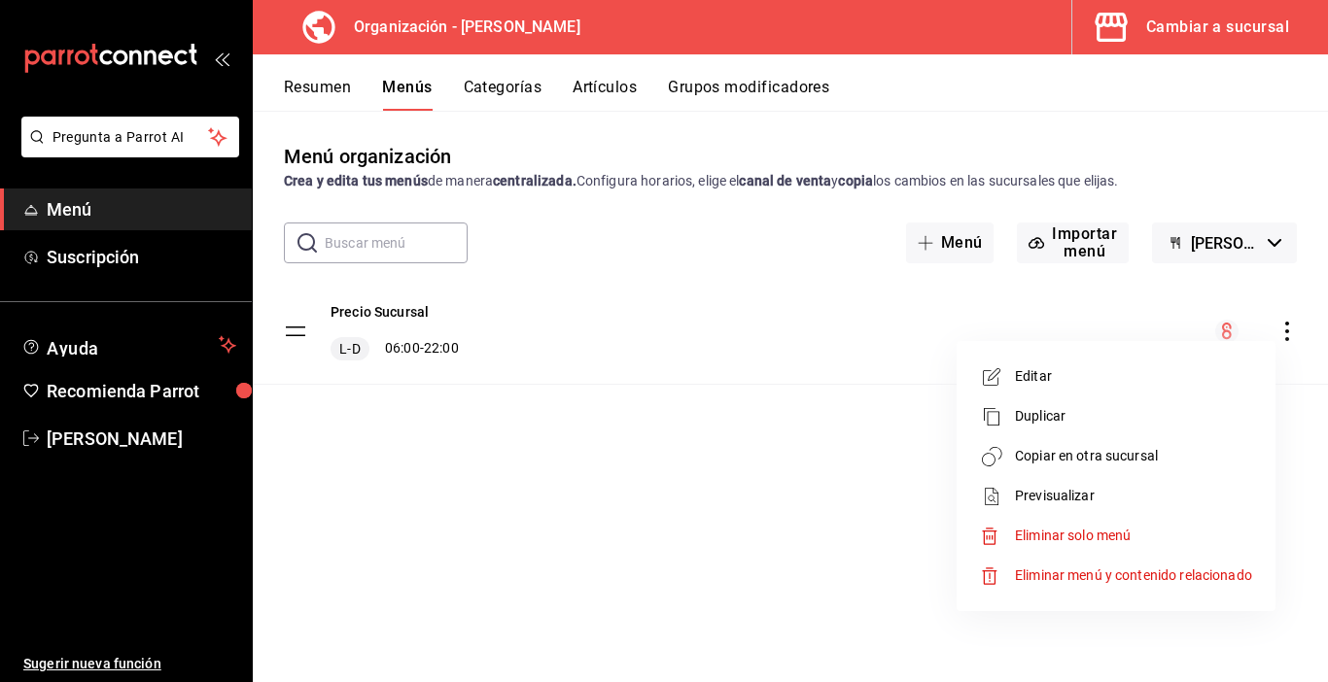
click at [1109, 454] on span "Copiar en otra sucursal" at bounding box center [1133, 456] width 237 height 20
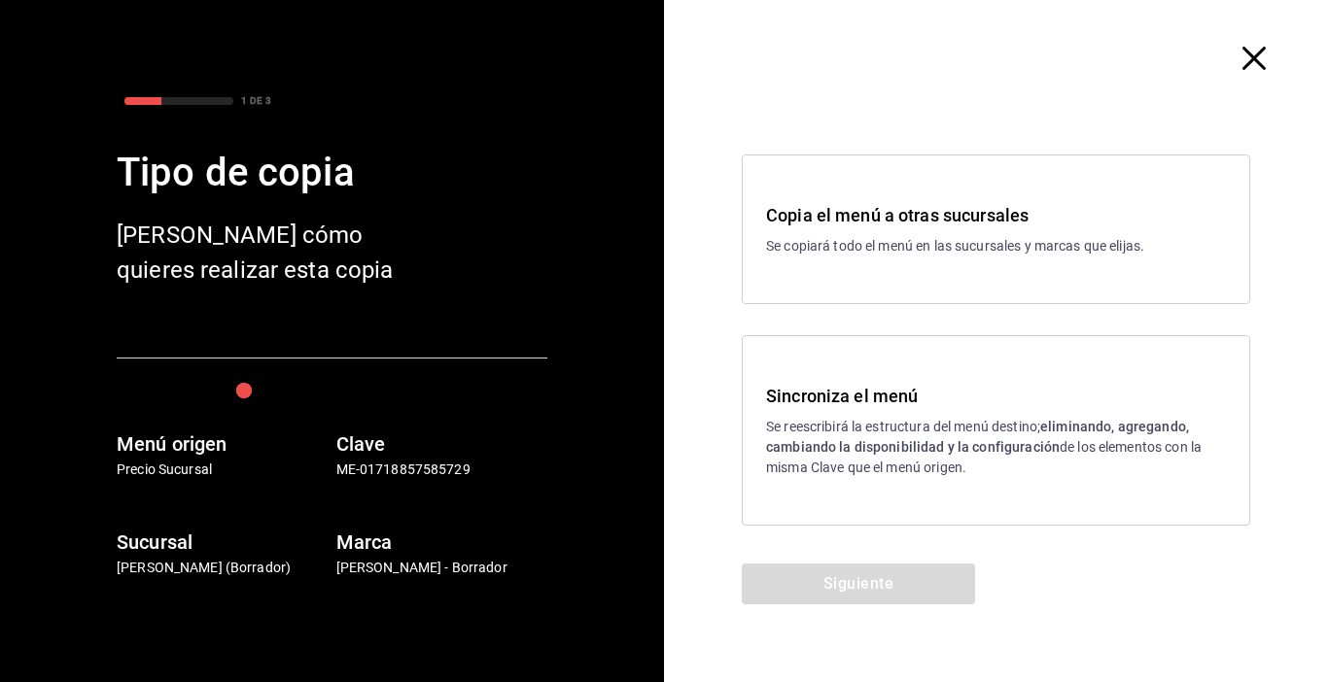
click at [867, 469] on p "Se reescribirá la estructura del menú destino; eliminando, agregando, cambiando…" at bounding box center [996, 447] width 460 height 61
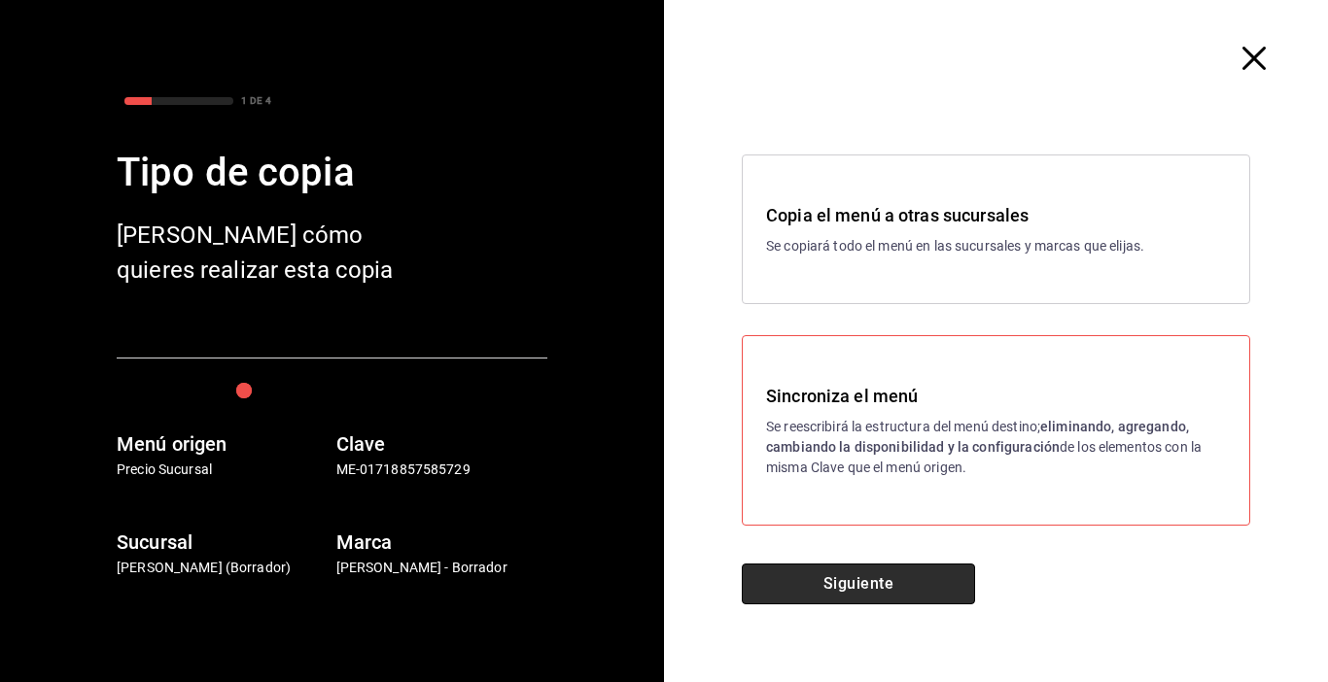
click at [879, 577] on button "Siguiente" at bounding box center [858, 584] width 233 height 41
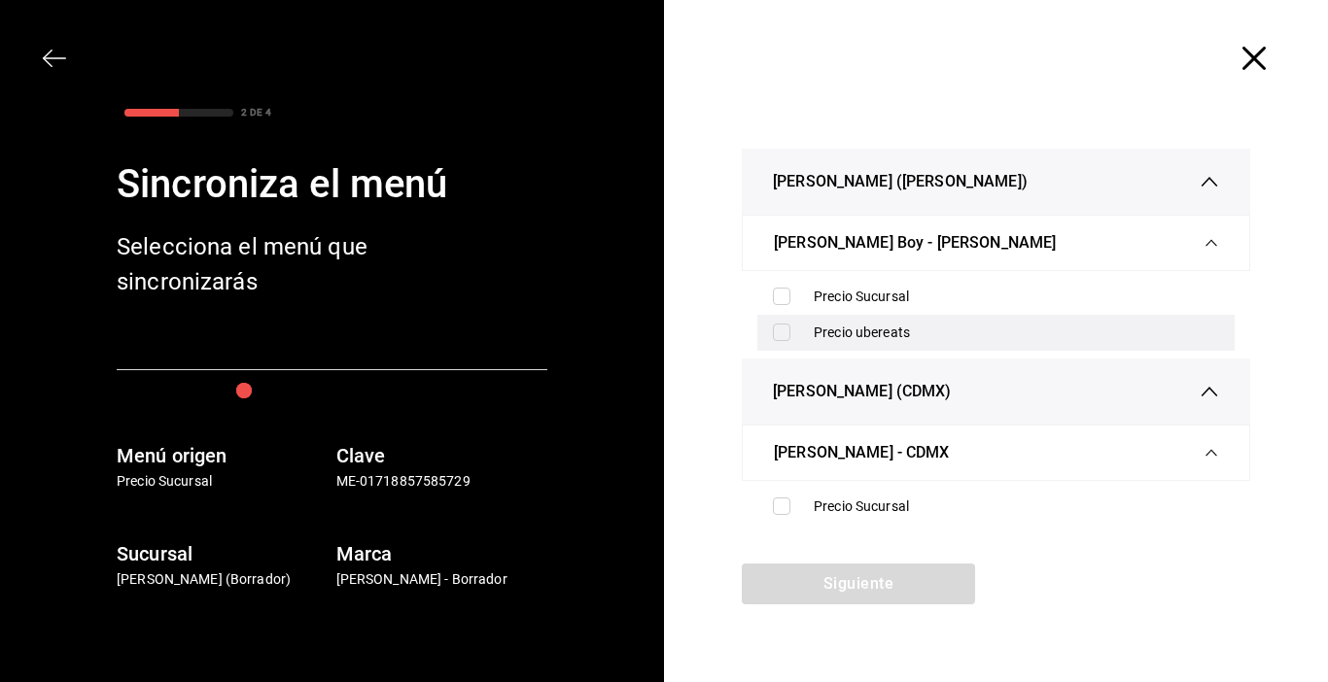
click at [779, 327] on input "checkbox" at bounding box center [781, 332] width 17 height 17
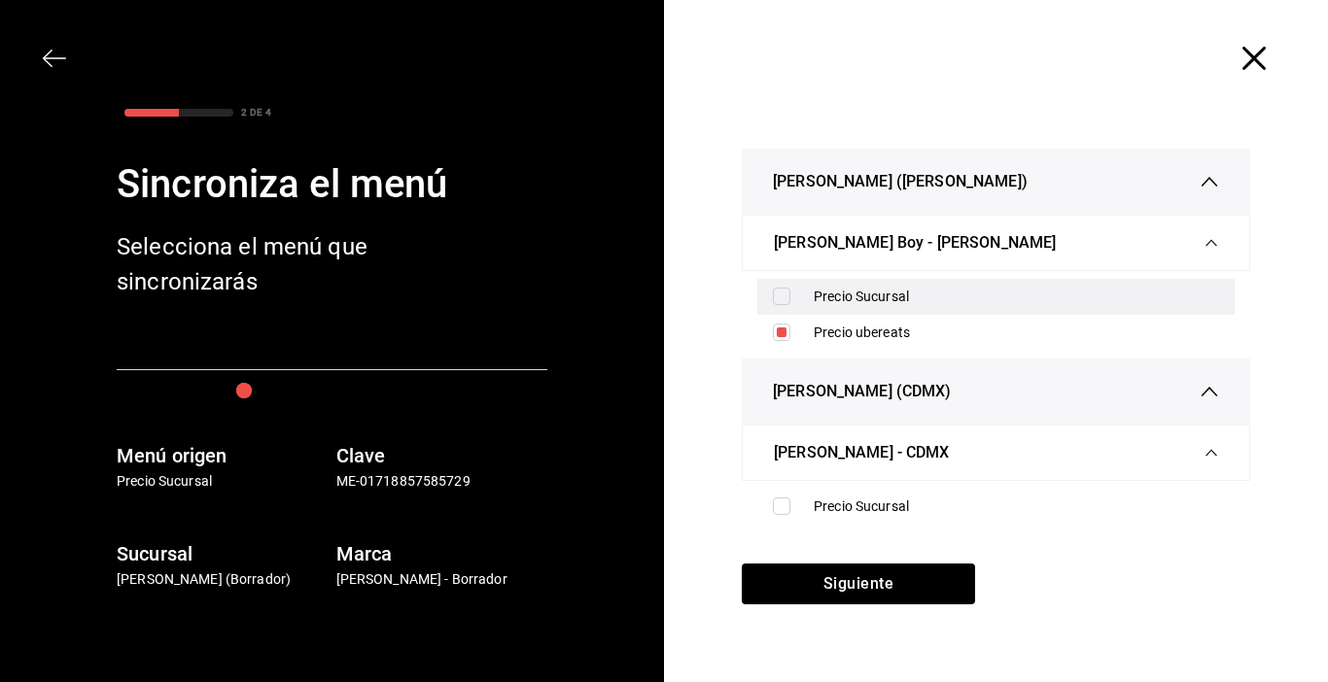
drag, startPoint x: 783, startPoint y: 330, endPoint x: 781, endPoint y: 306, distance: 23.5
click at [782, 330] on input "checkbox" at bounding box center [781, 332] width 17 height 17
checkbox input "false"
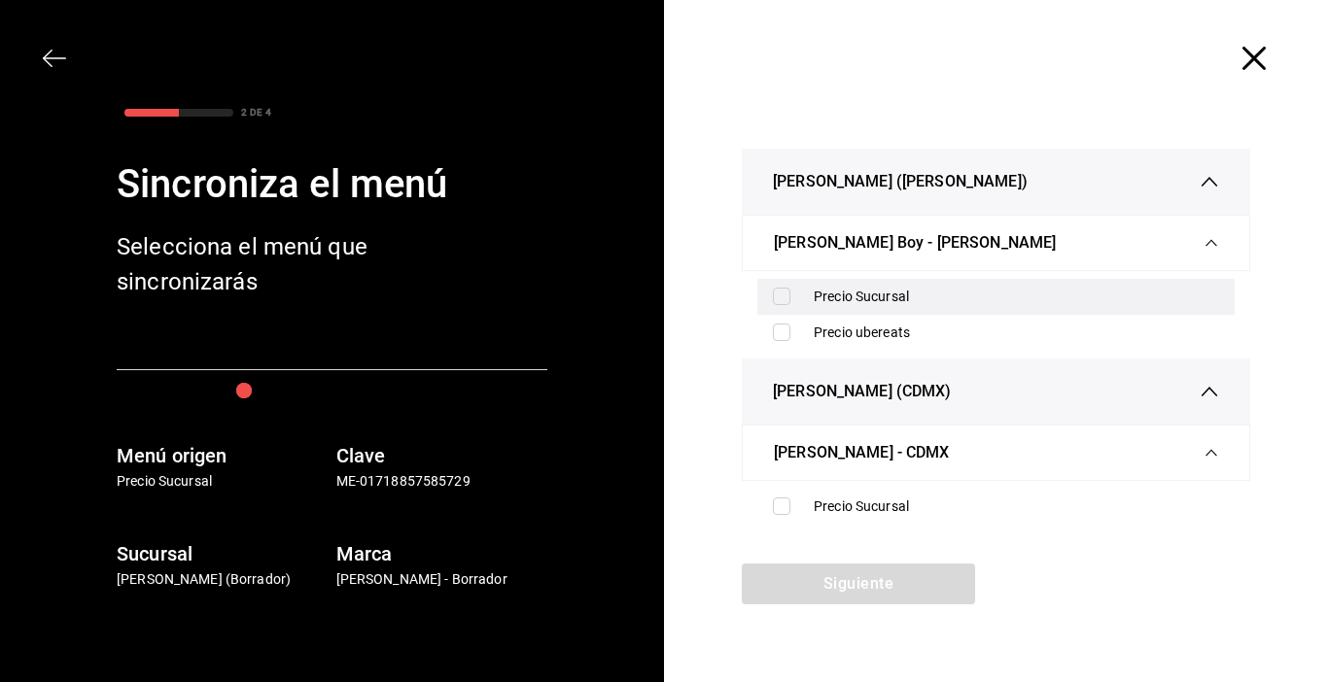
click at [782, 295] on input "checkbox" at bounding box center [781, 296] width 17 height 17
checkbox input "true"
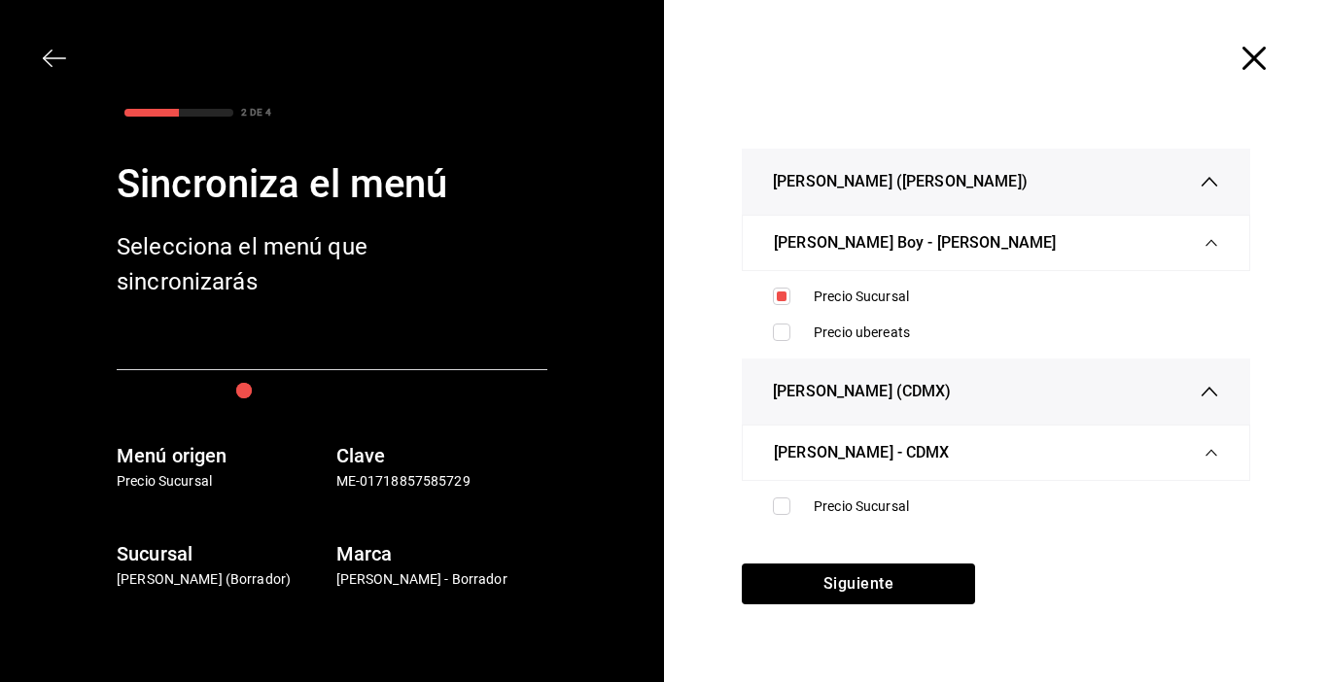
drag, startPoint x: 780, startPoint y: 511, endPoint x: 786, endPoint y: 527, distance: 17.0
click at [780, 512] on input "checkbox" at bounding box center [781, 506] width 17 height 17
checkbox input "true"
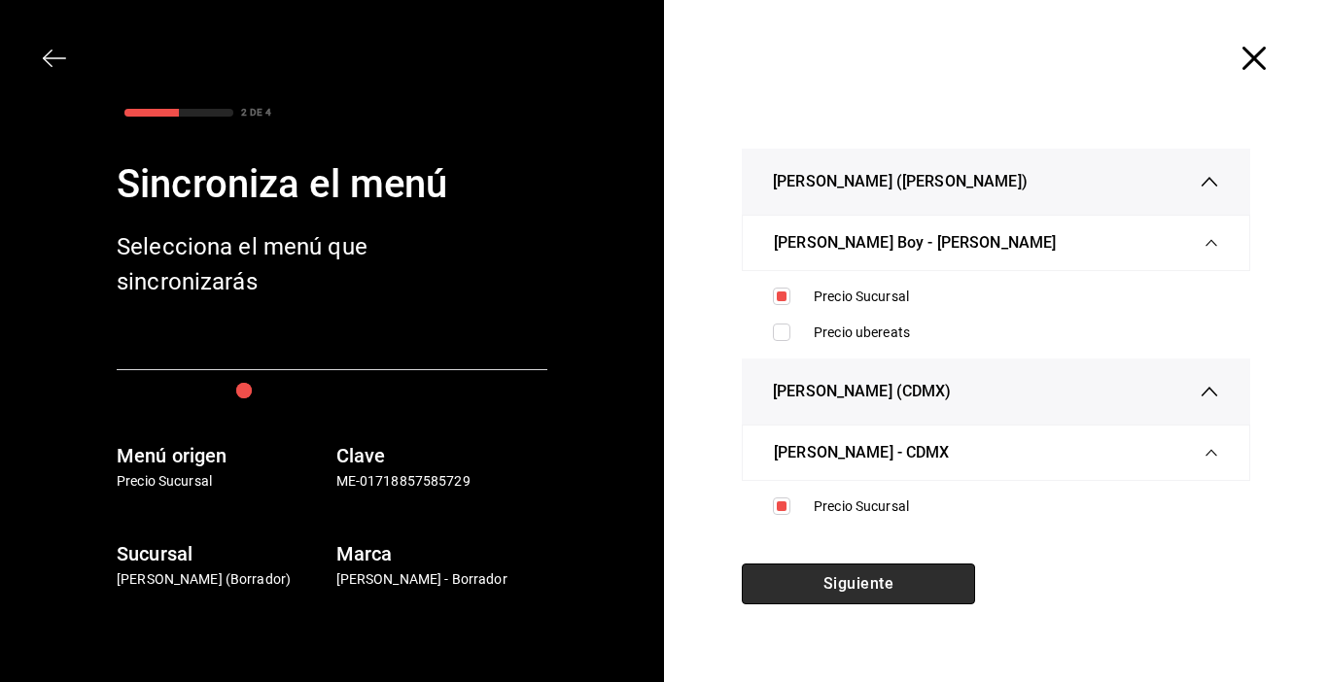
drag, startPoint x: 838, startPoint y: 577, endPoint x: 827, endPoint y: 576, distance: 10.7
click at [836, 579] on button "Siguiente" at bounding box center [858, 584] width 233 height 41
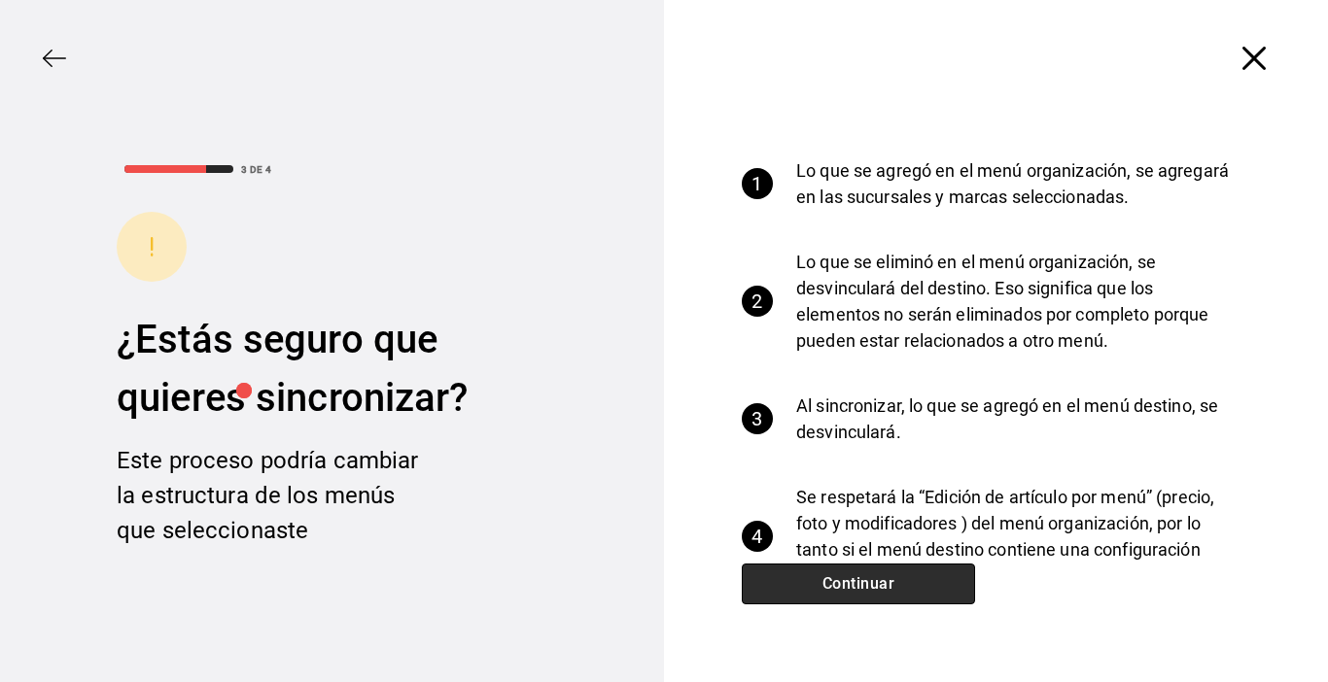
click at [814, 584] on button "Continuar" at bounding box center [858, 584] width 233 height 41
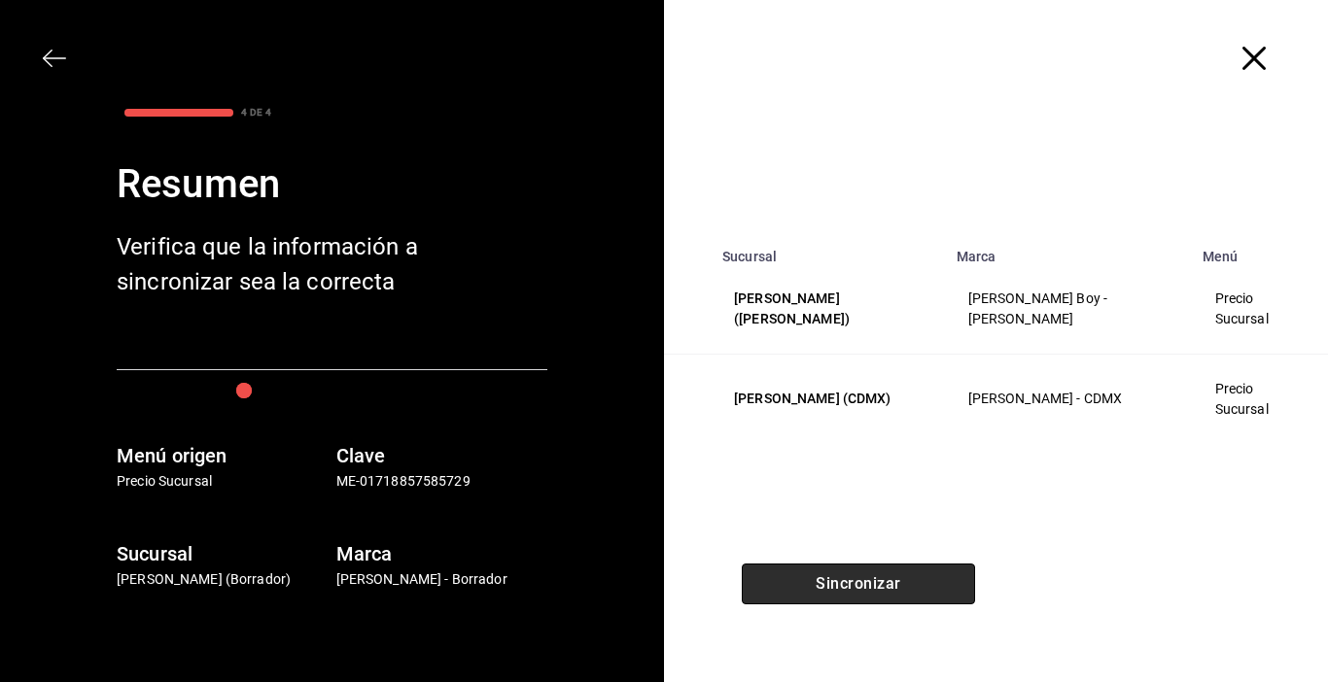
click at [814, 587] on button "Sincronizar" at bounding box center [858, 584] width 233 height 41
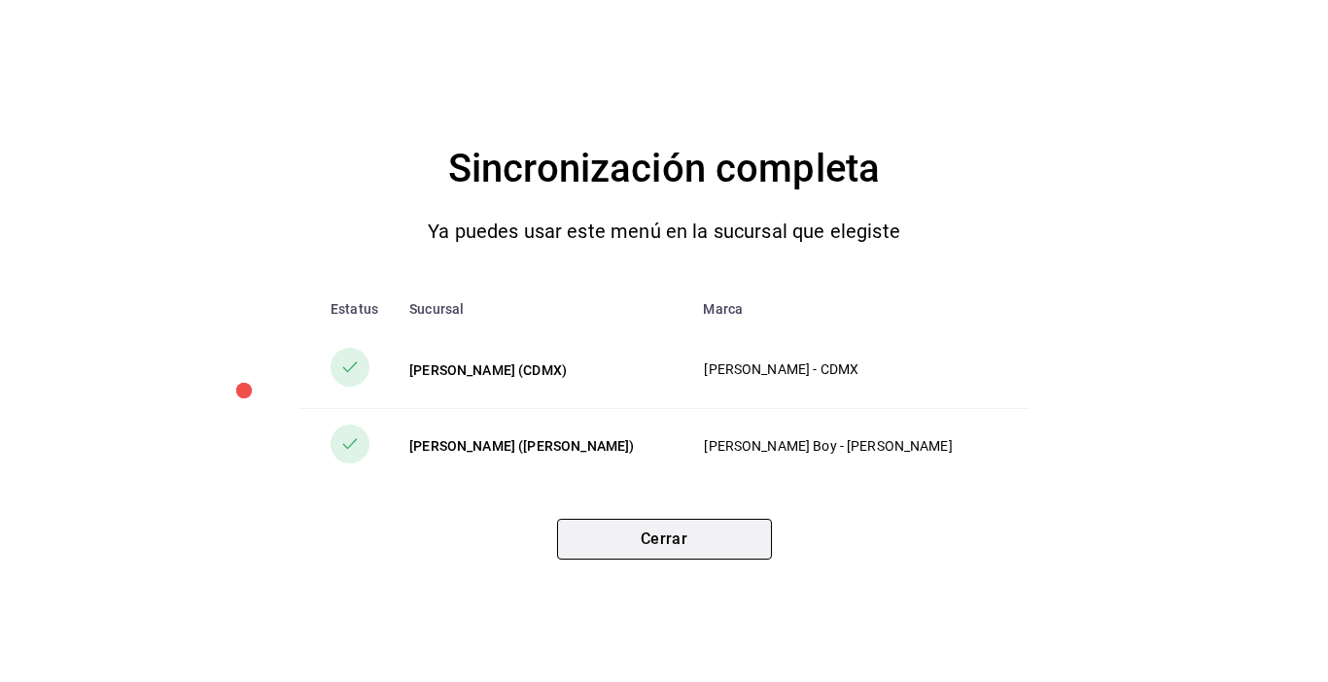
click at [724, 549] on button "Cerrar" at bounding box center [664, 539] width 215 height 41
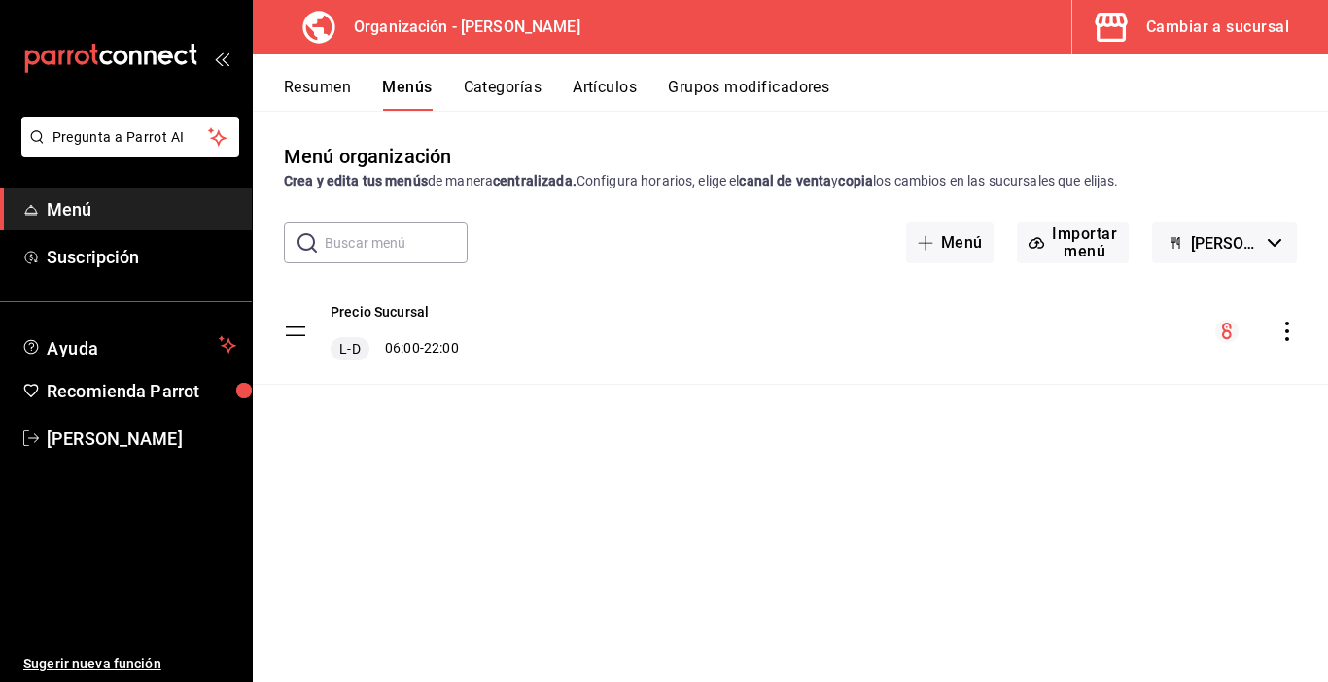
click at [608, 87] on button "Artículos" at bounding box center [605, 94] width 64 height 33
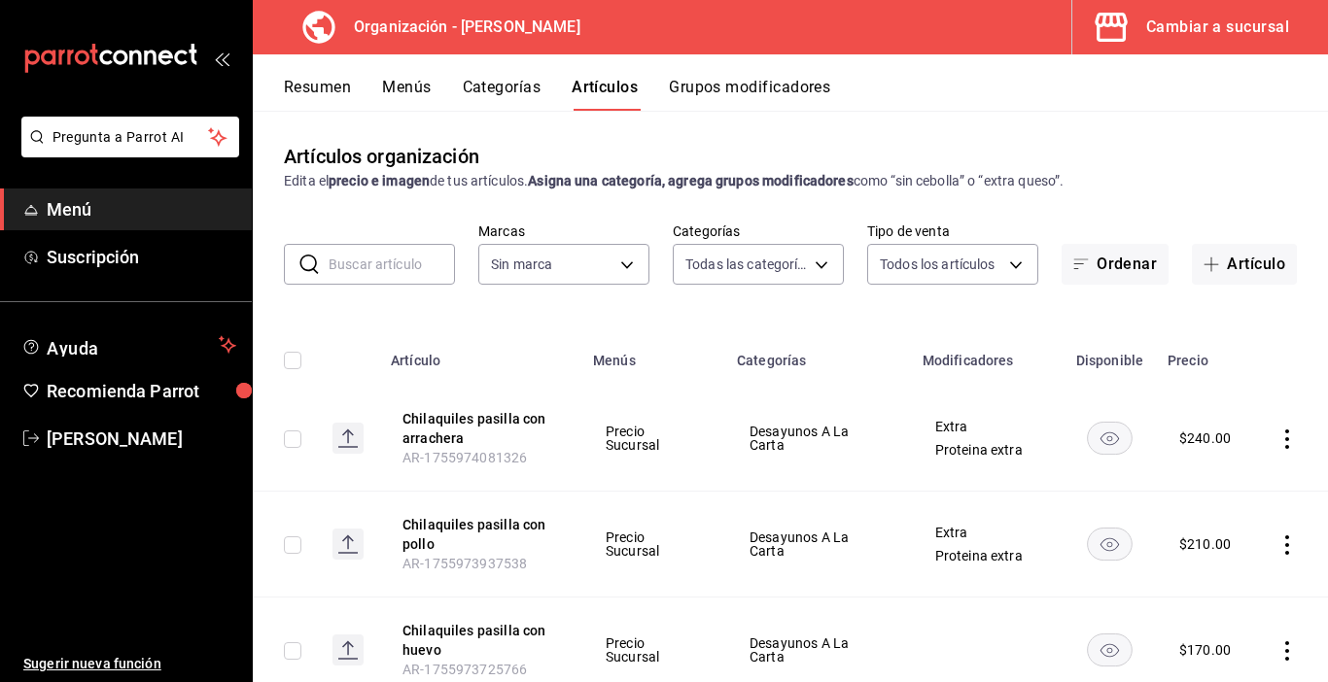
type input "89098faa-5d34-448f-8da5-d914f5141ab2,fdc1eeb9-6e3c-4d8b-9a70-b3653493270b,491b5…"
type input "65799dc6-41aa-4859-a571-e645e514412a"
click at [409, 269] on input "text" at bounding box center [392, 264] width 126 height 39
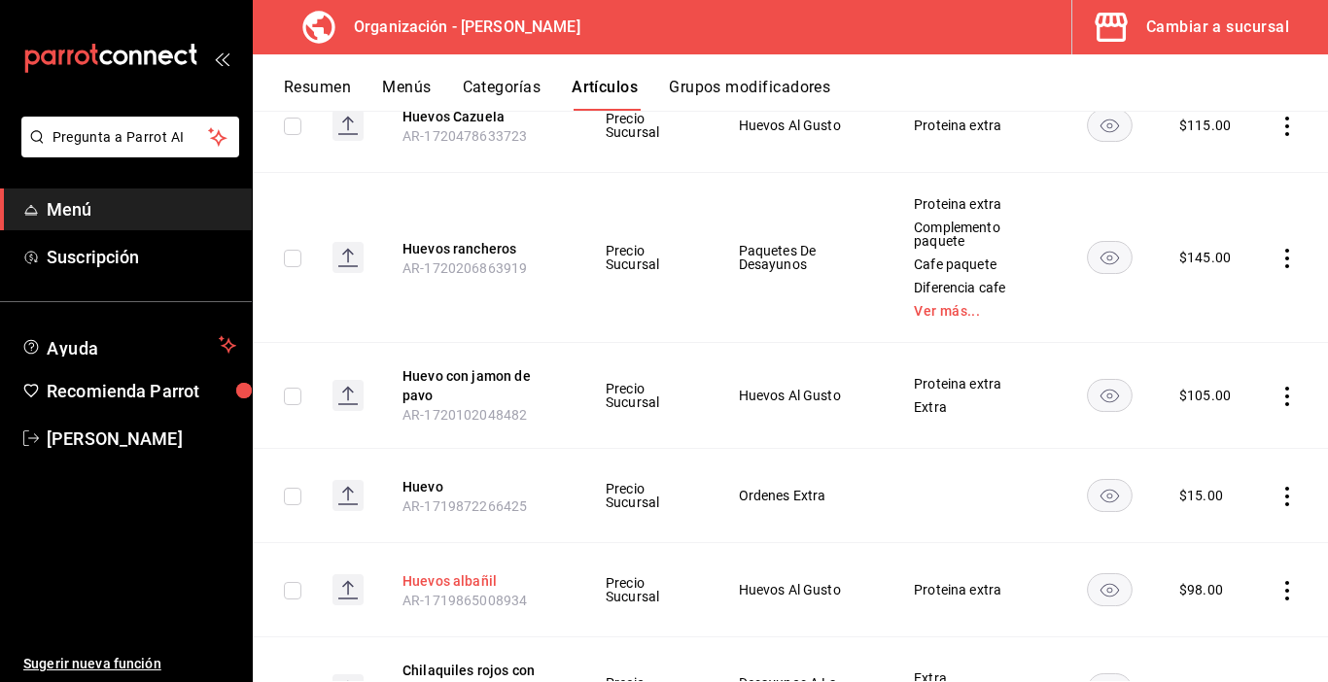
scroll to position [1829, 0]
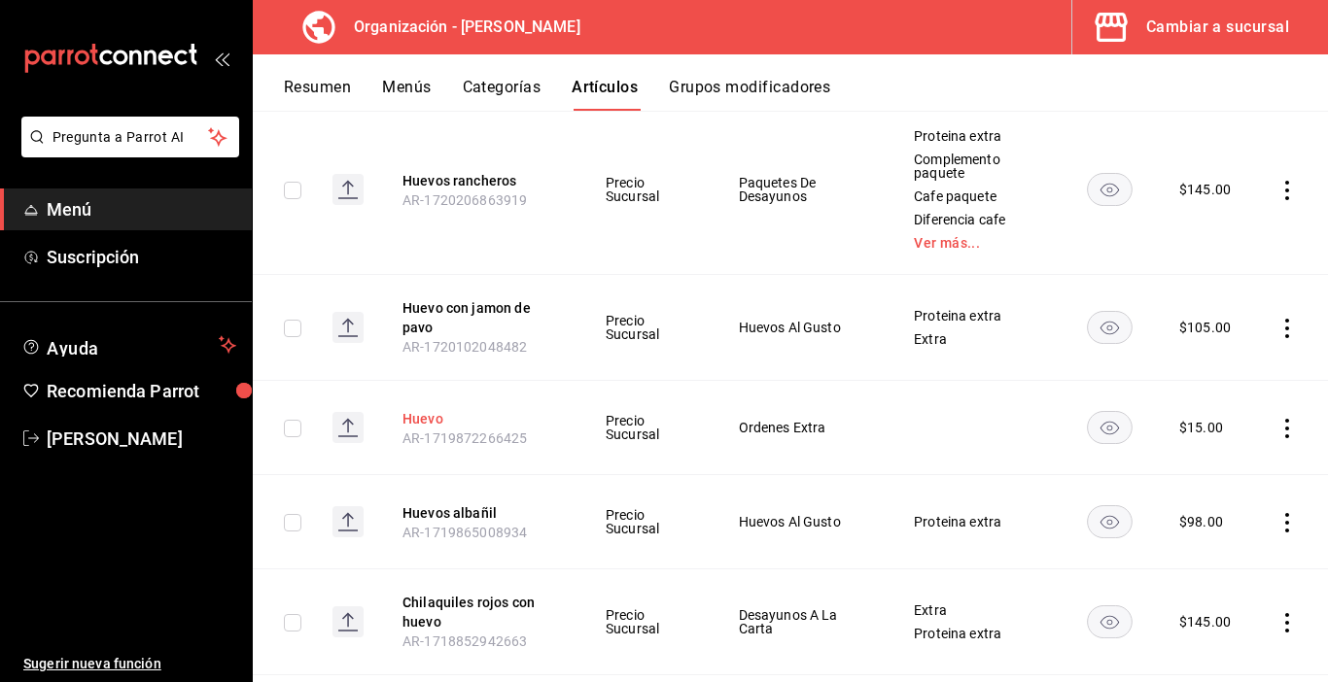
type input "huevo"
click at [425, 426] on button "Huevo" at bounding box center [480, 418] width 156 height 19
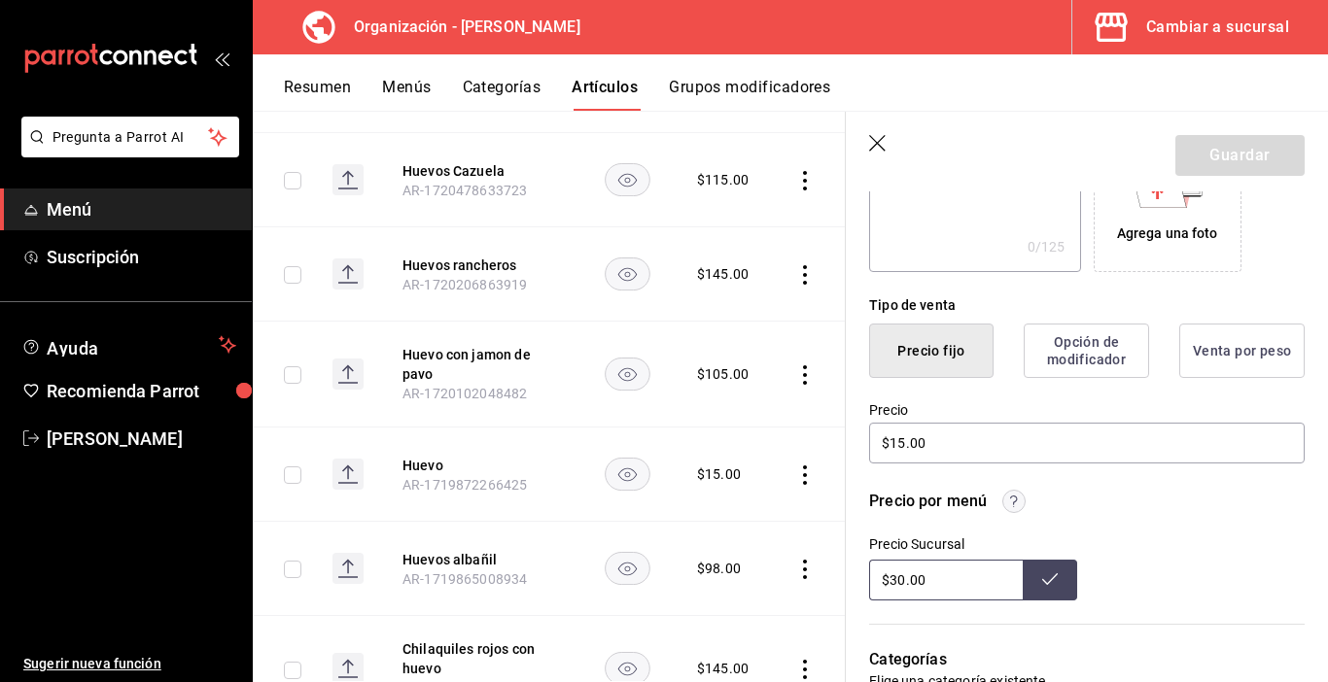
scroll to position [389, 0]
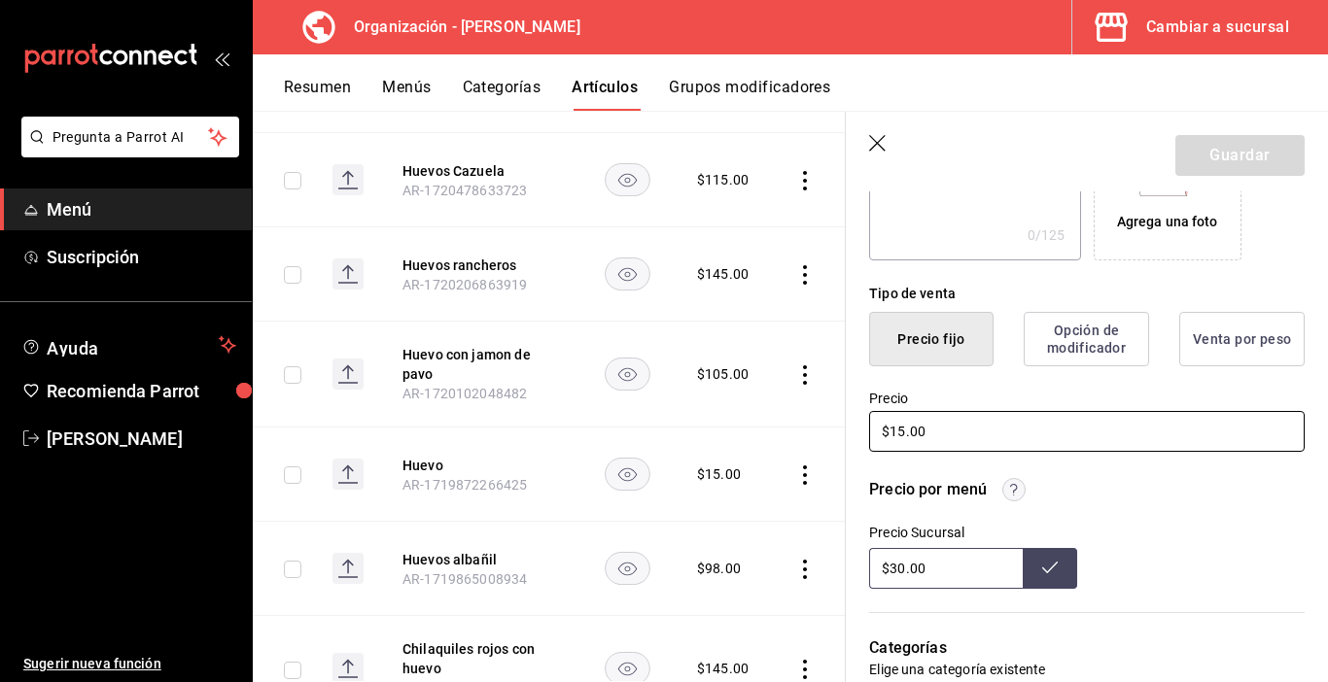
drag, startPoint x: 902, startPoint y: 430, endPoint x: 885, endPoint y: 427, distance: 17.7
click at [891, 426] on input "$15.00" at bounding box center [1086, 431] width 435 height 41
type input "$30.00"
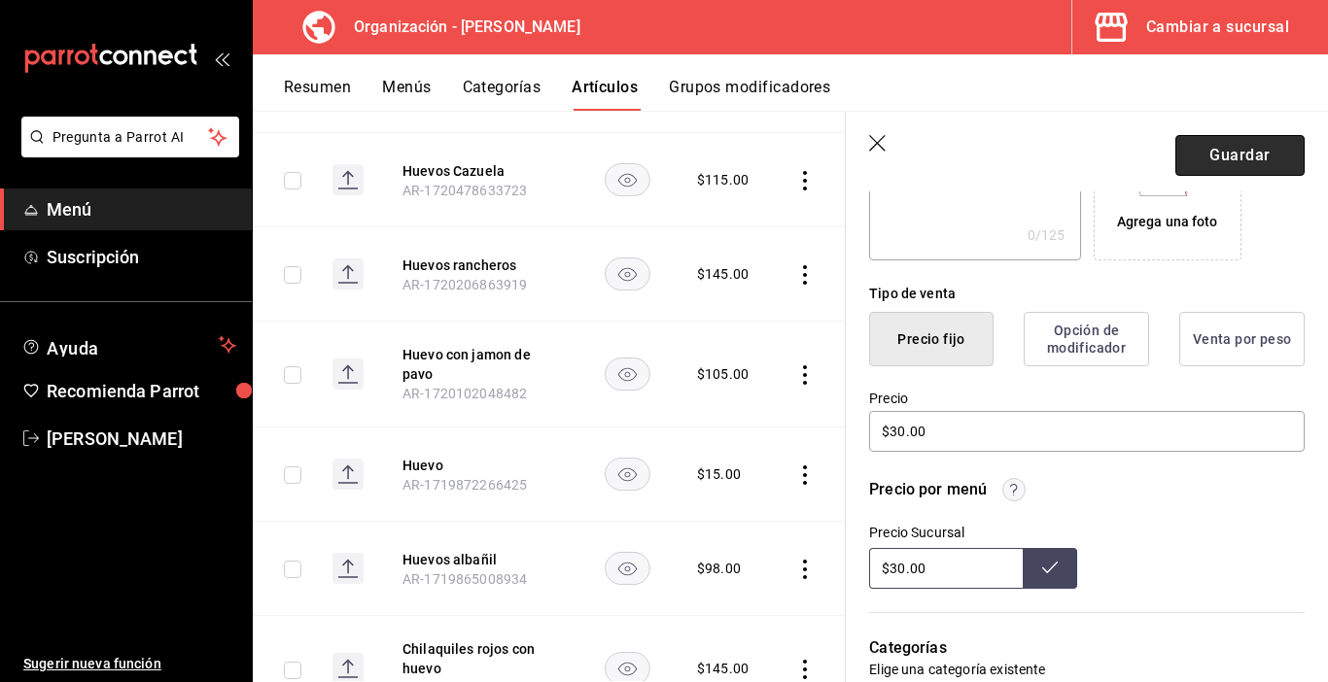
click at [1232, 150] on button "Guardar" at bounding box center [1239, 155] width 129 height 41
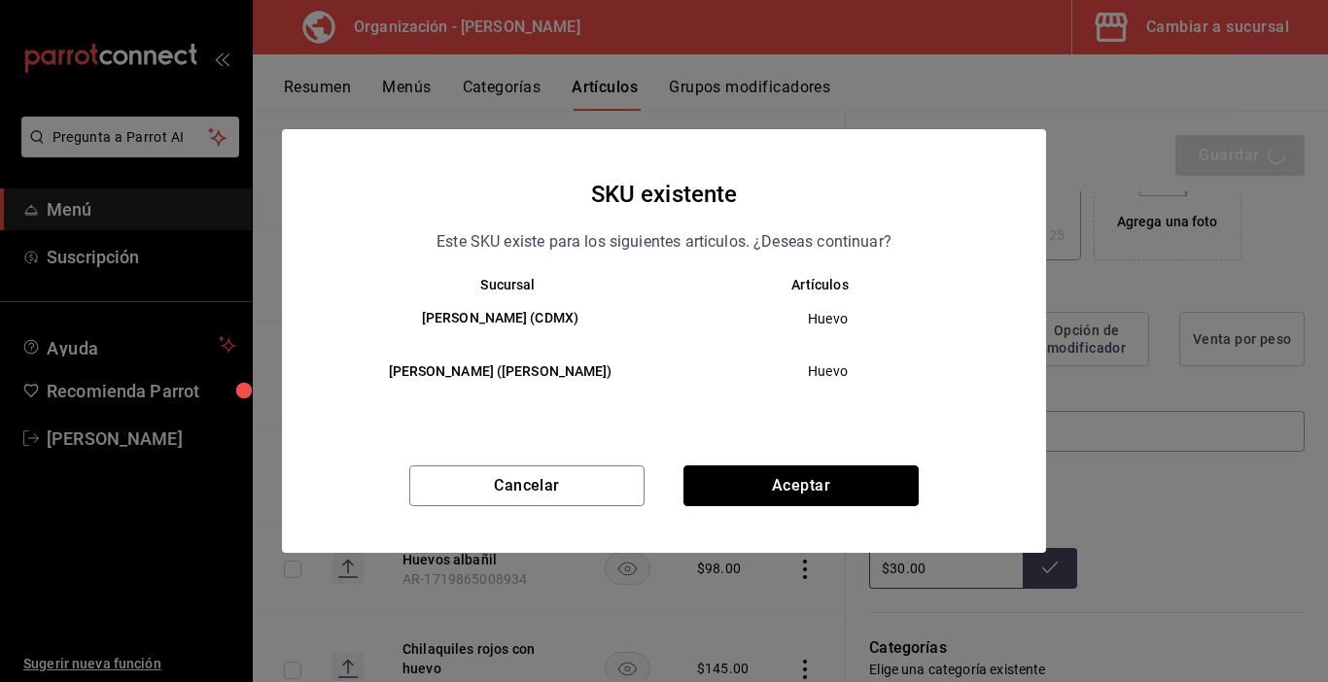
click at [766, 474] on button "Aceptar" at bounding box center [800, 486] width 235 height 41
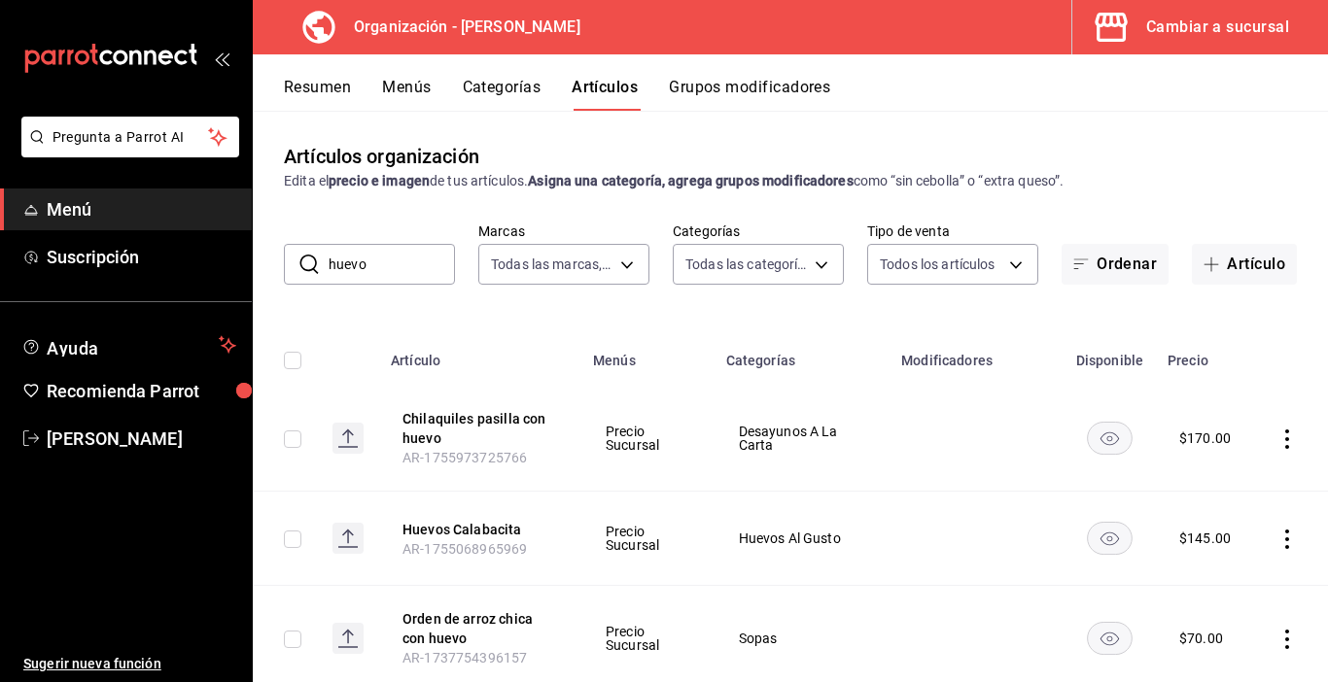
click at [728, 93] on button "Grupos modificadores" at bounding box center [749, 94] width 161 height 33
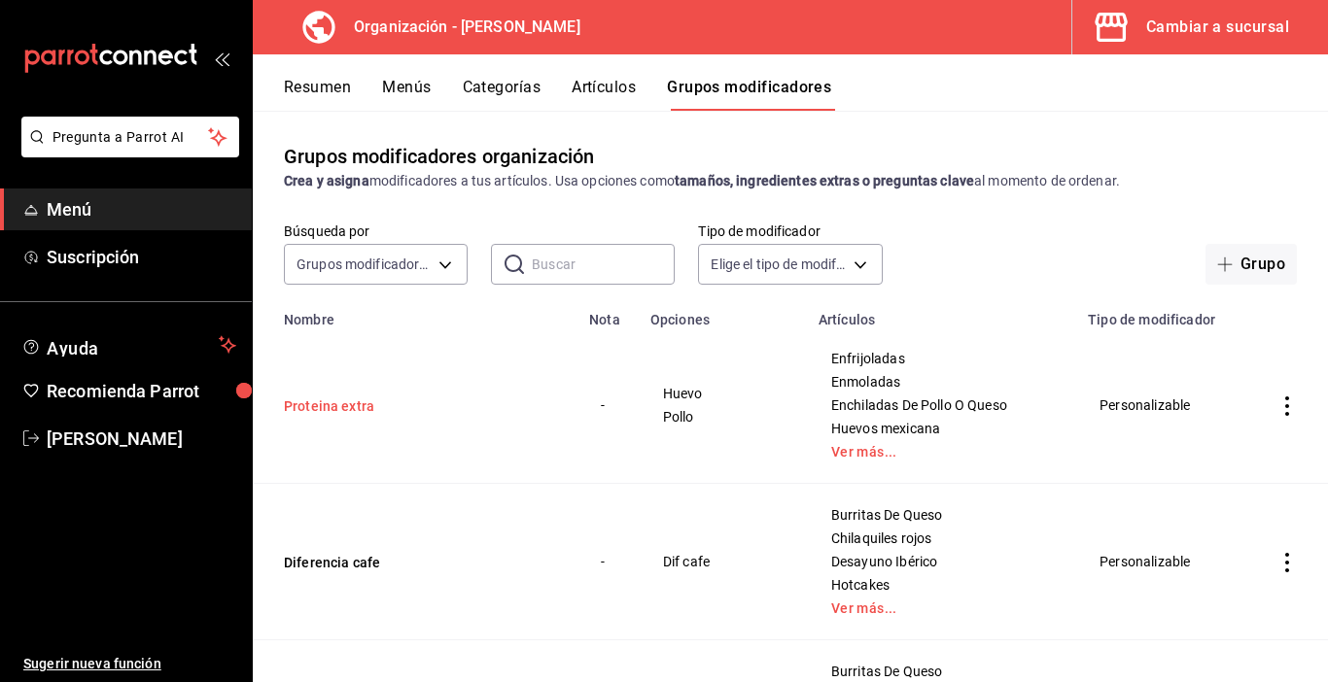
click at [366, 408] on button "Proteina extra" at bounding box center [400, 406] width 233 height 19
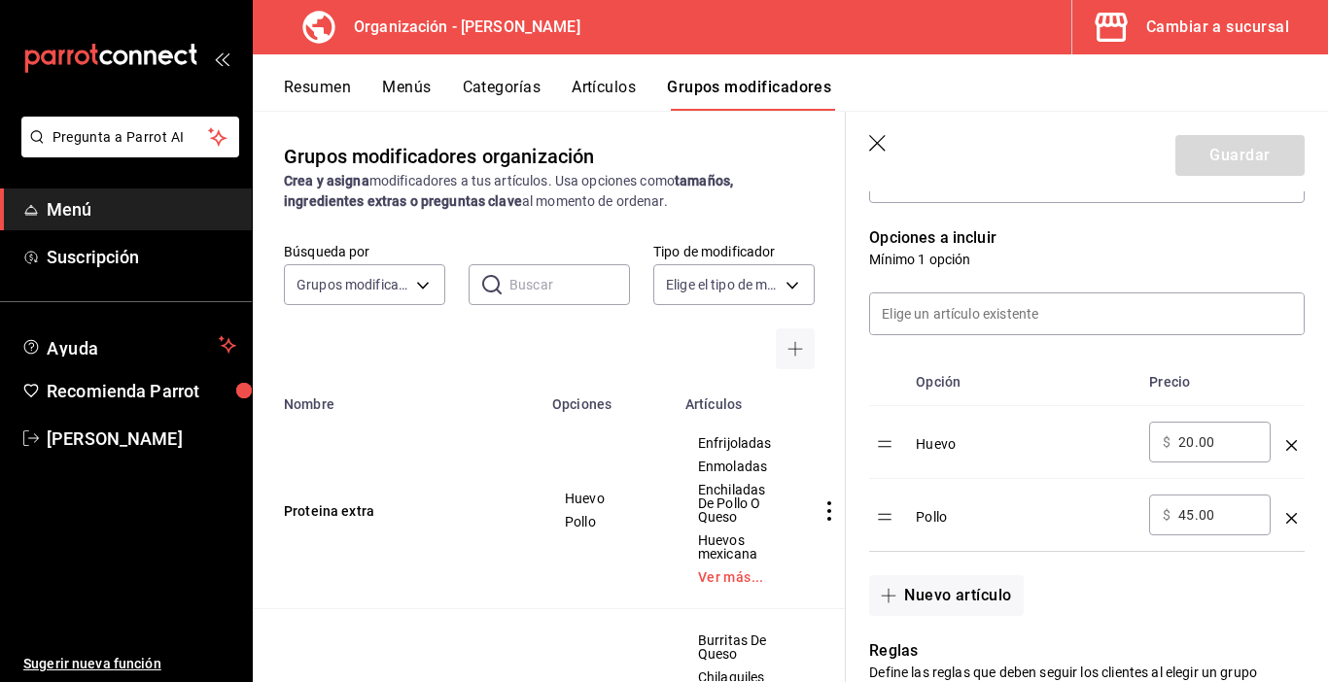
scroll to position [486, 0]
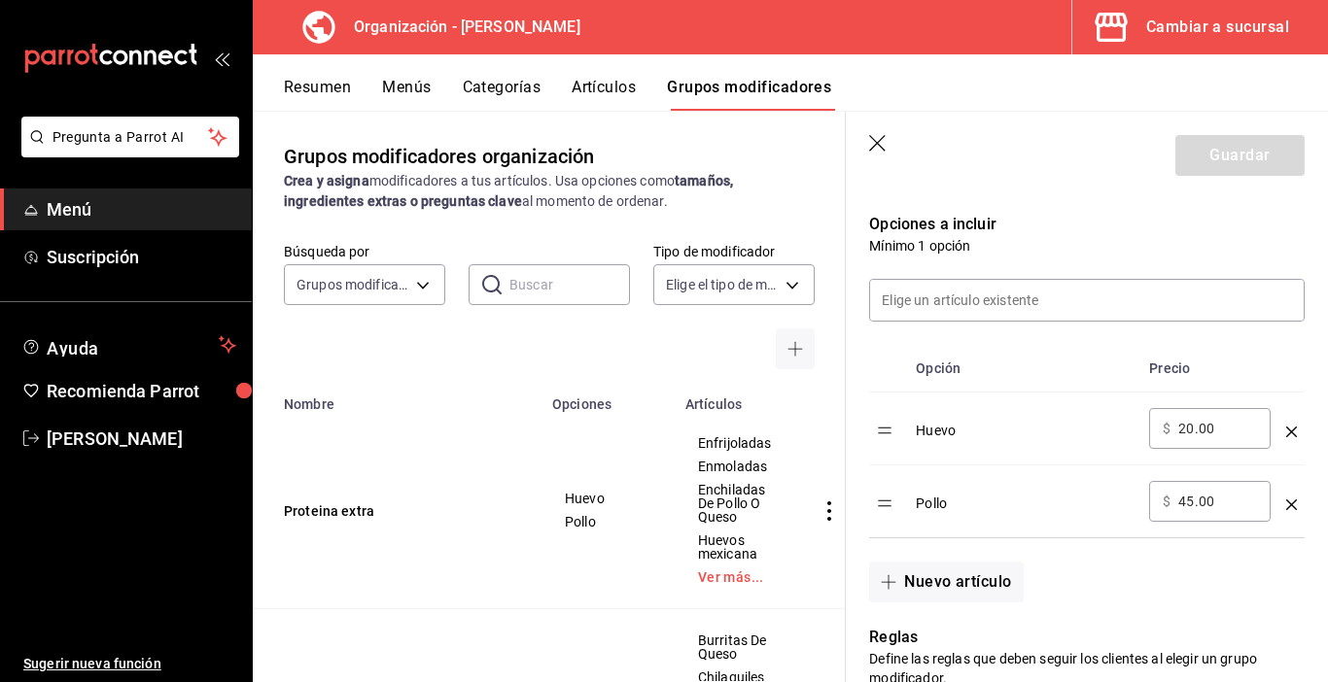
click at [1180, 430] on input "20.00" at bounding box center [1217, 428] width 79 height 19
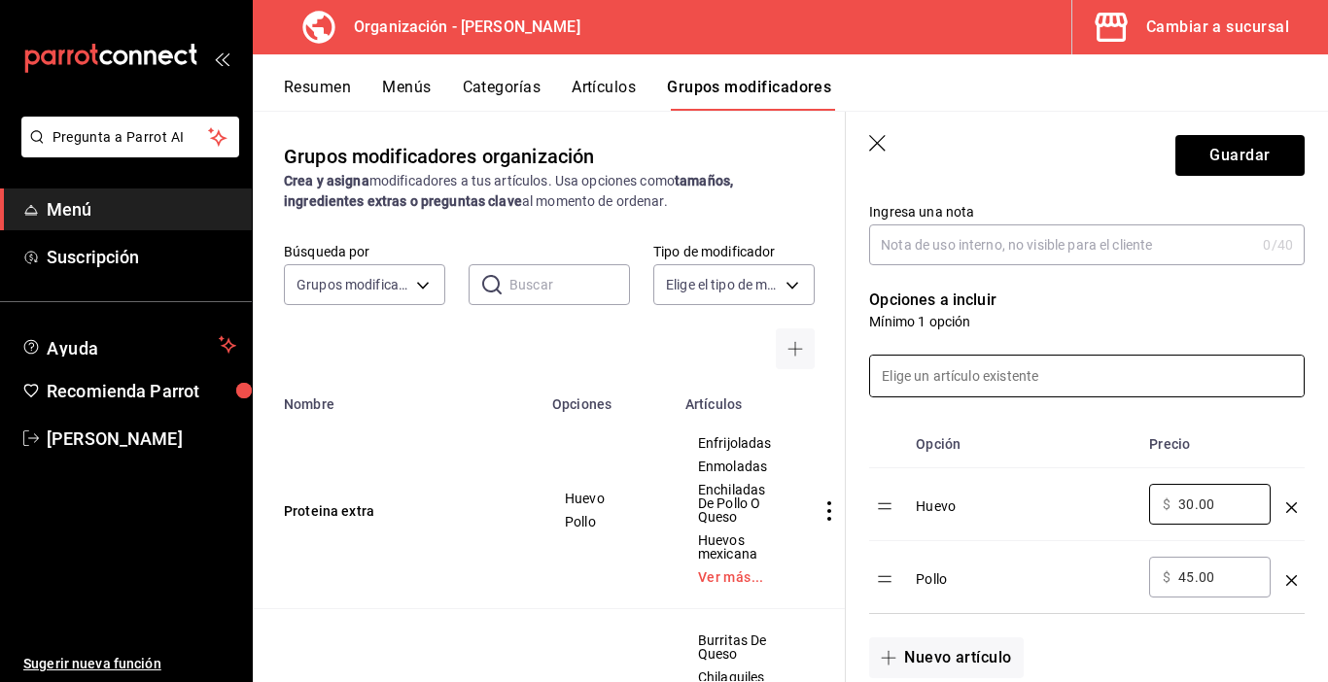
scroll to position [389, 0]
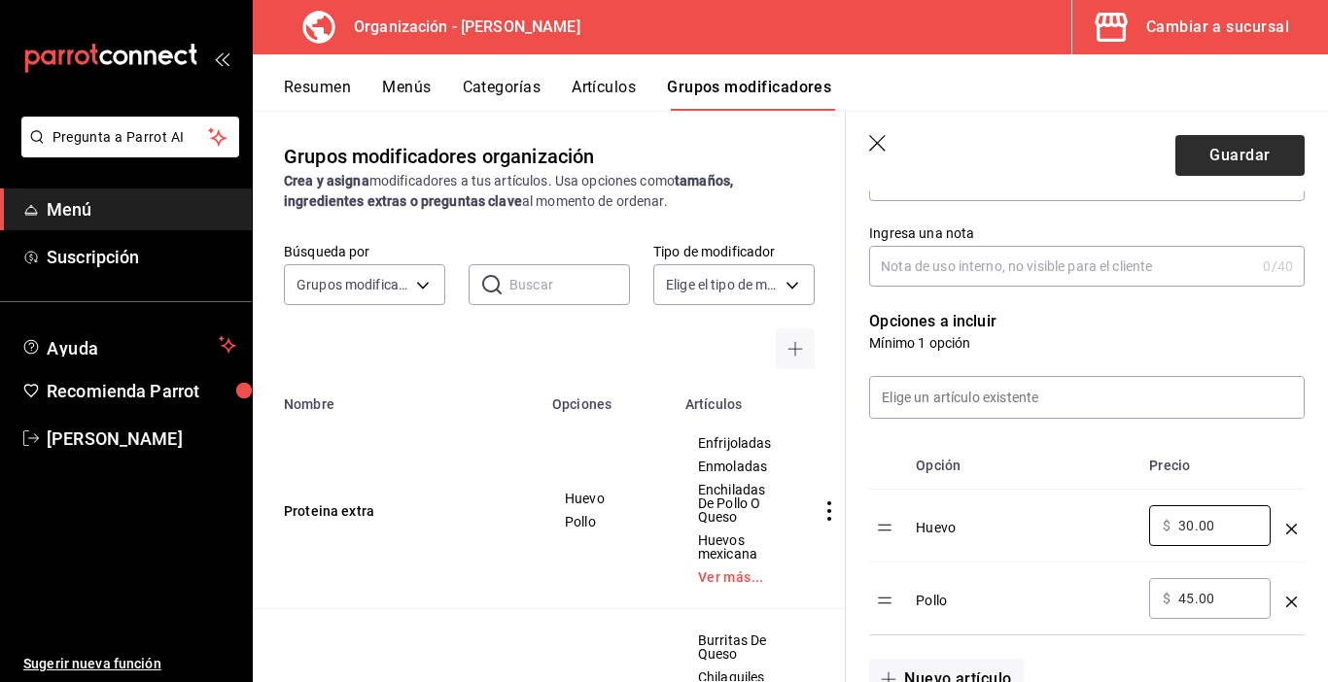
type input "30.00"
click at [1237, 151] on button "Guardar" at bounding box center [1239, 155] width 129 height 41
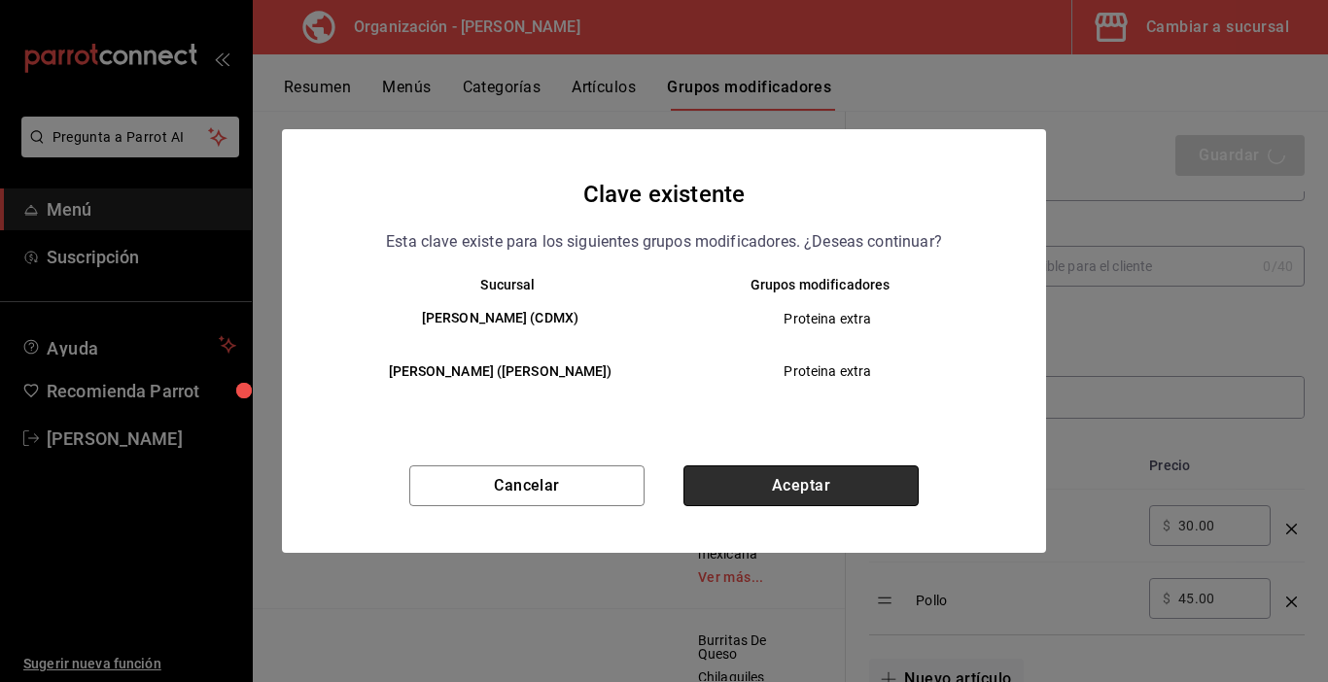
click at [843, 488] on button "Aceptar" at bounding box center [800, 486] width 235 height 41
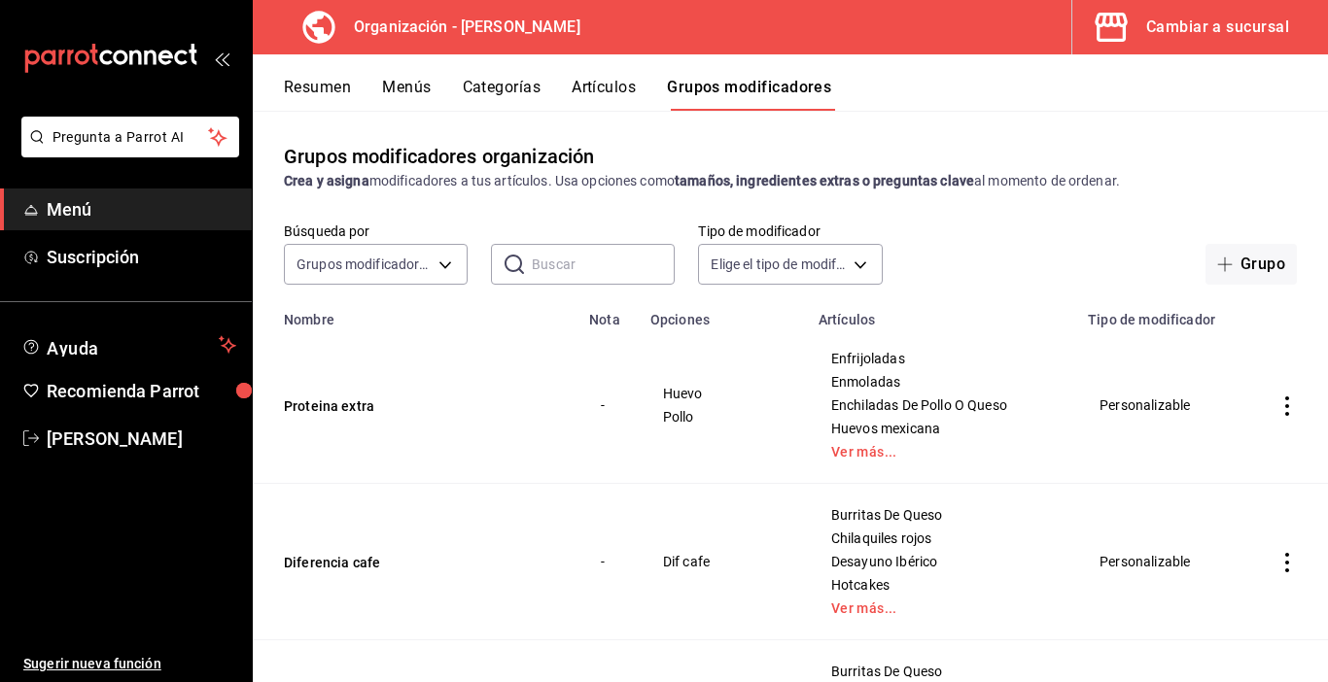
click at [402, 90] on button "Menús" at bounding box center [406, 94] width 49 height 33
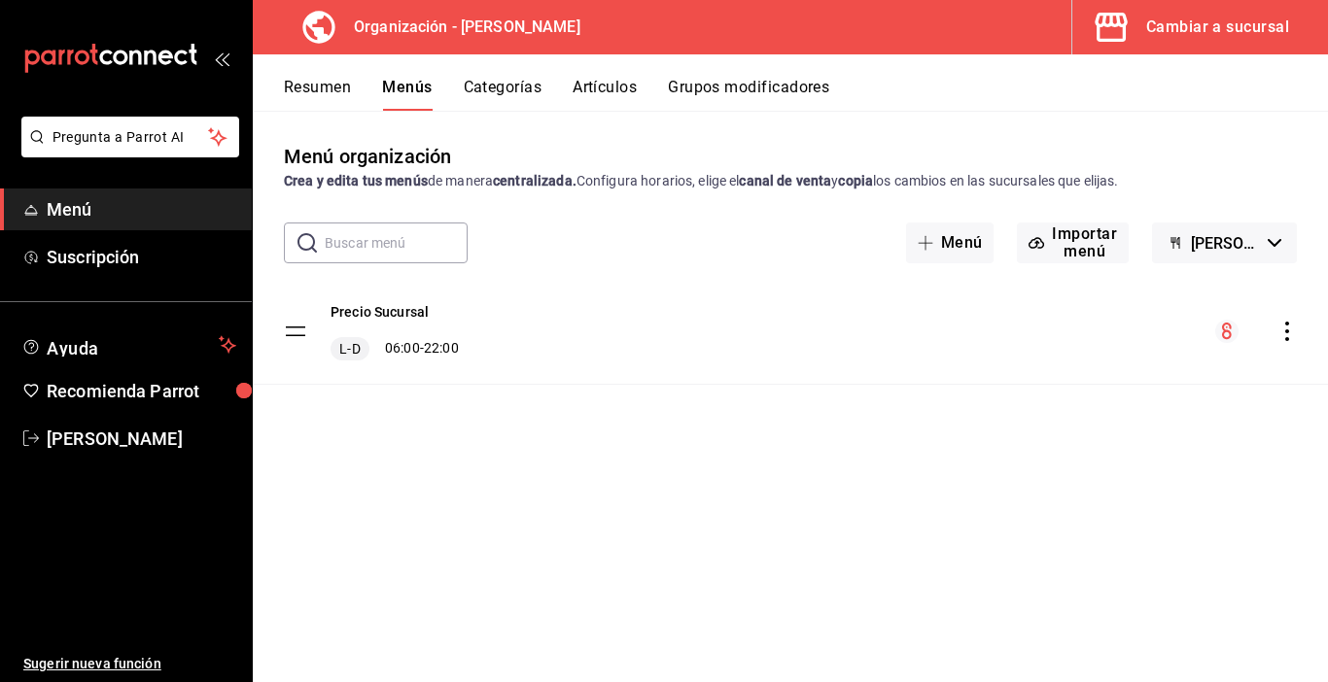
click at [1287, 339] on icon "actions" at bounding box center [1287, 331] width 4 height 19
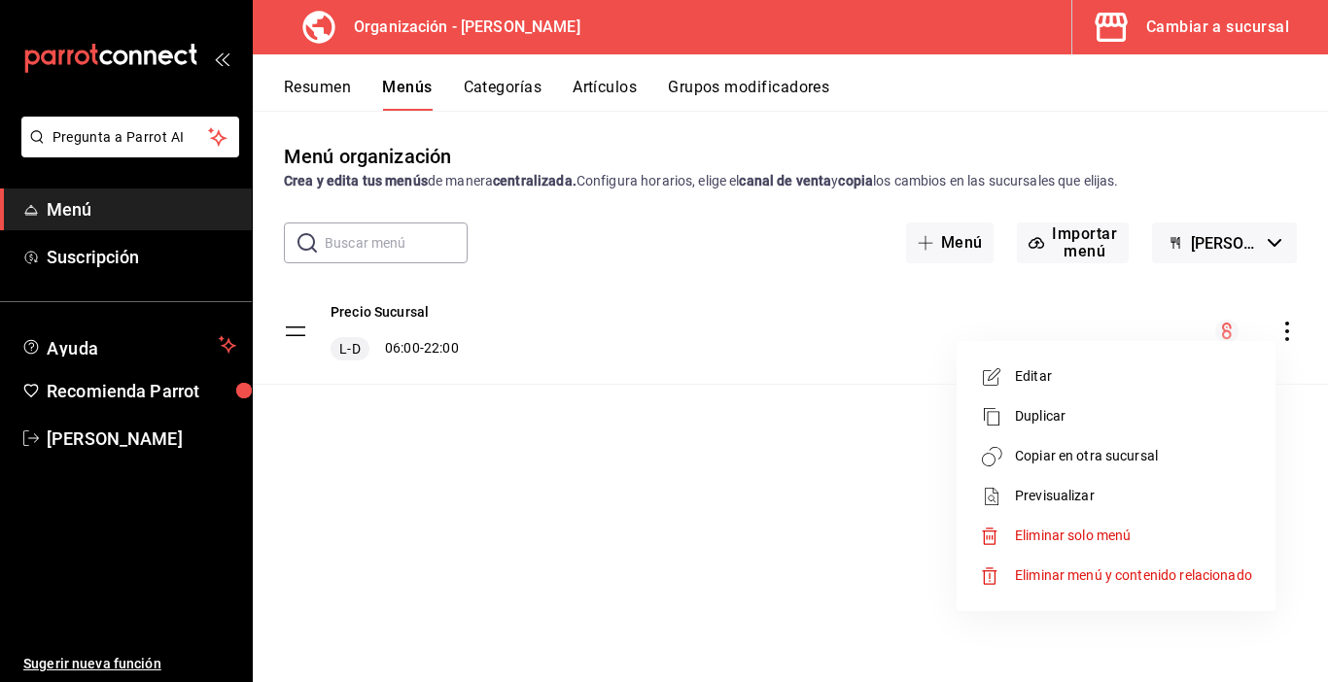
click at [1063, 454] on span "Copiar en otra sucursal" at bounding box center [1133, 456] width 237 height 20
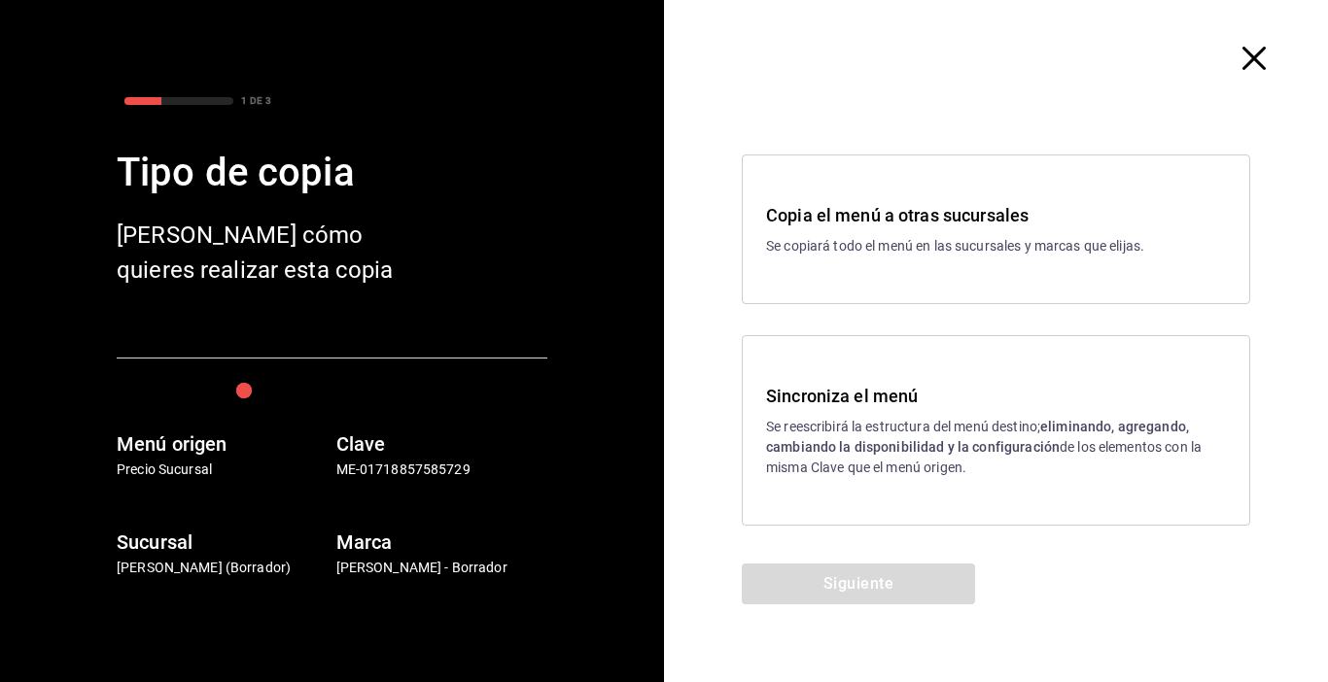
click at [824, 440] on strong "eliminando, agregando, cambiando la disponibilidad y la configuración" at bounding box center [977, 437] width 423 height 36
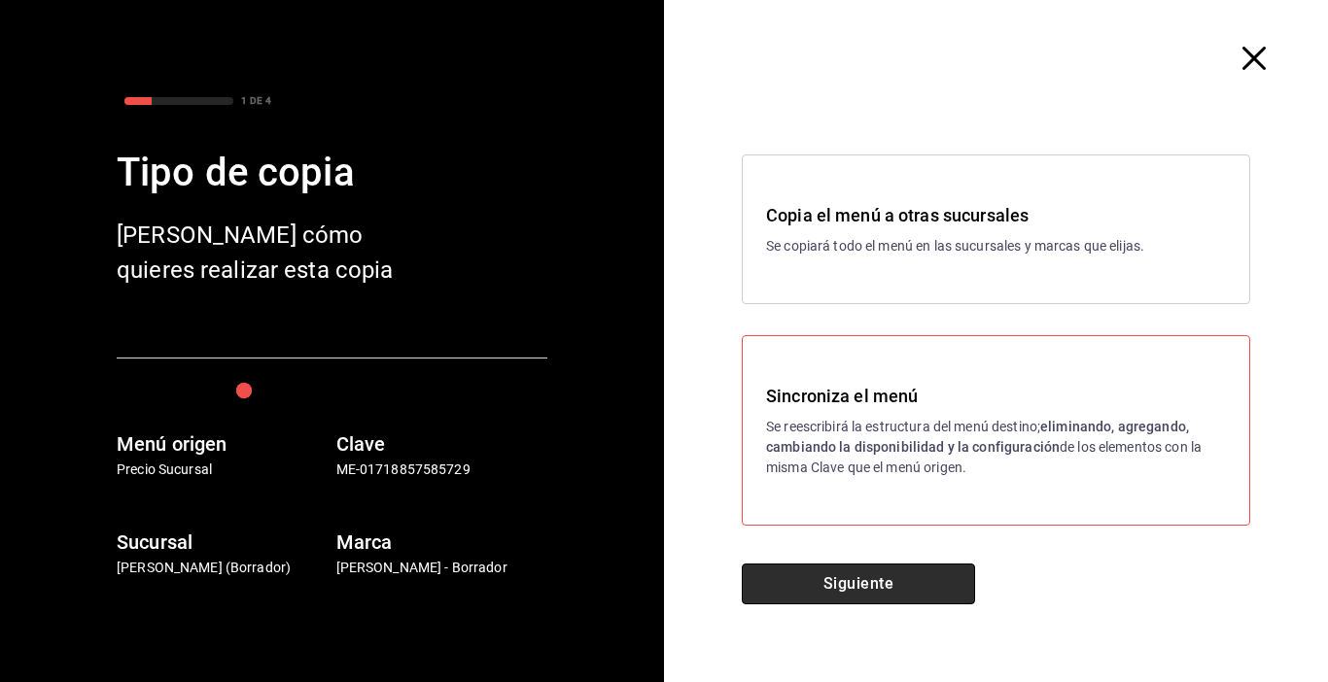
click at [839, 583] on button "Siguiente" at bounding box center [858, 584] width 233 height 41
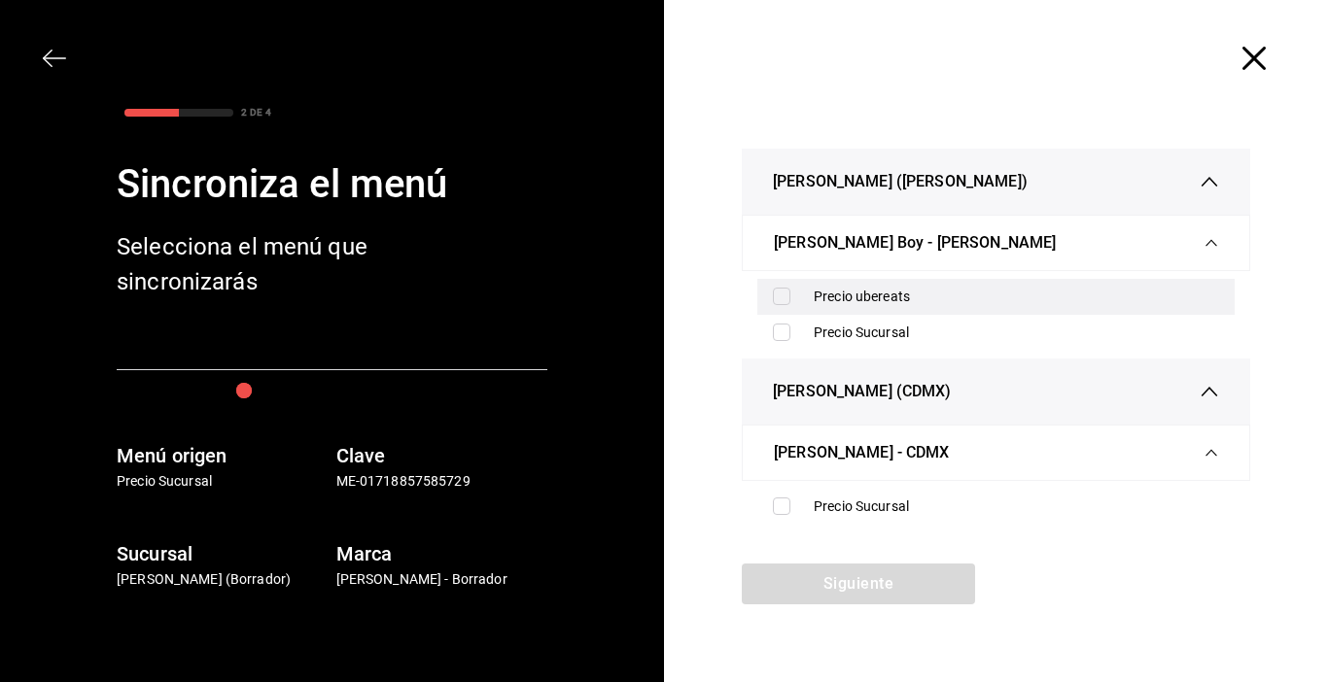
click at [785, 296] on input "checkbox" at bounding box center [781, 296] width 17 height 17
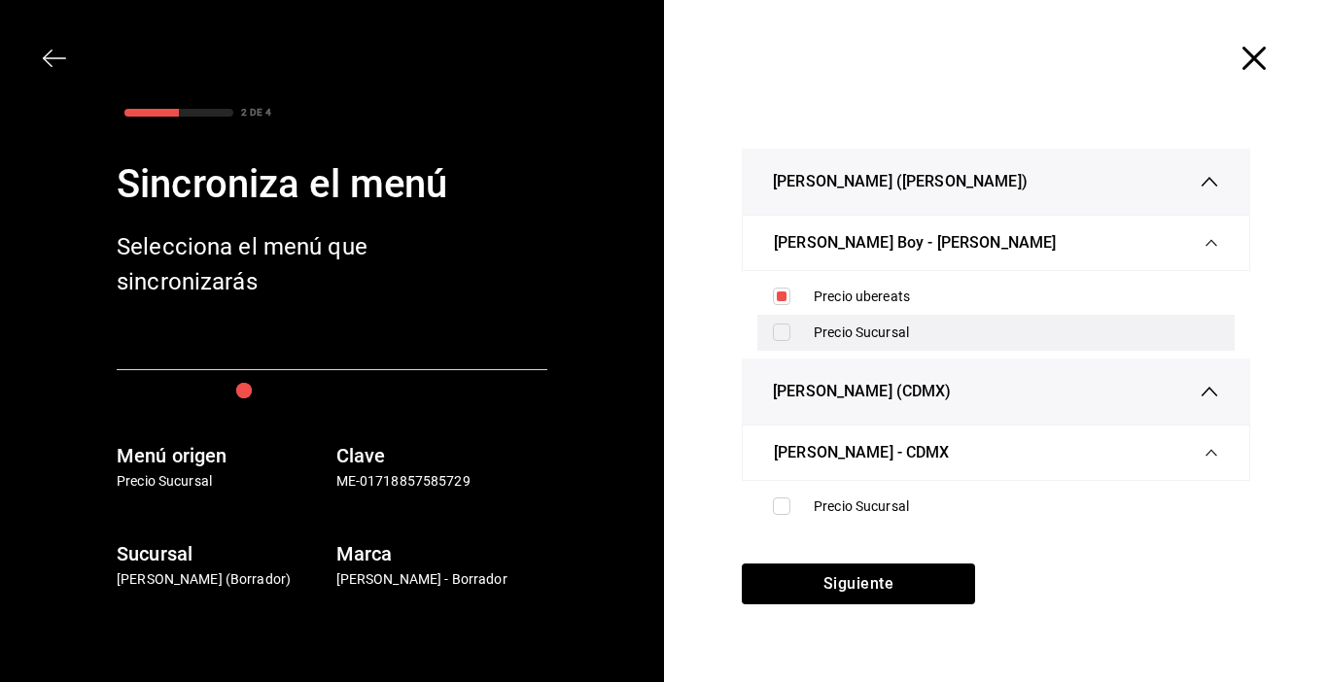
drag, startPoint x: 782, startPoint y: 298, endPoint x: 782, endPoint y: 324, distance: 25.3
click at [780, 298] on input "checkbox" at bounding box center [781, 296] width 17 height 17
checkbox input "false"
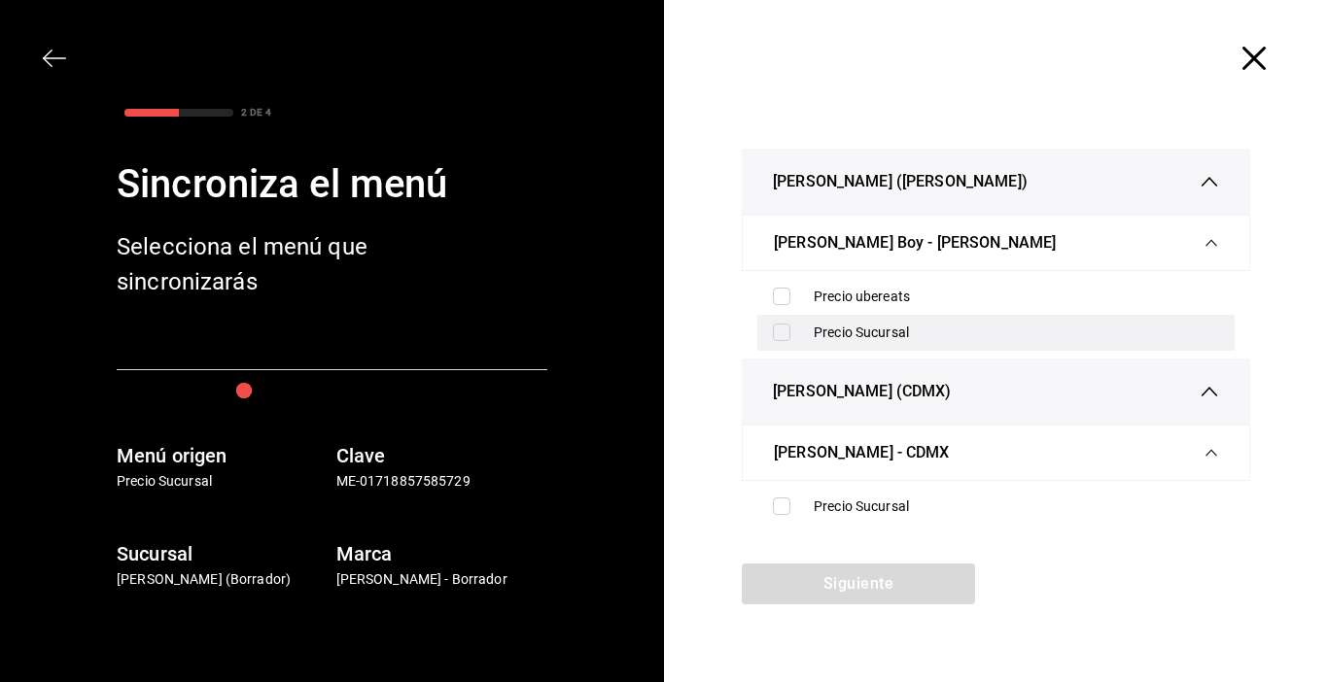
click at [782, 328] on input "checkbox" at bounding box center [781, 332] width 17 height 17
checkbox input "true"
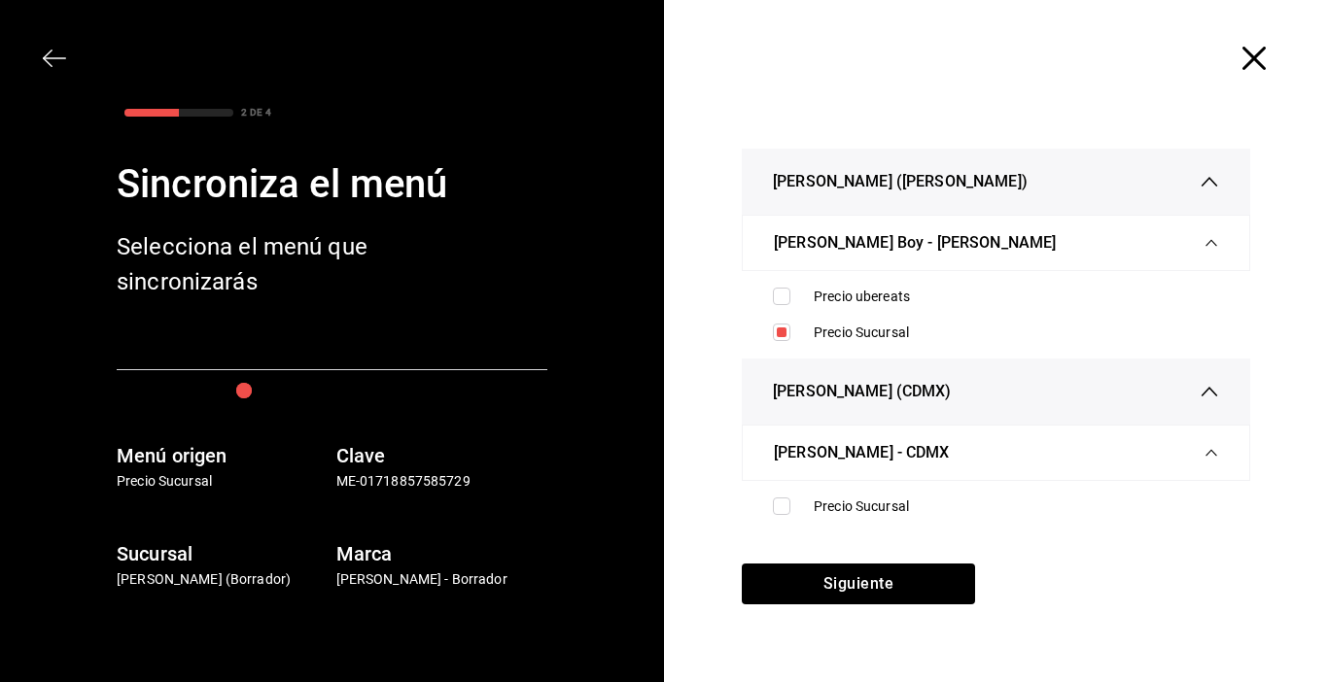
drag, startPoint x: 779, startPoint y: 510, endPoint x: 794, endPoint y: 526, distance: 22.0
click at [780, 510] on input "checkbox" at bounding box center [781, 506] width 17 height 17
checkbox input "true"
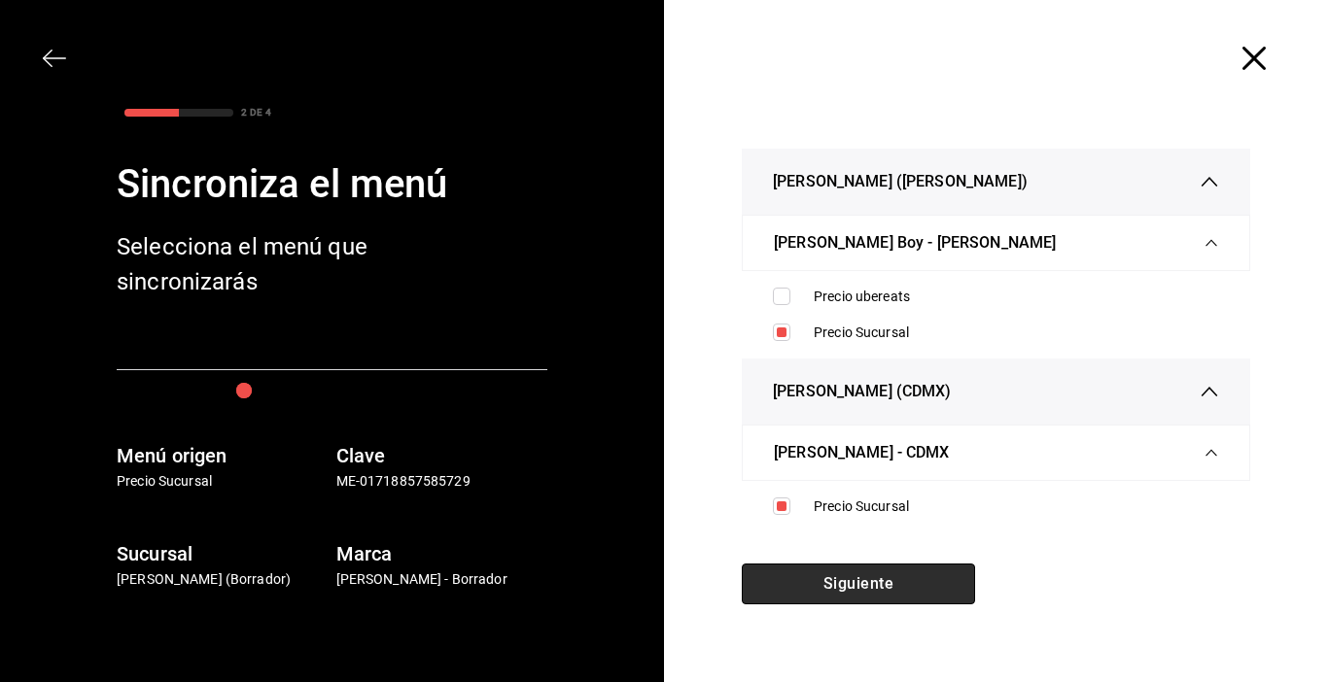
click at [864, 587] on button "Siguiente" at bounding box center [858, 584] width 233 height 41
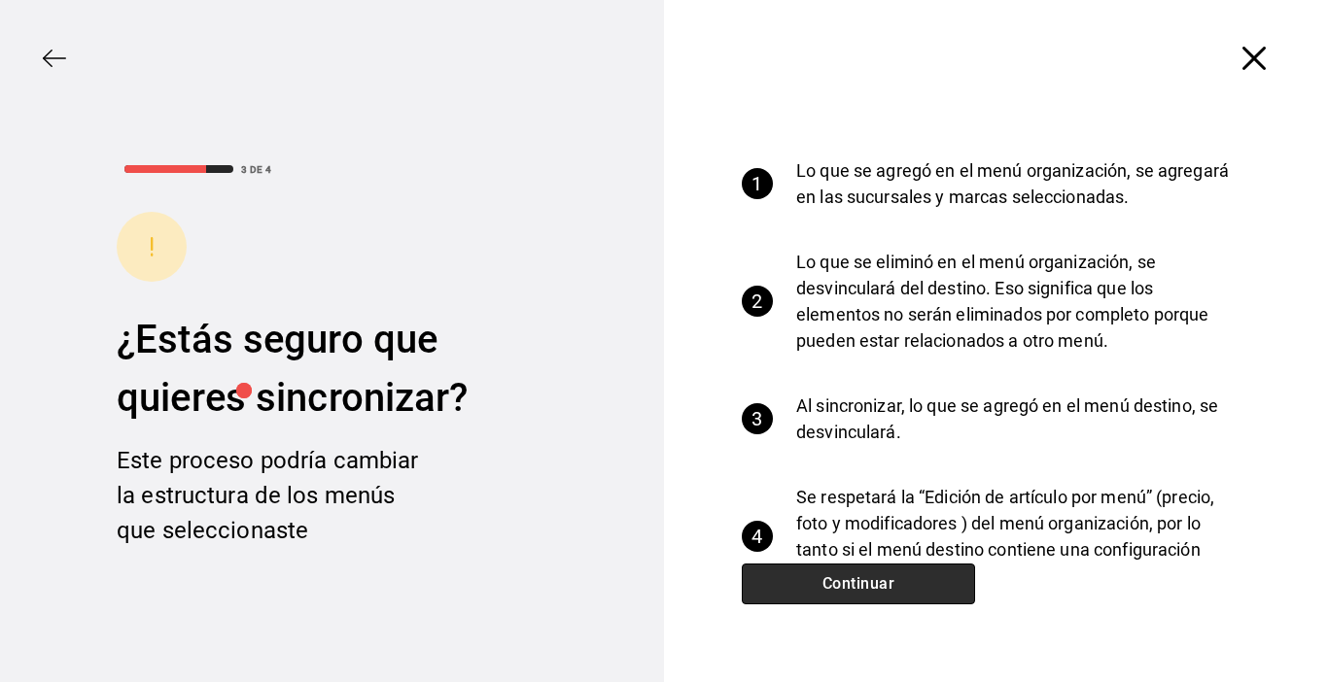
click at [861, 590] on button "Continuar" at bounding box center [858, 584] width 233 height 41
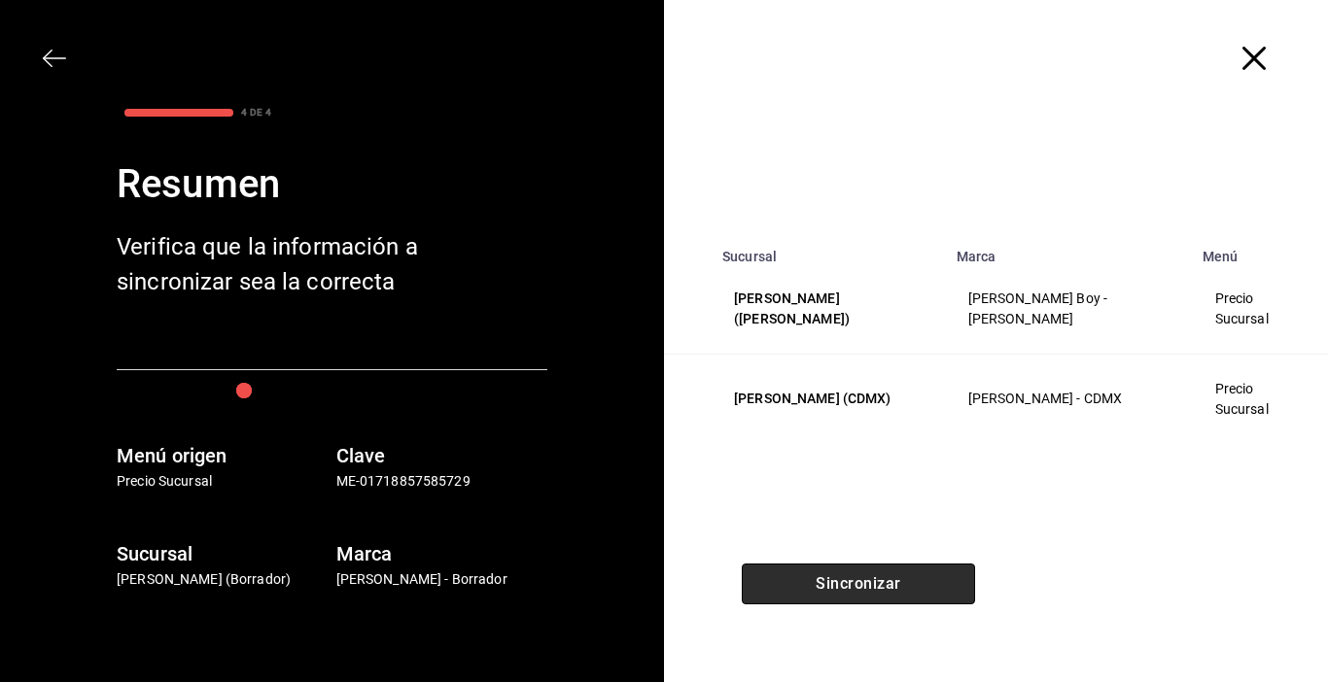
click at [862, 590] on button "Sincronizar" at bounding box center [858, 584] width 233 height 41
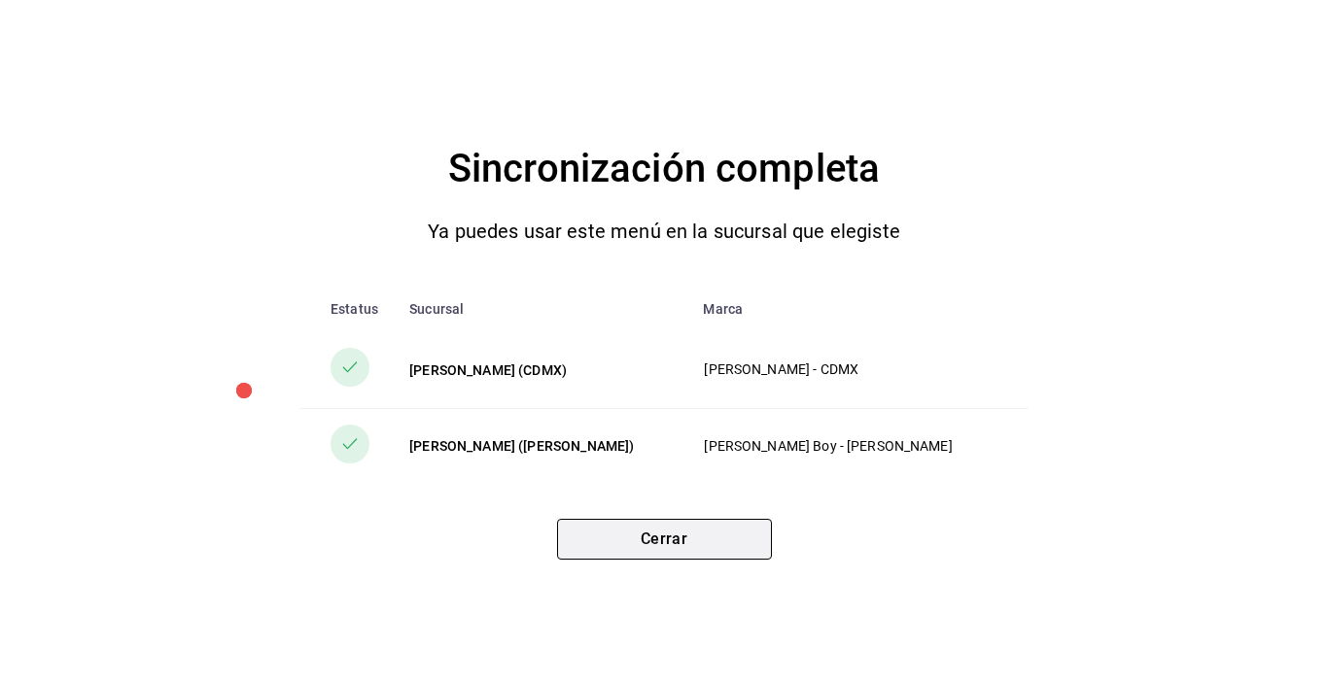
click at [645, 537] on button "Cerrar" at bounding box center [664, 539] width 215 height 41
